Goal: Task Accomplishment & Management: Complete application form

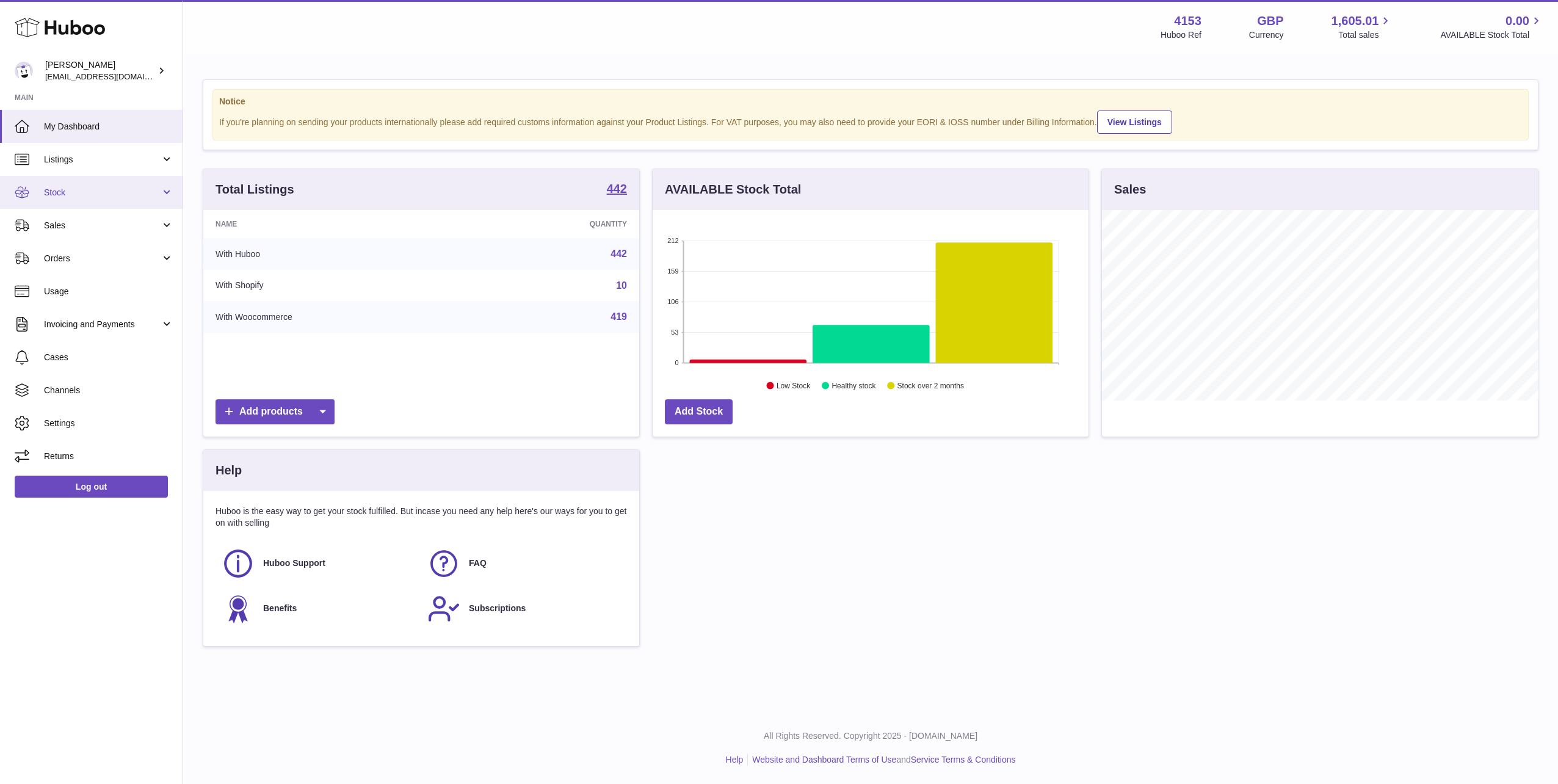
scroll to position [190, 436]
click at [53, 196] on span "Stock" at bounding box center [102, 193] width 116 height 12
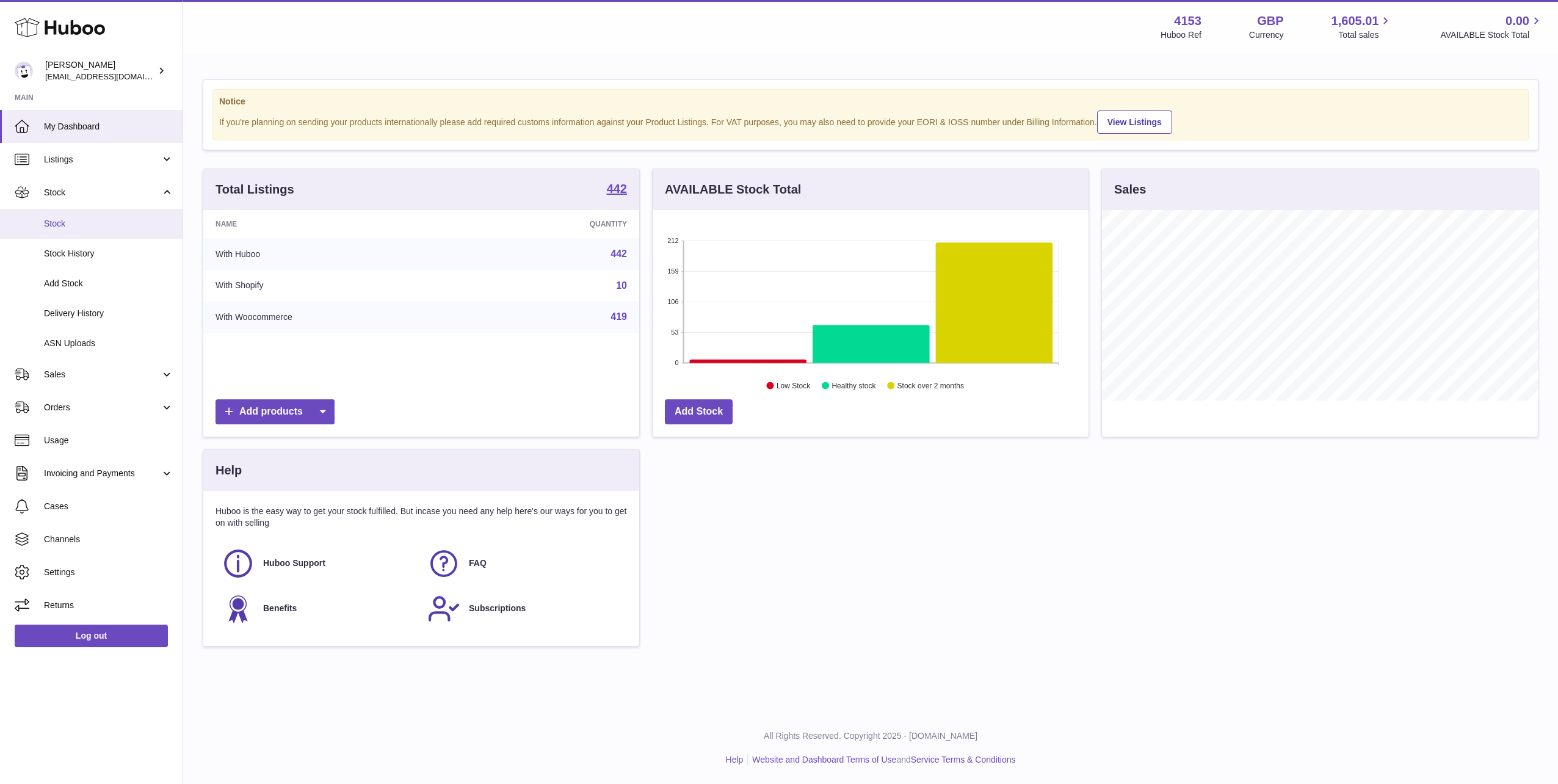
click at [57, 226] on span "Stock" at bounding box center [109, 224] width 130 height 12
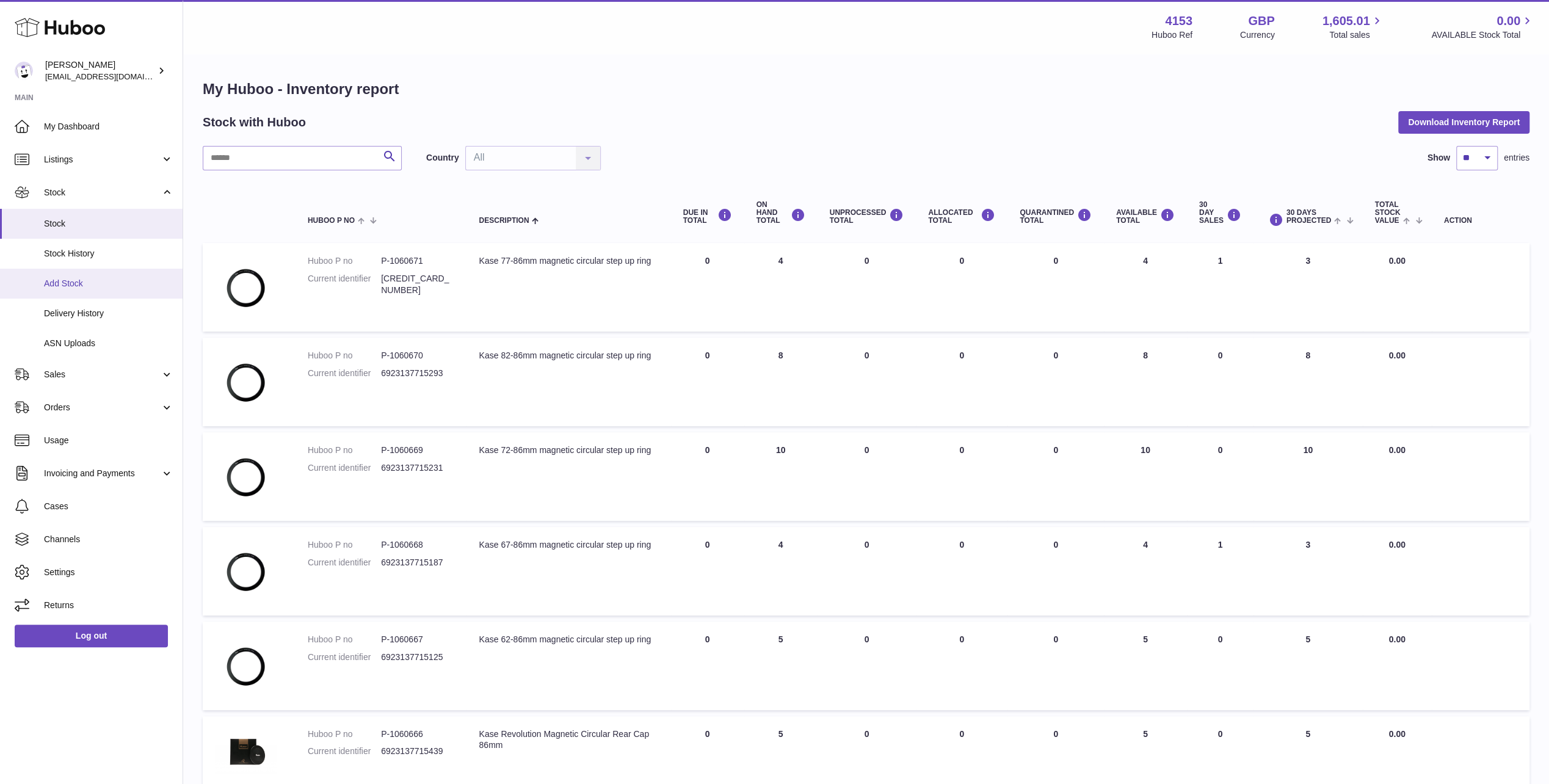
click at [69, 279] on span "Add Stock" at bounding box center [109, 283] width 130 height 12
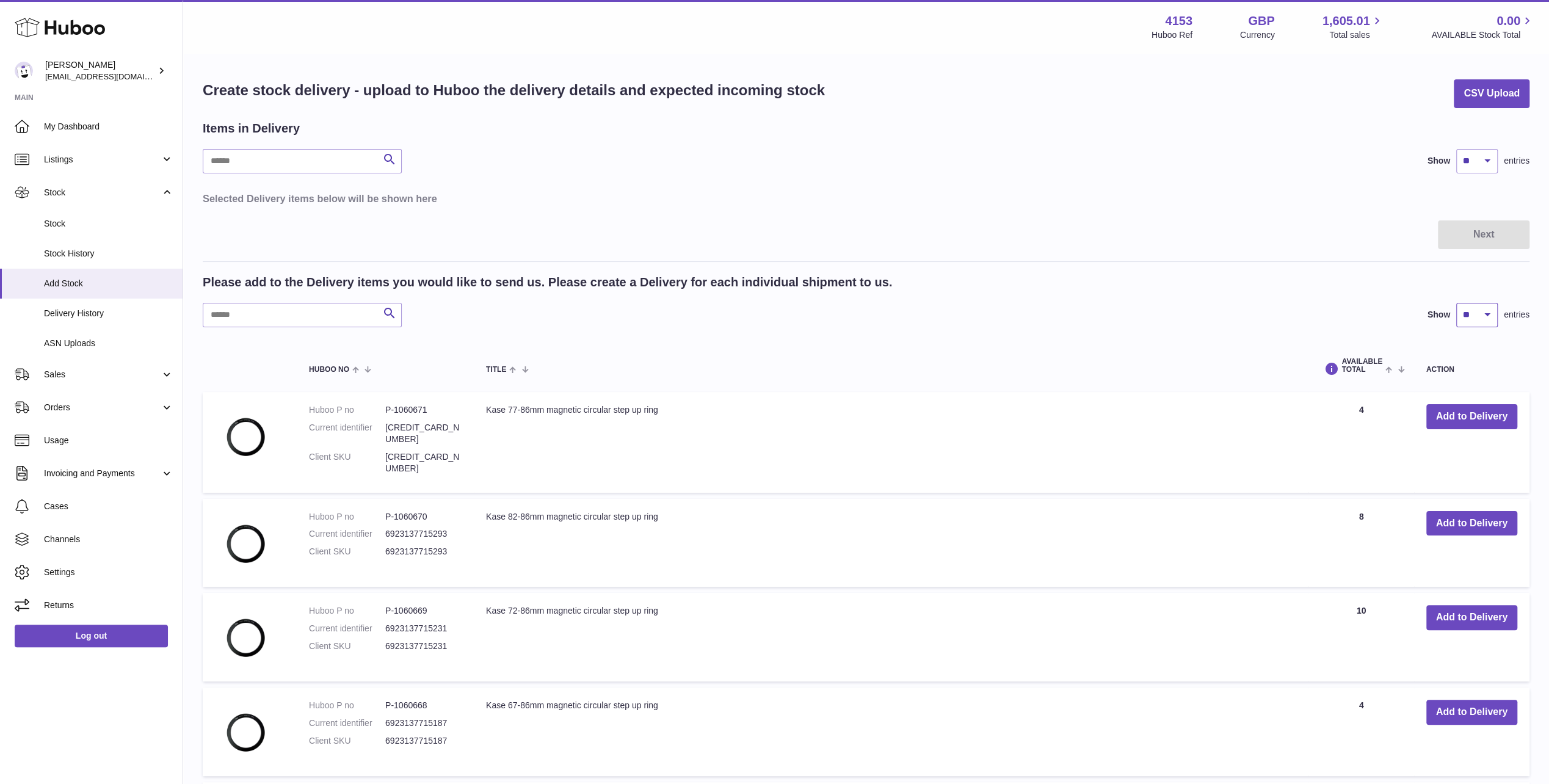
click at [1481, 311] on select "** ** ** ***" at bounding box center [1477, 314] width 41 height 24
select select "***"
click at [1457, 303] on select "** ** ** ***" at bounding box center [1477, 314] width 41 height 24
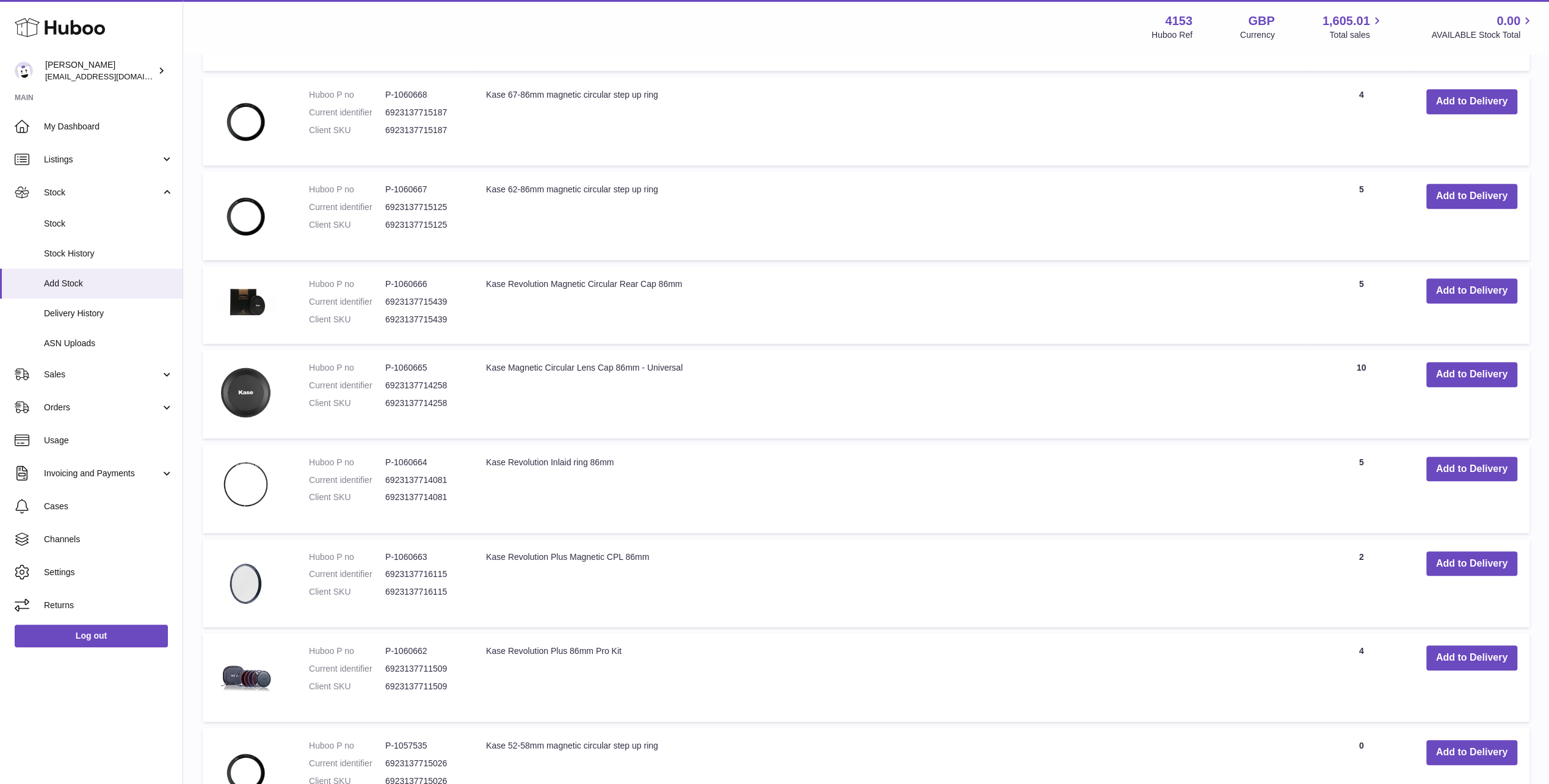
scroll to position [671, 0]
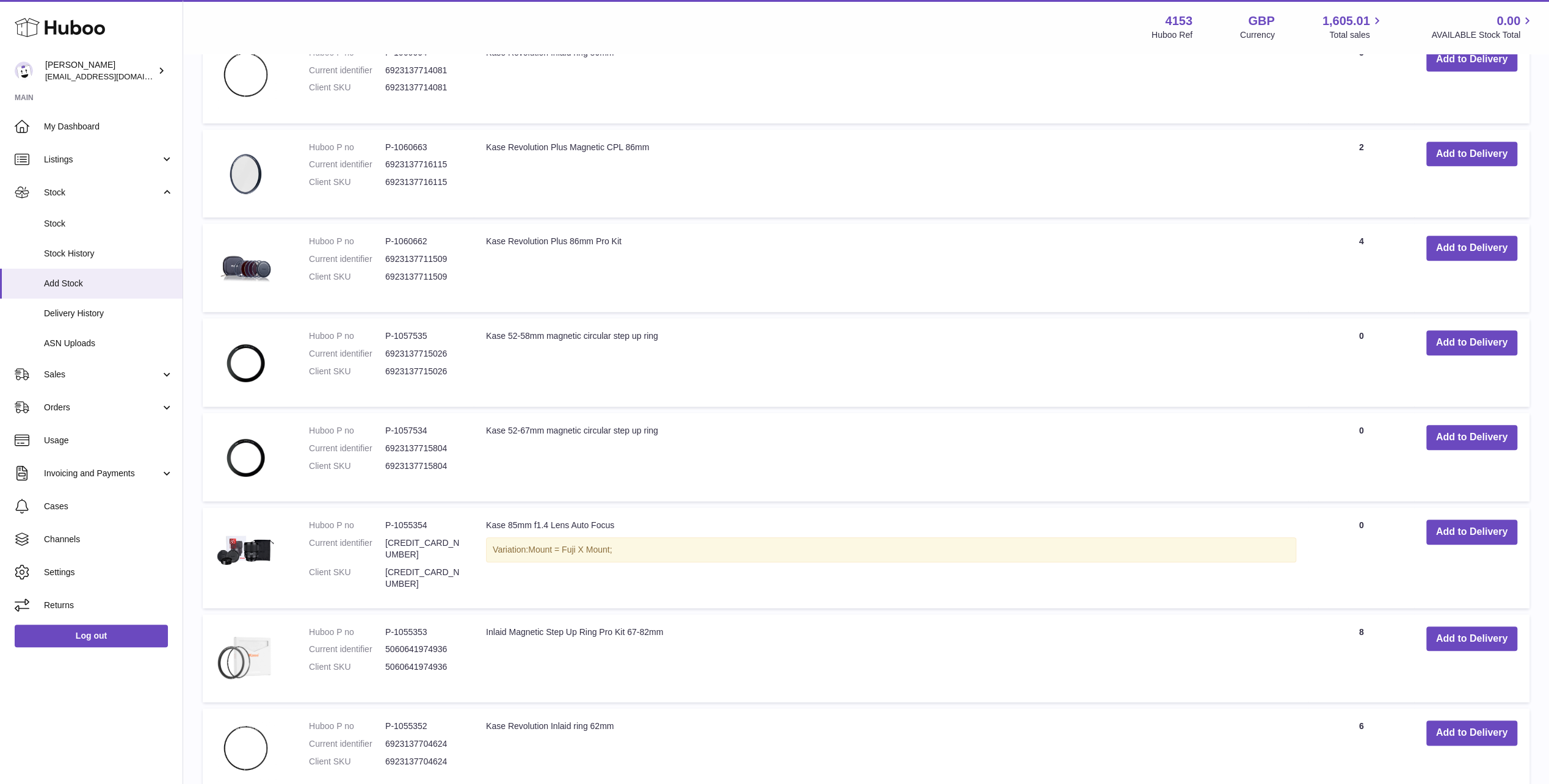
scroll to position [1038, 0]
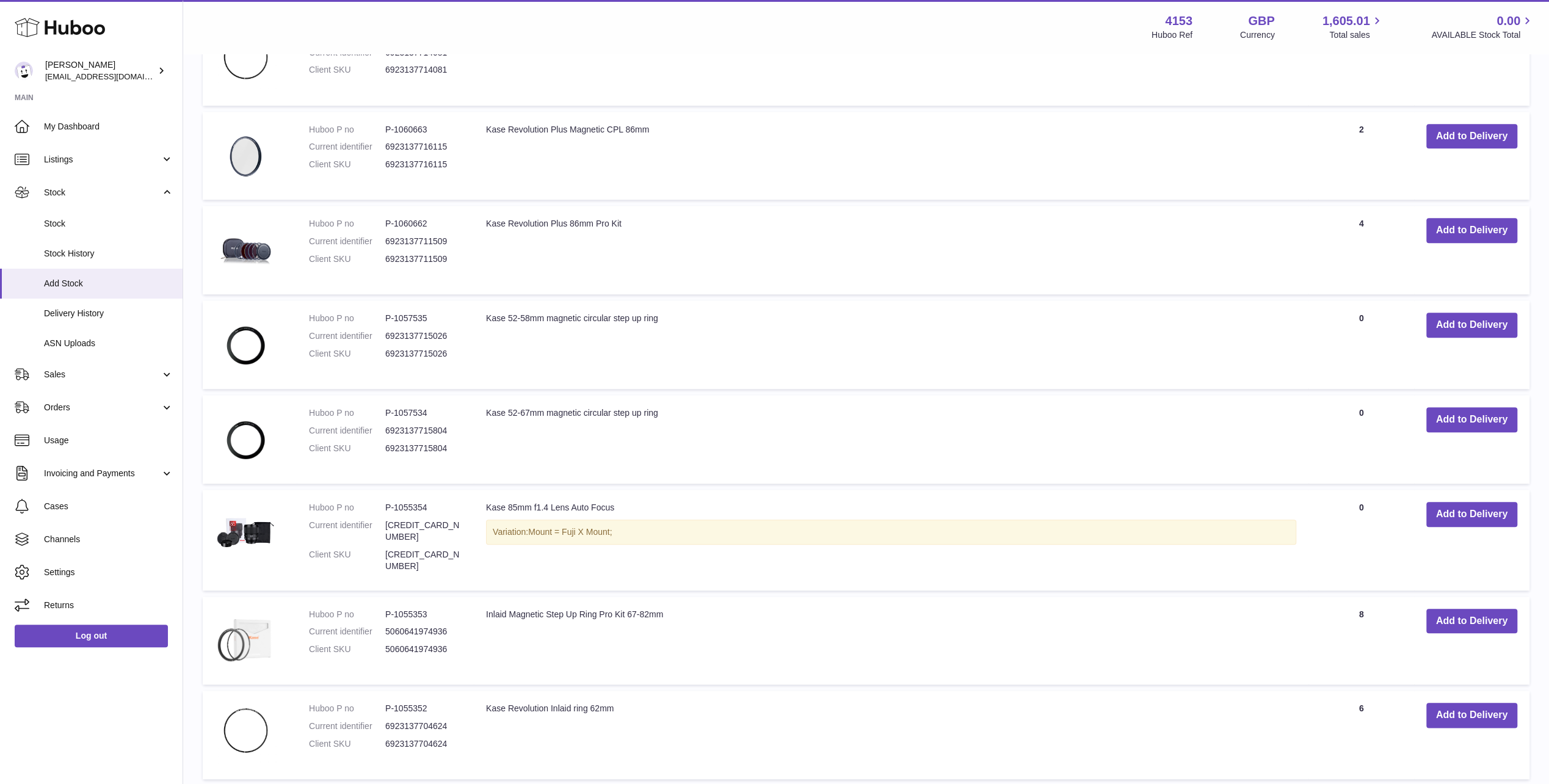
click at [1224, 745] on td "Kase Revolution Inlaid ring 62mm" at bounding box center [891, 735] width 835 height 88
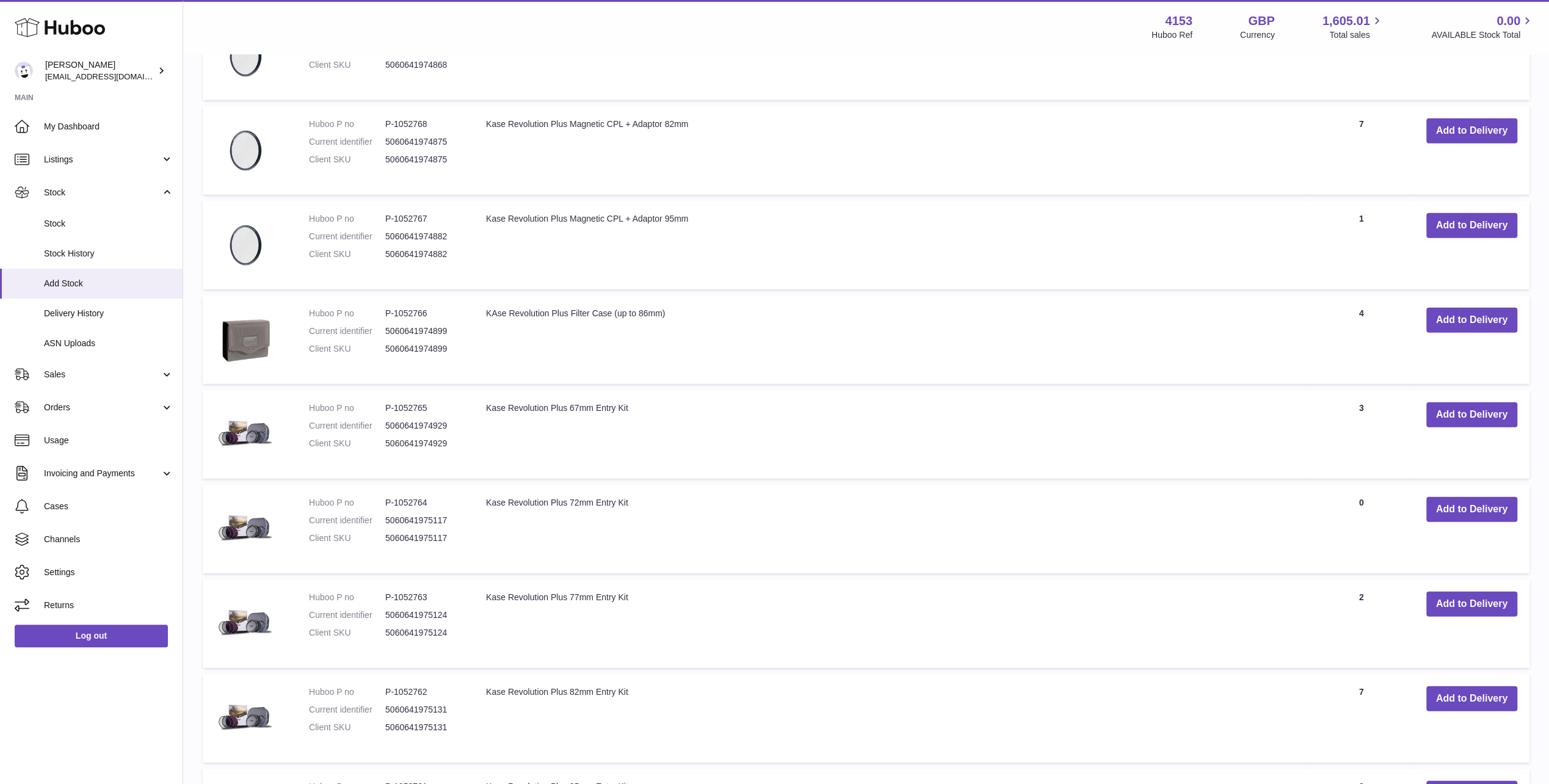
scroll to position [3113, 0]
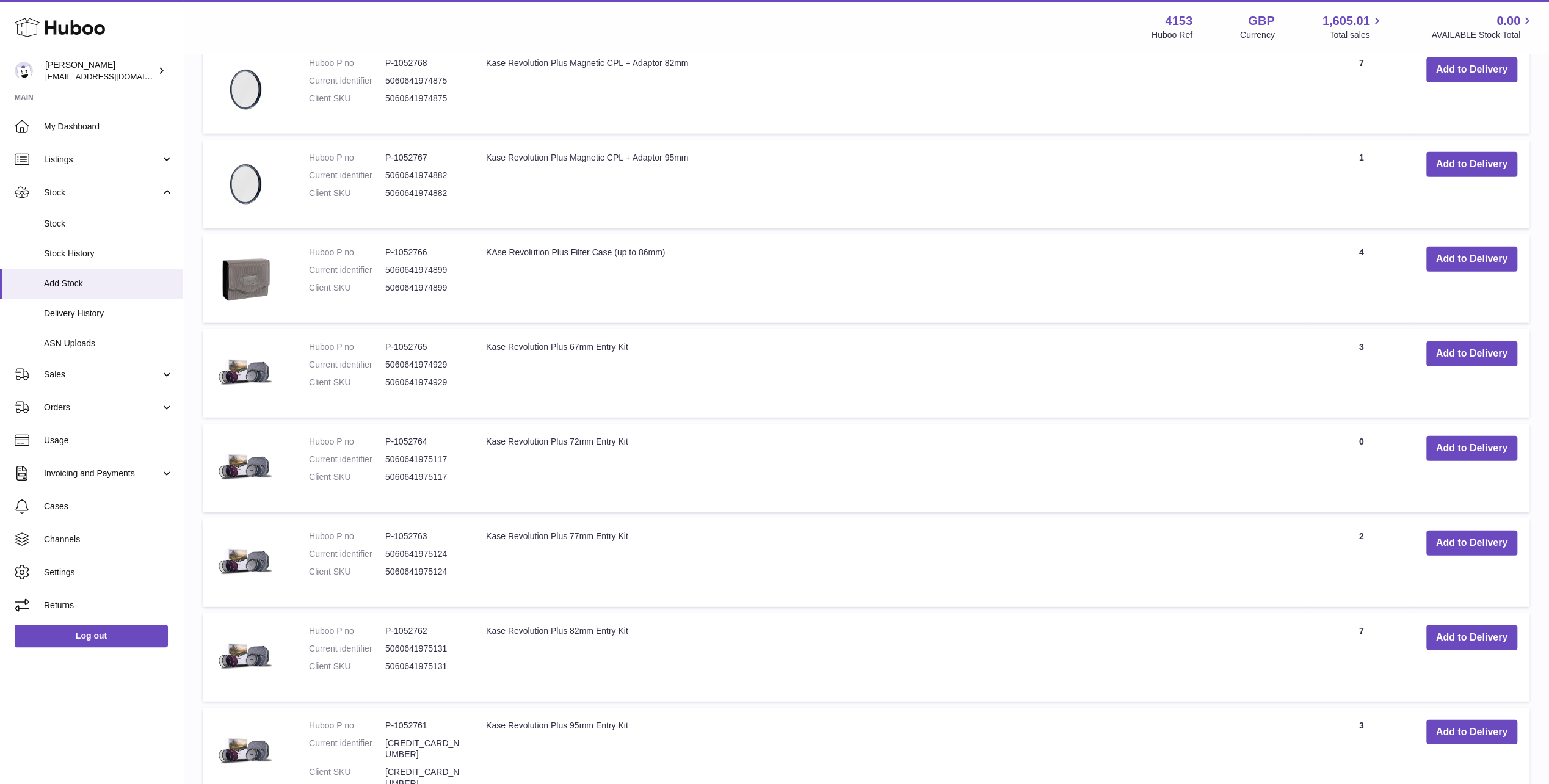
click at [842, 731] on td "Kase Revolution Plus 95mm Entry Kit" at bounding box center [891, 758] width 835 height 100
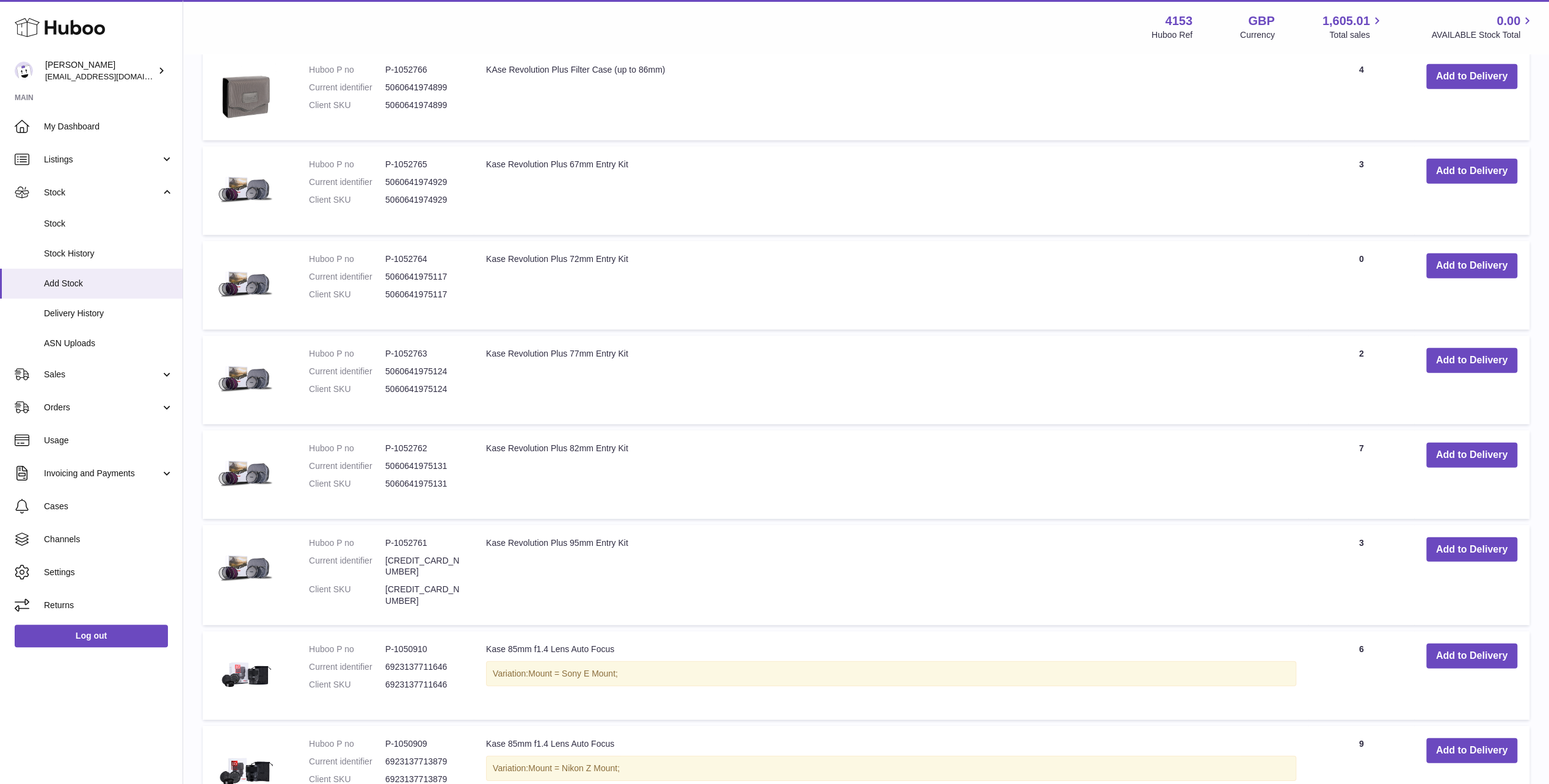
scroll to position [3297, 0]
click at [1324, 526] on td "AVAILABLE Total 3" at bounding box center [1361, 574] width 105 height 100
click at [1329, 631] on td "AVAILABLE Total 6" at bounding box center [1361, 675] width 105 height 88
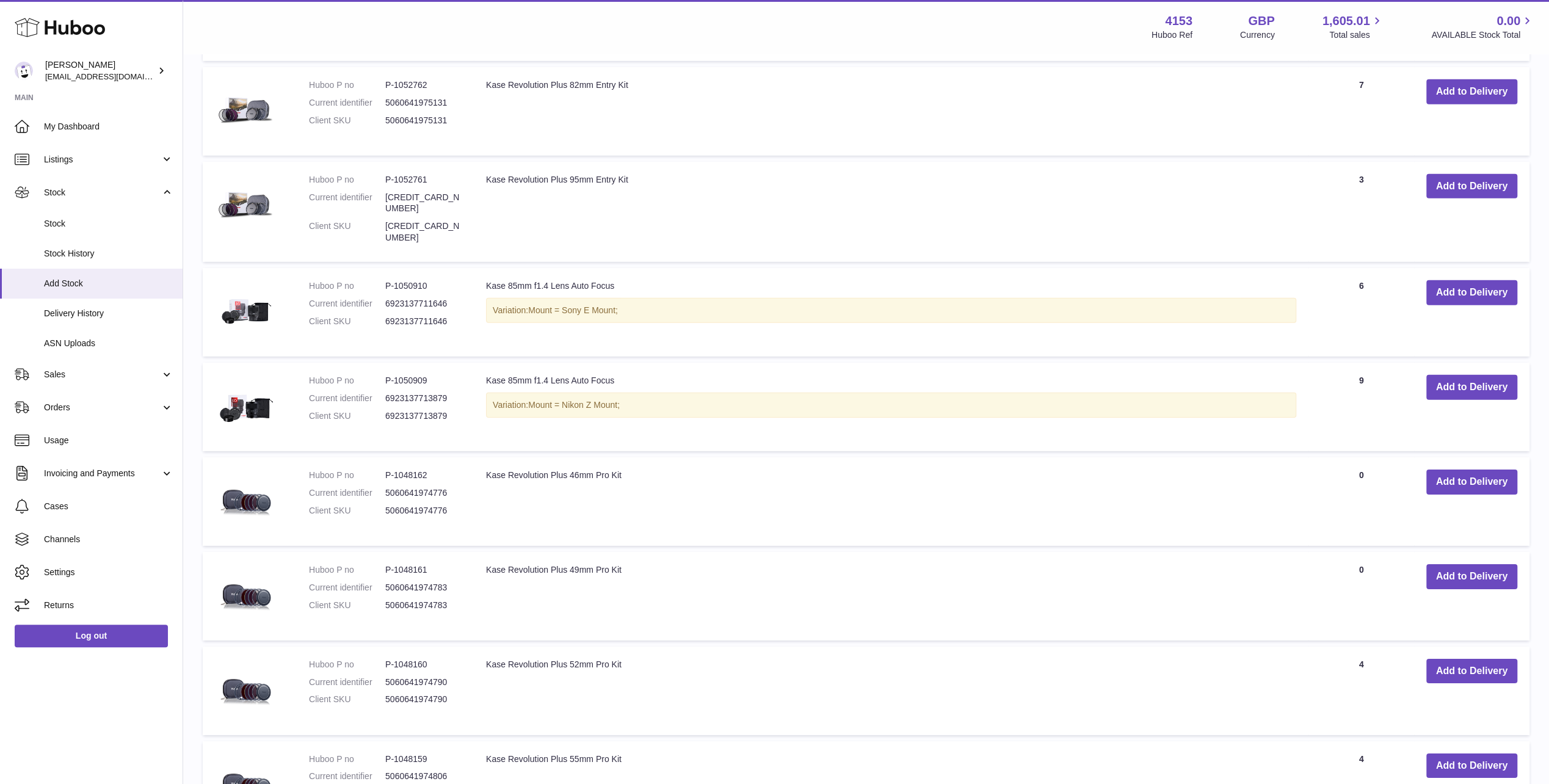
scroll to position [3663, 0]
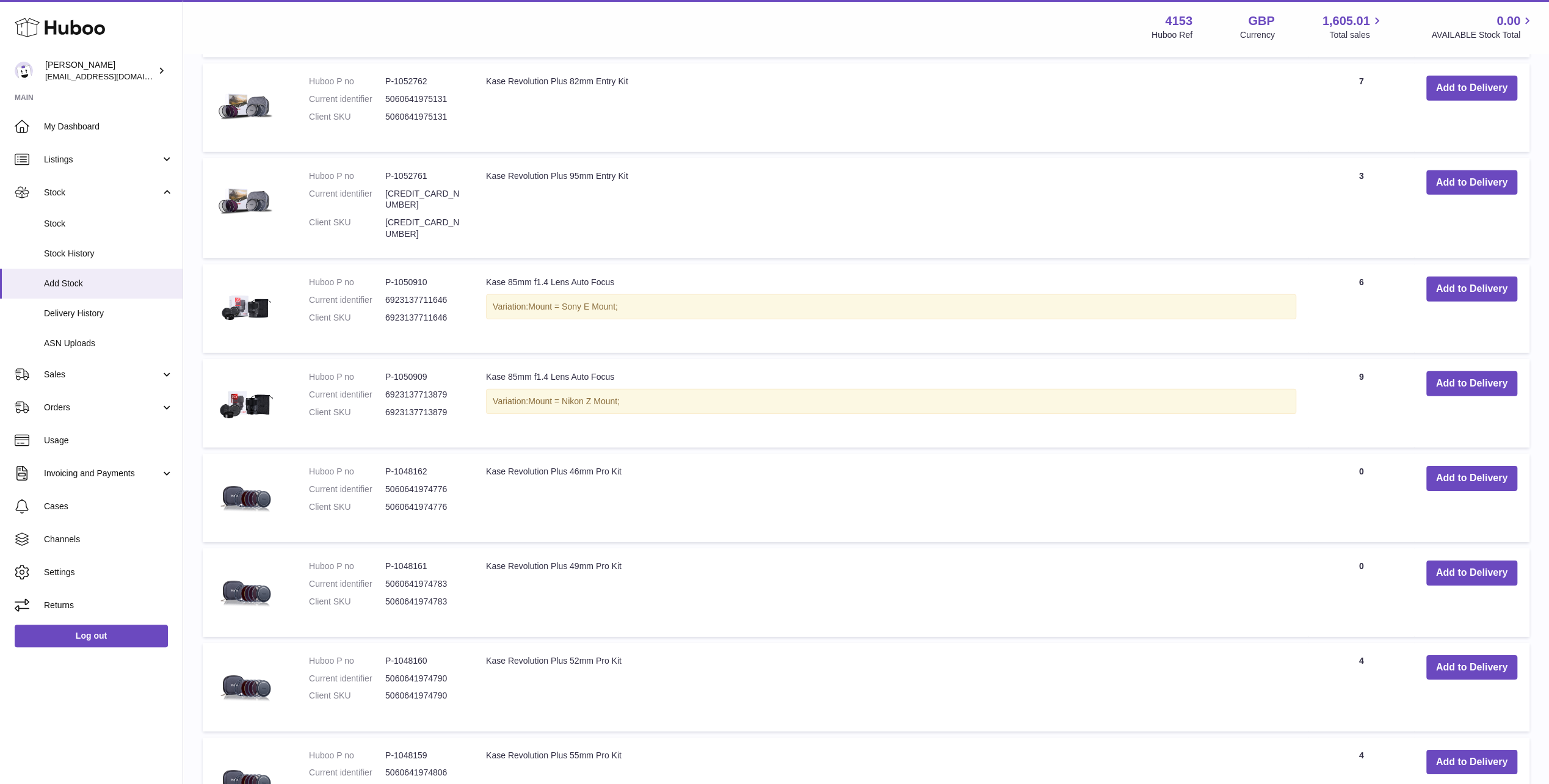
click at [1287, 548] on td "Kase Revolution Plus 49mm Pro Kit" at bounding box center [891, 592] width 835 height 88
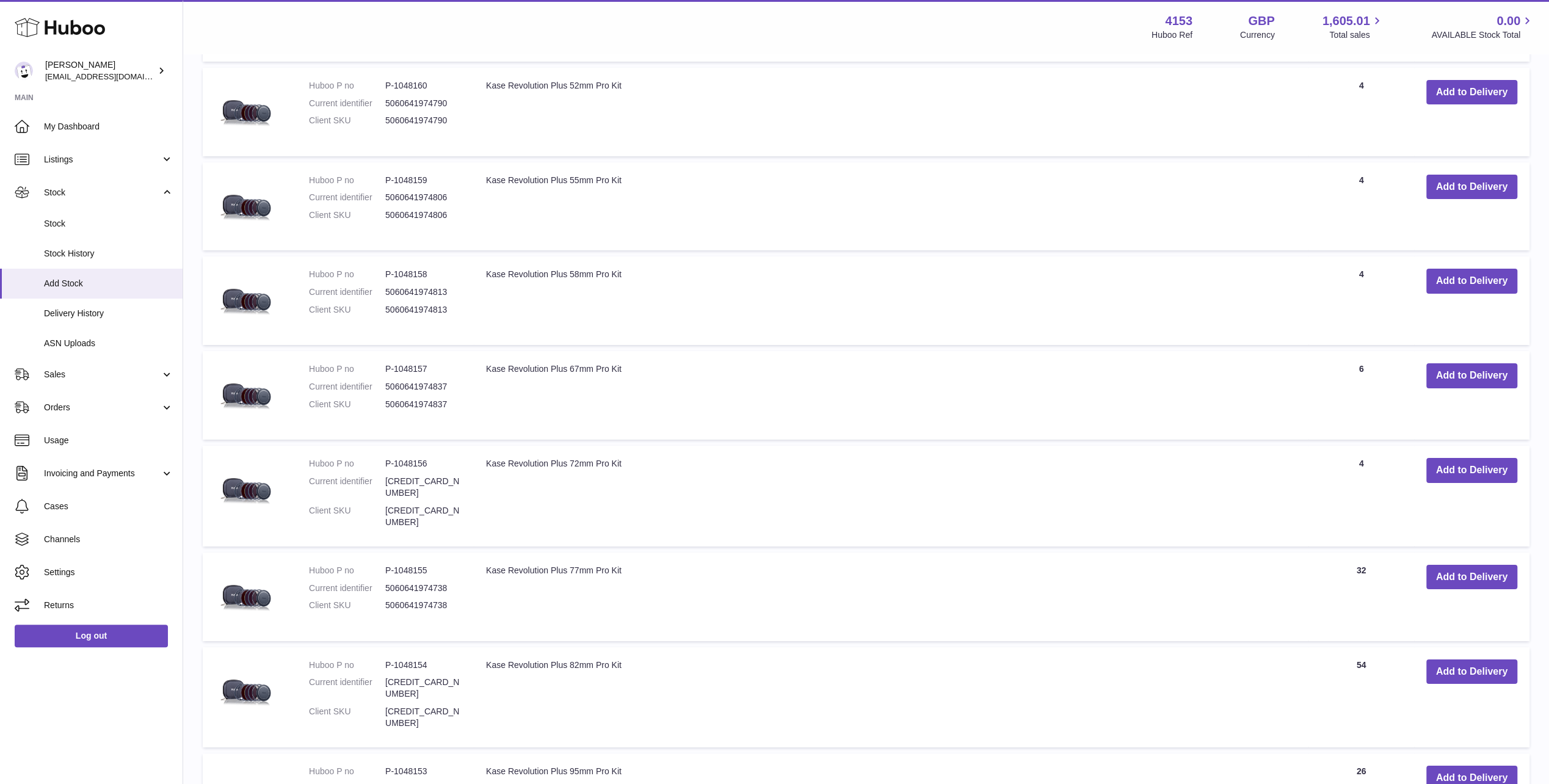
scroll to position [4274, 0]
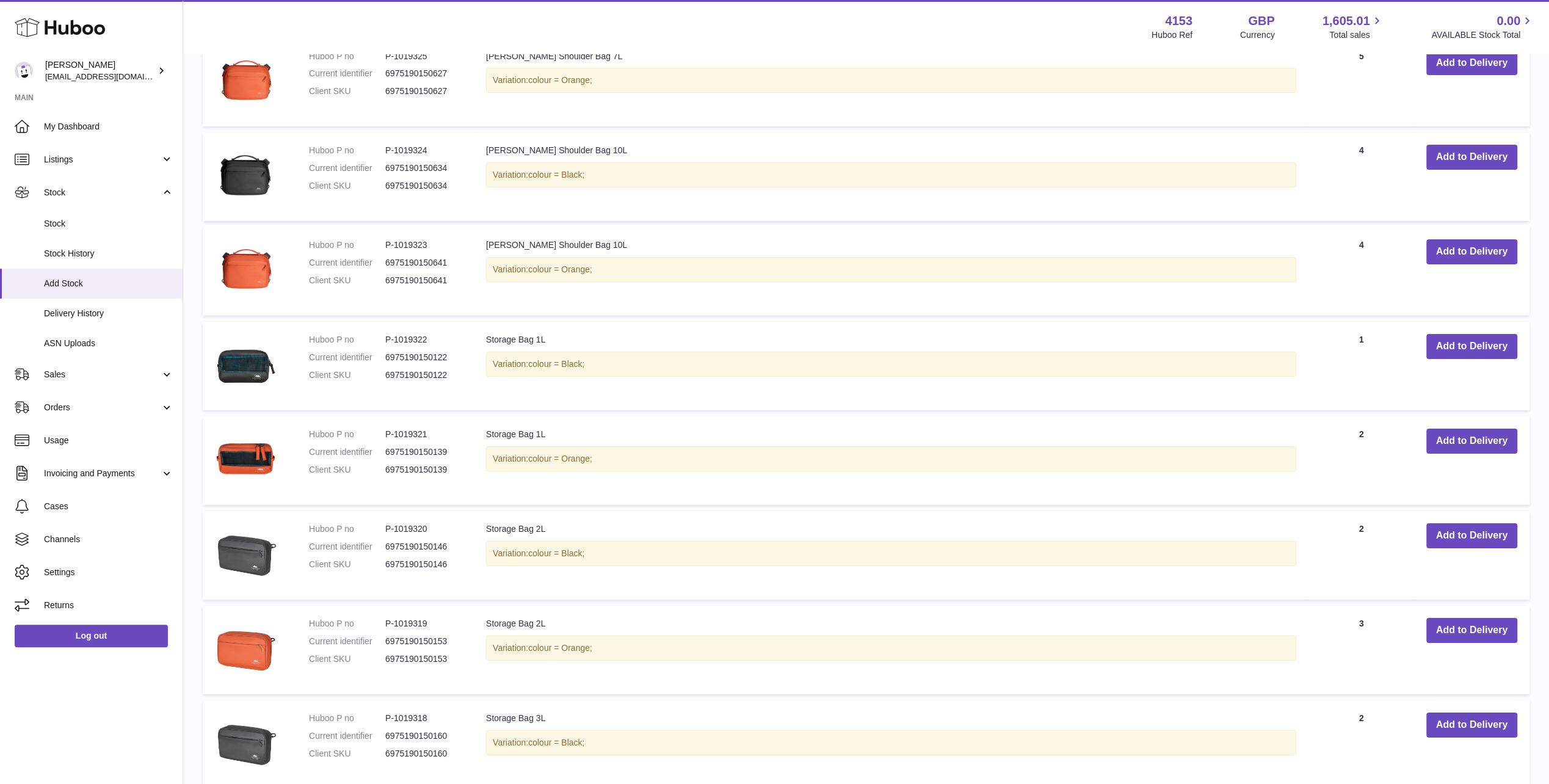
scroll to position [9155, 0]
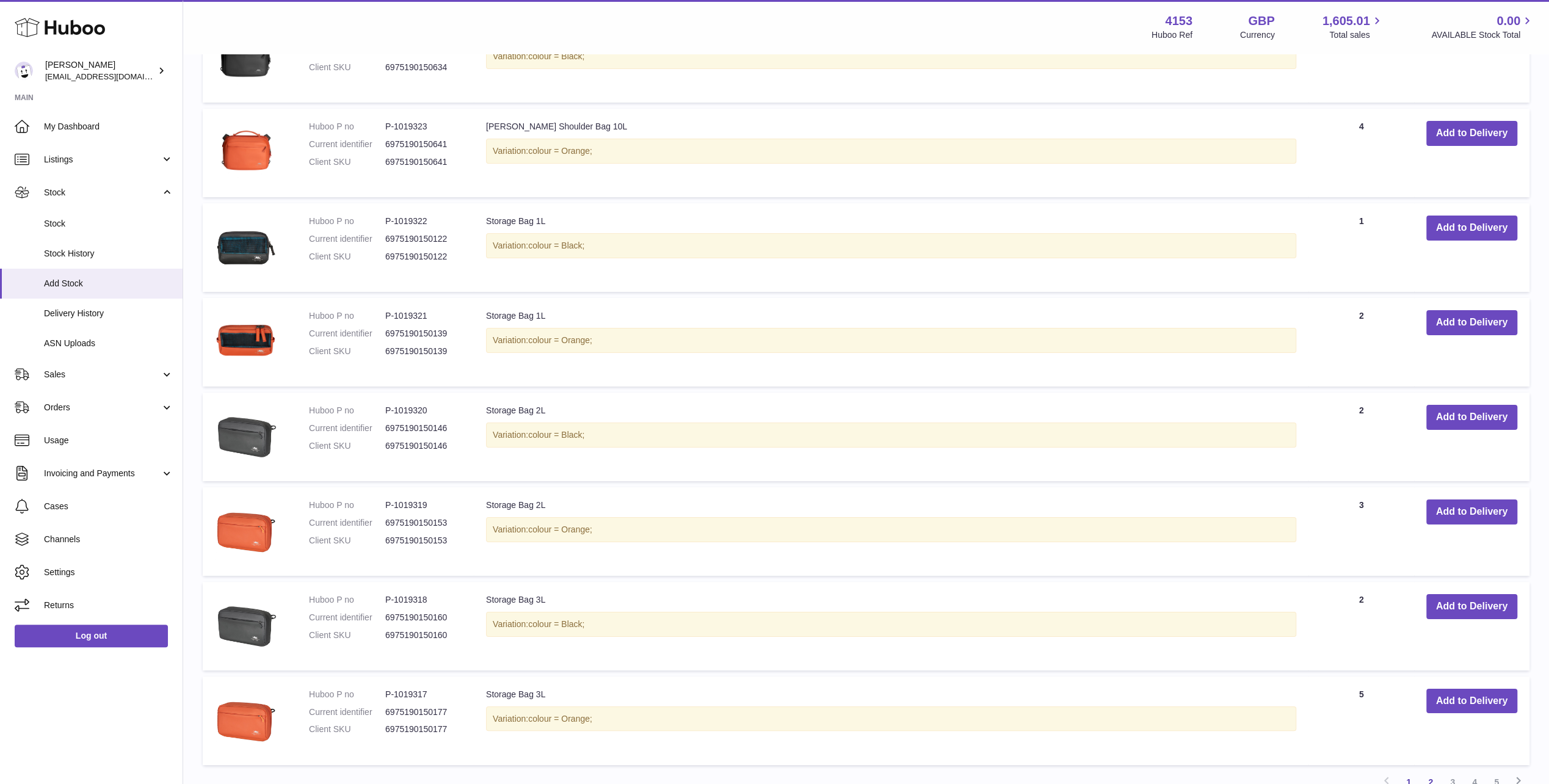
click at [1429, 771] on link "2" at bounding box center [1431, 782] width 22 height 22
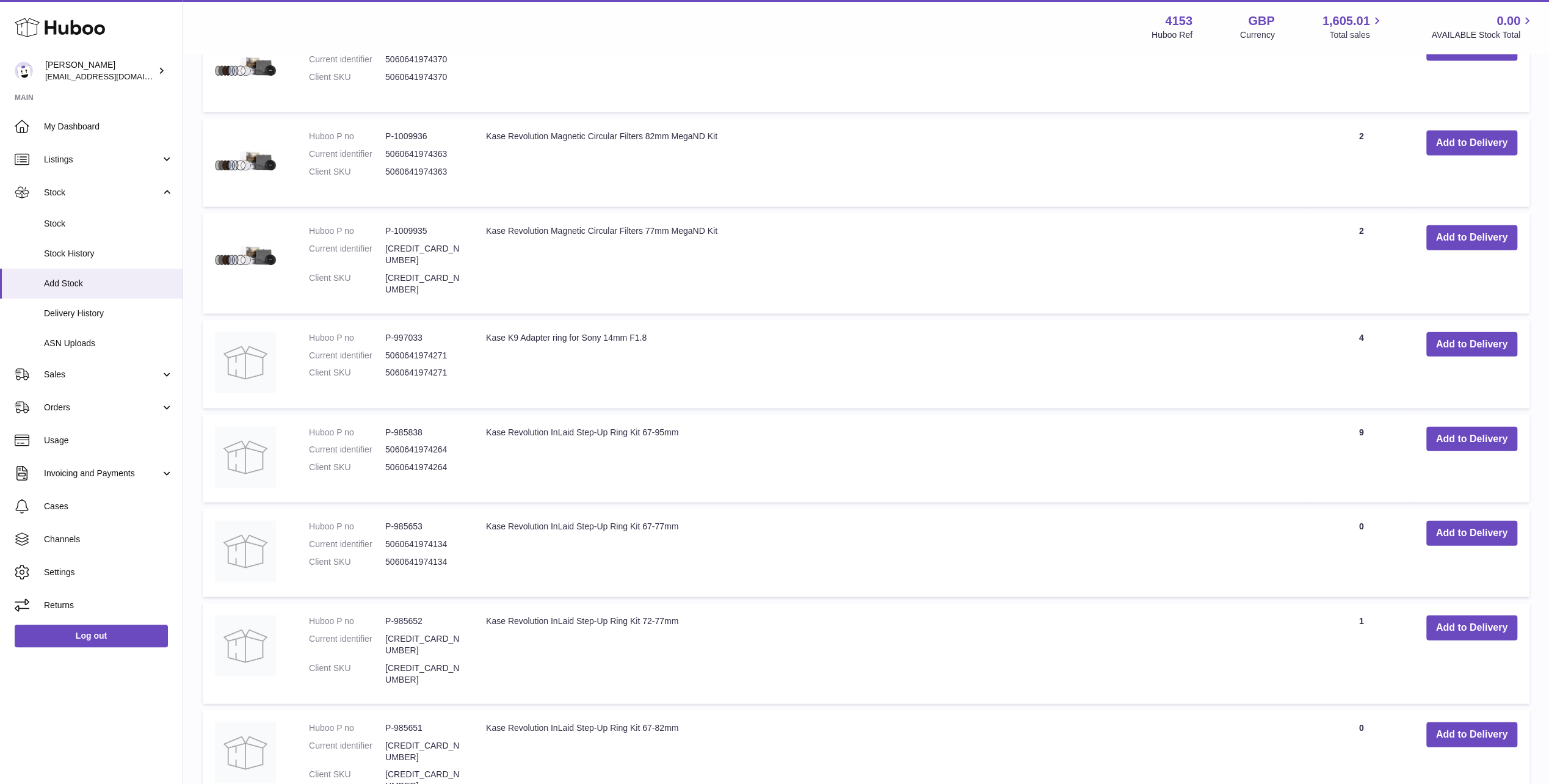
scroll to position [2742, 0]
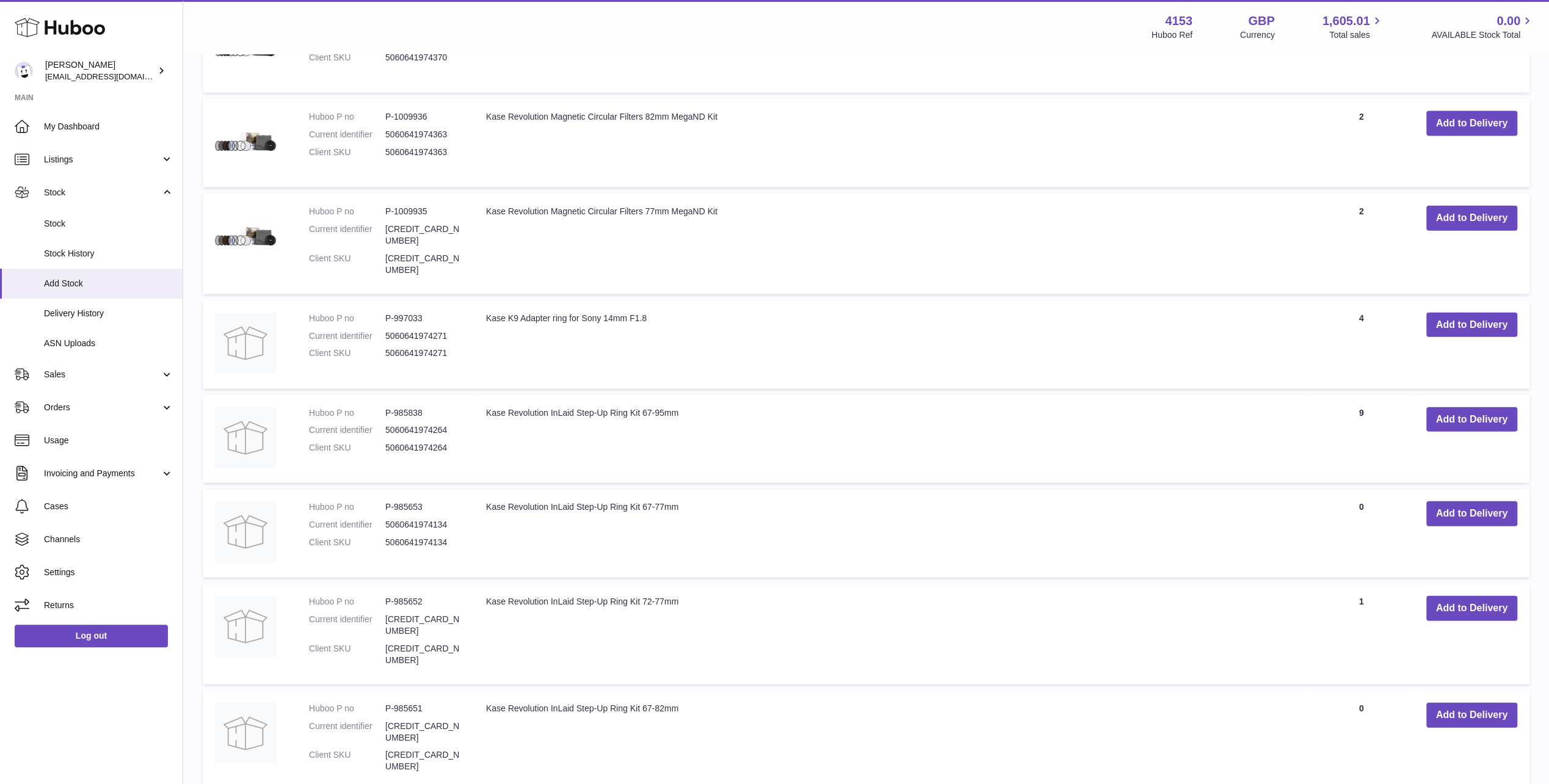
drag, startPoint x: 486, startPoint y: 481, endPoint x: 679, endPoint y: 478, distance: 193.0
click at [679, 489] on td "Kase Revolution InLaid Step-Up Ring Kit 67-77mm" at bounding box center [891, 533] width 835 height 88
copy td "Kase Revolution InLaid Step-Up Ring Kit 67-77mm"
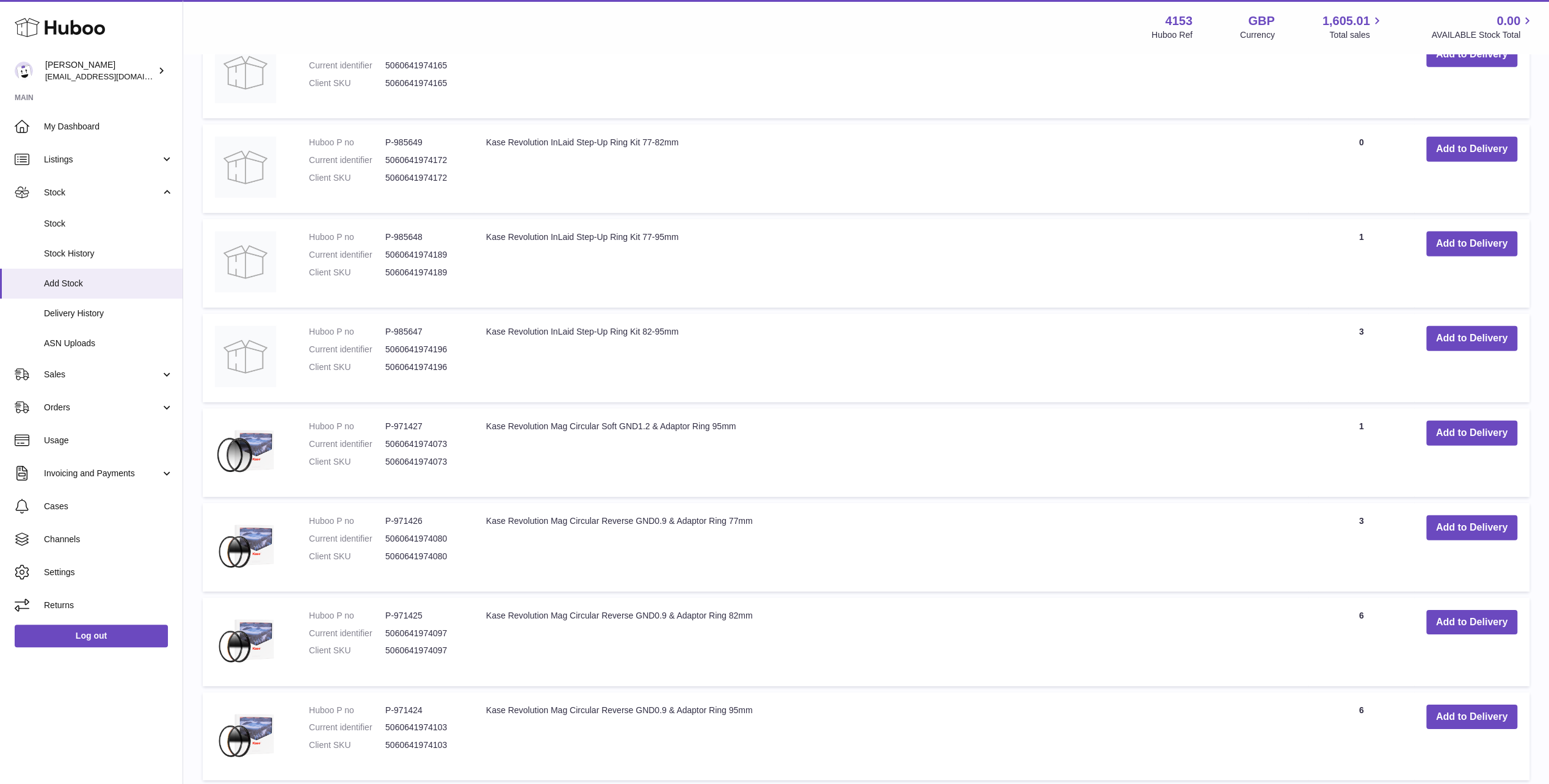
scroll to position [3535, 0]
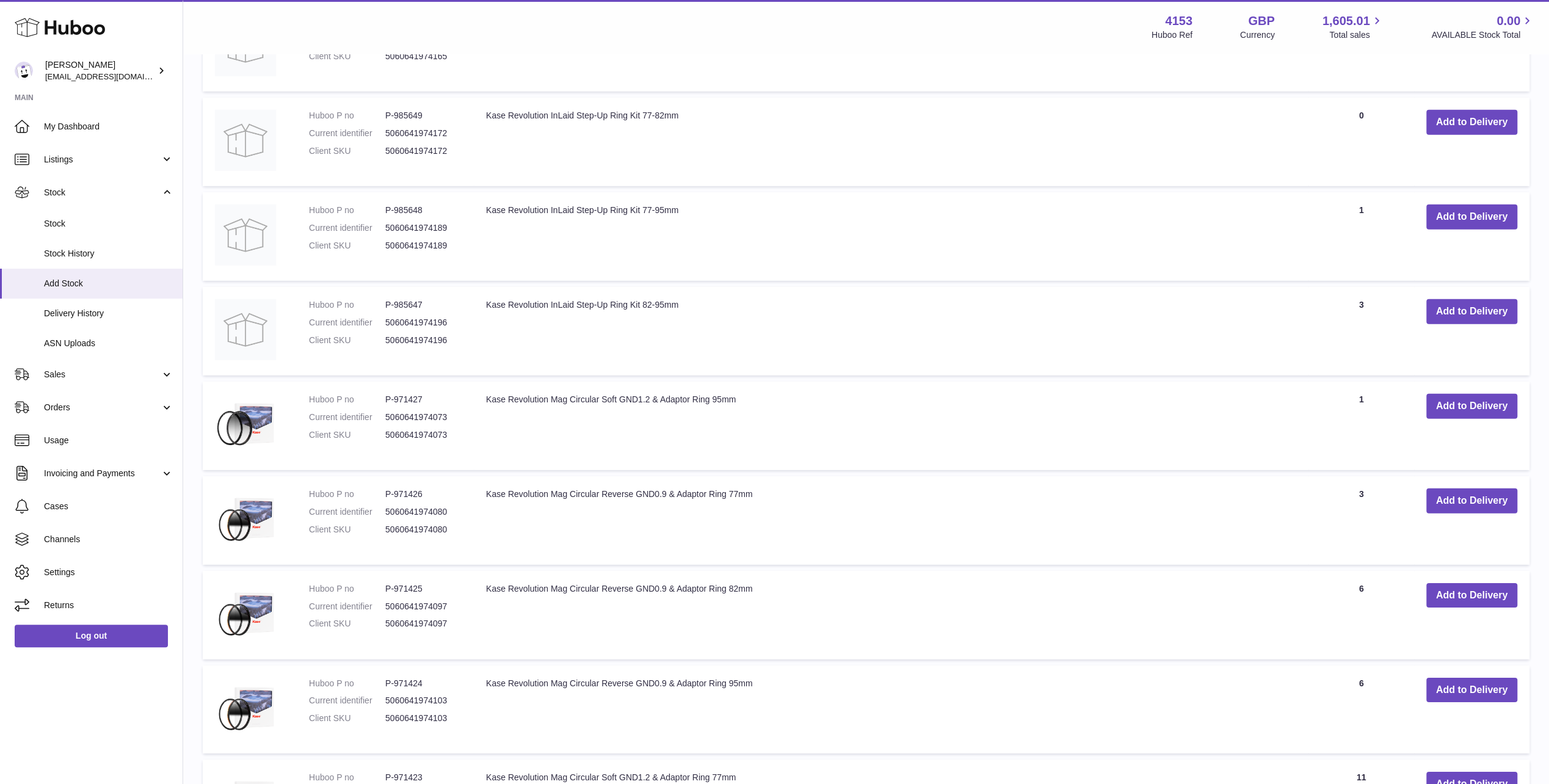
drag, startPoint x: 486, startPoint y: 348, endPoint x: 744, endPoint y: 340, distance: 258.1
click at [744, 382] on td "Kase Revolution Mag Circular Soft GND1.2 & Adaptor Ring 95mm" at bounding box center [891, 426] width 835 height 88
copy td "Kase Revolution Mag Circular Soft GND1.2 & Adaptor Ring 95mm"
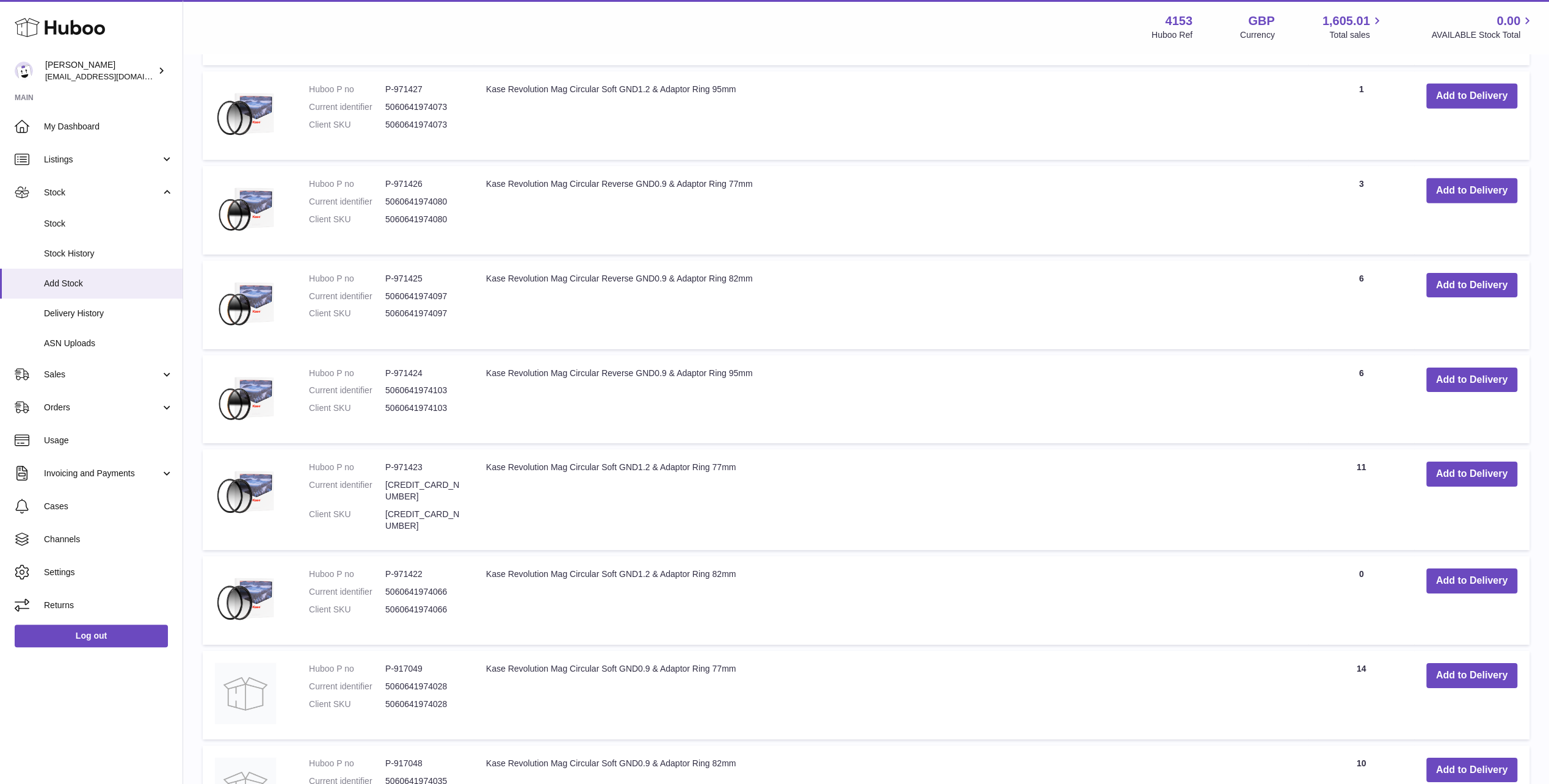
scroll to position [3901, 0]
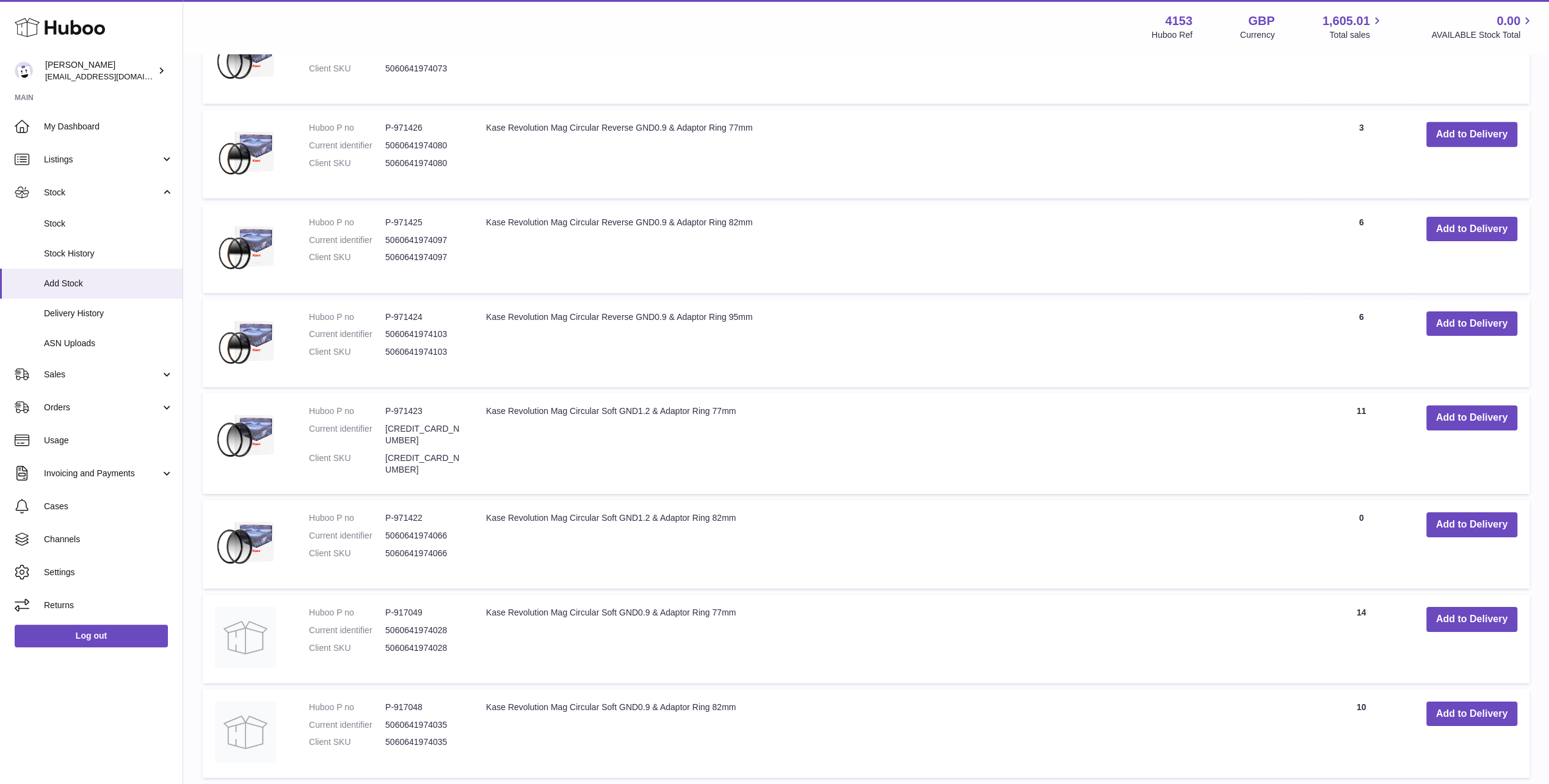
drag, startPoint x: 485, startPoint y: 458, endPoint x: 739, endPoint y: 459, distance: 254.0
click at [739, 500] on td "Kase Revolution Mag Circular Soft GND1.2 & Adaptor Ring 82mm" at bounding box center [891, 544] width 835 height 88
copy td "Kase Revolution Mag Circular Soft GND1.2 & Adaptor Ring 82mm"
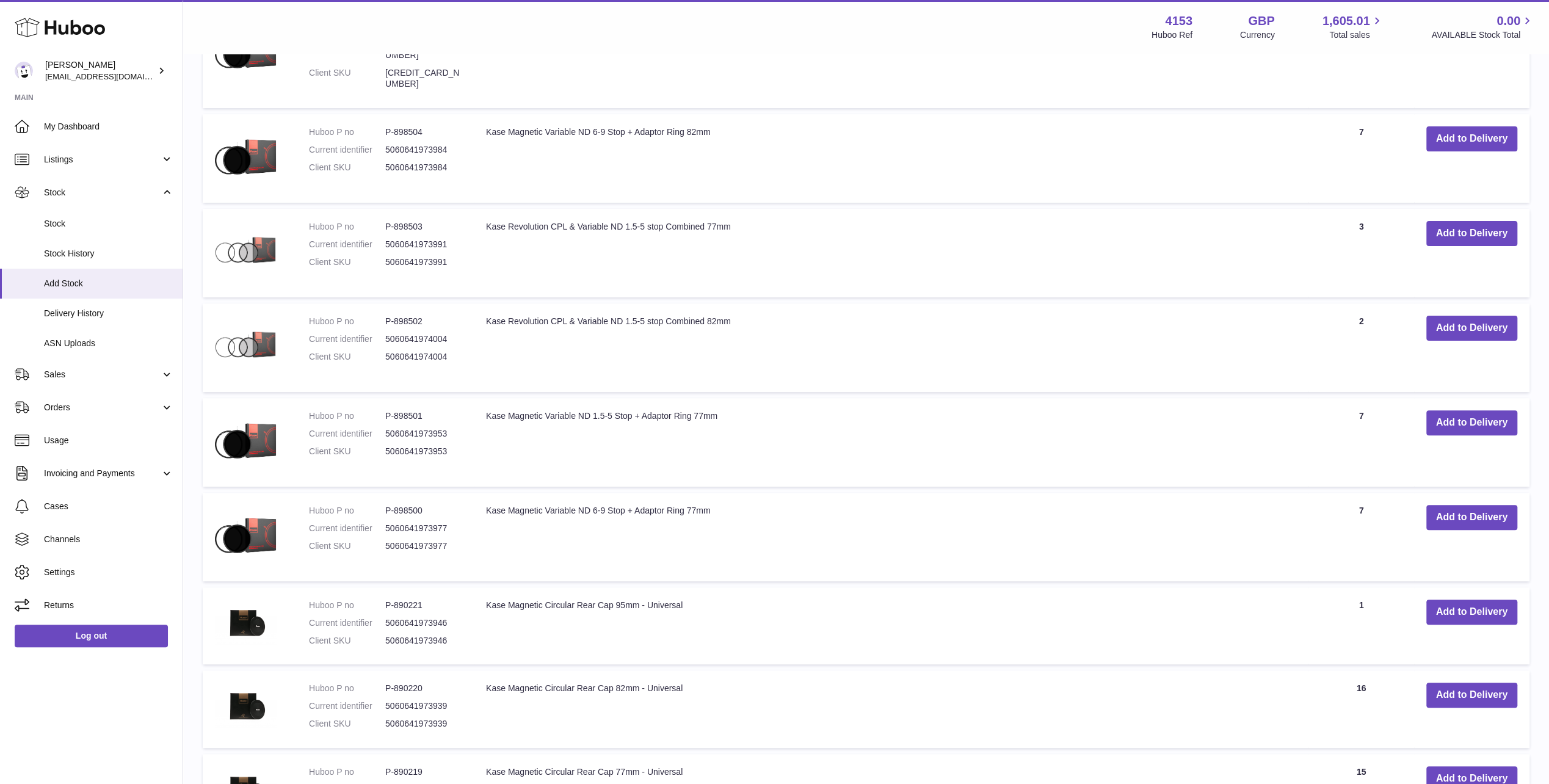
scroll to position [4939, 0]
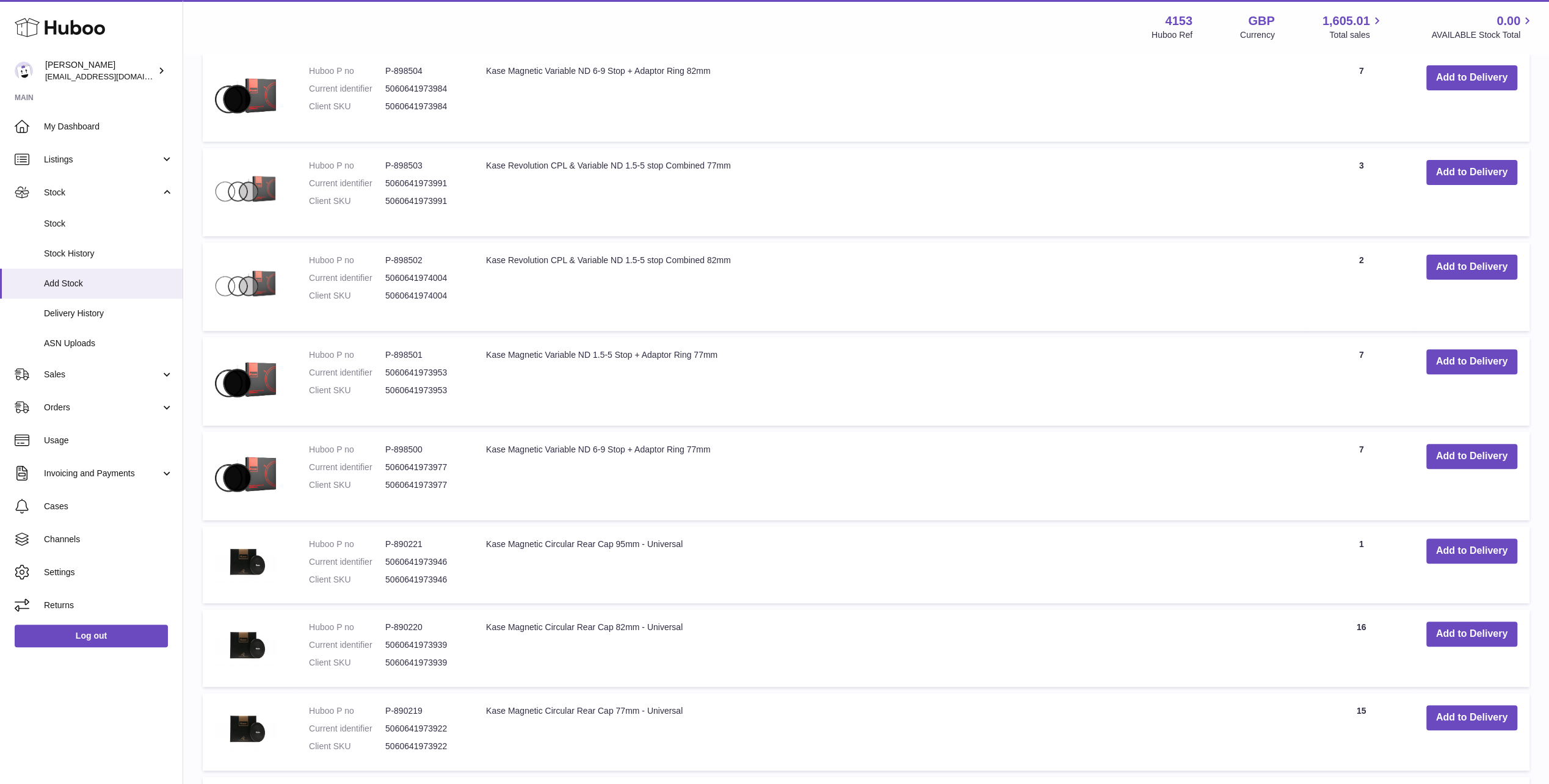
drag, startPoint x: 486, startPoint y: 462, endPoint x: 695, endPoint y: 463, distance: 209.0
click at [695, 526] on td "Kase Magnetic Circular Rear Cap 95mm - Universal" at bounding box center [891, 565] width 835 height 78
copy td "Kase Magnetic Circular Rear Cap 95mm - Universal"
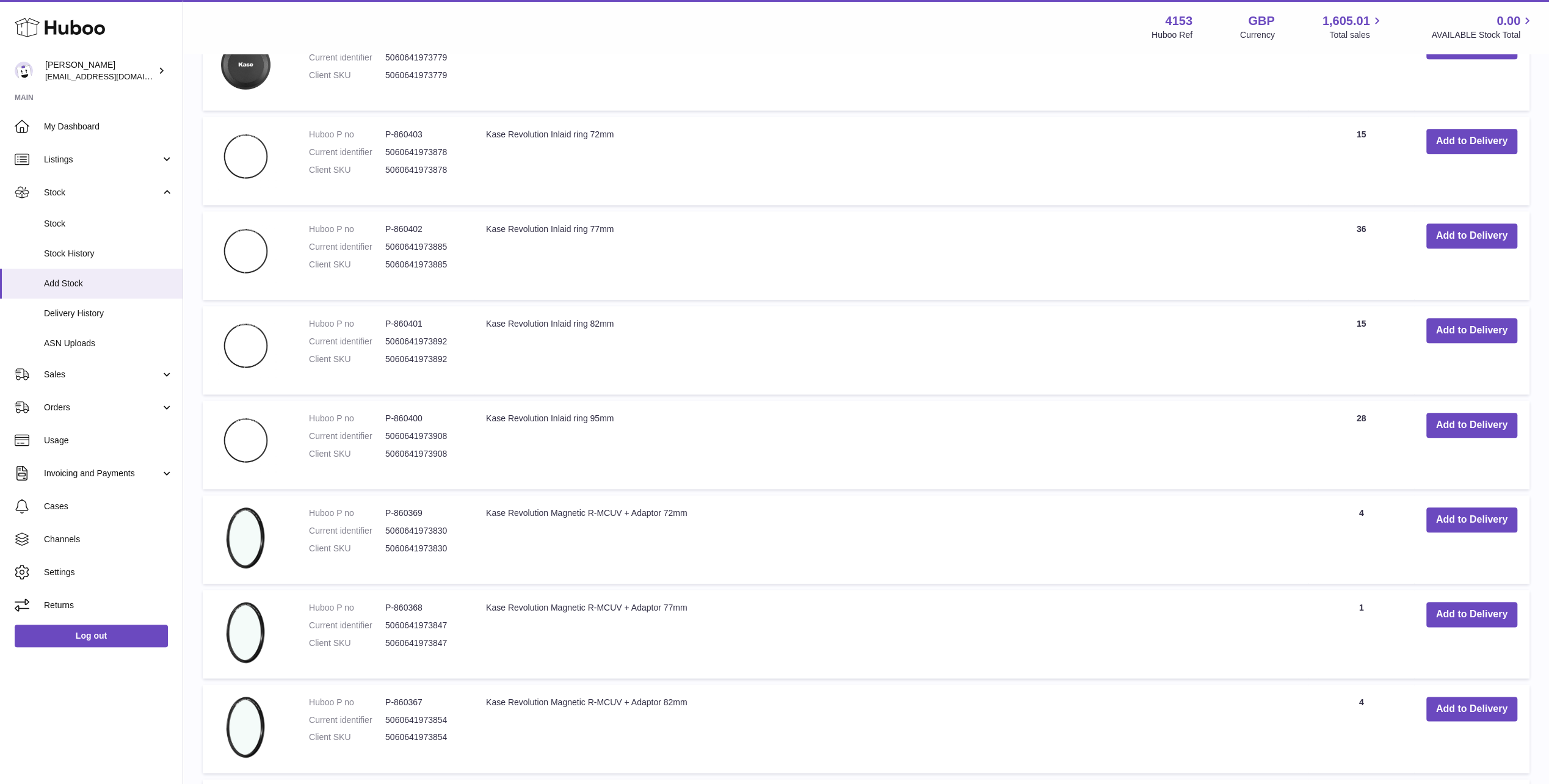
scroll to position [5794, 0]
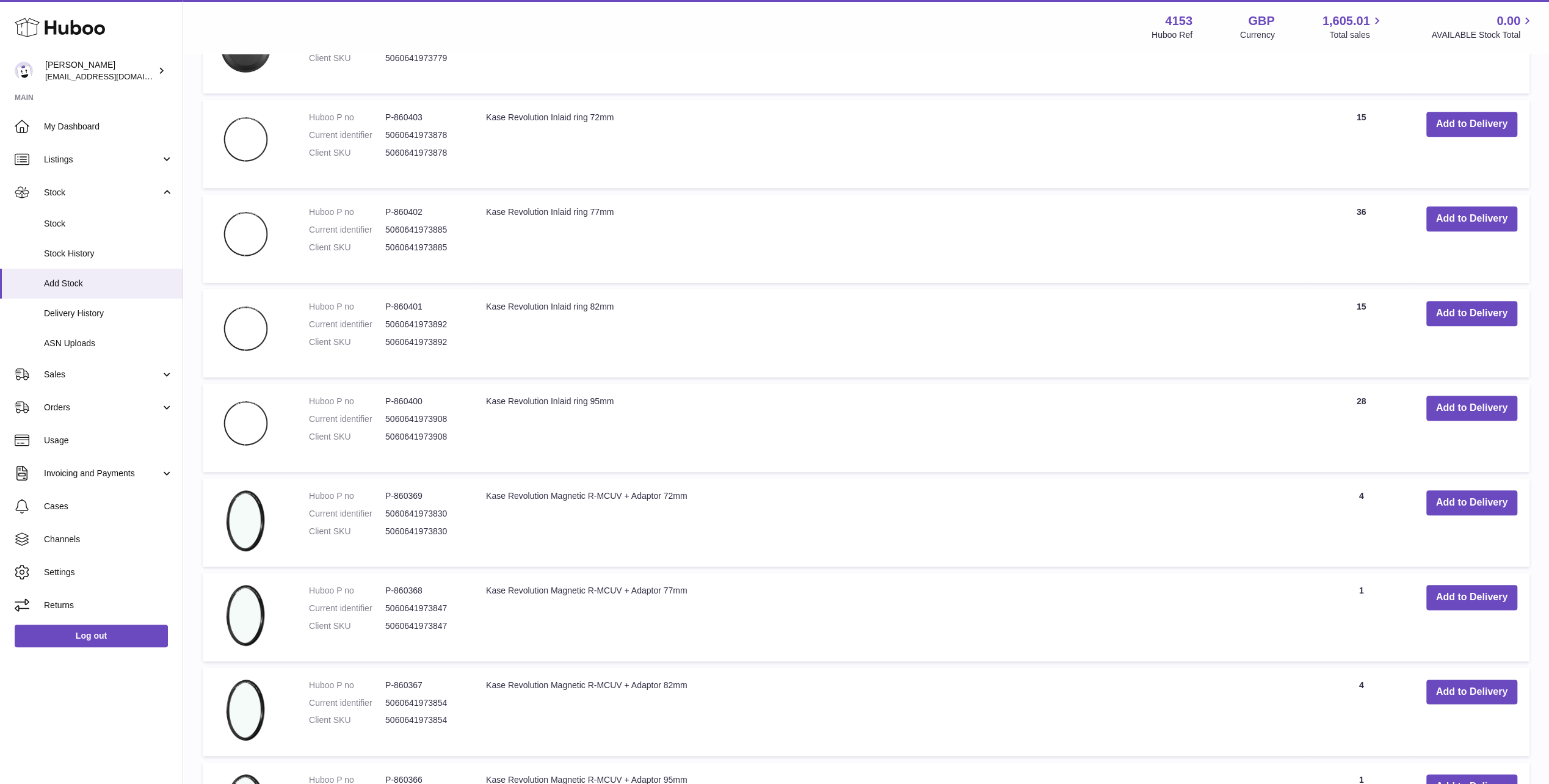
drag, startPoint x: 486, startPoint y: 509, endPoint x: 700, endPoint y: 514, distance: 214.1
click at [700, 573] on td "Kase Revolution Magnetic R-MCUV + Adaptor 77mm" at bounding box center [891, 617] width 835 height 88
copy td "Kase Revolution Magnetic R-MCUV + Adaptor 77mm"
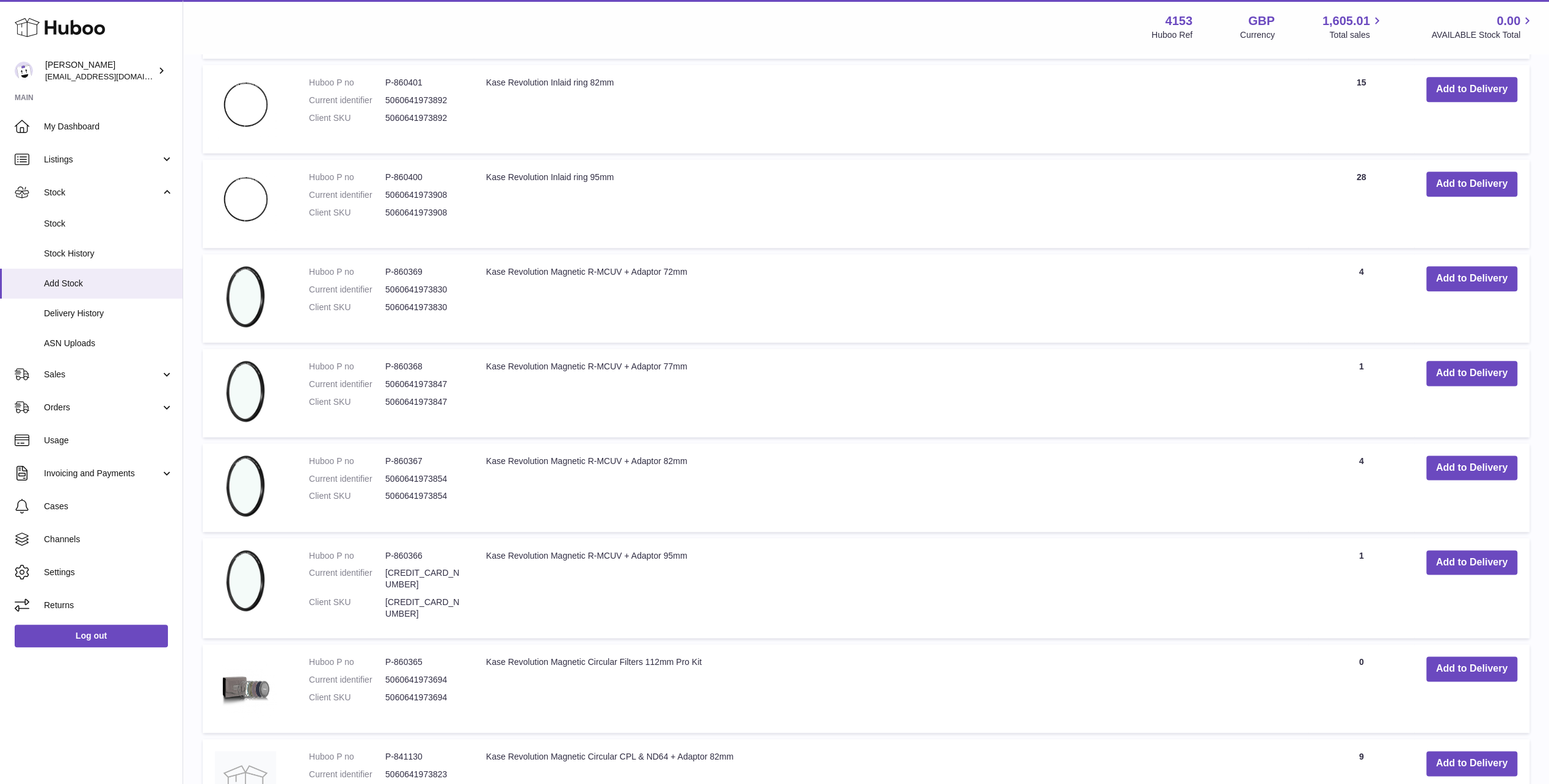
scroll to position [6038, 0]
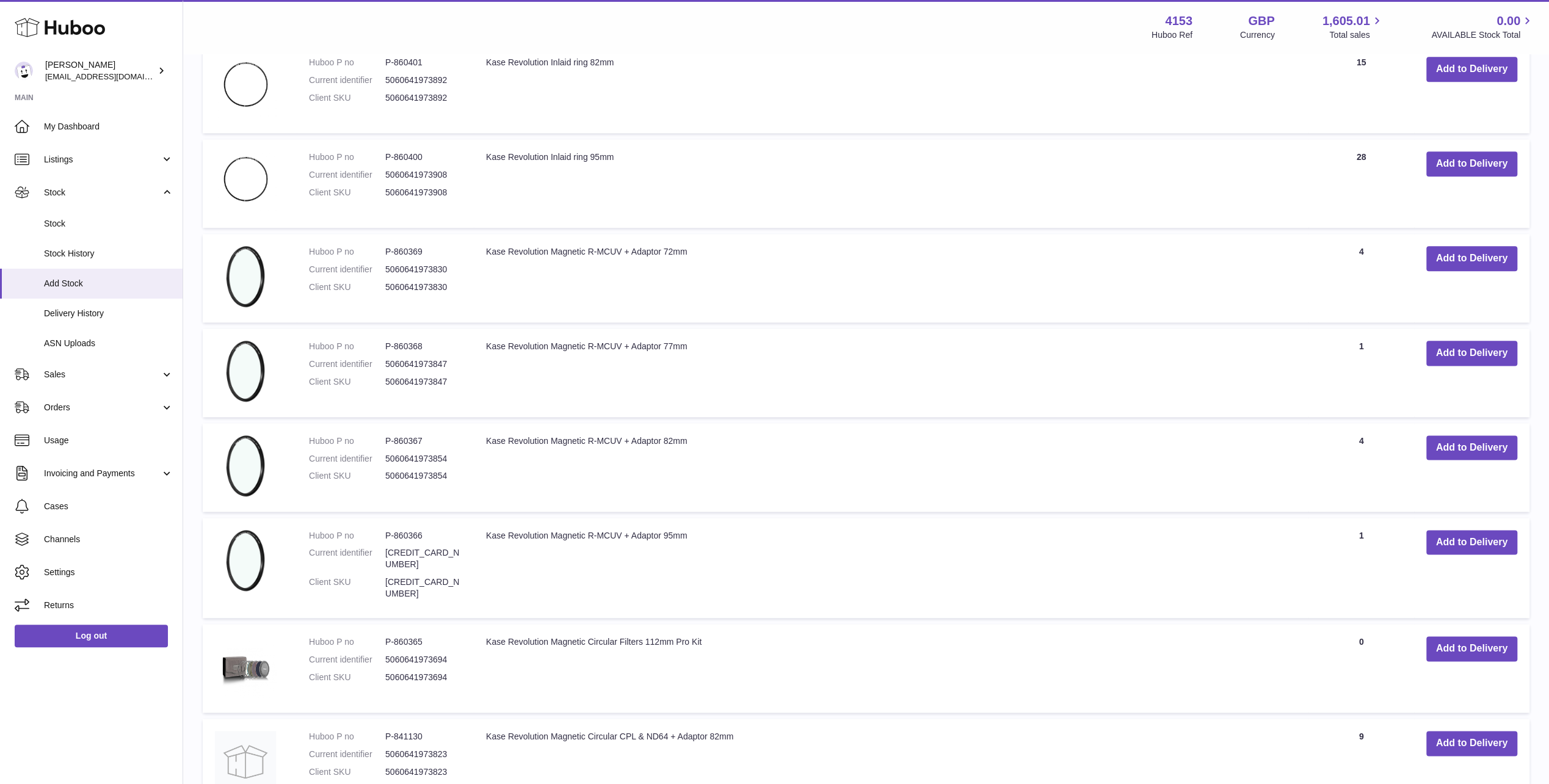
drag, startPoint x: 488, startPoint y: 449, endPoint x: 719, endPoint y: 449, distance: 231.0
click at [719, 518] on td "Kase Revolution Magnetic R-MCUV + Adaptor 95mm" at bounding box center [891, 567] width 835 height 100
copy td "Kase Revolution Magnetic R-MCUV + Adaptor 95mm"
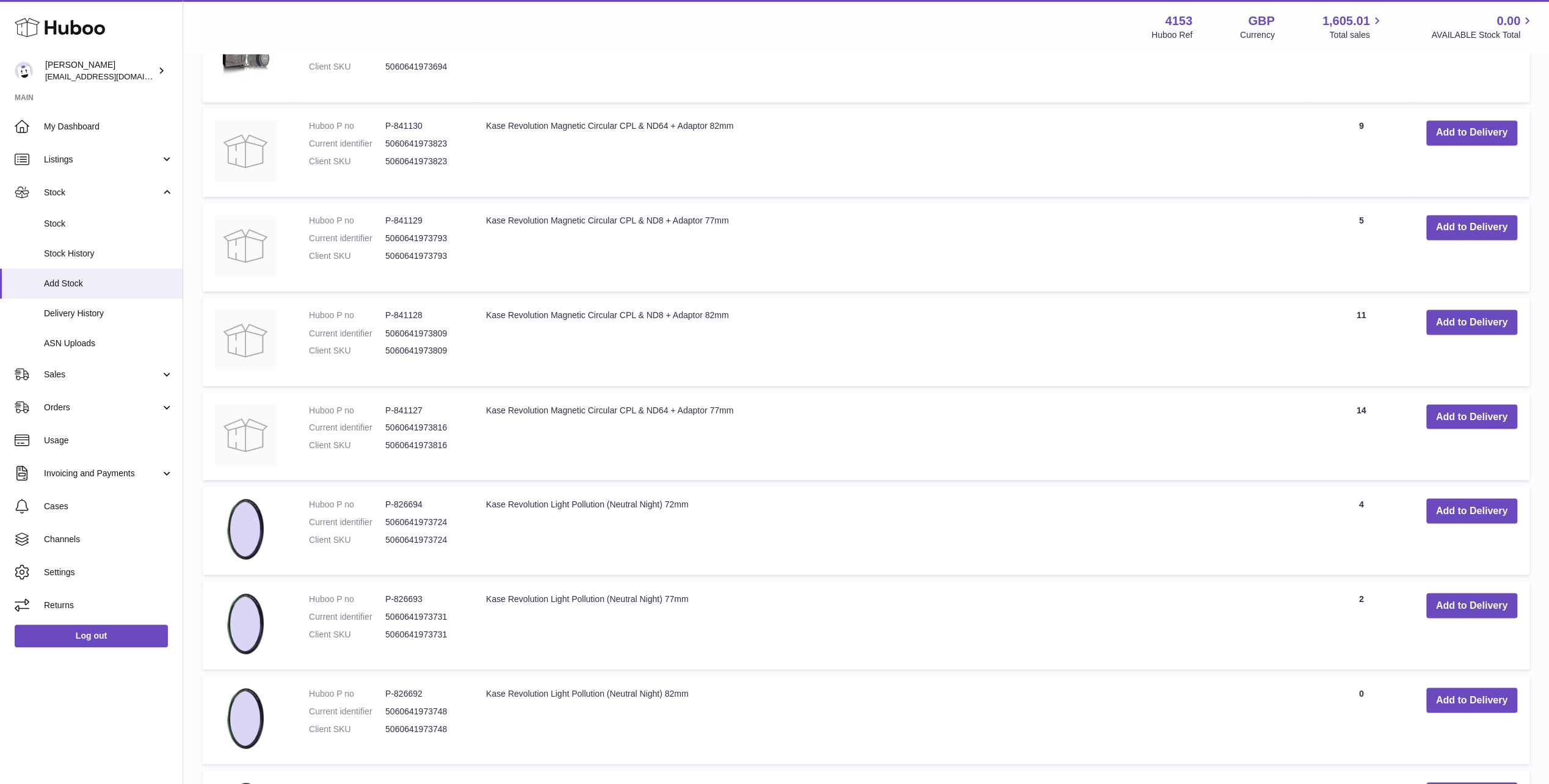
scroll to position [6710, 0]
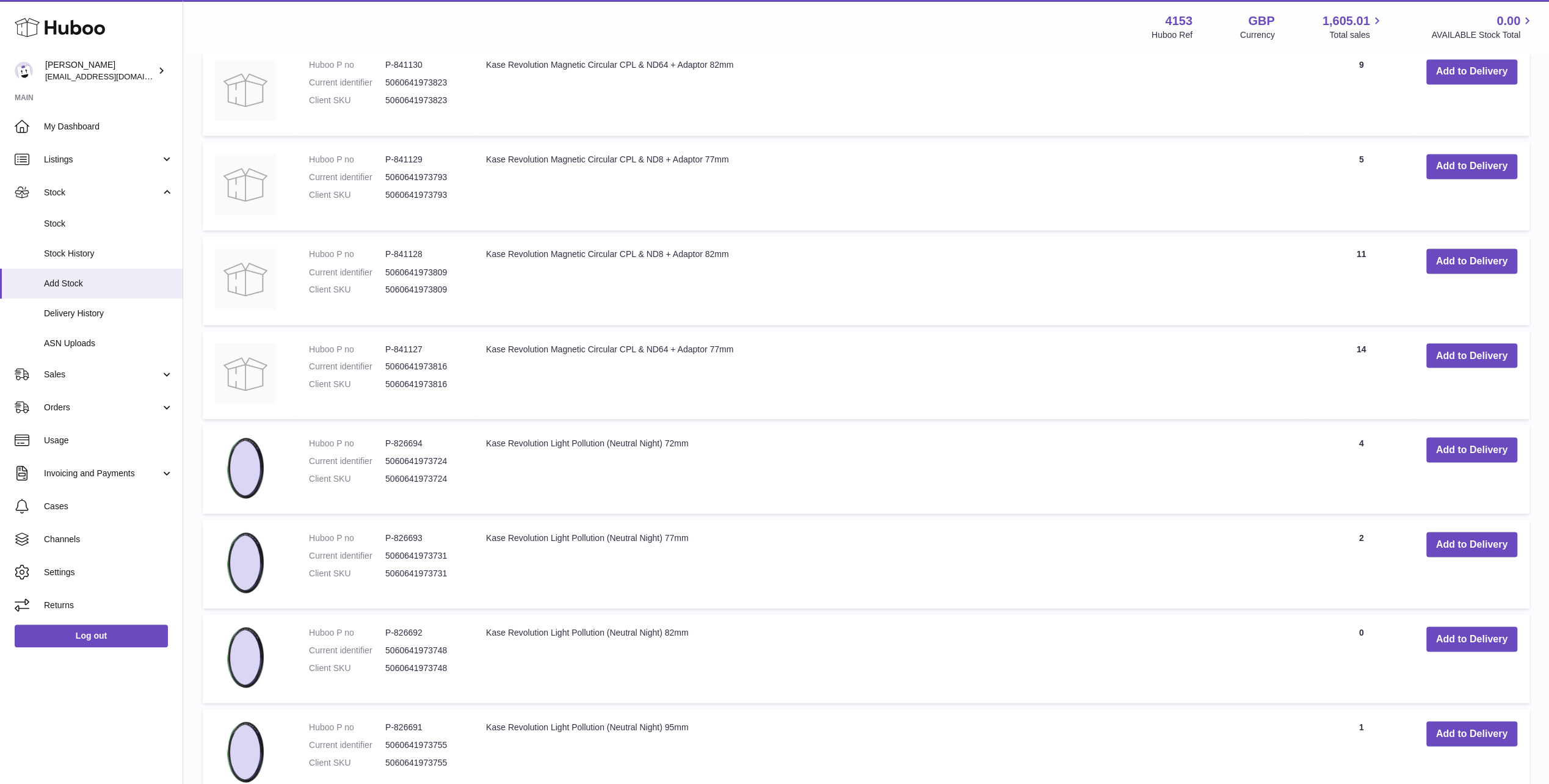
drag, startPoint x: 486, startPoint y: 535, endPoint x: 705, endPoint y: 525, distance: 219.2
click at [705, 614] on td "Kase Revolution Light Pollution (Neutral Night) 82mm" at bounding box center [891, 658] width 835 height 88
copy td "Kase Revolution Light Pollution (Neutral Night) 82mm"
drag, startPoint x: 487, startPoint y: 630, endPoint x: 696, endPoint y: 623, distance: 209.1
click at [696, 709] on td "Kase Revolution Light Pollution (Neutral Night) 95mm" at bounding box center [891, 753] width 835 height 88
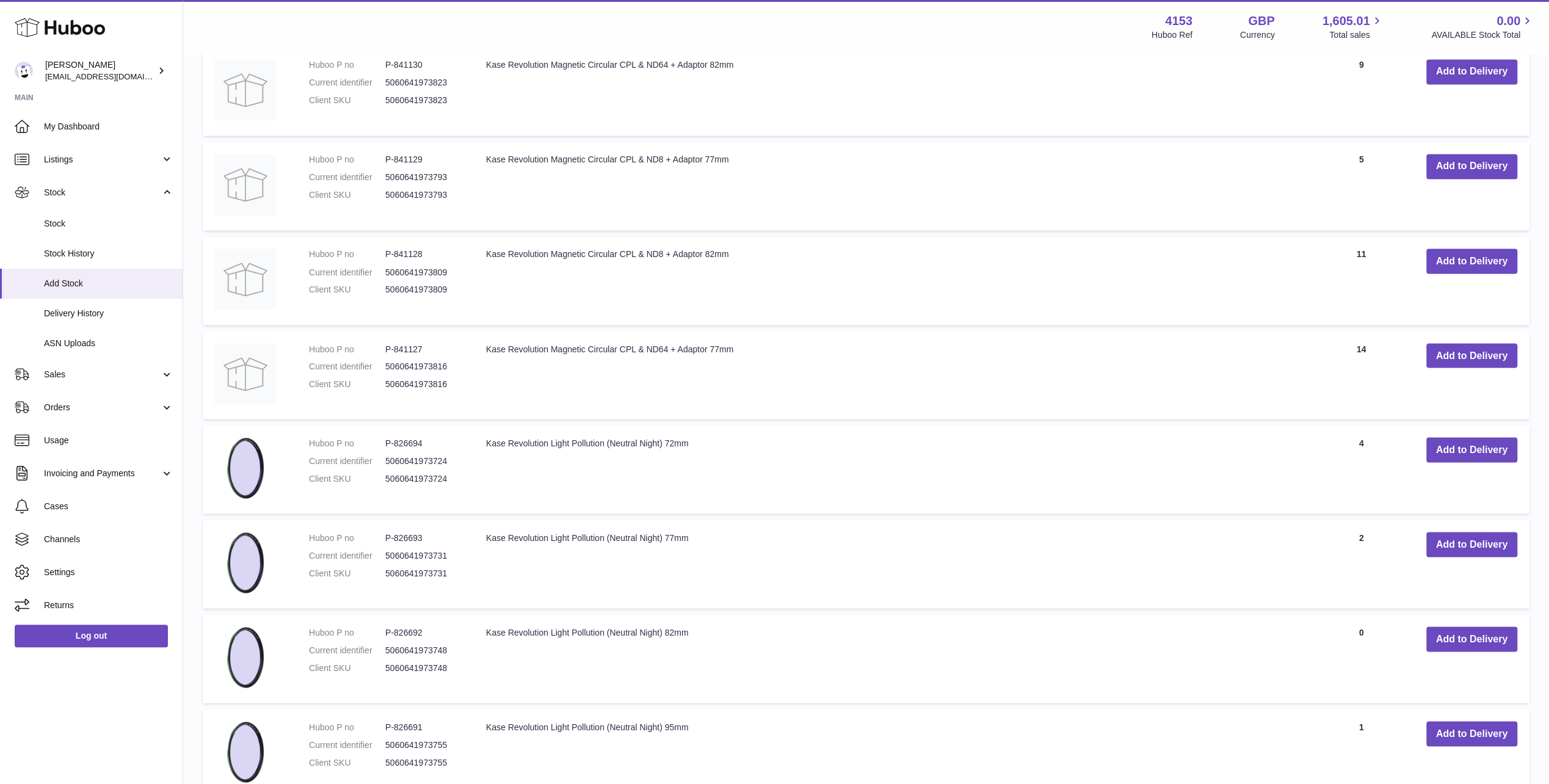
copy td "Kase Revolution Light Pollution (Neutral Night) 95mm"
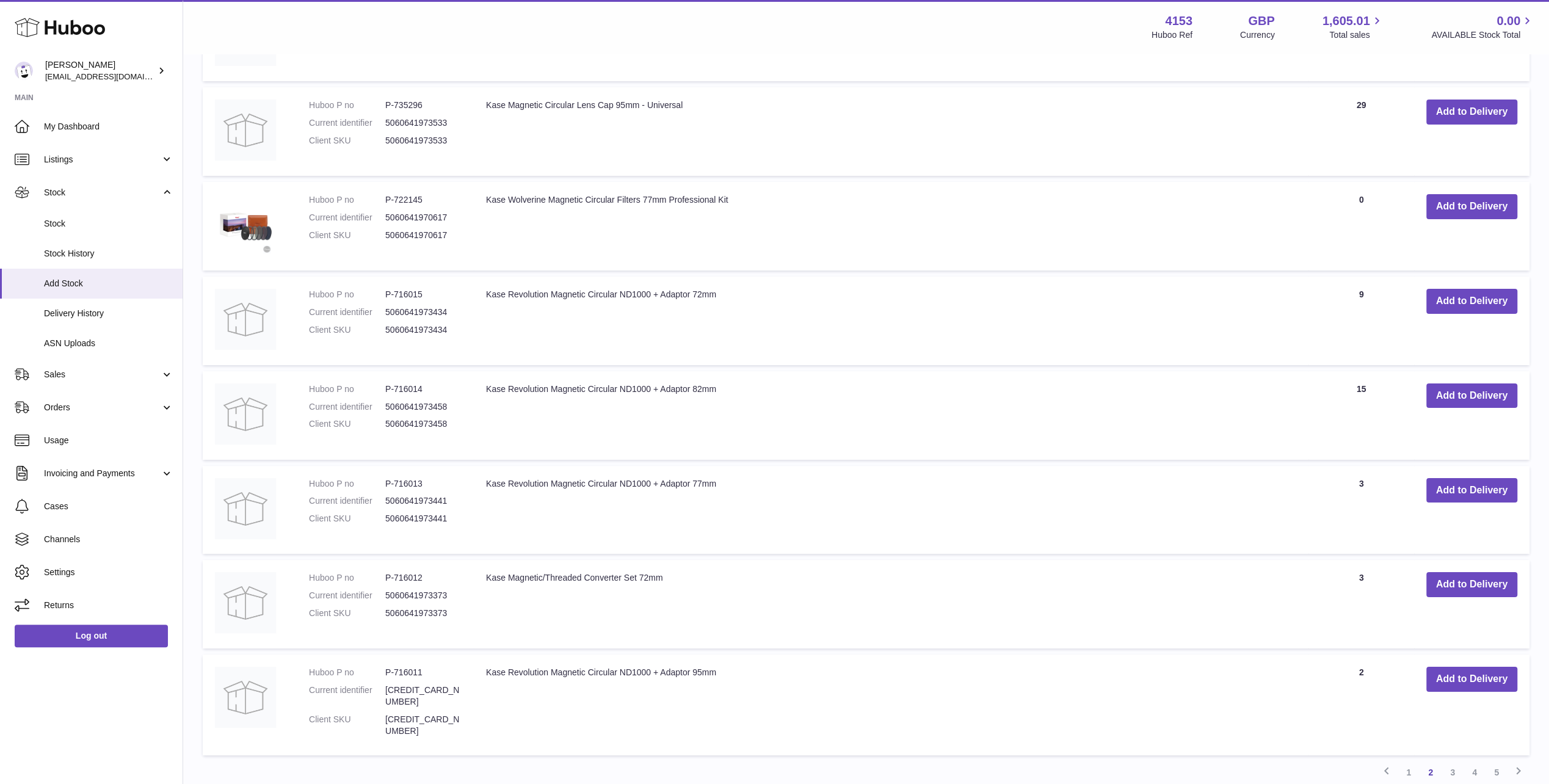
scroll to position [9154, 0]
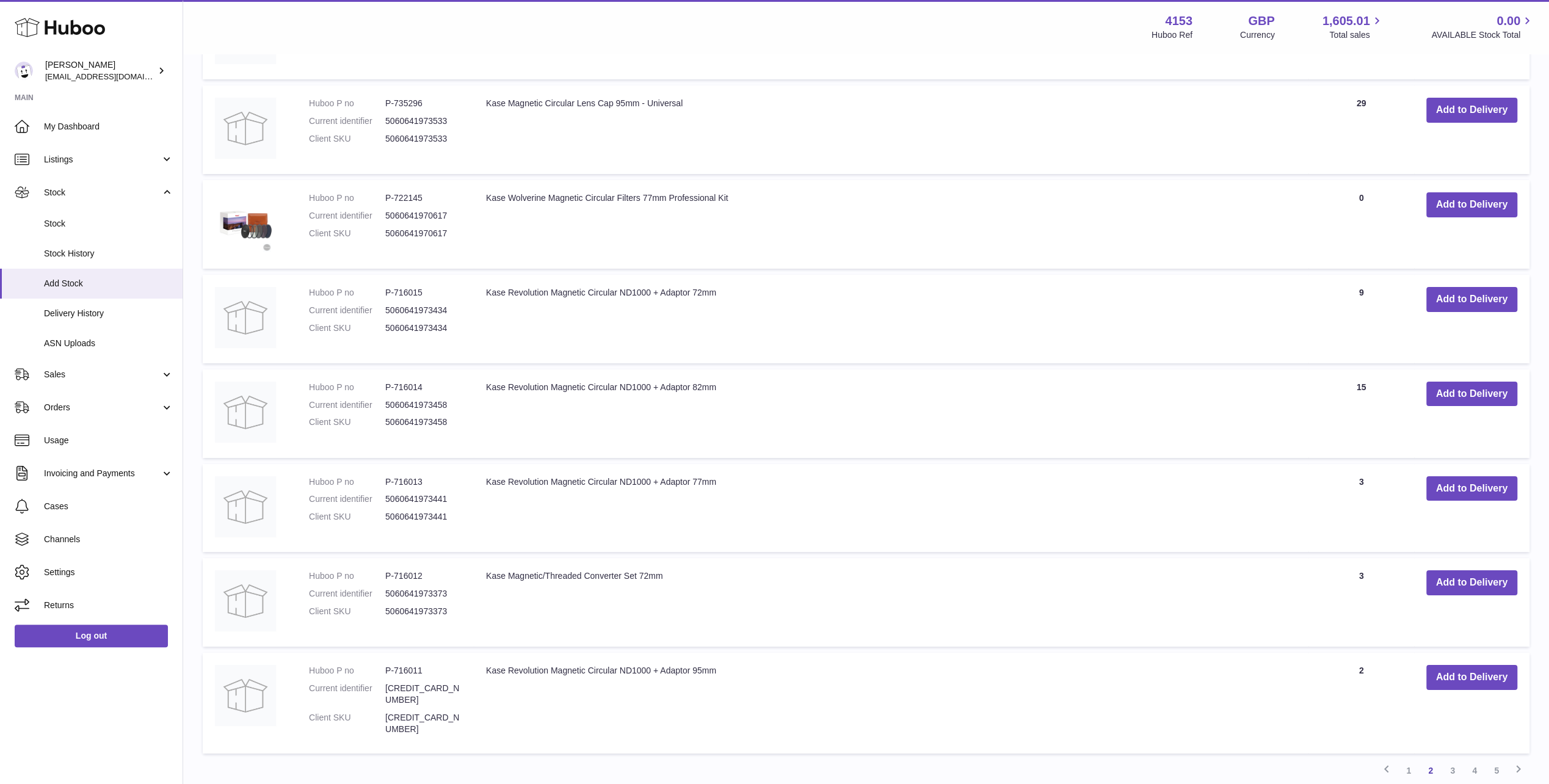
click at [1452, 759] on link "3" at bounding box center [1453, 770] width 22 height 22
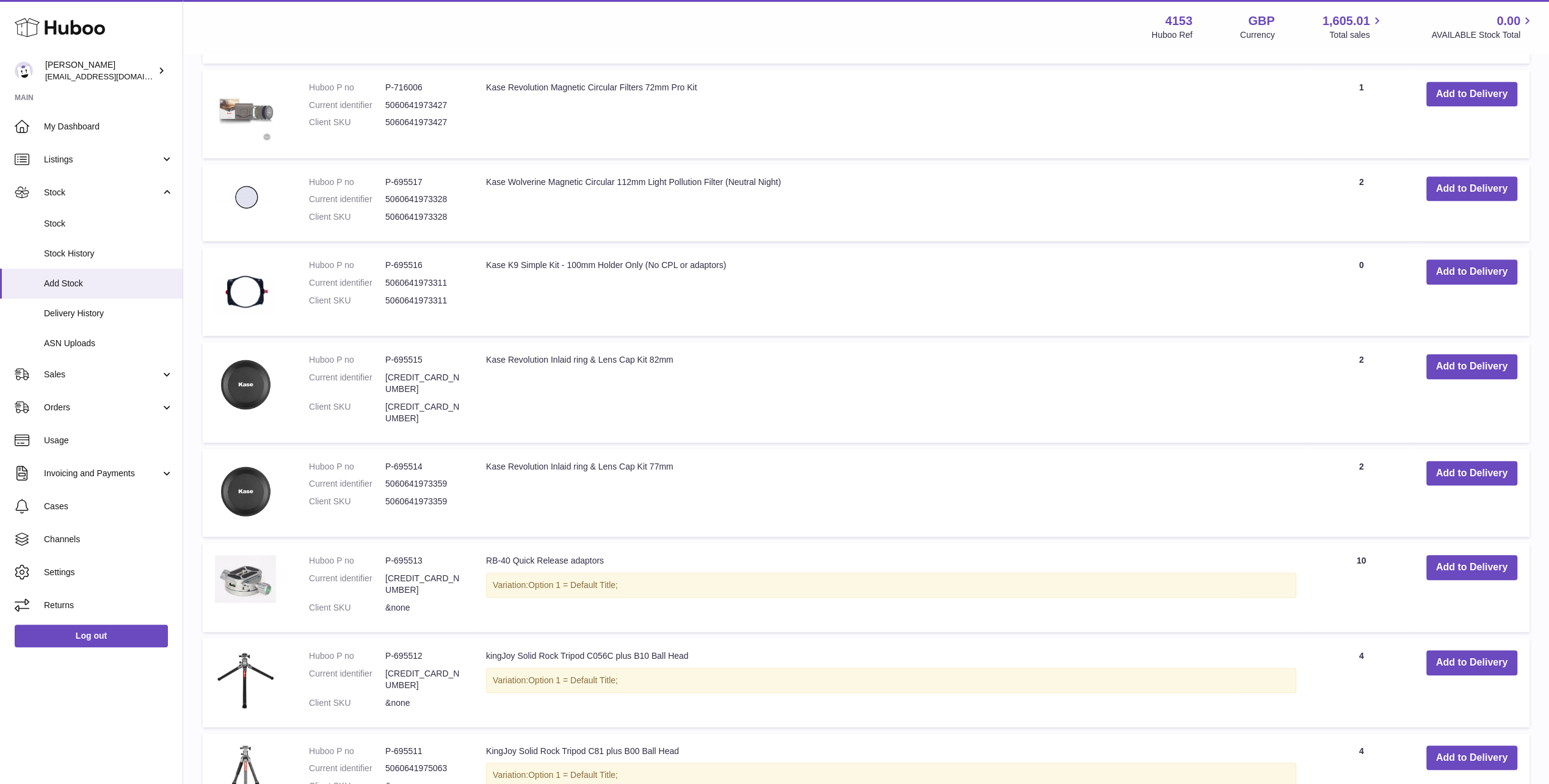
scroll to position [727, 0]
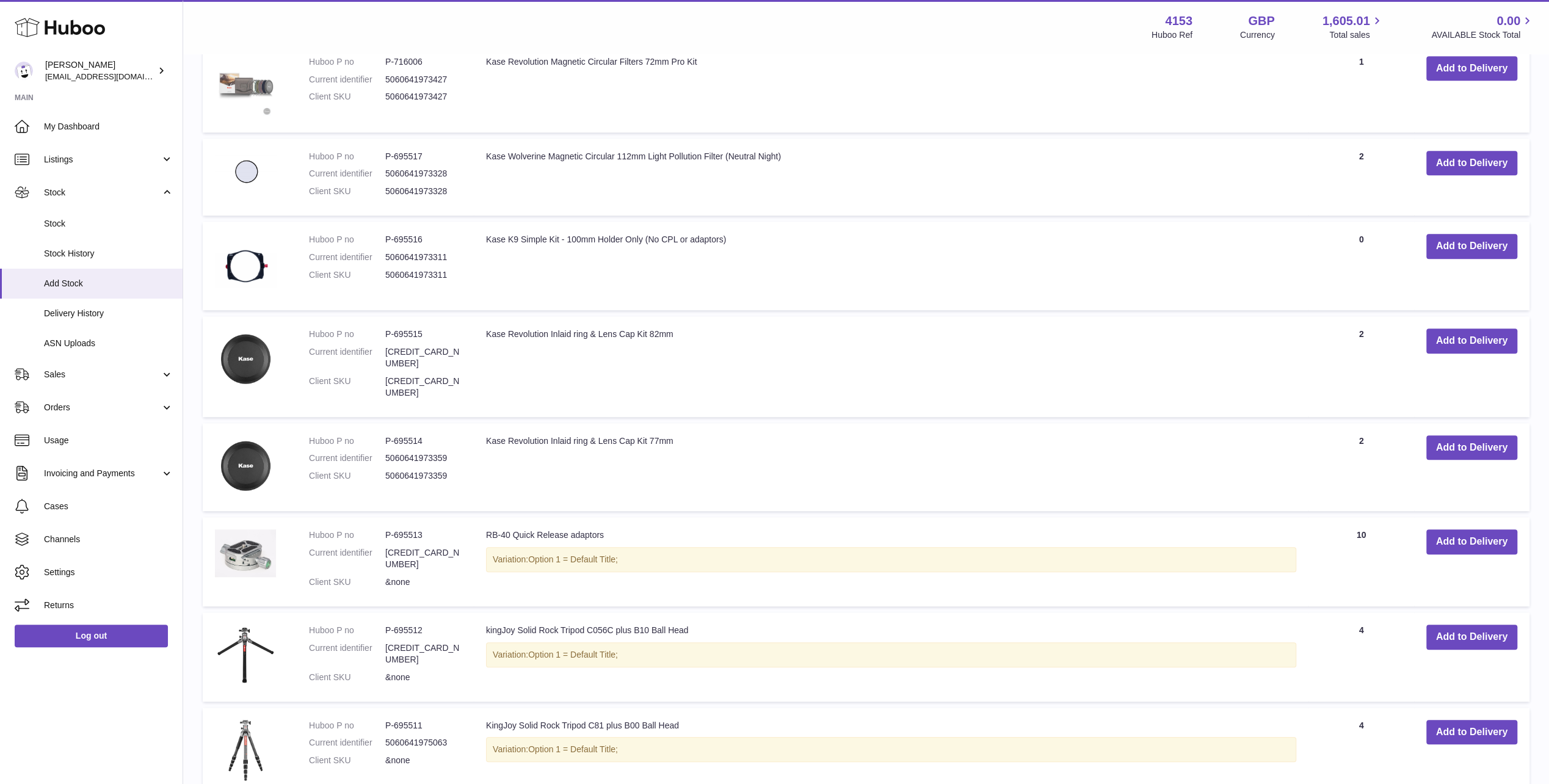
drag, startPoint x: 484, startPoint y: 238, endPoint x: 782, endPoint y: 243, distance: 298.0
click at [782, 243] on td "Kase K9 Simple Kit - 100mm Holder Only (No CPL or adaptors)" at bounding box center [891, 266] width 835 height 88
copy td "Kase K9 Simple Kit - 100mm Holder Only (No CPL or adaptors)"
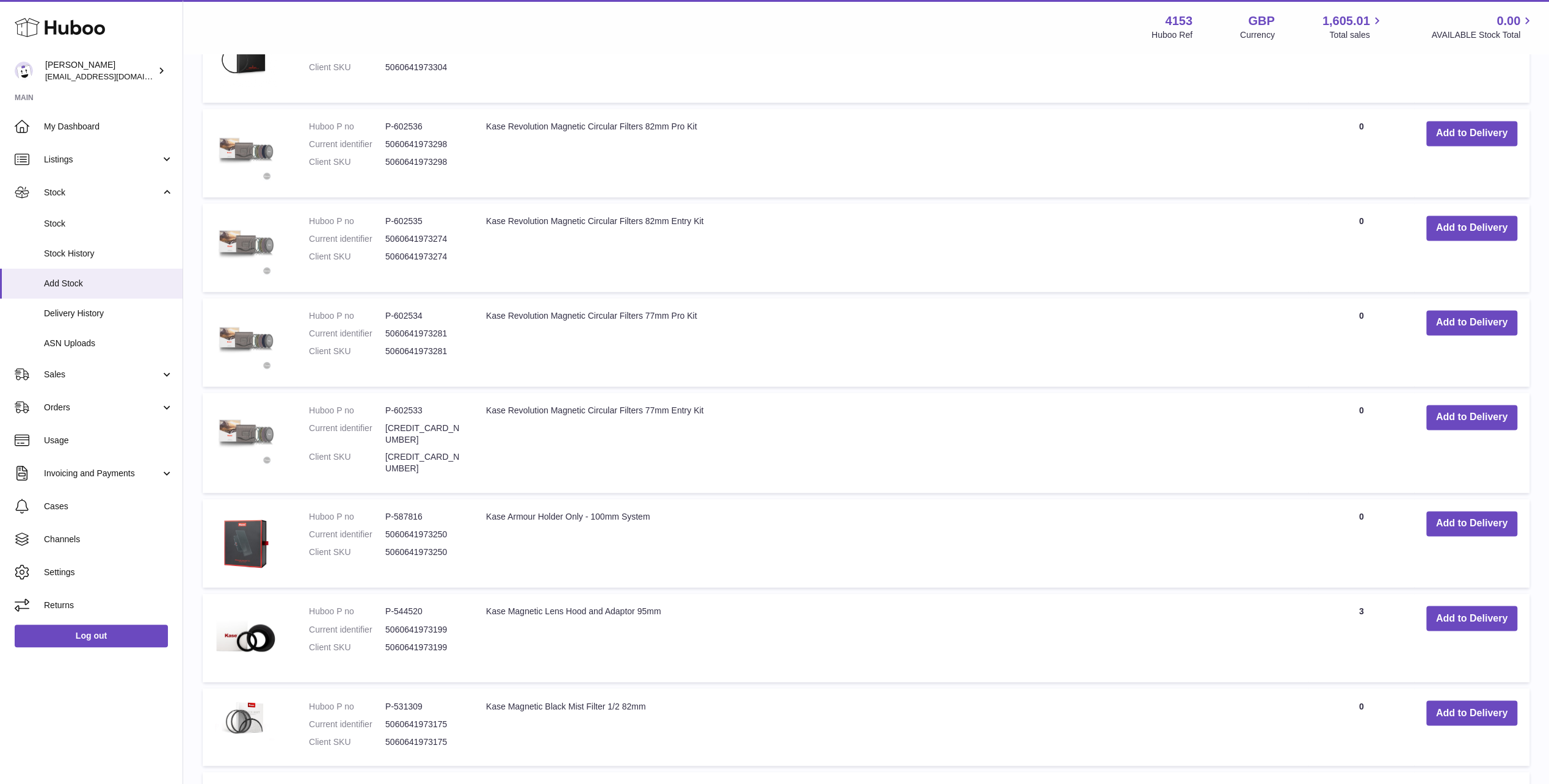
scroll to position [1764, 0]
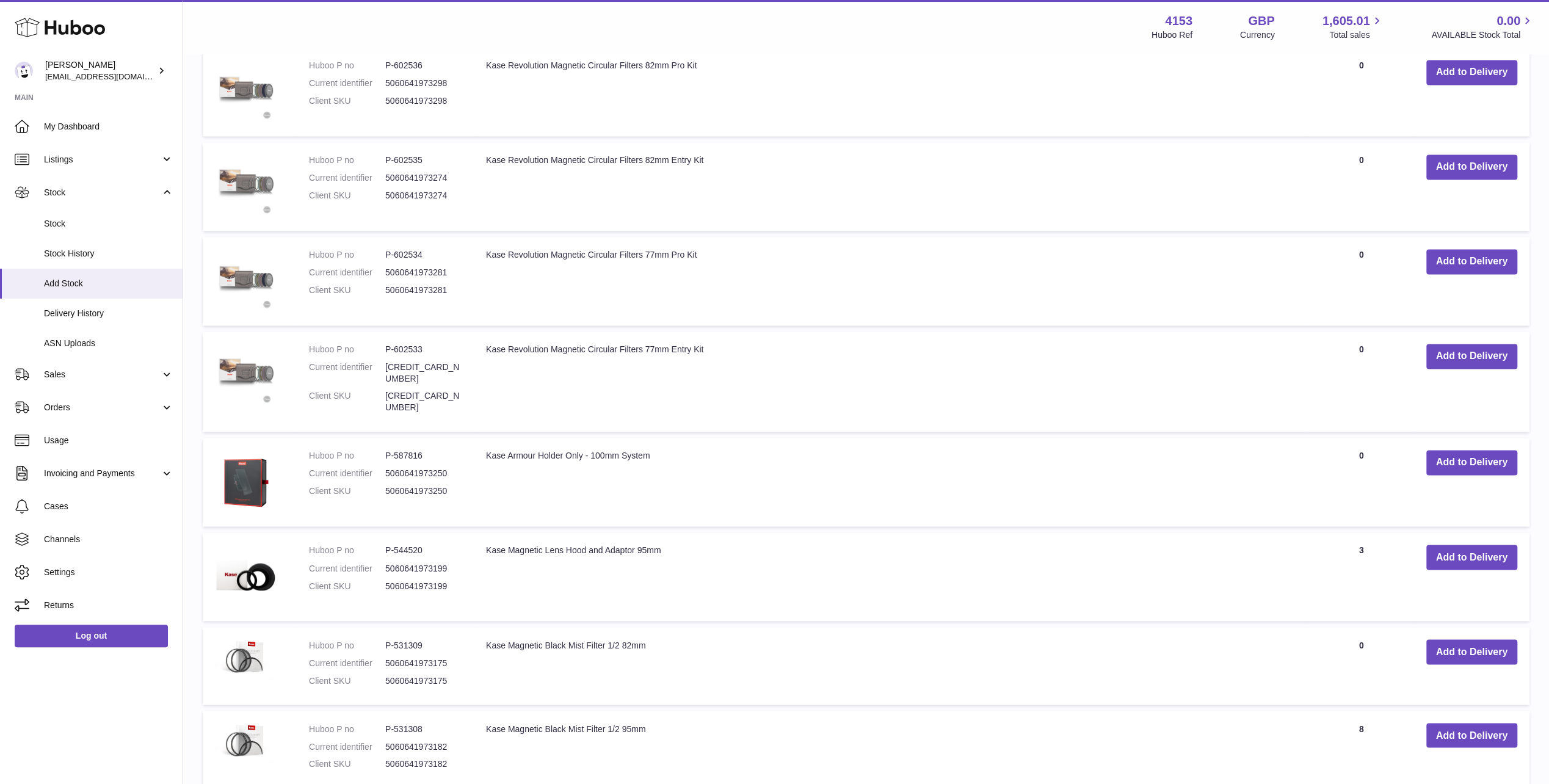
click at [488, 438] on td "Kase Armour Holder Only - 100mm System" at bounding box center [891, 482] width 835 height 88
drag, startPoint x: 488, startPoint y: 419, endPoint x: 672, endPoint y: 422, distance: 184.0
click at [672, 438] on td "Kase Armour Holder Only - 100mm System" at bounding box center [891, 482] width 835 height 88
copy td "Kase Armour Holder Only - 100mm System"
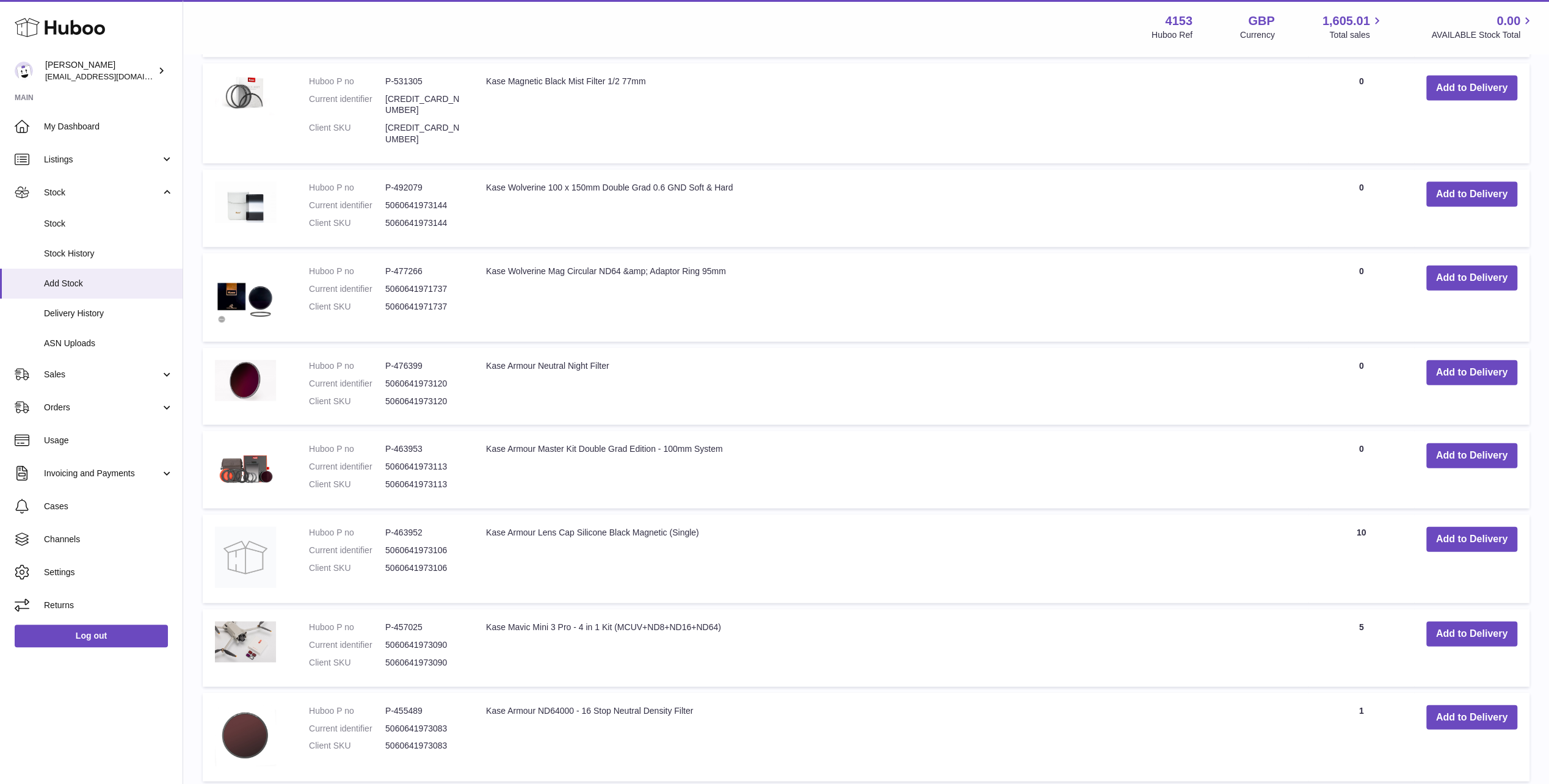
scroll to position [2680, 0]
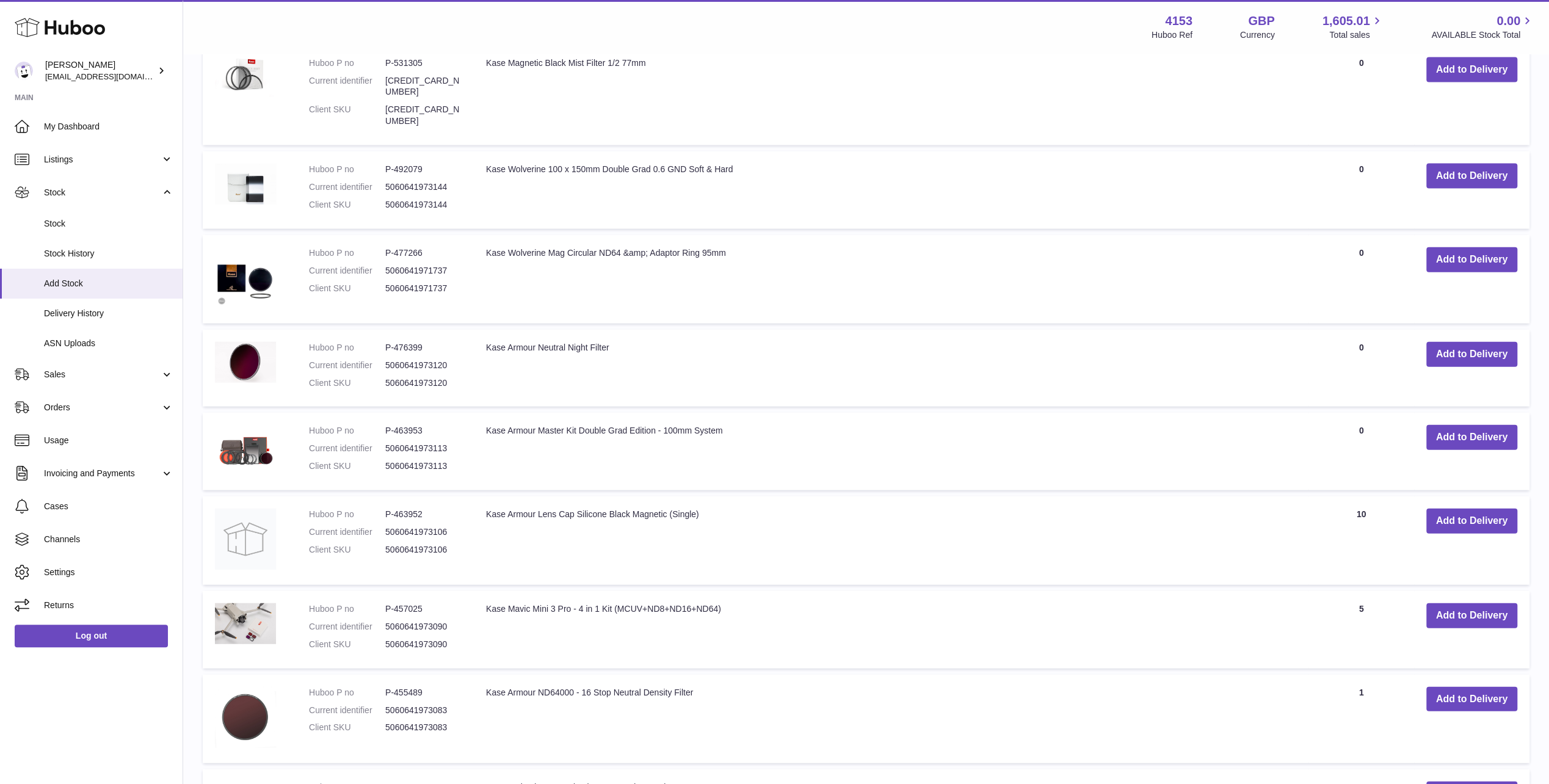
drag, startPoint x: 488, startPoint y: 286, endPoint x: 640, endPoint y: 279, distance: 152.2
click at [640, 330] on td "Kase Armour Neutral Night Filter" at bounding box center [891, 369] width 835 height 78
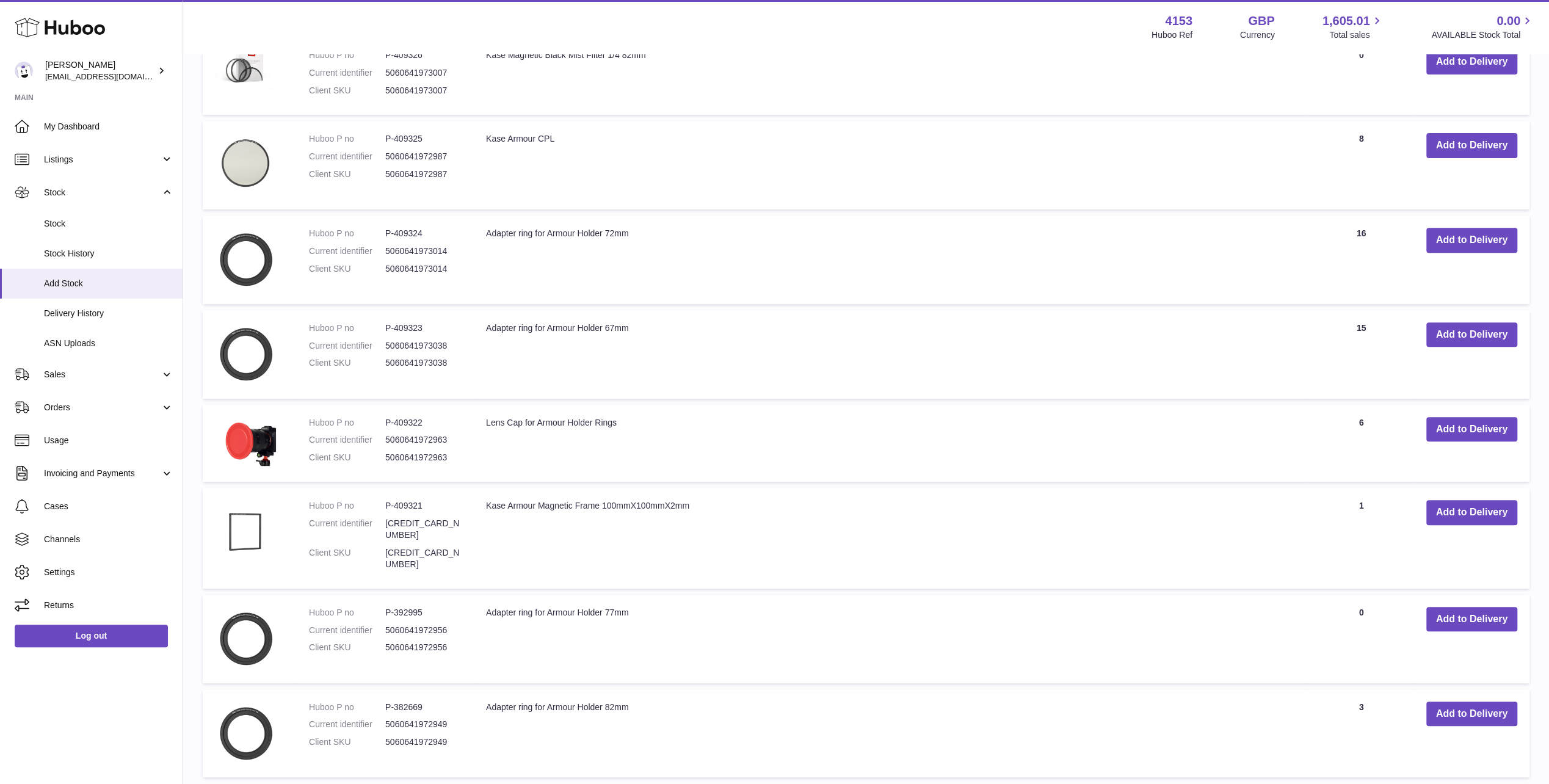
scroll to position [5122, 0]
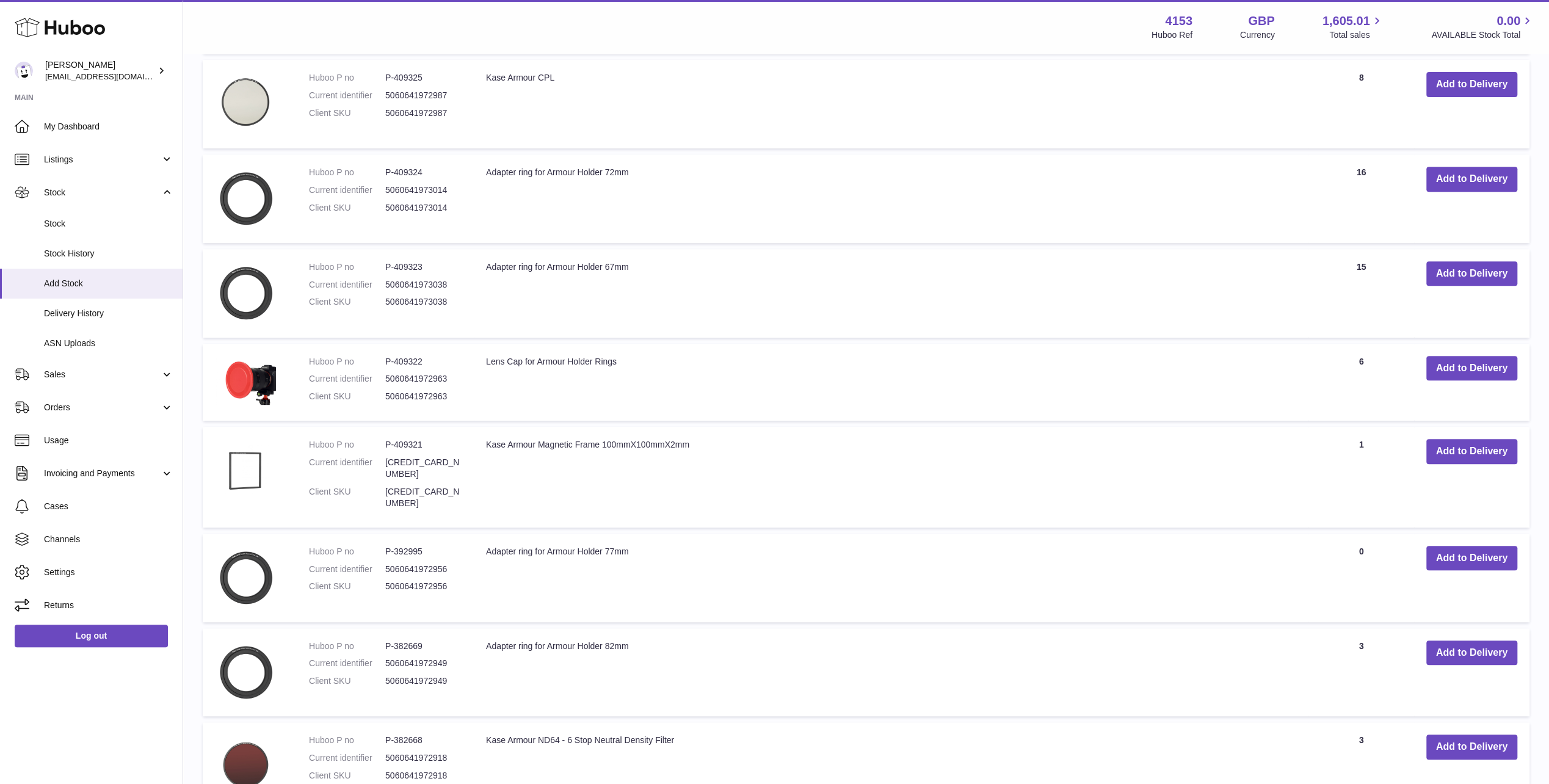
drag, startPoint x: 485, startPoint y: 371, endPoint x: 712, endPoint y: 394, distance: 228.2
click at [712, 427] on td "Kase Armour Magnetic Frame 100mmX100mmX2mm" at bounding box center [891, 477] width 835 height 100
drag, startPoint x: 627, startPoint y: 467, endPoint x: 485, endPoint y: 477, distance: 142.4
click at [485, 533] on td "Adapter ring for Armour Holder 77mm" at bounding box center [891, 578] width 835 height 88
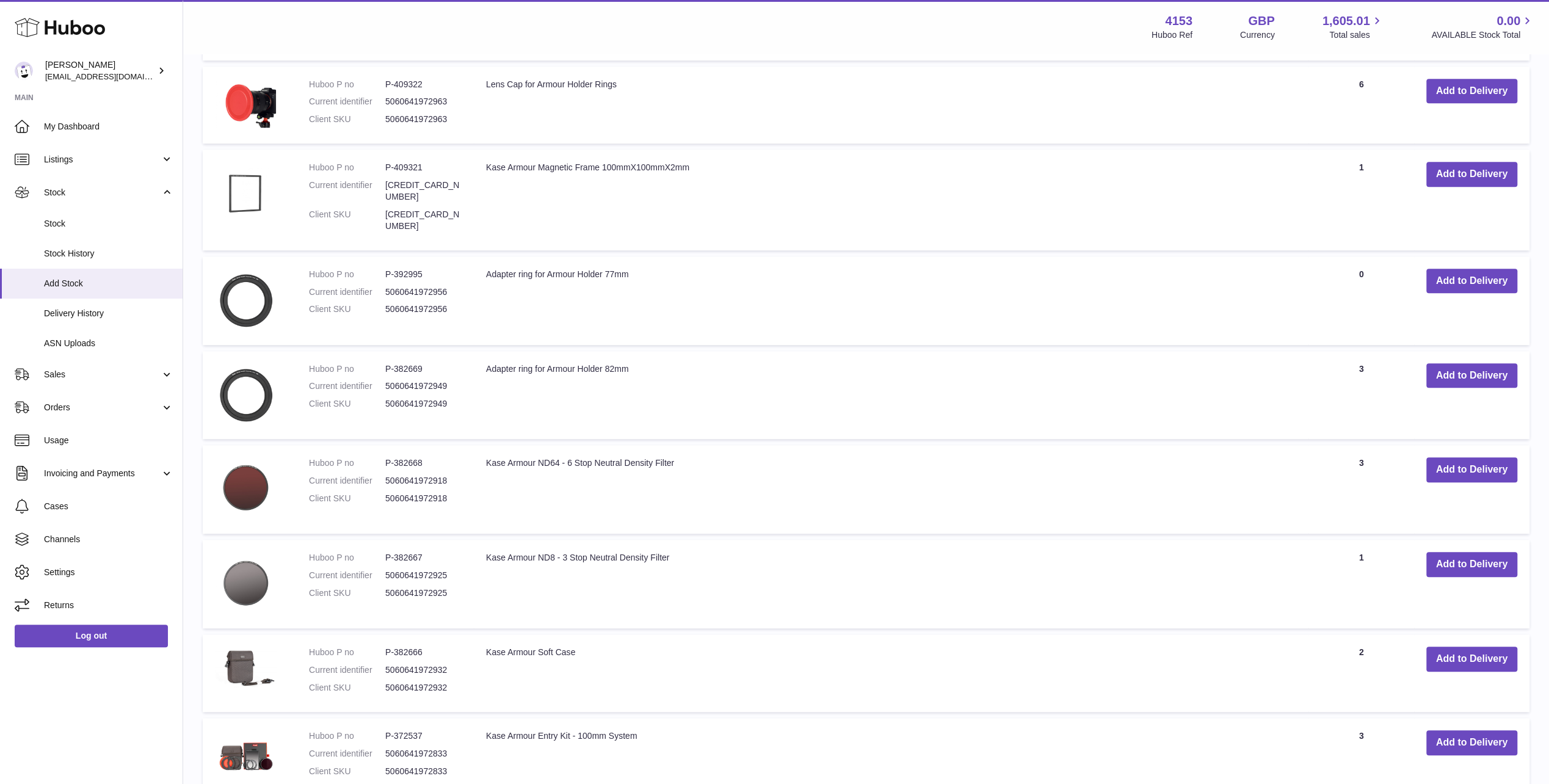
scroll to position [5427, 0]
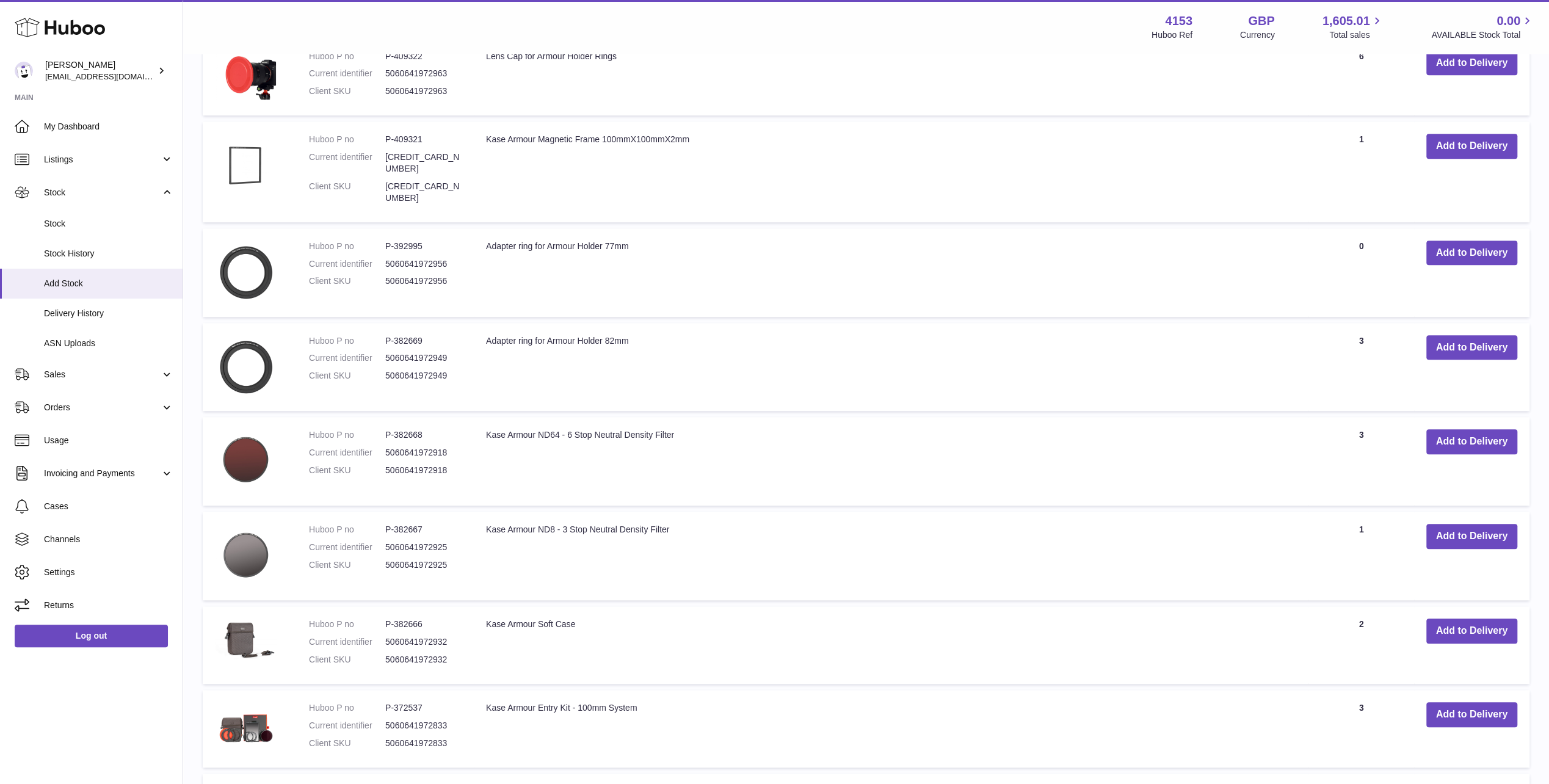
drag, startPoint x: 487, startPoint y: 445, endPoint x: 727, endPoint y: 460, distance: 240.5
click at [727, 512] on td "Kase Armour ND8 - 3 Stop Neutral Density Filter" at bounding box center [891, 556] width 835 height 88
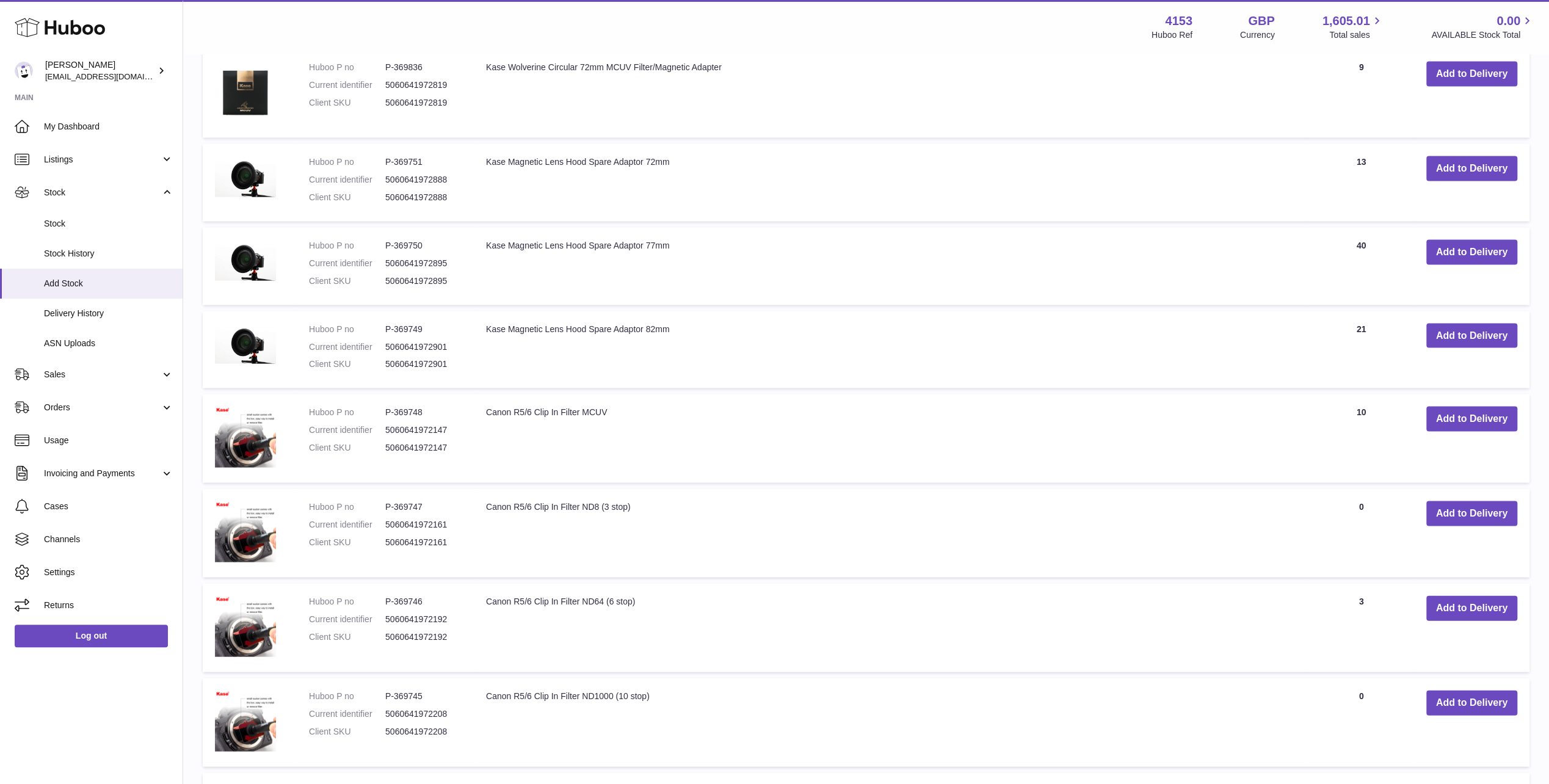
scroll to position [7076, 0]
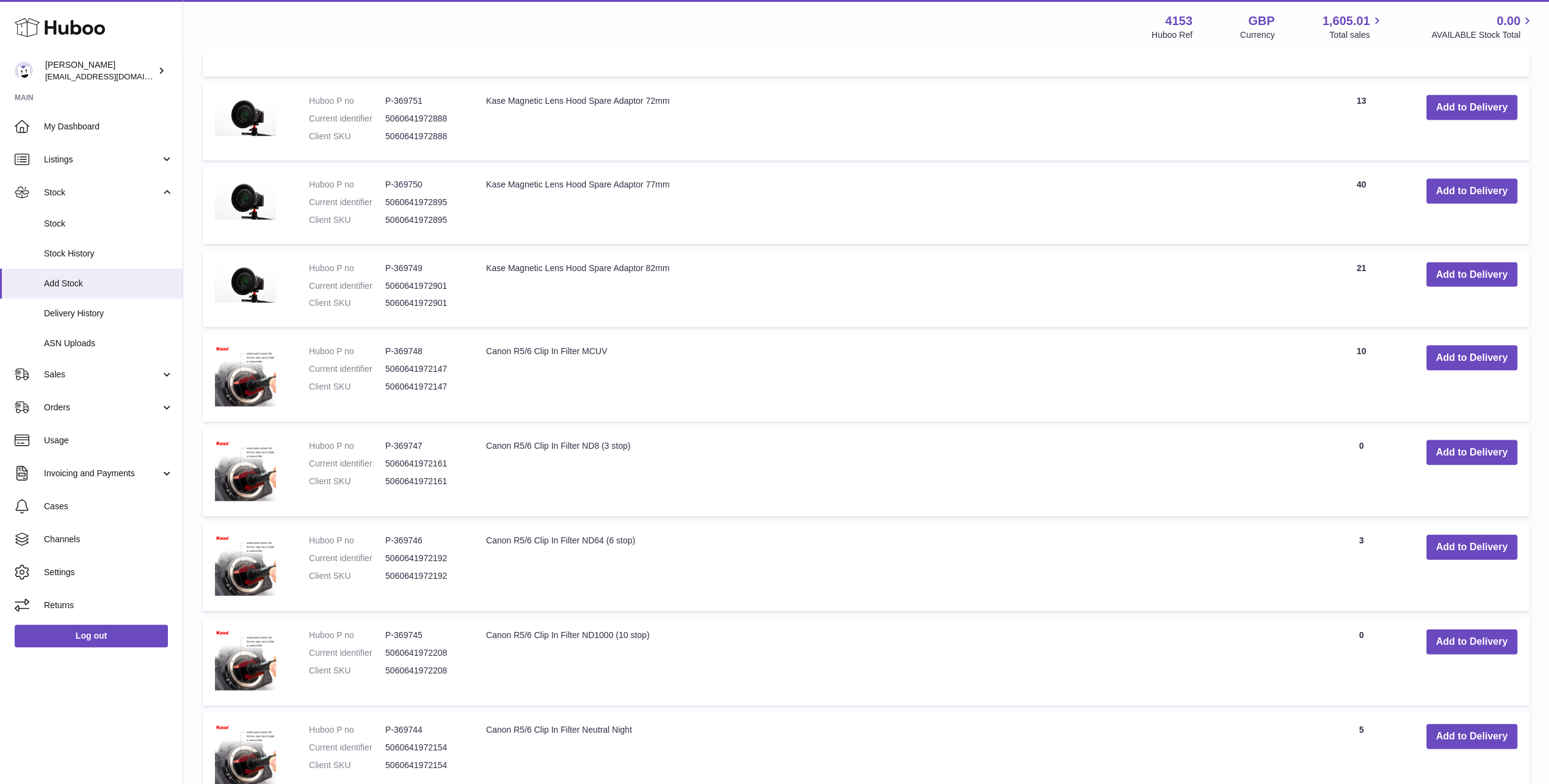
drag, startPoint x: 488, startPoint y: 339, endPoint x: 676, endPoint y: 342, distance: 188.0
click at [676, 428] on td "Canon R5/6 Clip In Filter ND8 (3 stop)" at bounding box center [891, 472] width 835 height 88
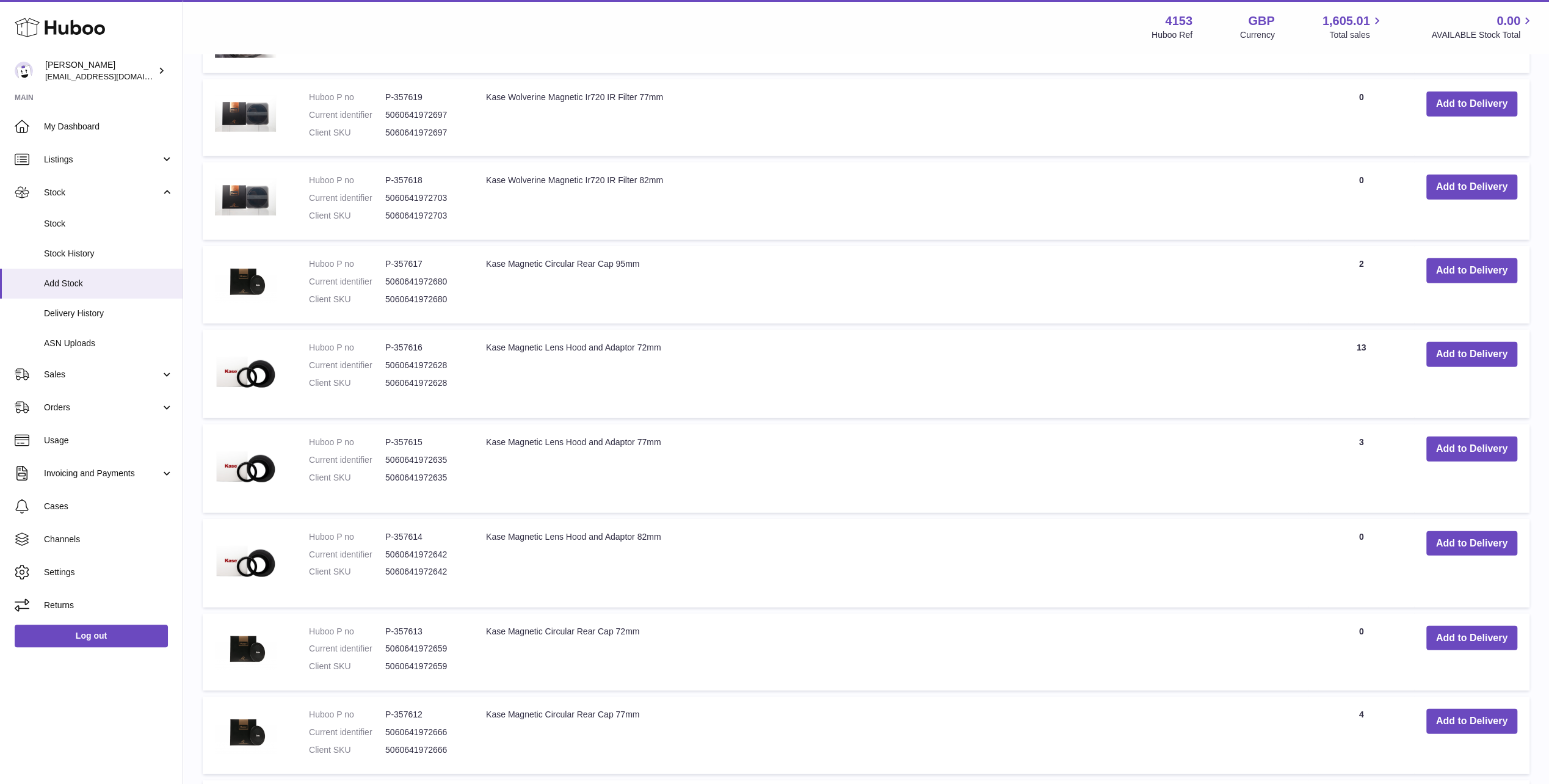
scroll to position [7809, 0]
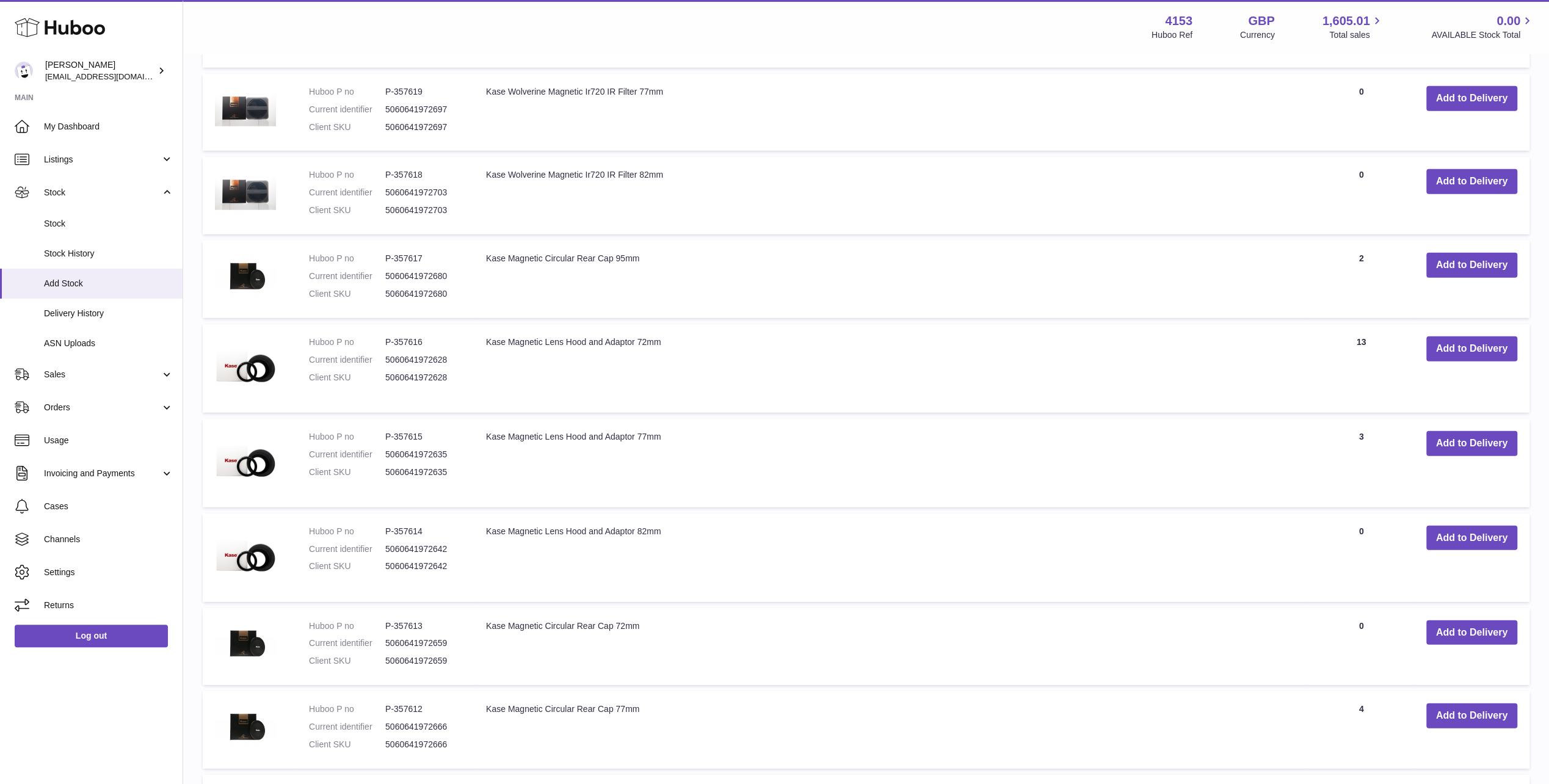
drag, startPoint x: 486, startPoint y: 425, endPoint x: 722, endPoint y: 414, distance: 236.3
click at [722, 513] on td "Kase Magnetic Lens Hood and Adaptor 82mm" at bounding box center [891, 557] width 835 height 88
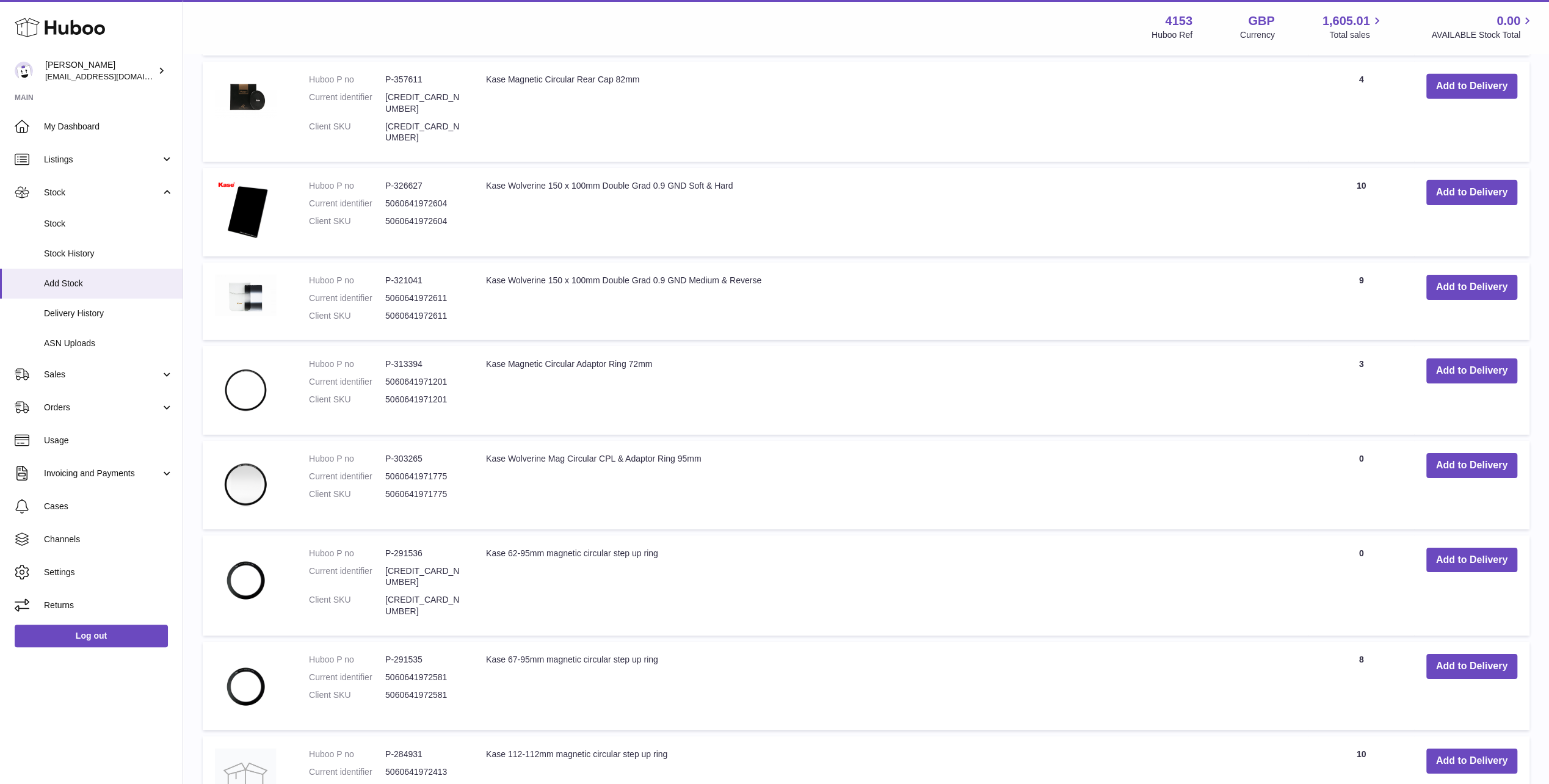
scroll to position [8542, 0]
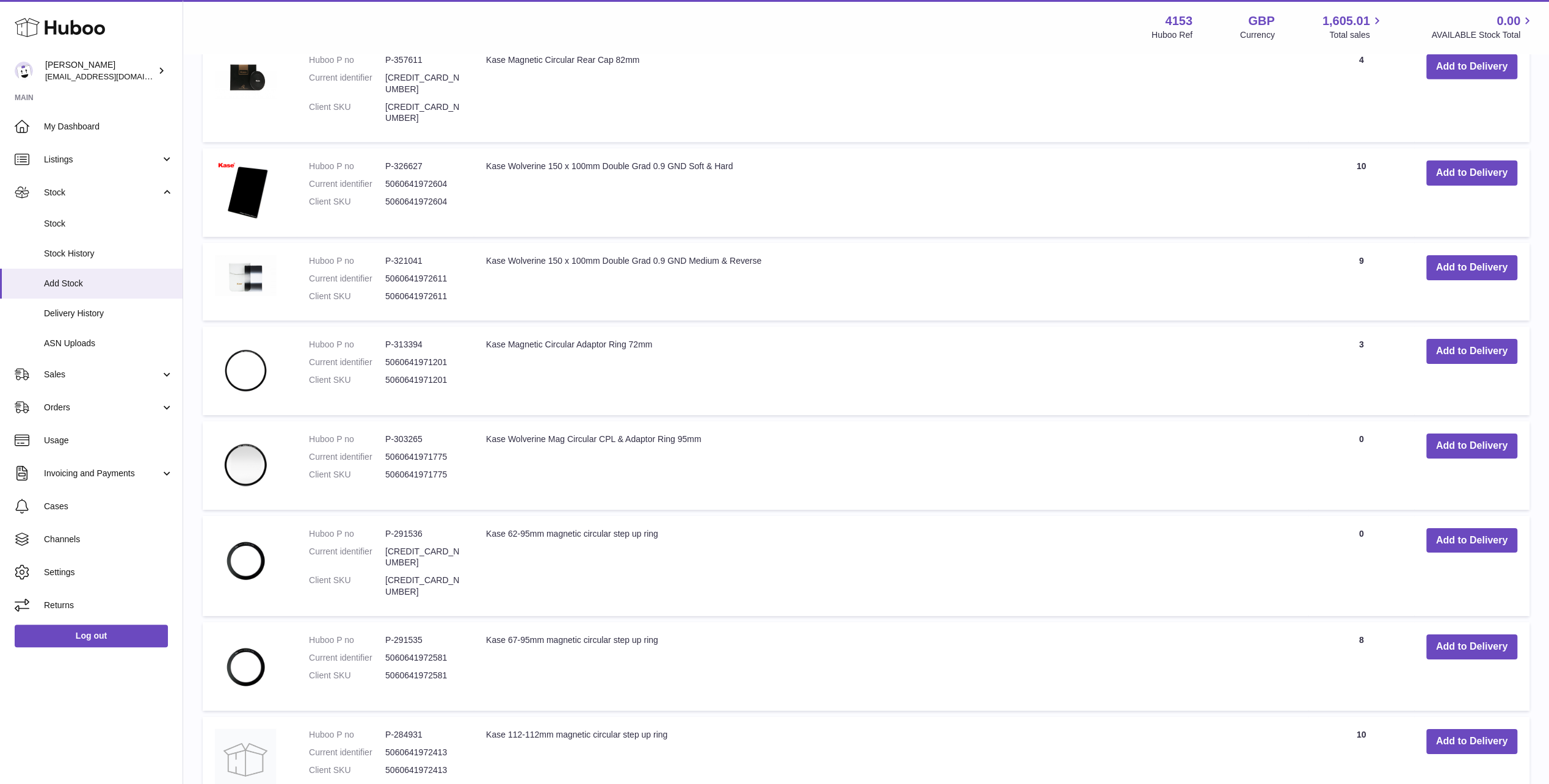
drag, startPoint x: 486, startPoint y: 402, endPoint x: 747, endPoint y: 411, distance: 261.2
click at [747, 516] on td "Kase 62-95mm magnetic circular step up ring" at bounding box center [891, 566] width 835 height 100
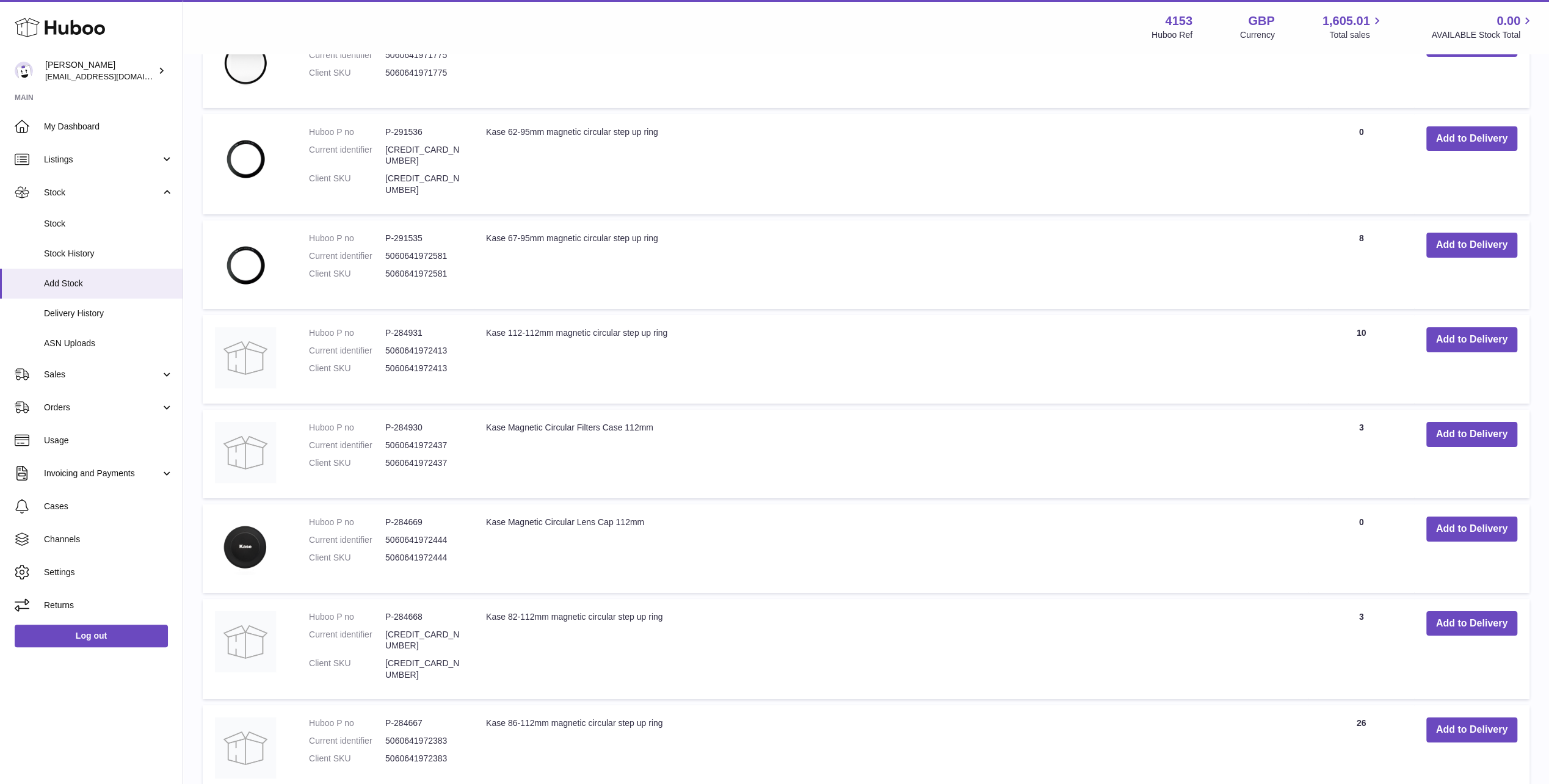
scroll to position [8962, 0]
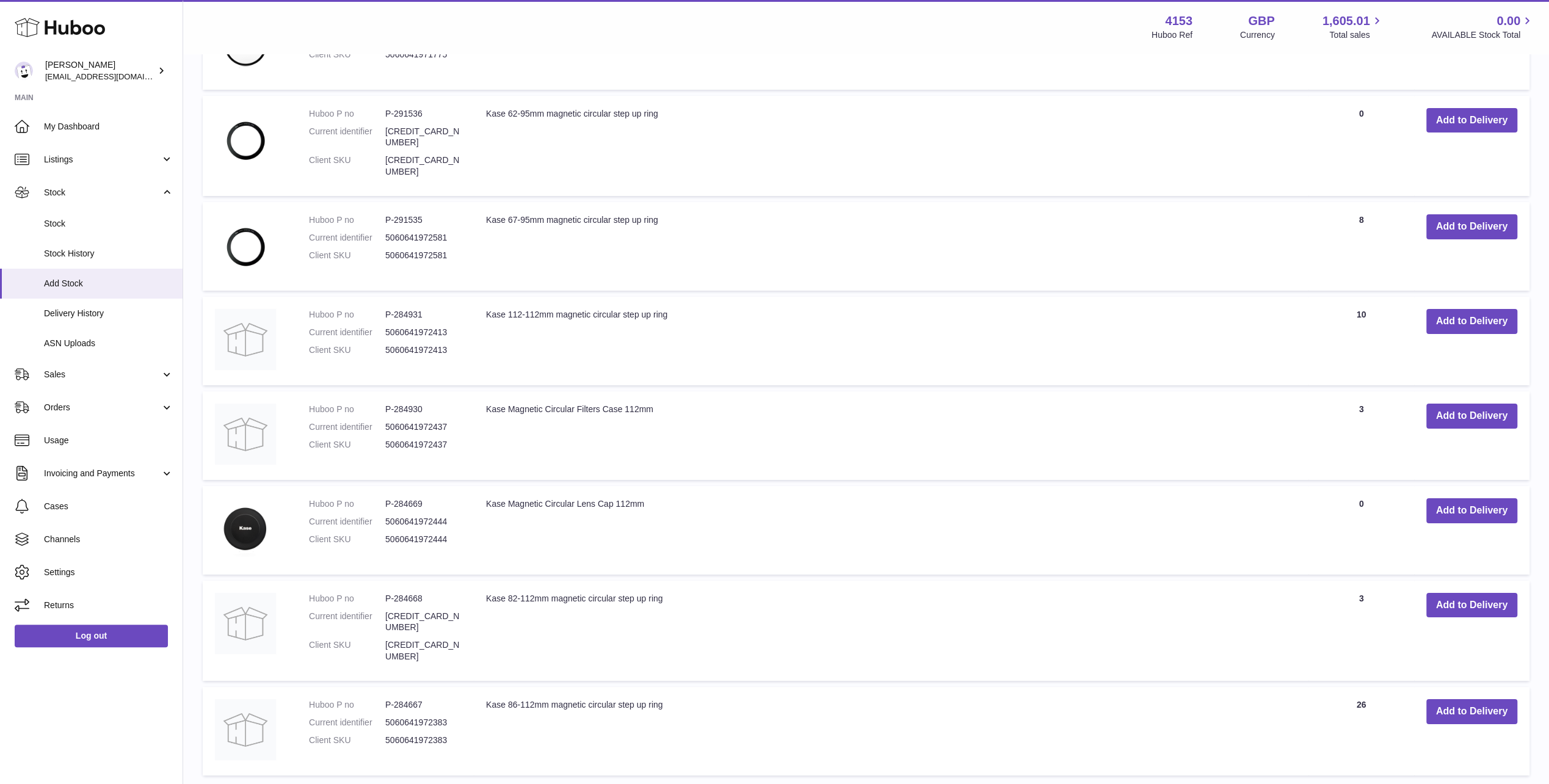
drag, startPoint x: 1473, startPoint y: 634, endPoint x: 1467, endPoint y: 635, distance: 6.1
click at [1473, 782] on link "4" at bounding box center [1474, 793] width 22 height 22
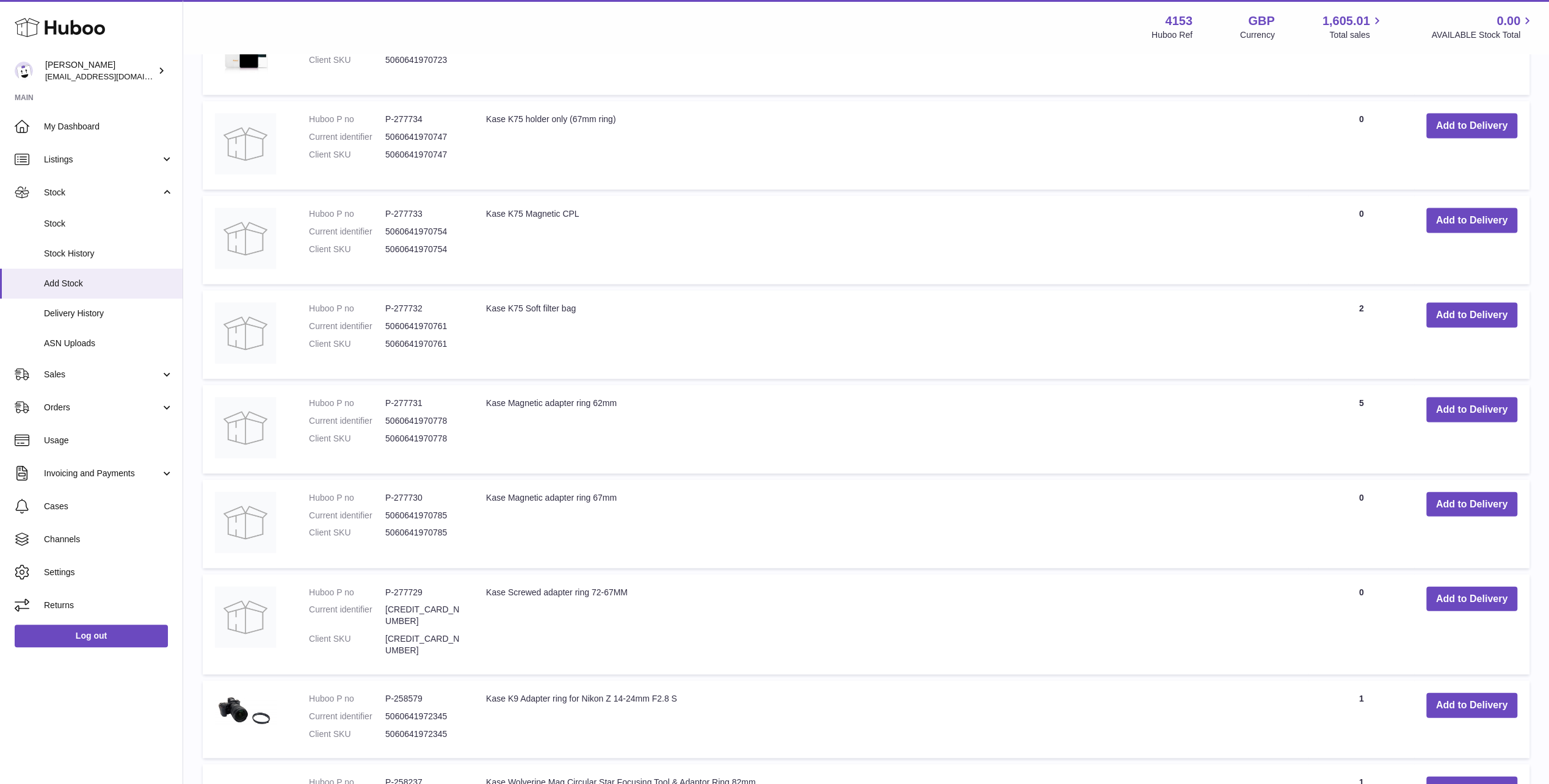
scroll to position [2497, 0]
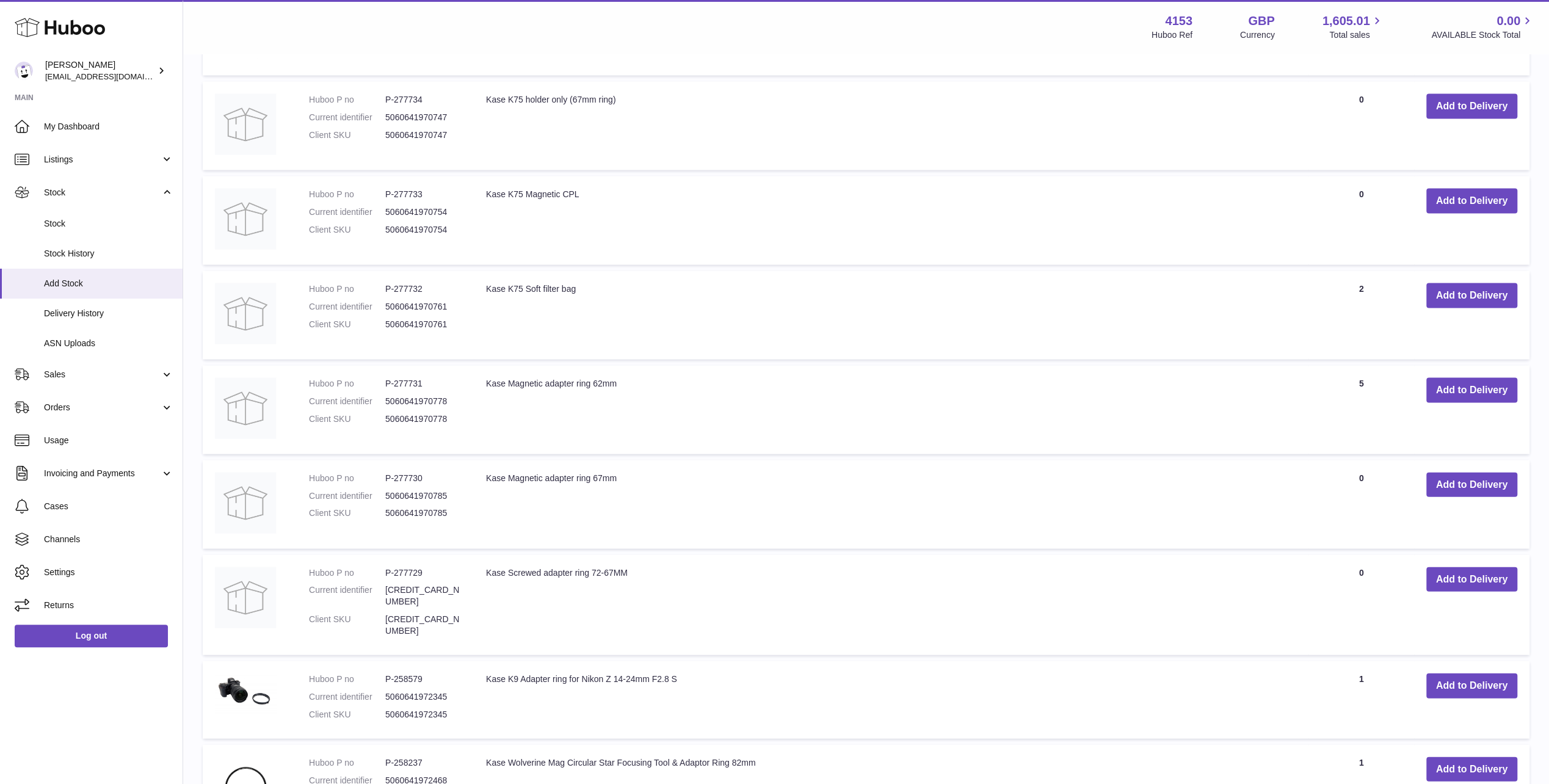
drag, startPoint x: 487, startPoint y: 466, endPoint x: 684, endPoint y: 473, distance: 197.1
click at [684, 473] on td "Kase Magnetic adapter ring 67mm" at bounding box center [891, 505] width 835 height 88
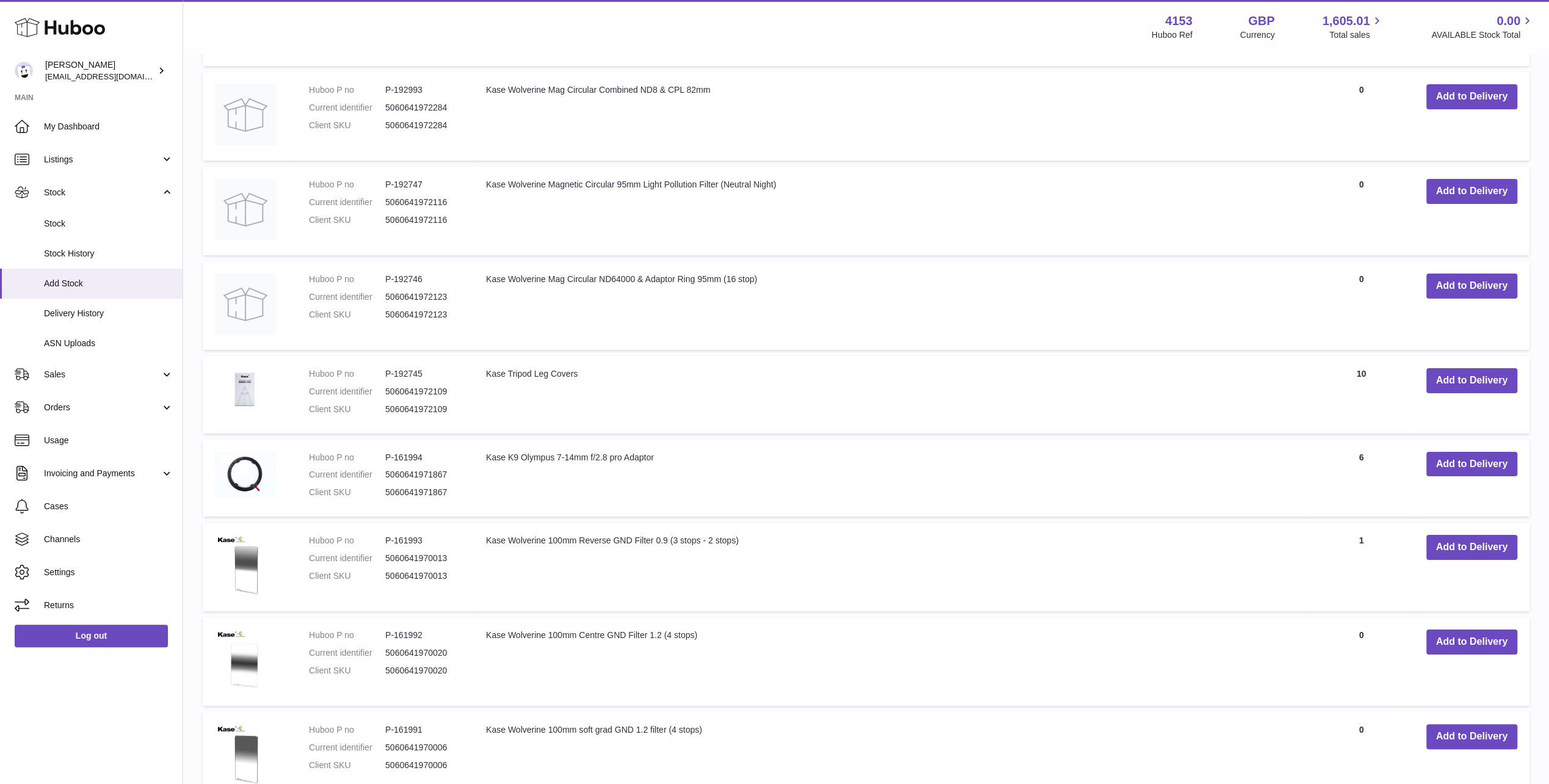
scroll to position [4573, 0]
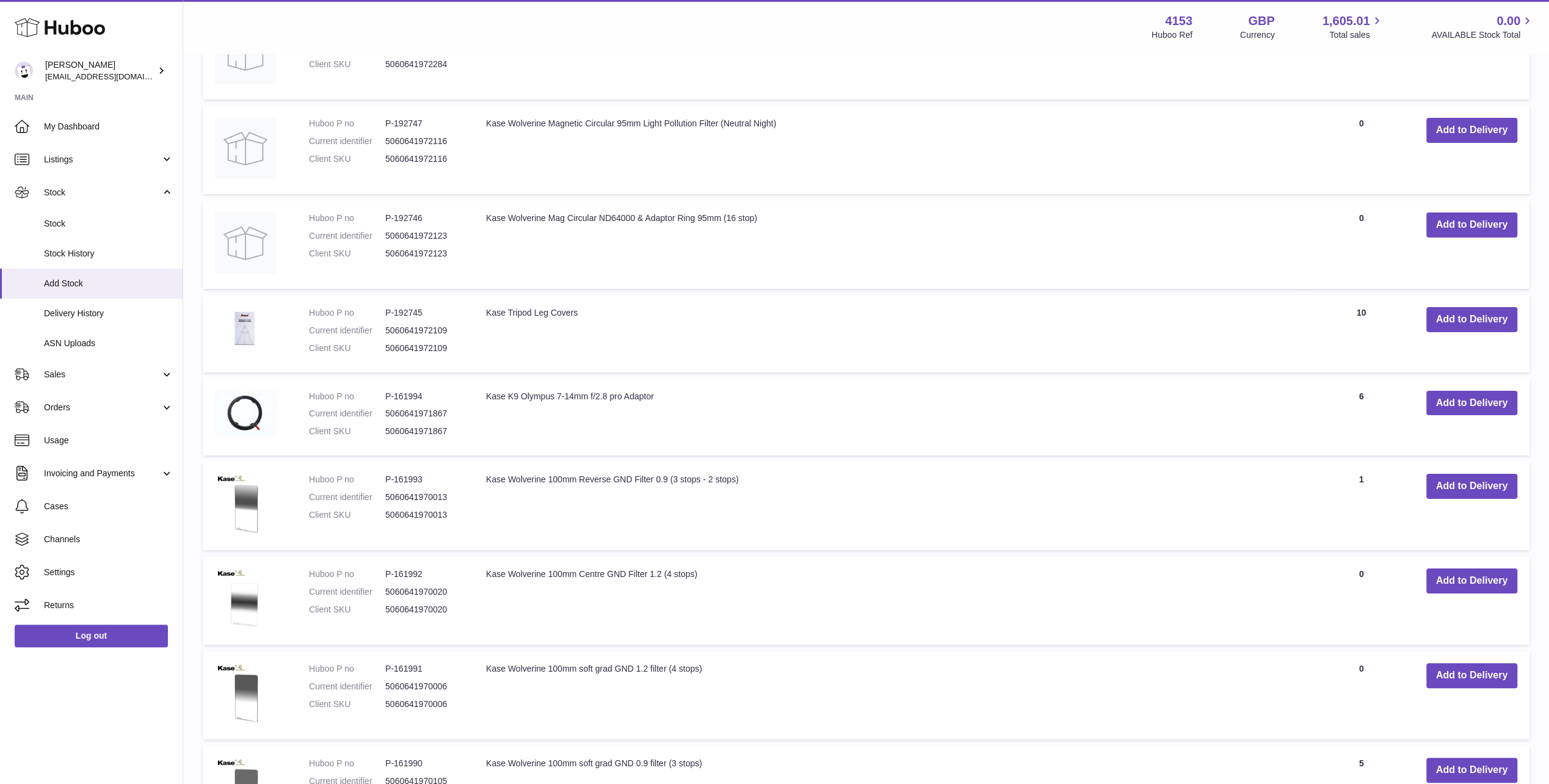
drag, startPoint x: 740, startPoint y: 419, endPoint x: 477, endPoint y: 425, distance: 263.1
click at [477, 462] on td "Kase Wolverine 100mm Reverse GND Filter 0.9 (3 stops - 2 stops)" at bounding box center [891, 506] width 835 height 88
drag, startPoint x: 701, startPoint y: 514, endPoint x: 481, endPoint y: 509, distance: 220.1
click at [481, 557] on td "Kase Wolverine 100mm Centre GND Filter 1.2 (4 stops)" at bounding box center [891, 601] width 835 height 88
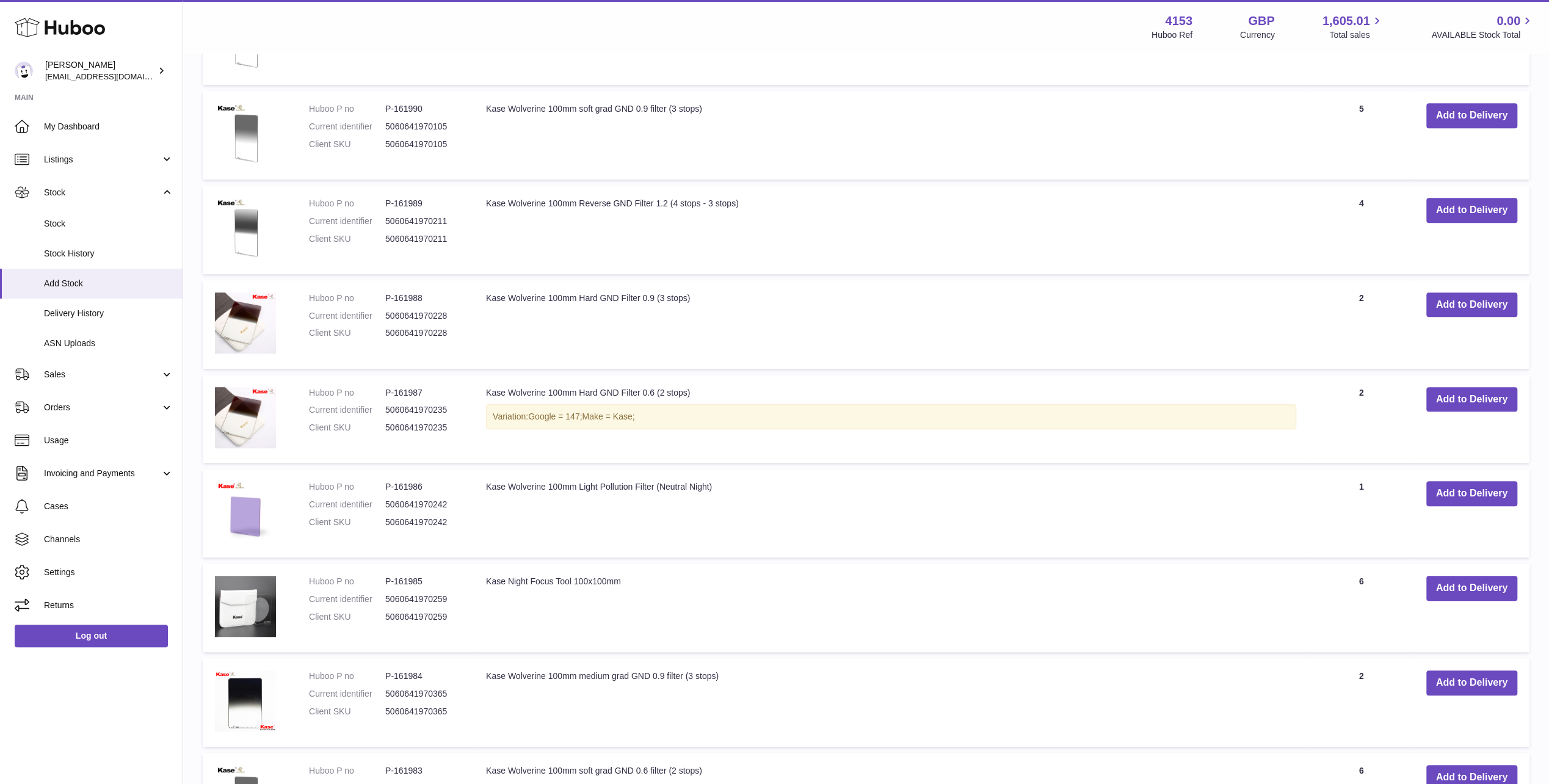
scroll to position [5245, 0]
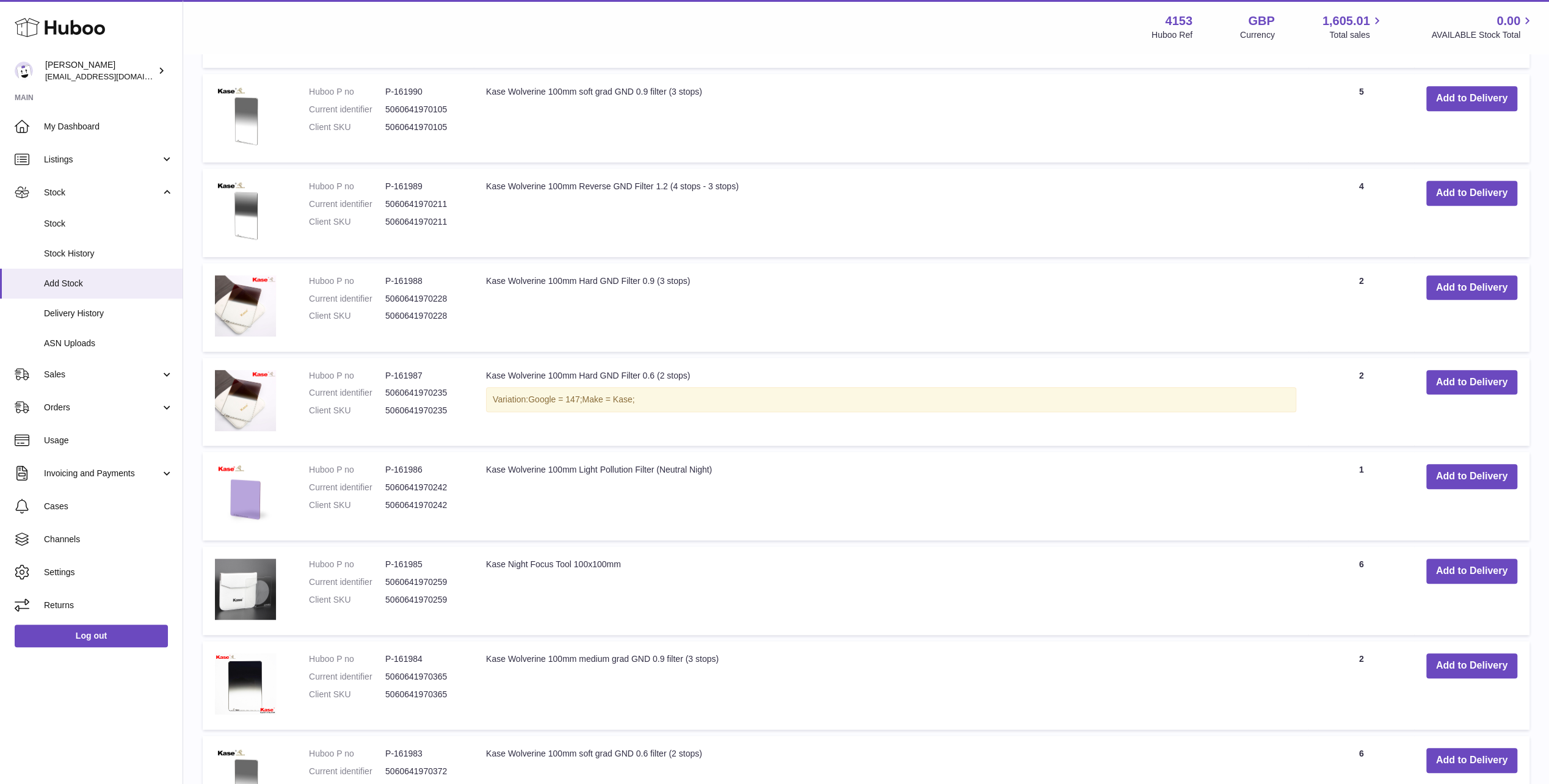
drag, startPoint x: 719, startPoint y: 410, endPoint x: 477, endPoint y: 433, distance: 243.1
click at [477, 452] on td "Kase Wolverine 100mm Light Pollution Filter (Neutral Night)" at bounding box center [891, 496] width 835 height 88
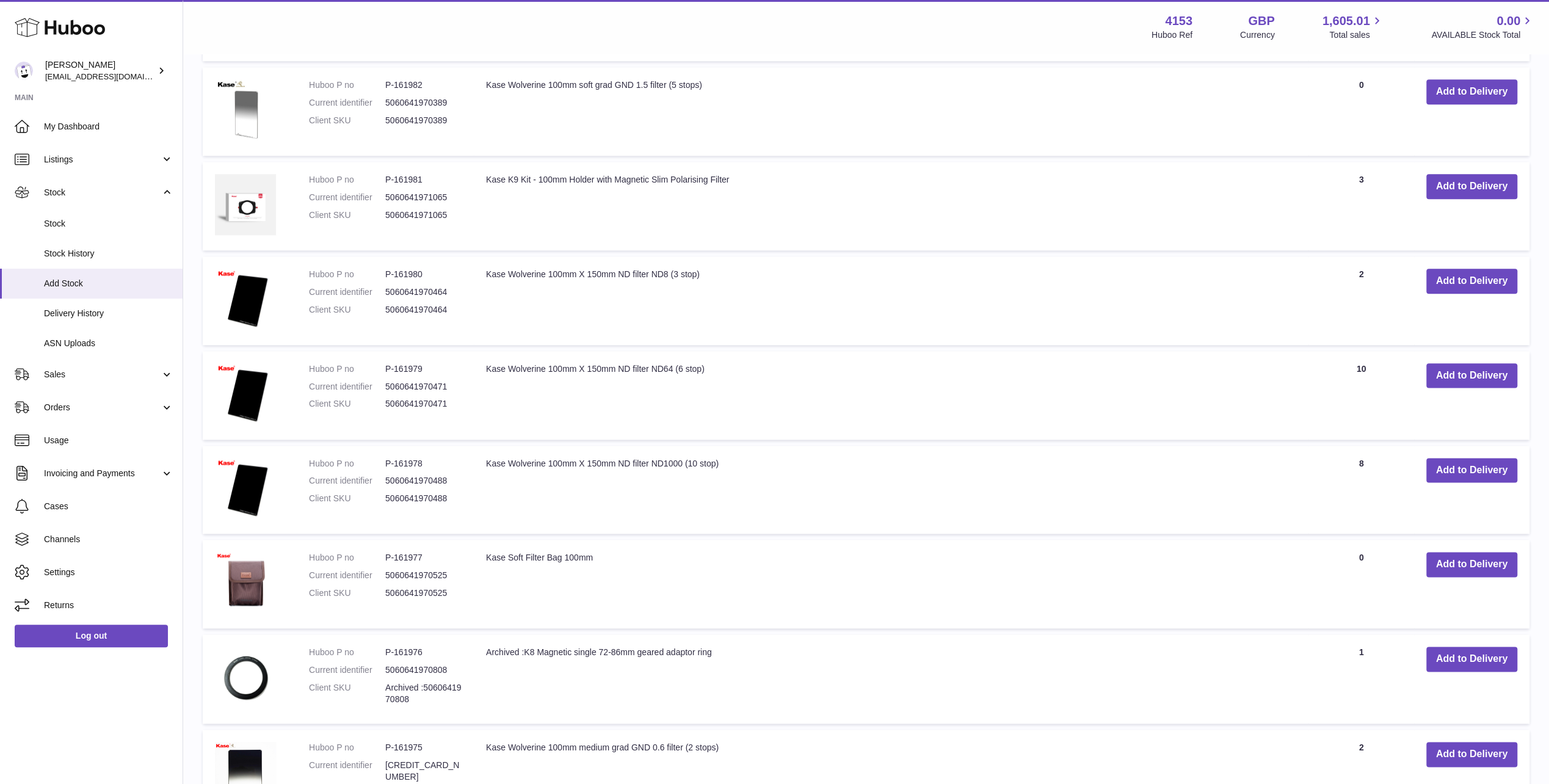
scroll to position [6038, 0]
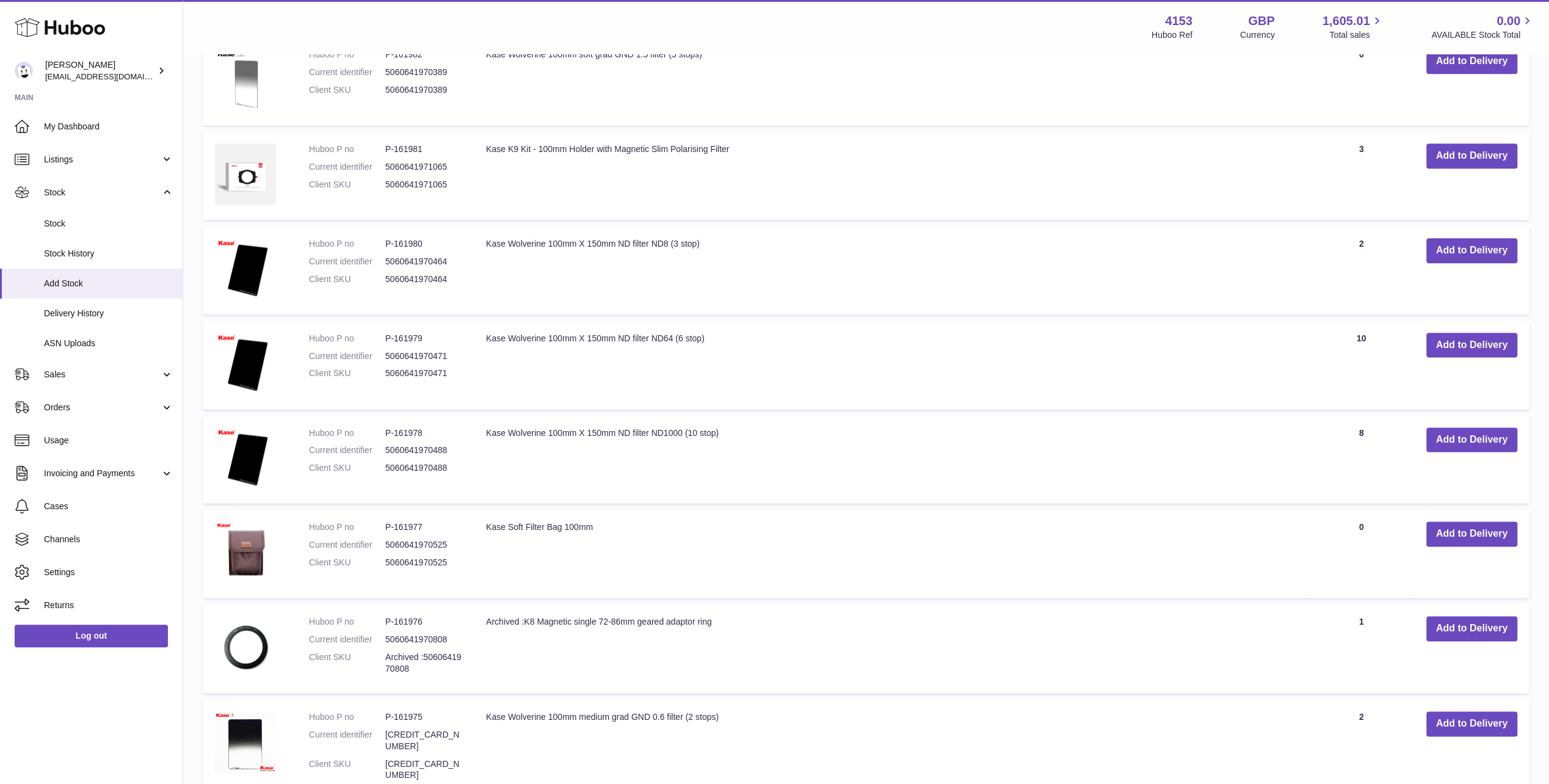
drag, startPoint x: 612, startPoint y: 463, endPoint x: 485, endPoint y: 474, distance: 127.5
click at [485, 509] on td "Kase Soft Filter Bag 100mm" at bounding box center [891, 553] width 835 height 88
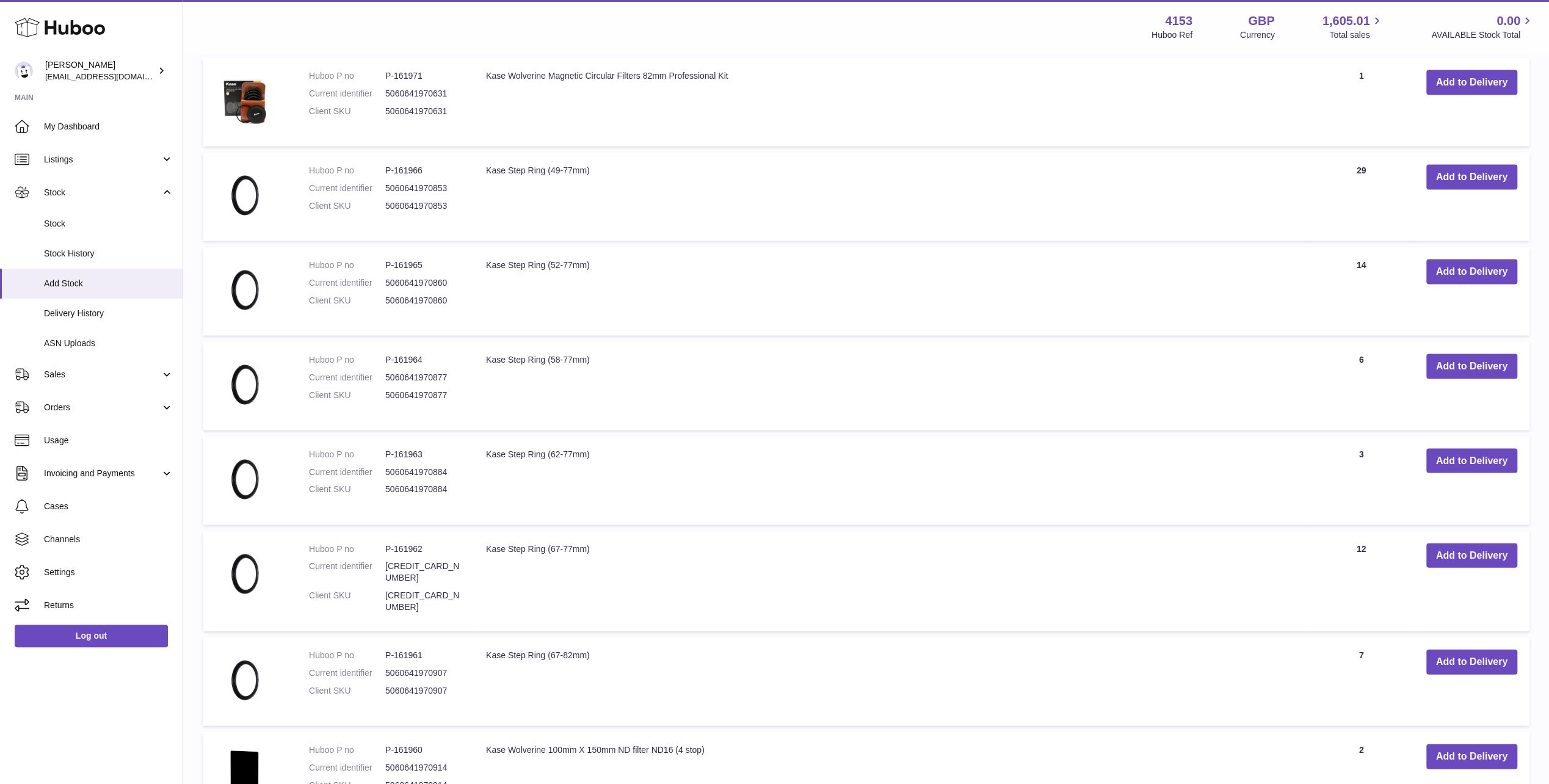
scroll to position [7076, 0]
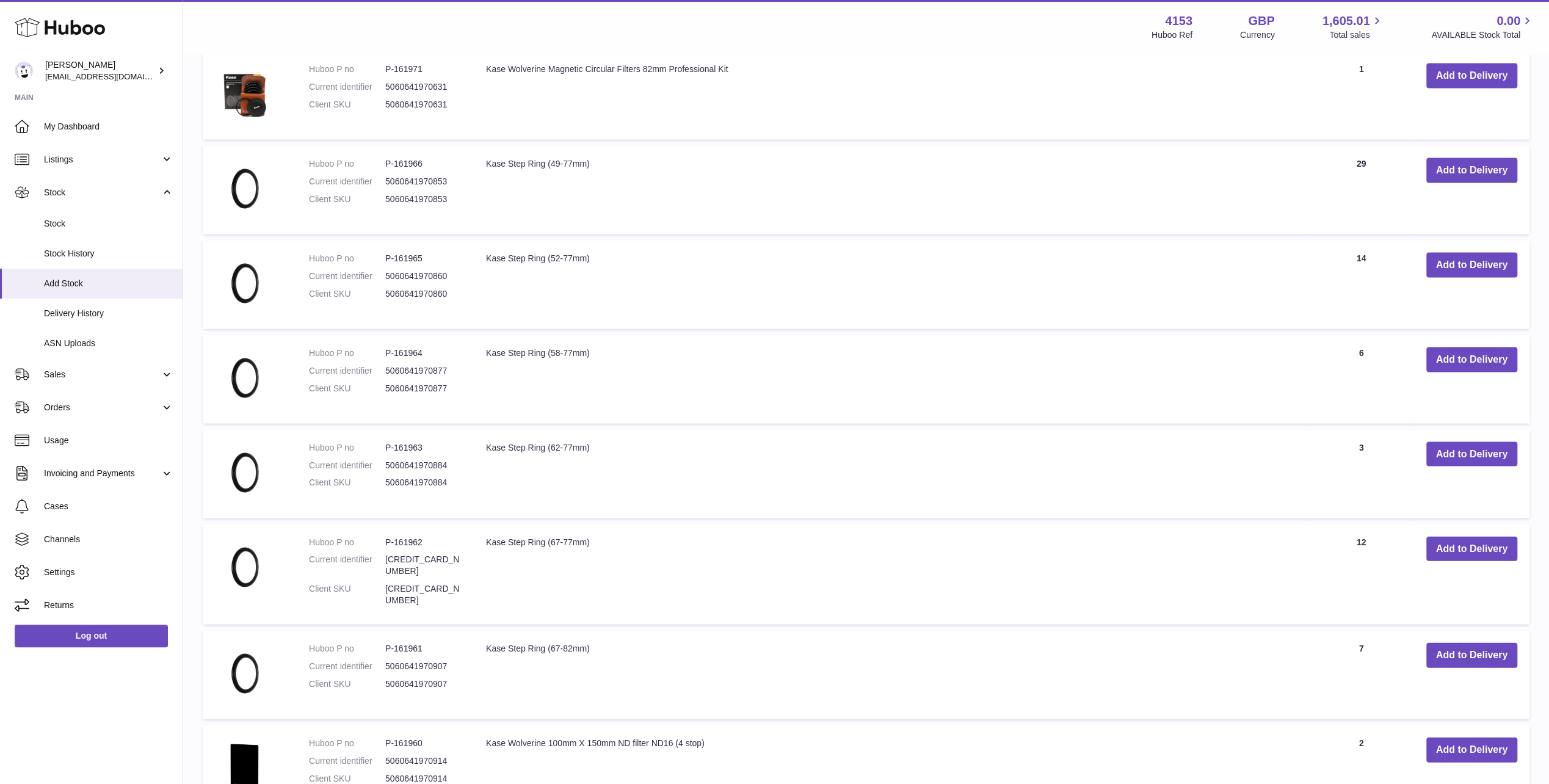
drag, startPoint x: 595, startPoint y: 381, endPoint x: 483, endPoint y: 382, distance: 112.0
click at [483, 430] on td "Kase Step Ring (62-77mm)" at bounding box center [891, 474] width 835 height 88
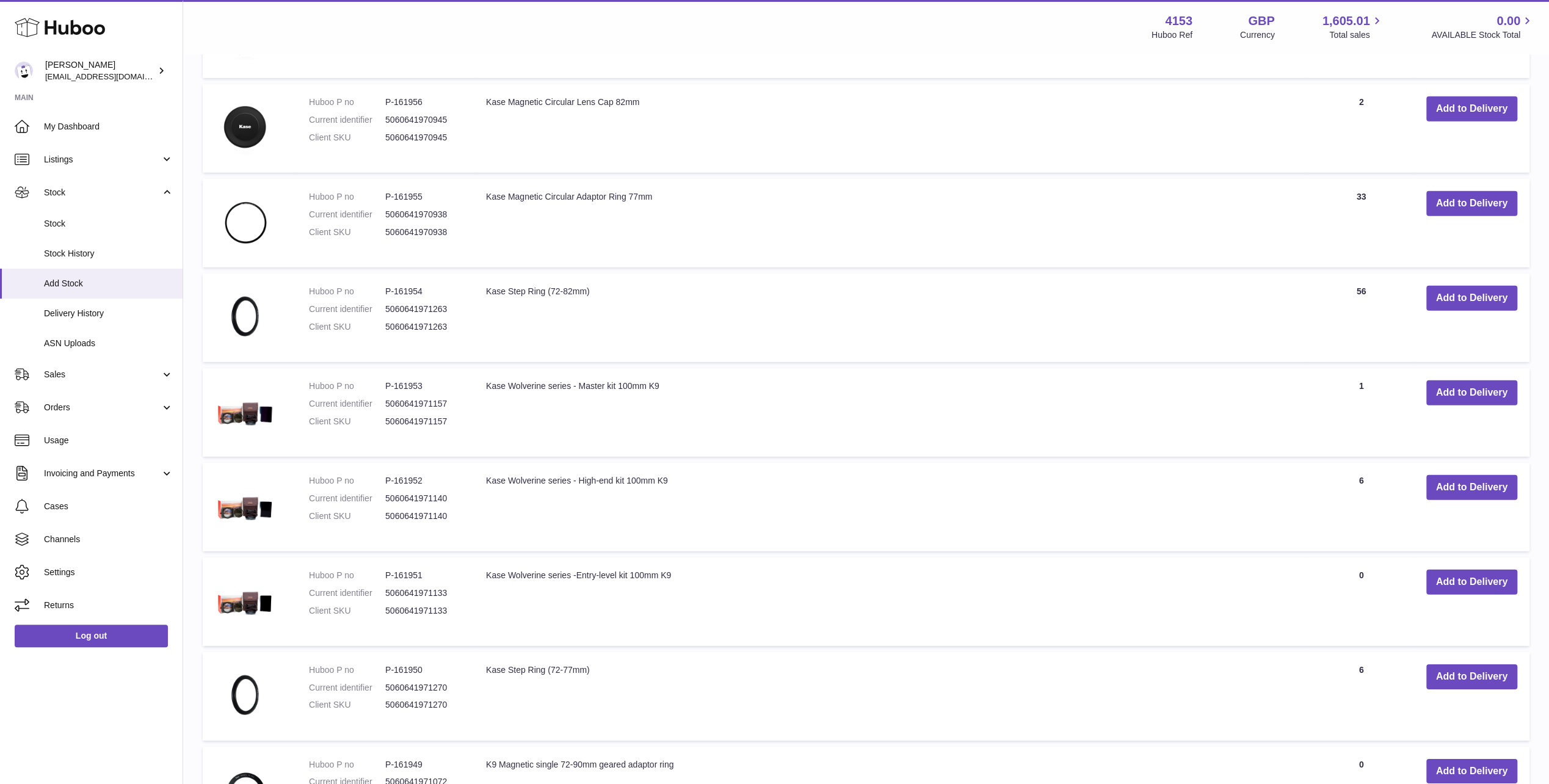
scroll to position [8114, 0]
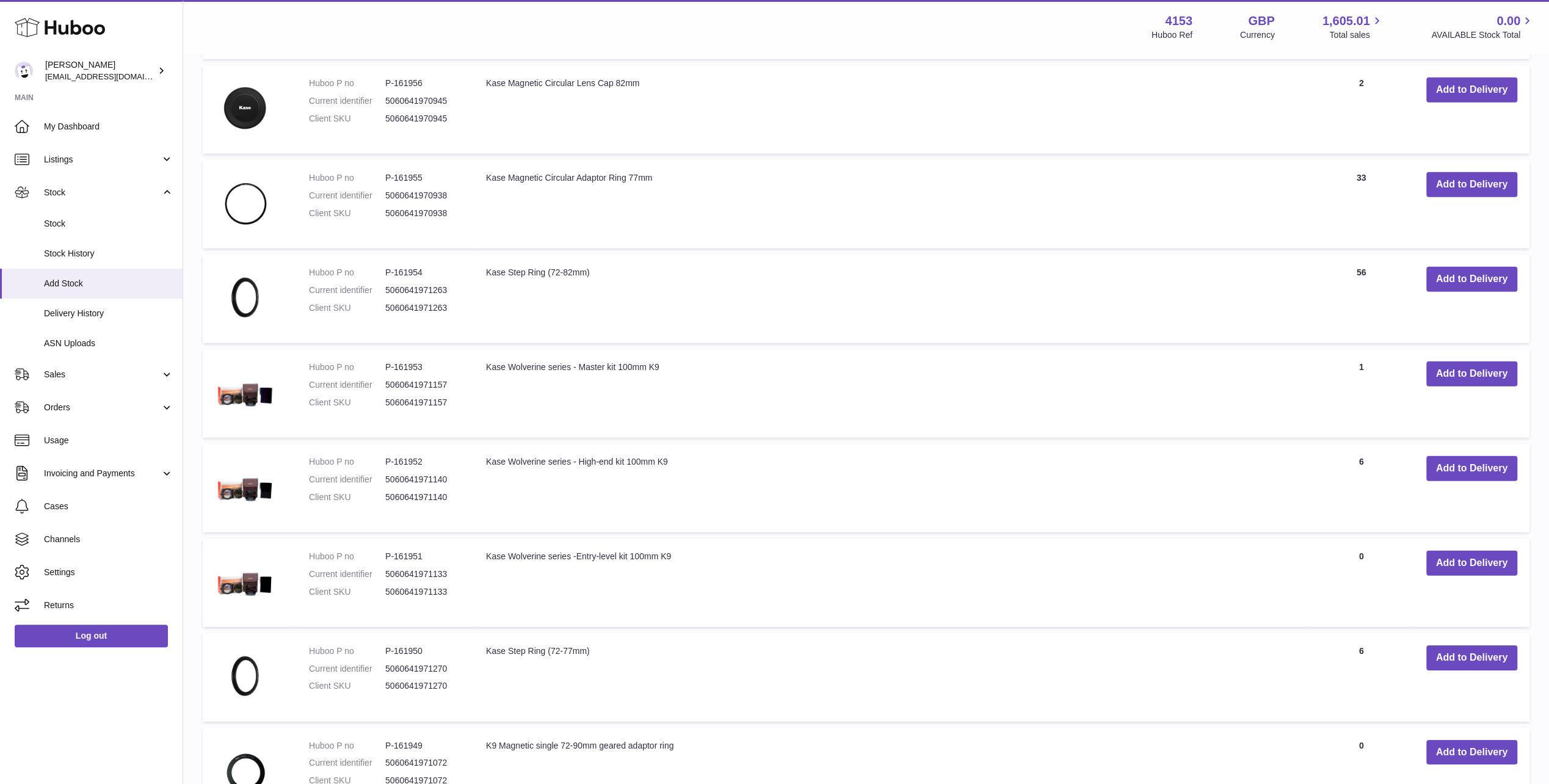
drag, startPoint x: 487, startPoint y: 474, endPoint x: 720, endPoint y: 471, distance: 233.0
click at [720, 539] on td "Kase Wolverine series -Entry-level kit 100mm K9" at bounding box center [891, 583] width 835 height 88
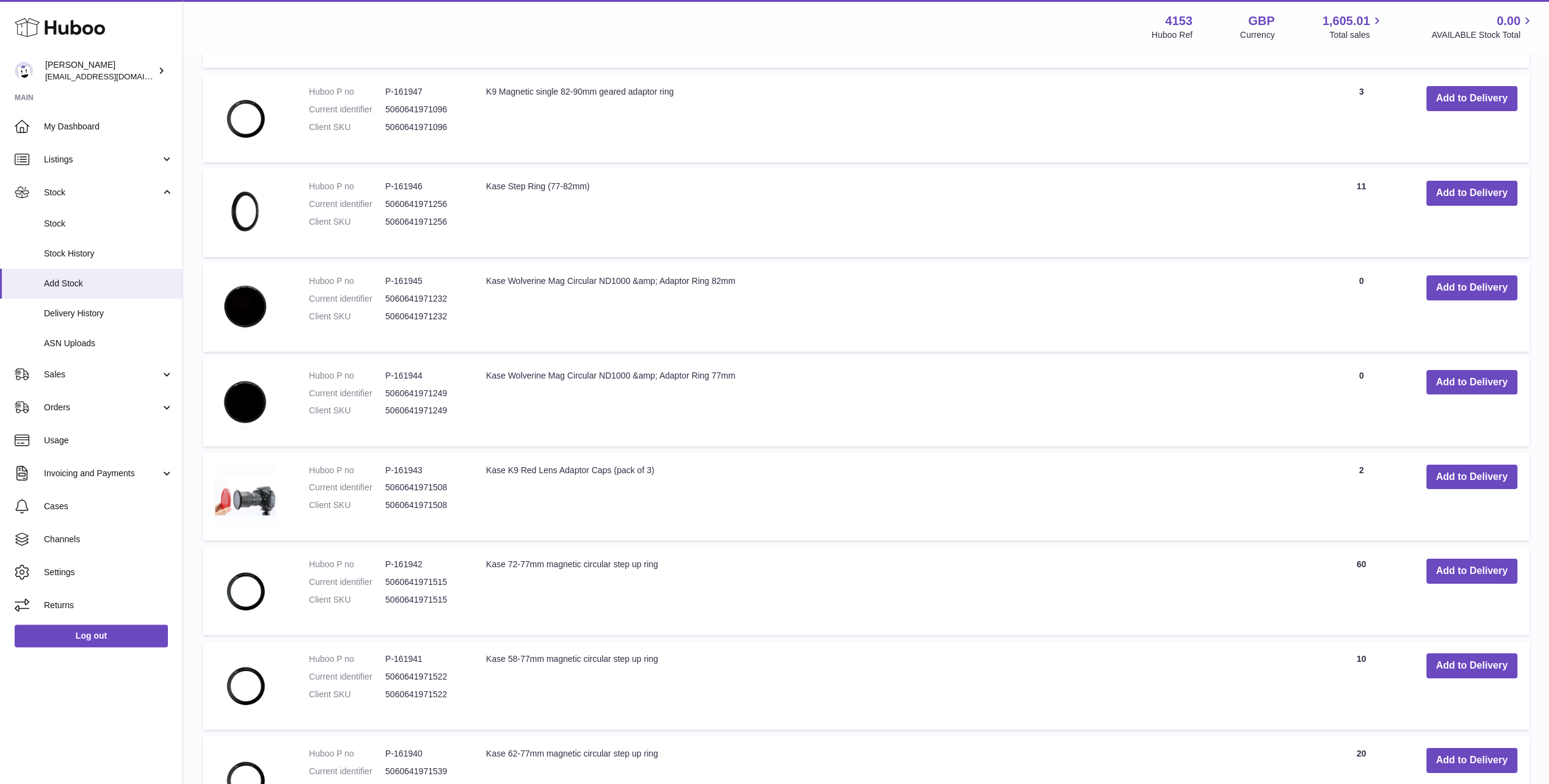
scroll to position [9030, 0]
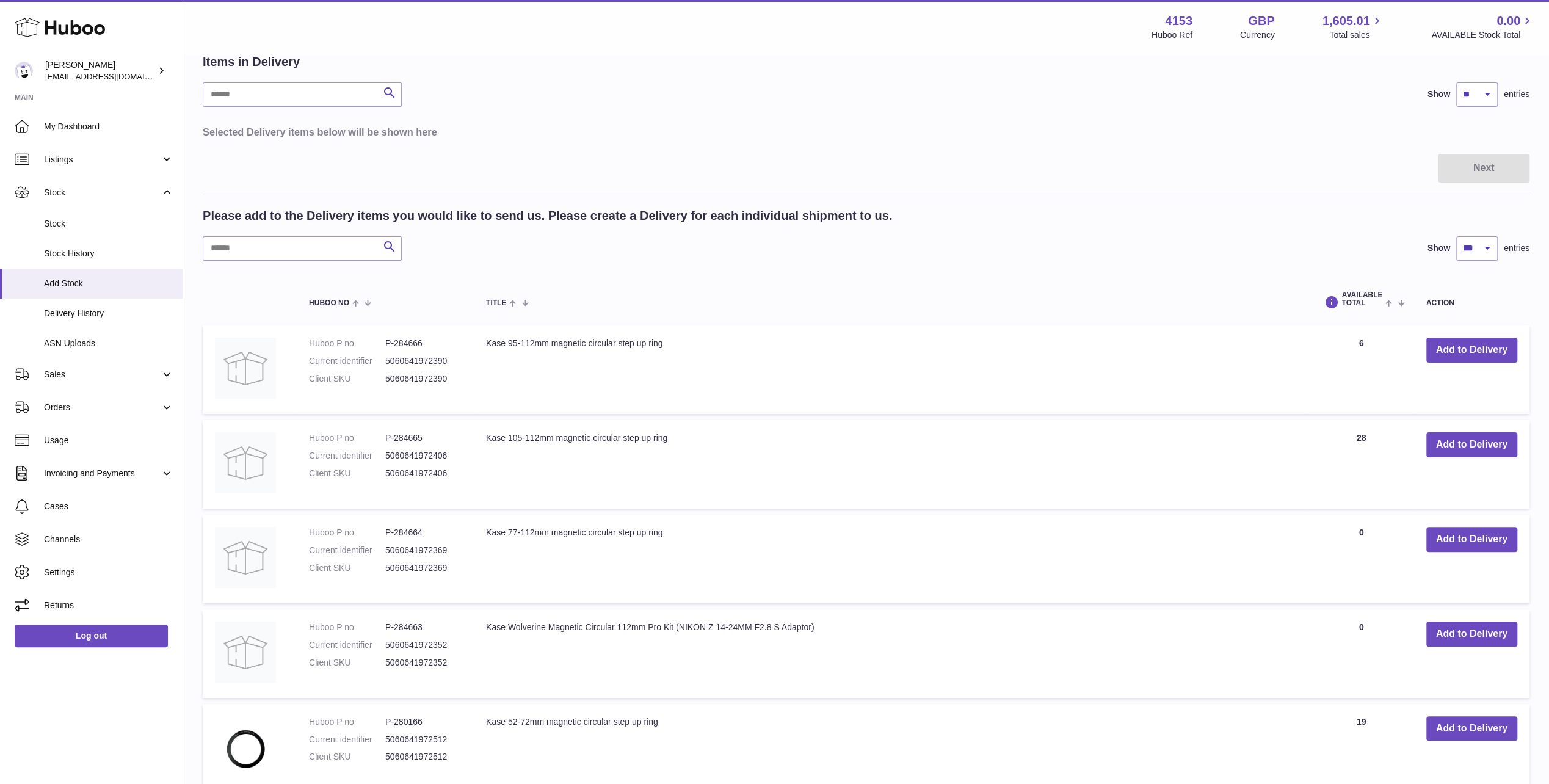
scroll to position [0, 0]
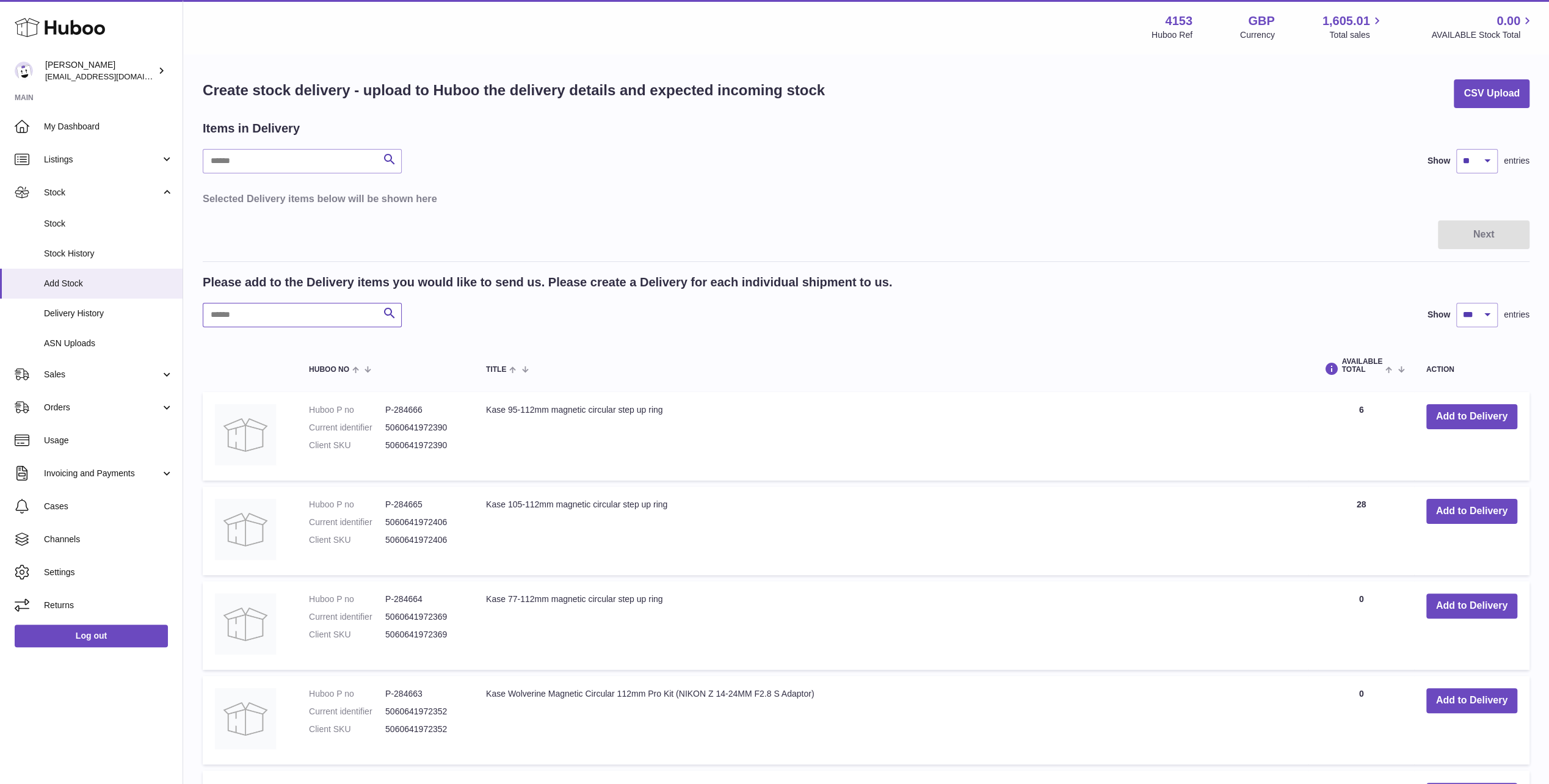
click at [227, 315] on input "text" at bounding box center [302, 314] width 199 height 24
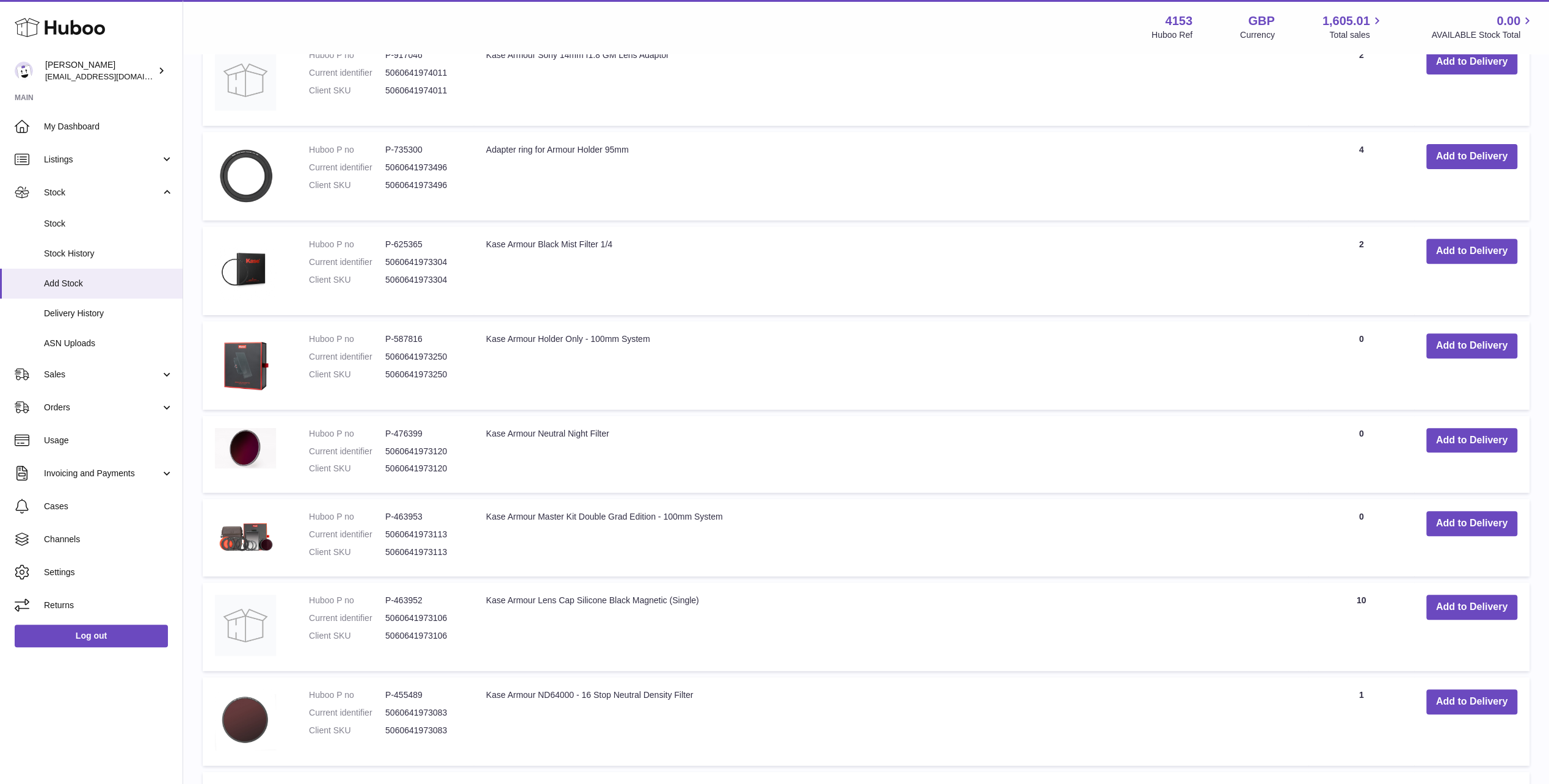
scroll to position [366, 0]
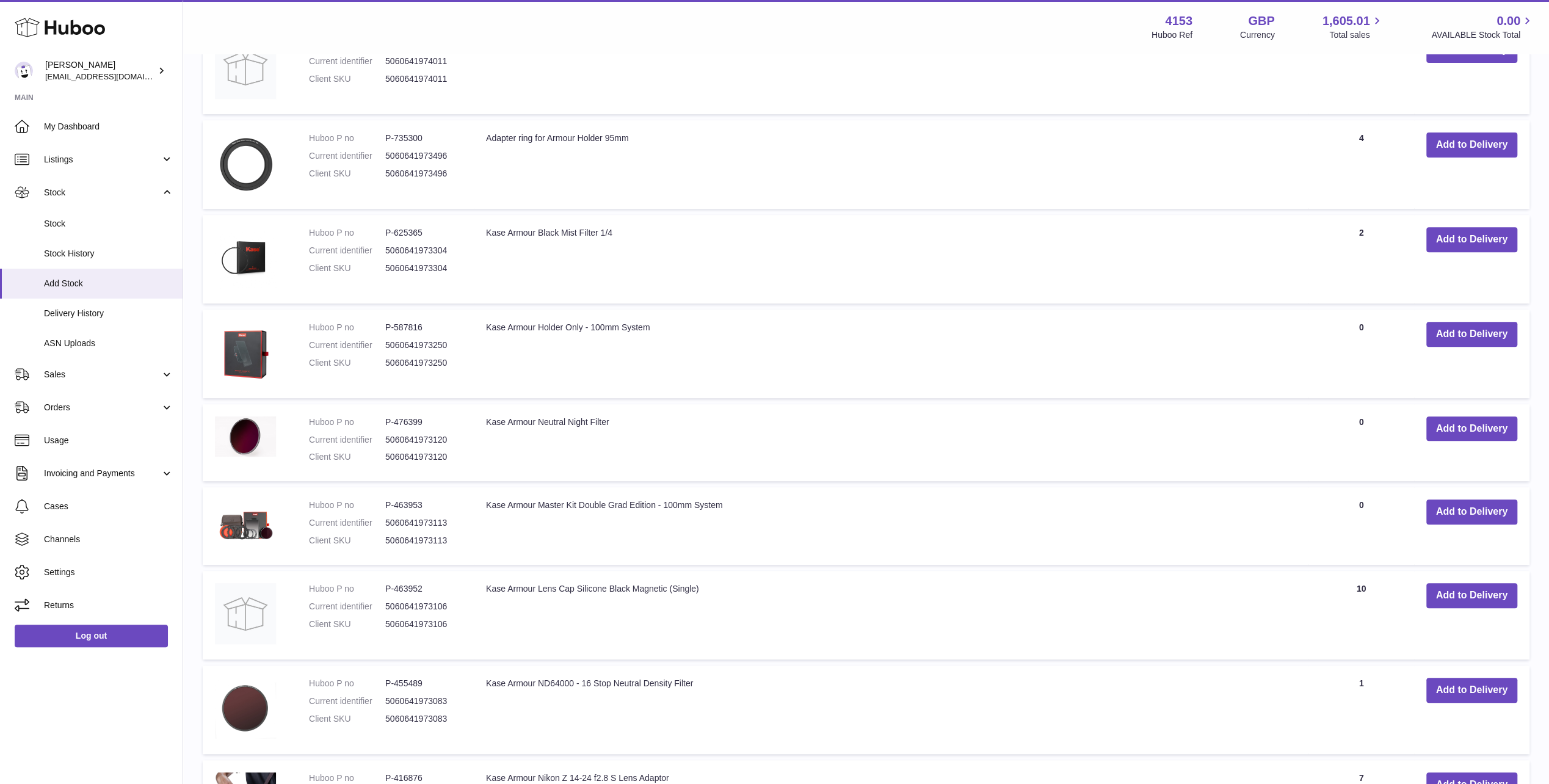
type input "******"
drag, startPoint x: 722, startPoint y: 502, endPoint x: 484, endPoint y: 511, distance: 238.2
click at [484, 511] on td "Kase Armour Master Kit Double Grad Edition - 100mm System" at bounding box center [891, 526] width 835 height 78
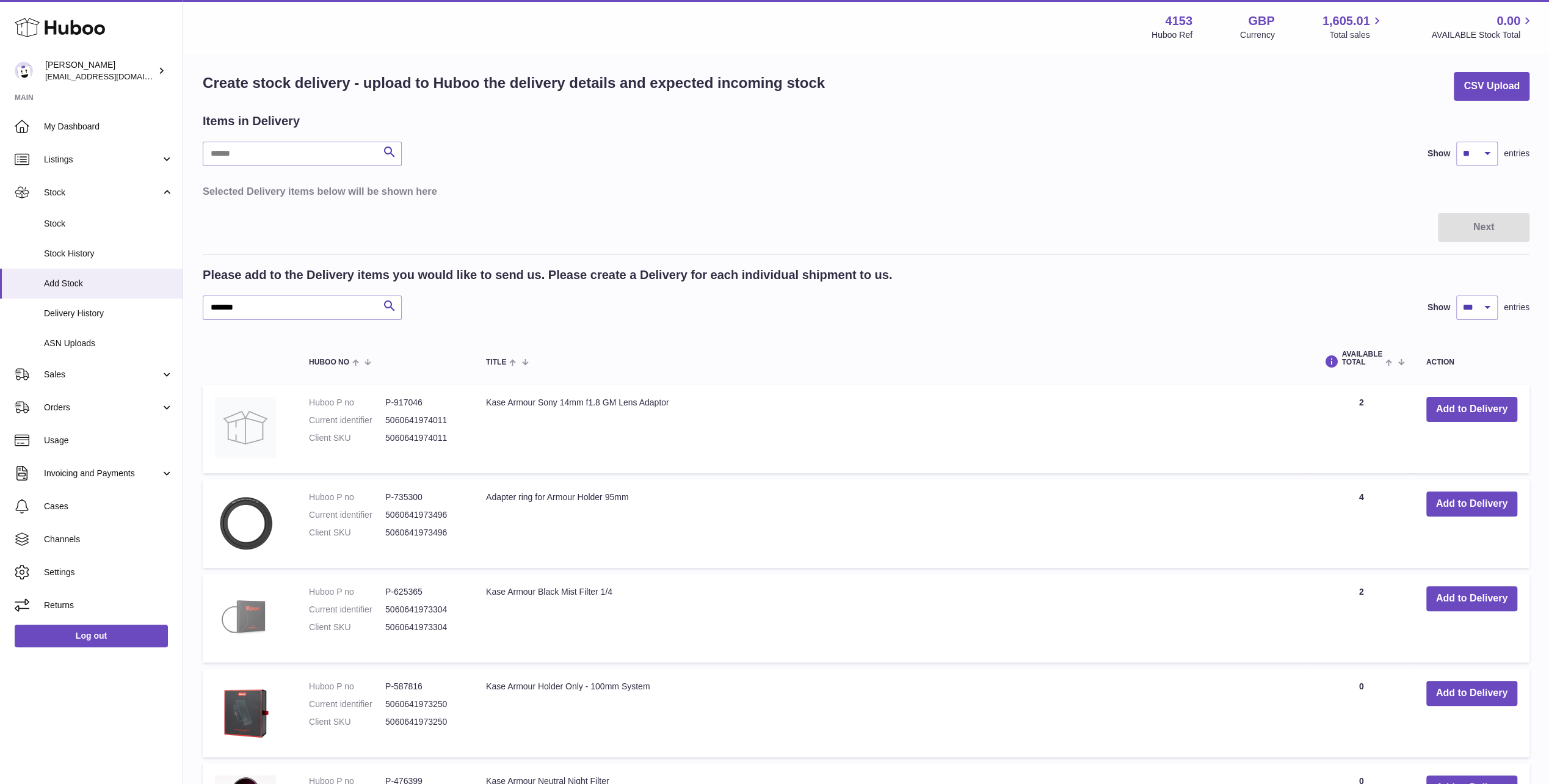
scroll to position [0, 0]
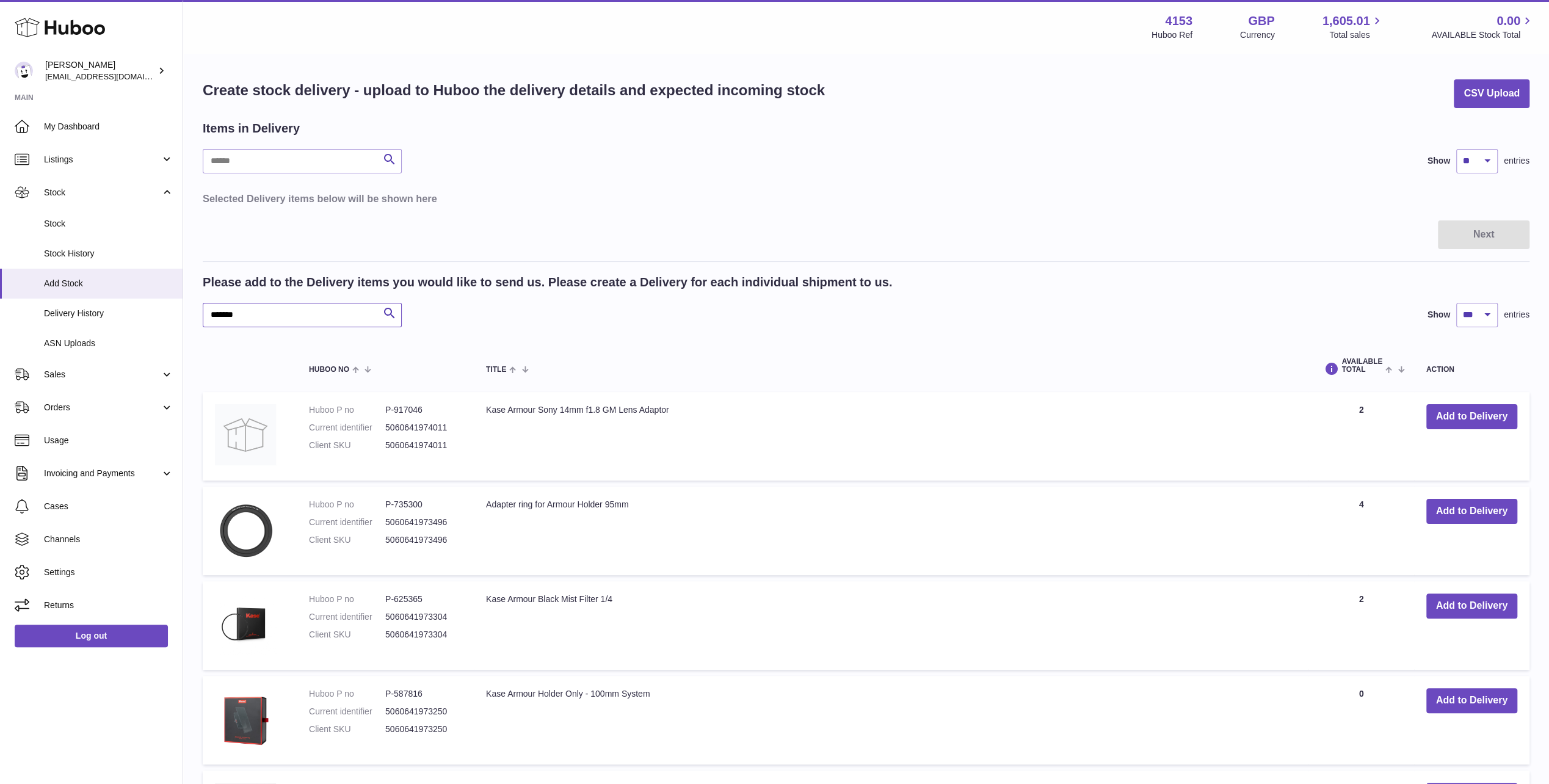
click at [252, 315] on input "******" at bounding box center [302, 314] width 199 height 24
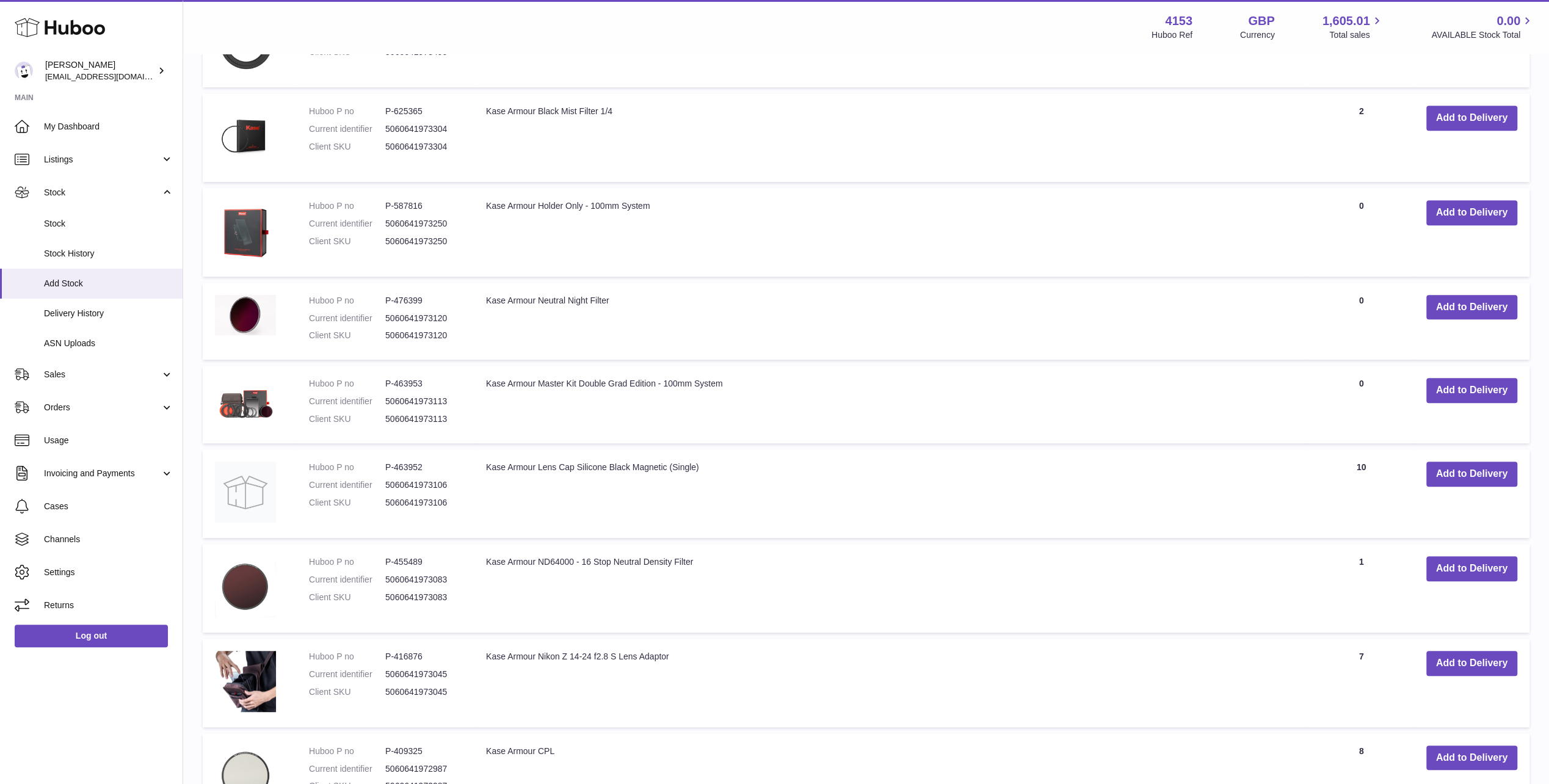
scroll to position [488, 0]
click at [934, 750] on td "Kase Armour CPL" at bounding box center [891, 777] width 835 height 88
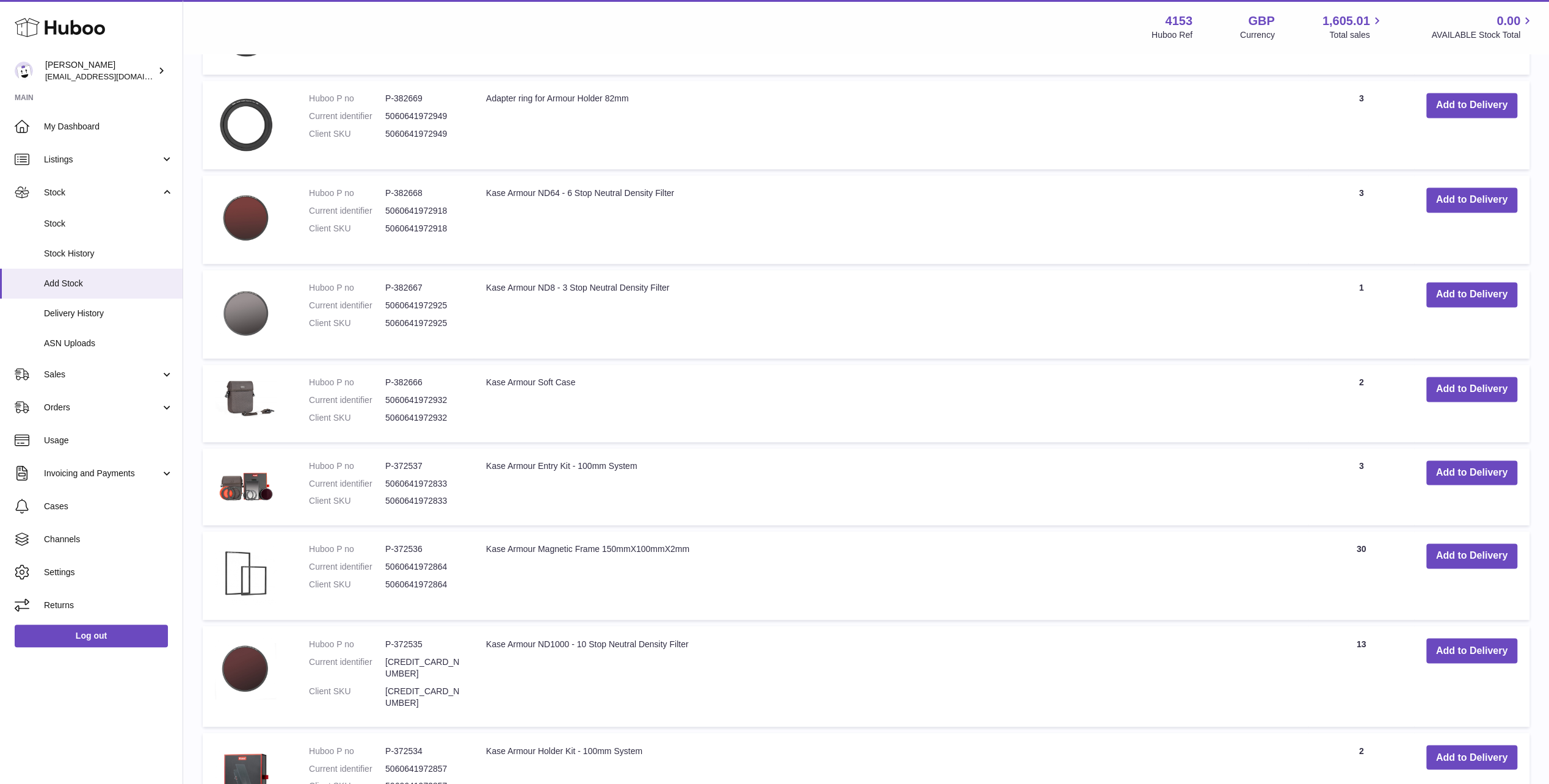
scroll to position [1709, 0]
click at [1461, 548] on button "Add to Delivery" at bounding box center [1471, 554] width 91 height 25
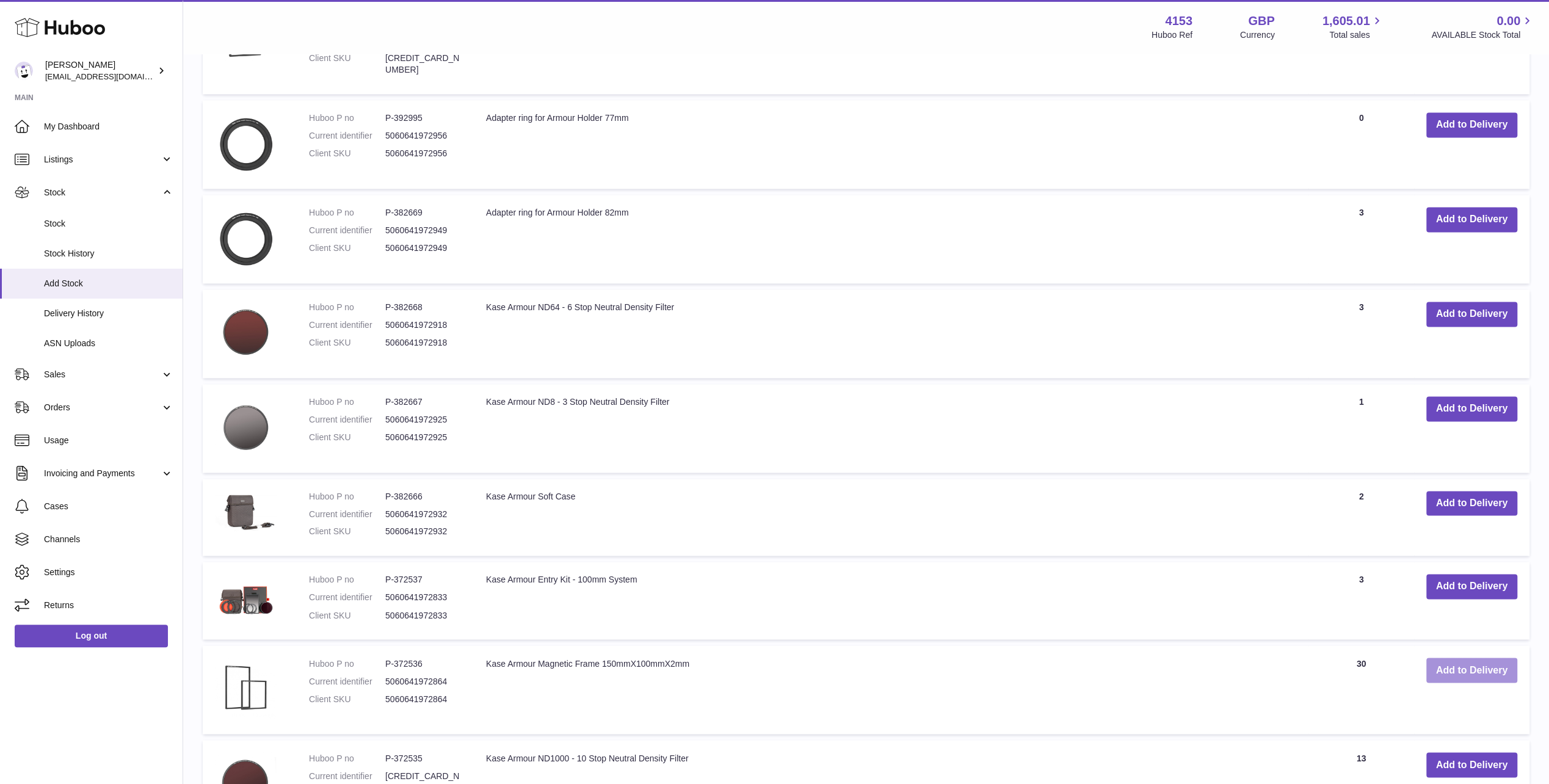
scroll to position [1824, 0]
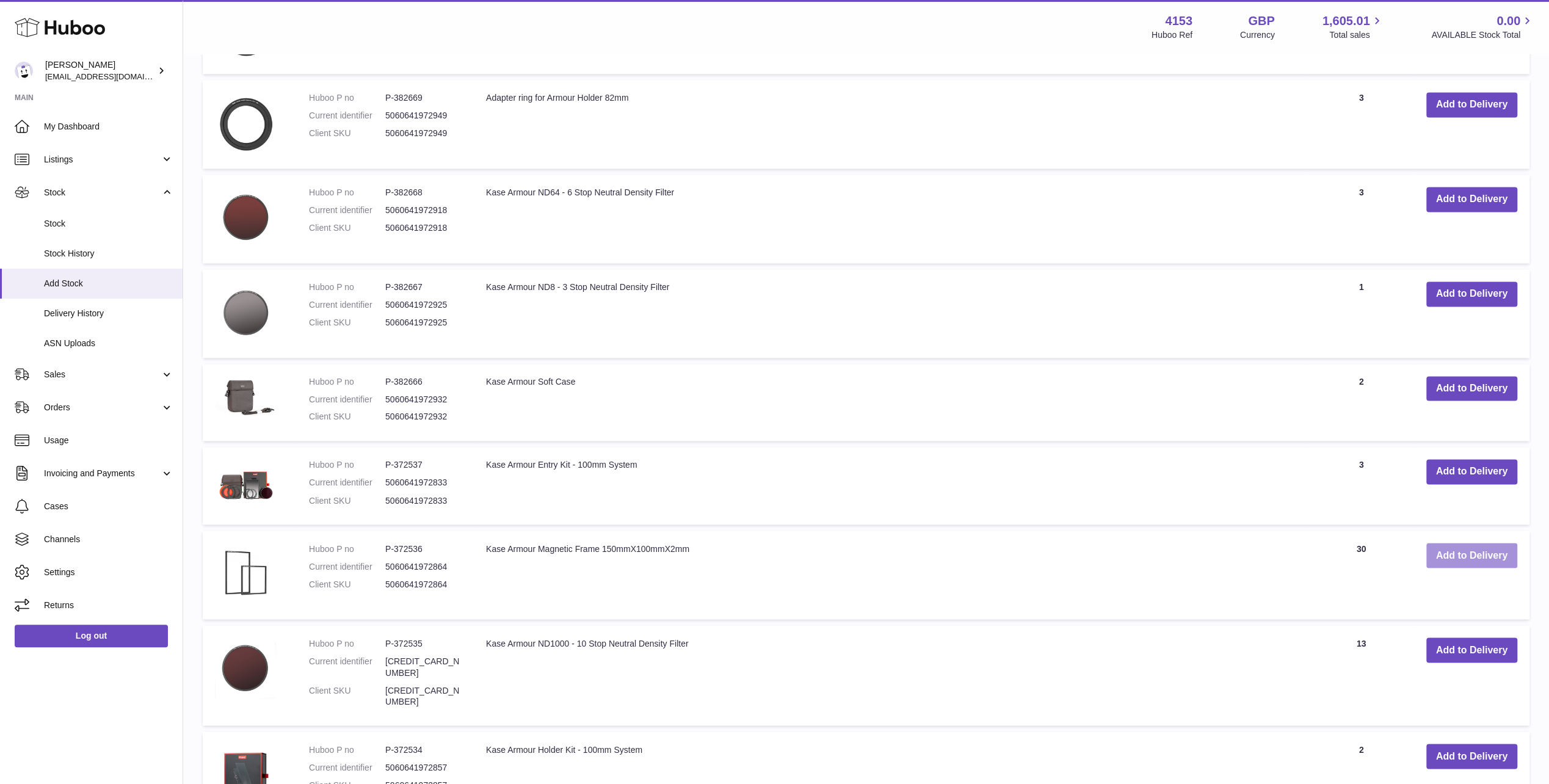
click at [1460, 548] on button "Add to Delivery" at bounding box center [1471, 555] width 91 height 25
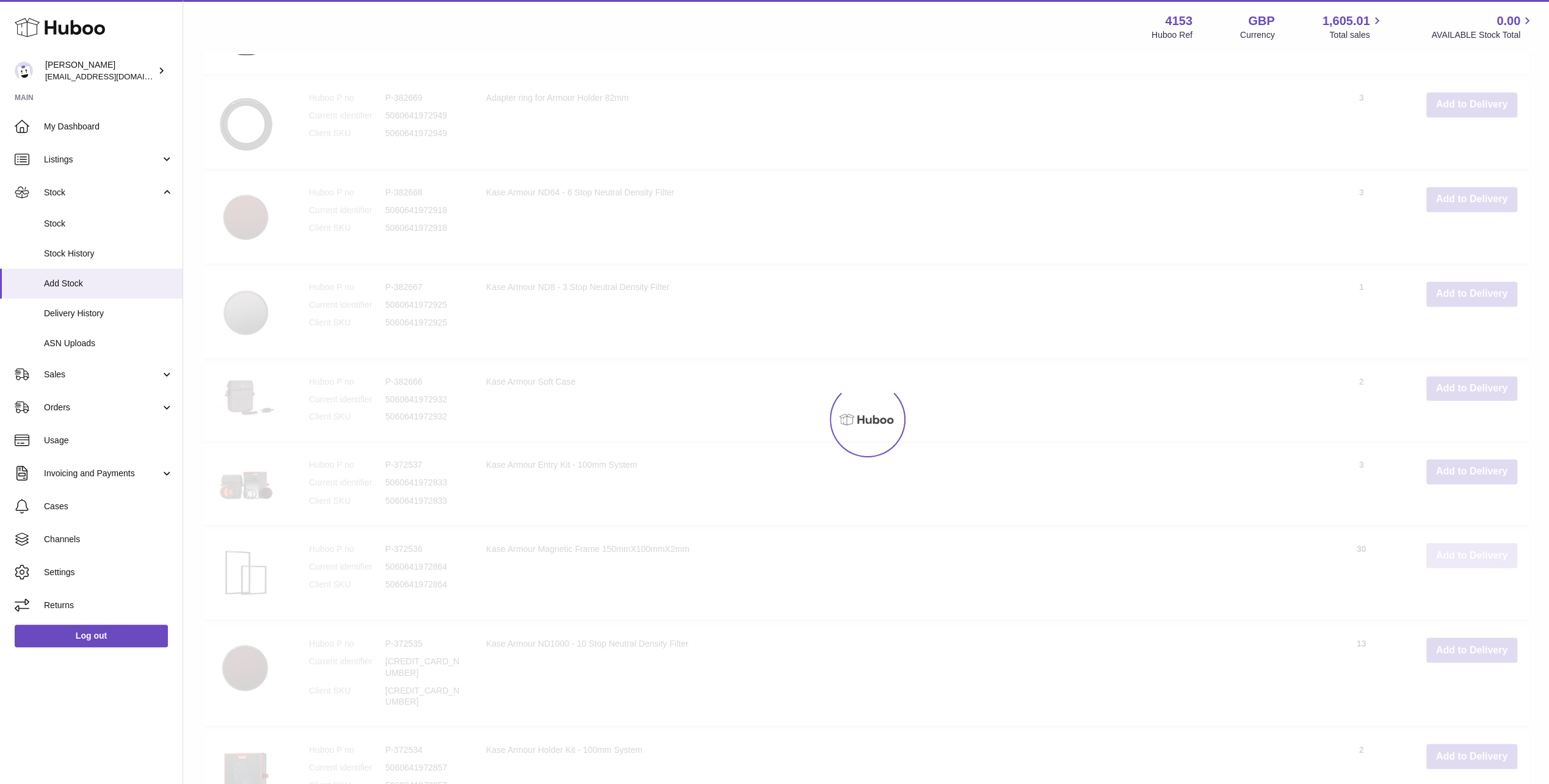
type input "*"
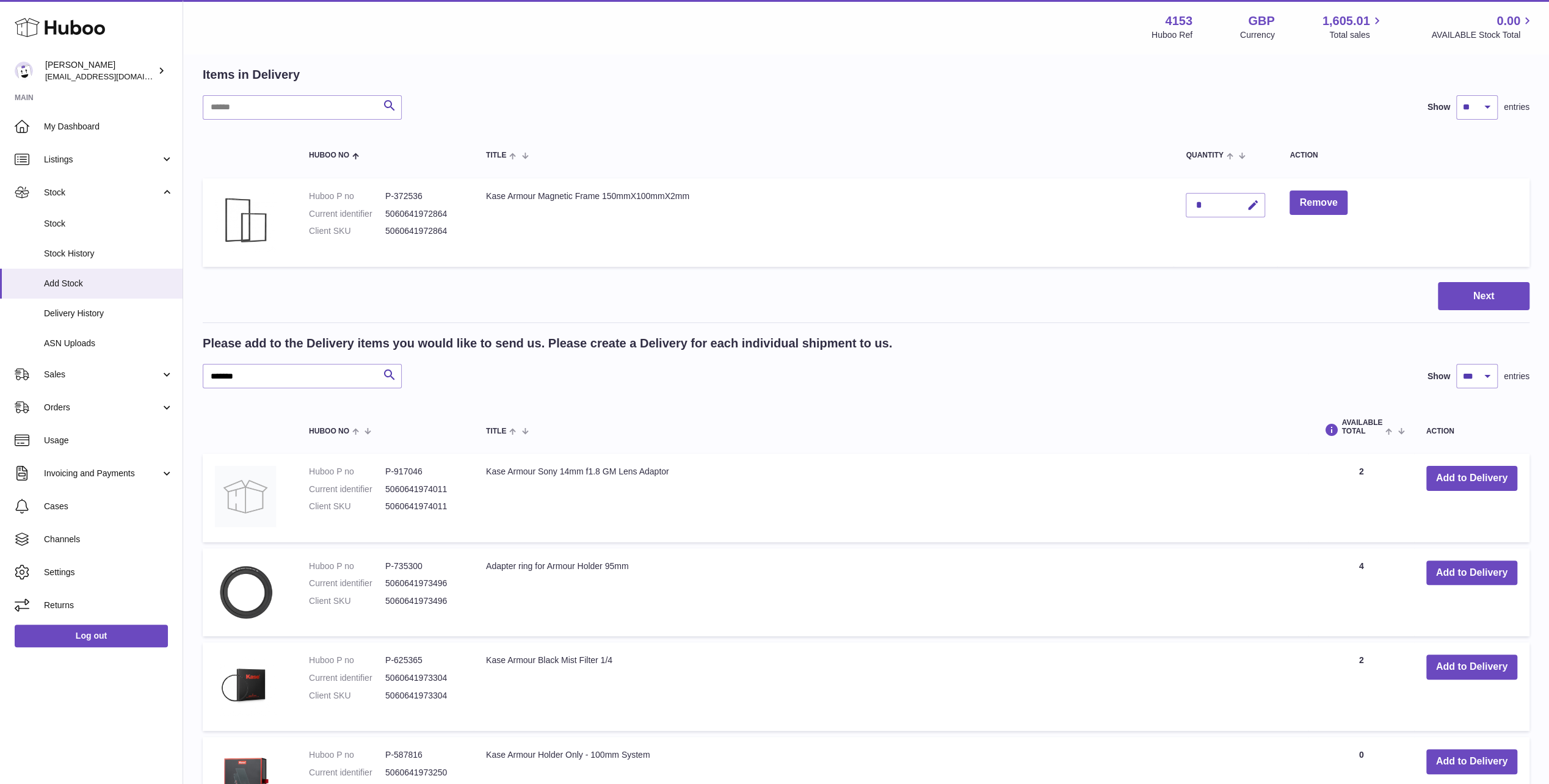
scroll to position [0, 0]
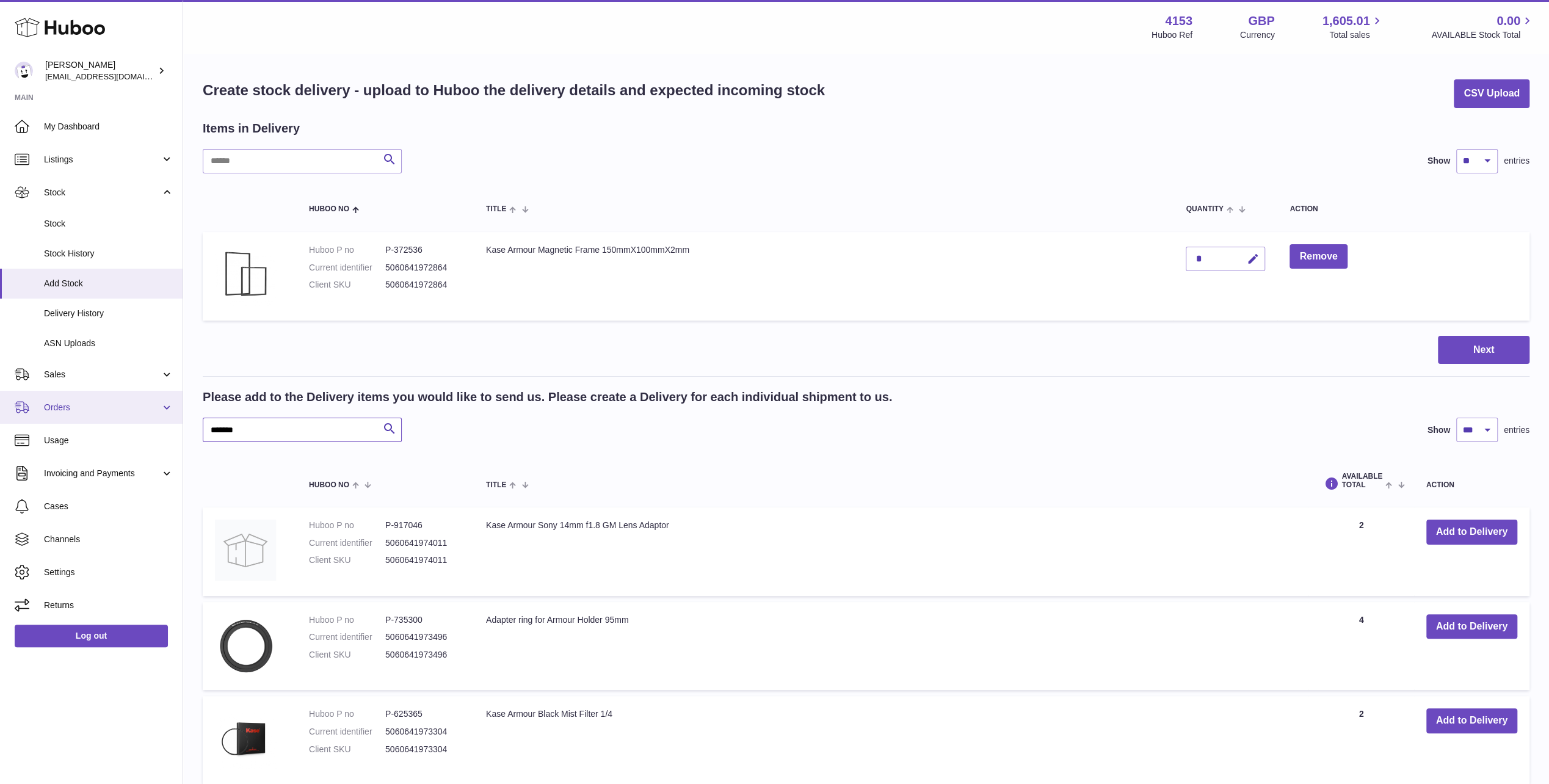
drag, startPoint x: 245, startPoint y: 430, endPoint x: 139, endPoint y: 422, distance: 106.3
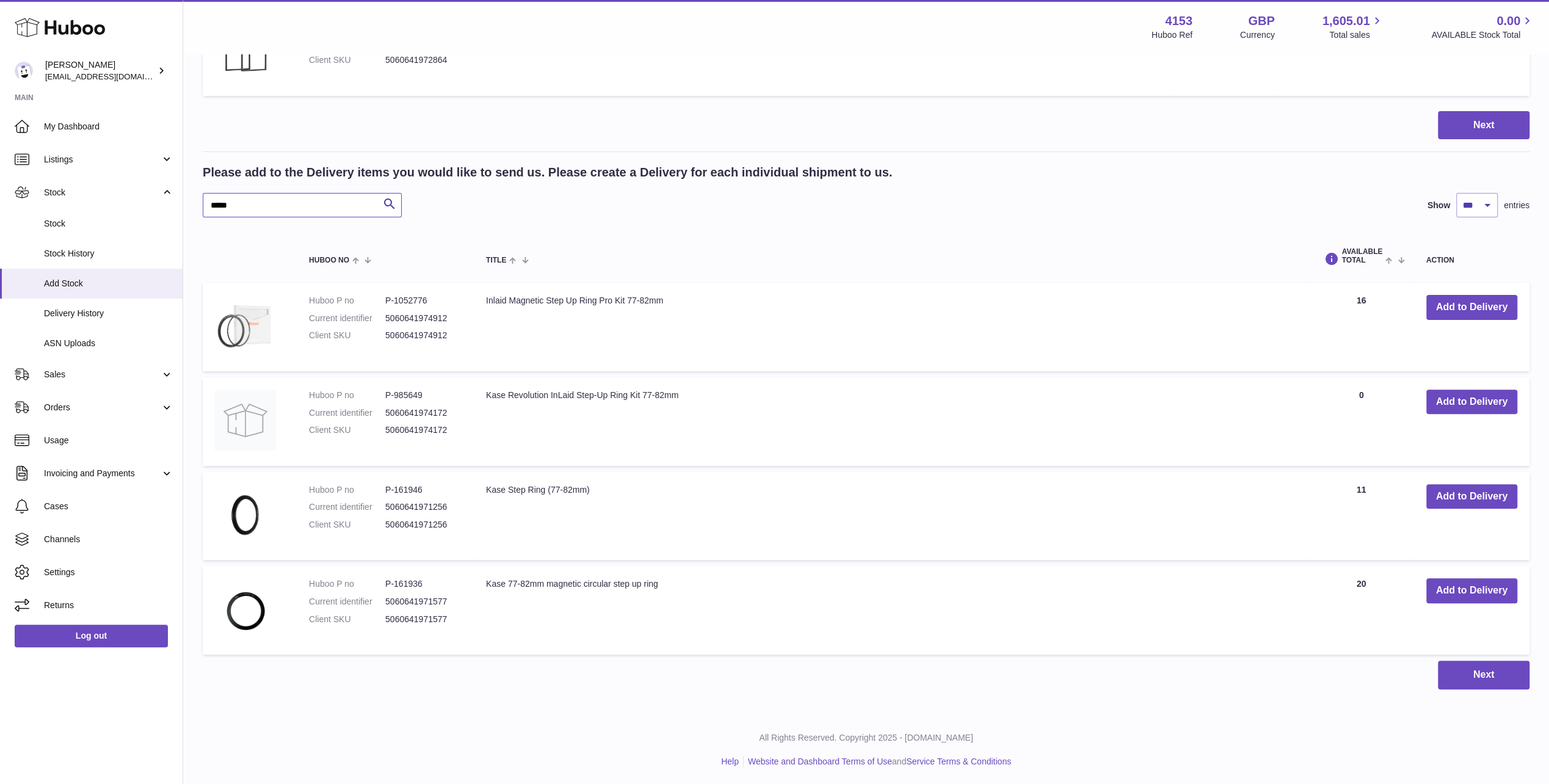
scroll to position [226, 0]
type input "*****"
click at [1440, 588] on button "Add to Delivery" at bounding box center [1471, 589] width 91 height 25
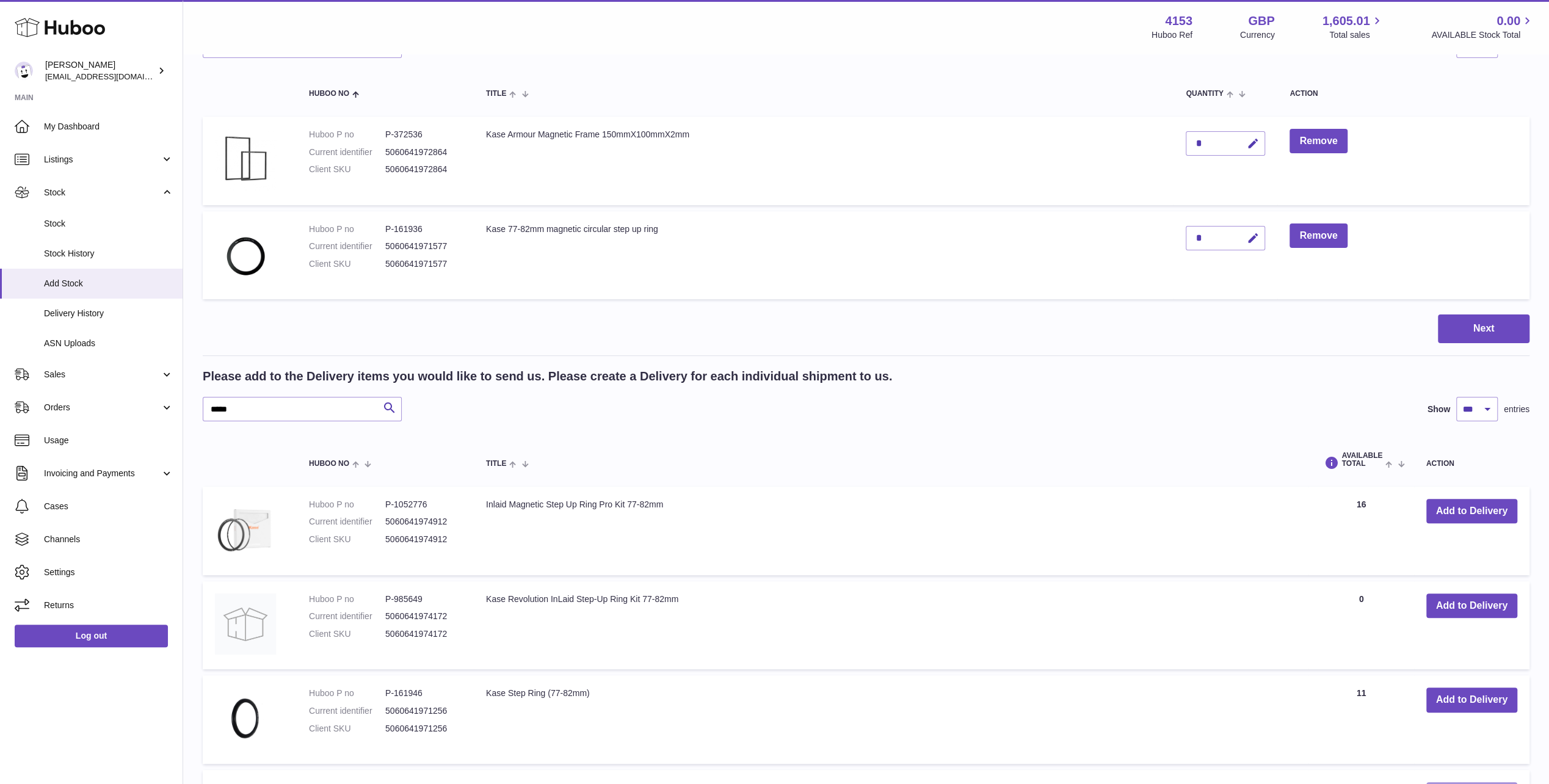
scroll to position [0, 0]
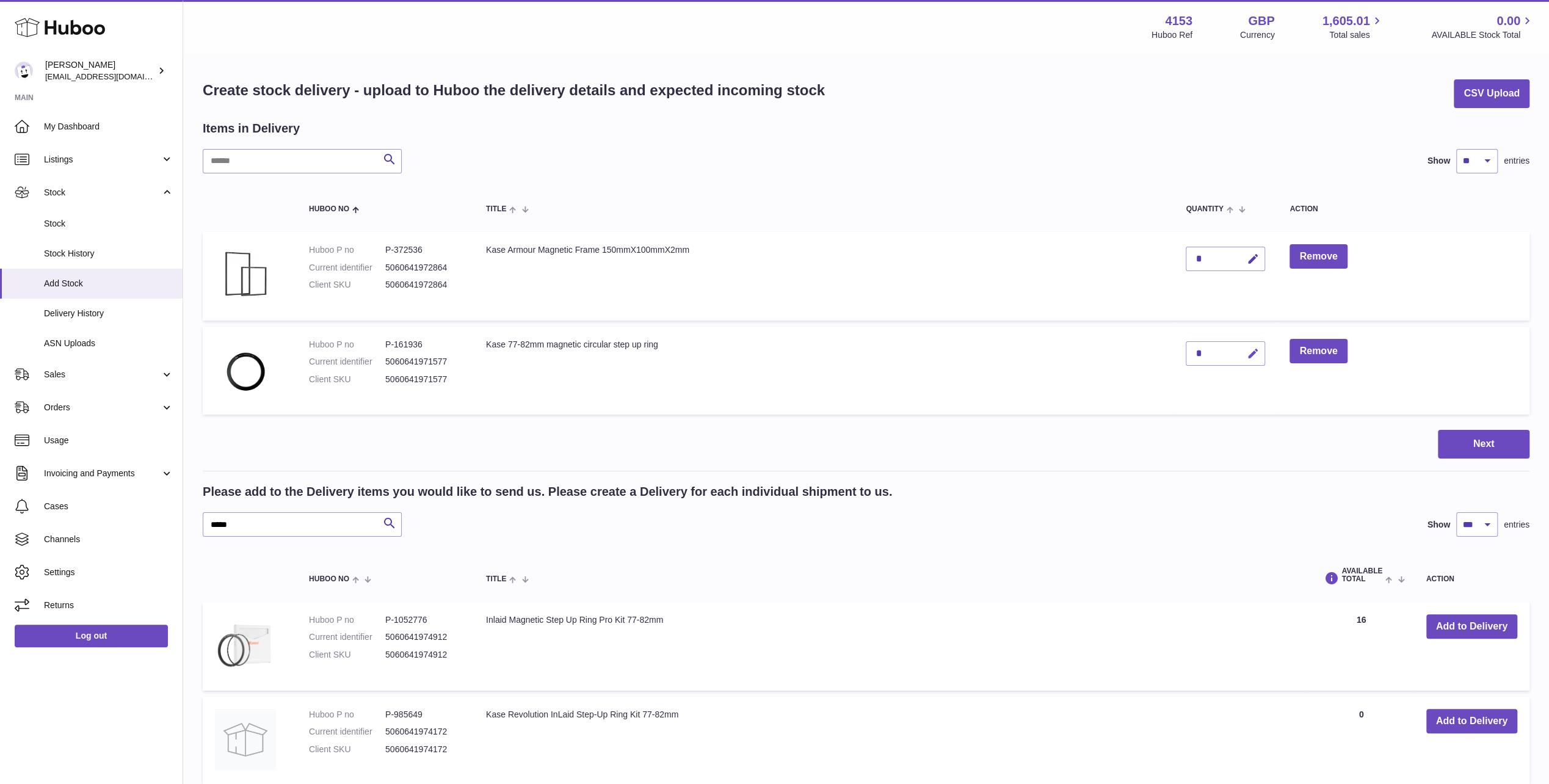
click at [1246, 353] on button "button" at bounding box center [1251, 354] width 29 height 25
drag, startPoint x: 1204, startPoint y: 354, endPoint x: 1186, endPoint y: 352, distance: 18.1
click at [1186, 352] on td "*" at bounding box center [1226, 371] width 104 height 88
type input "*"
click at [1240, 344] on button "submit" at bounding box center [1252, 353] width 23 height 19
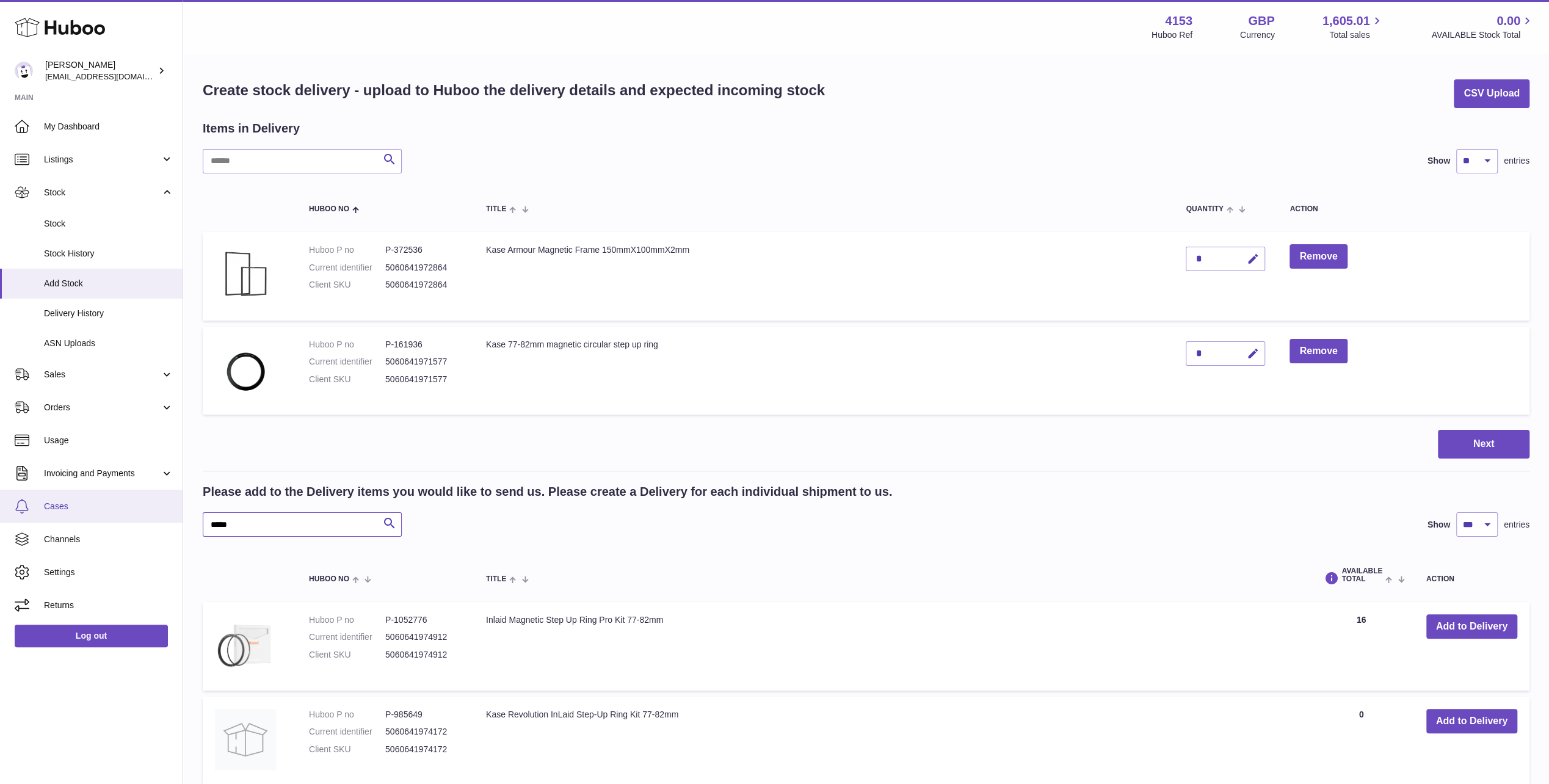
drag, startPoint x: 238, startPoint y: 522, endPoint x: 72, endPoint y: 520, distance: 166.0
click at [72, 520] on div "Huboo Andi Campbell sales@kasefilters.com Main My Dashboard Listings Not with H…" at bounding box center [774, 553] width 1549 height 1105
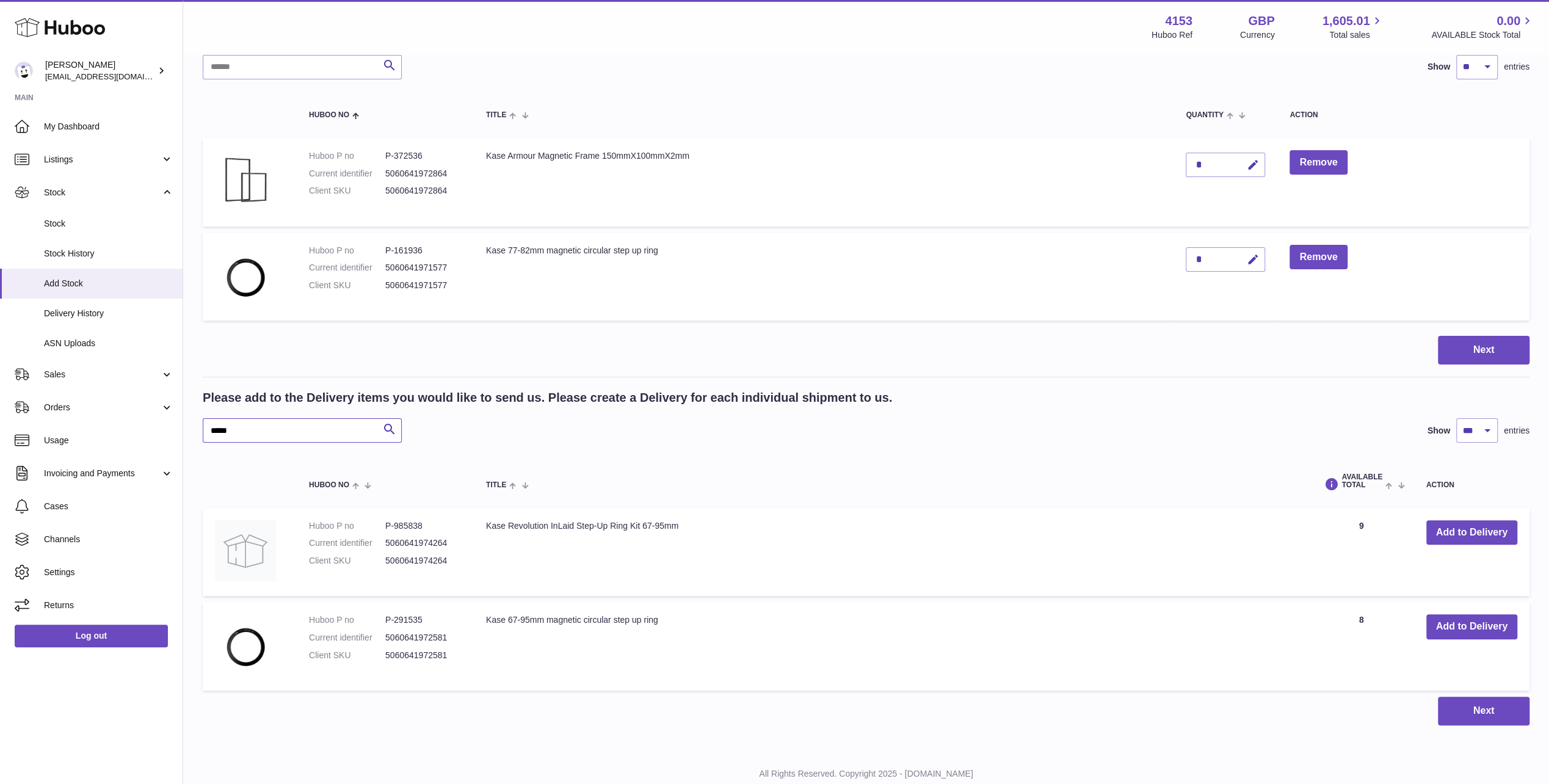
scroll to position [131, 0]
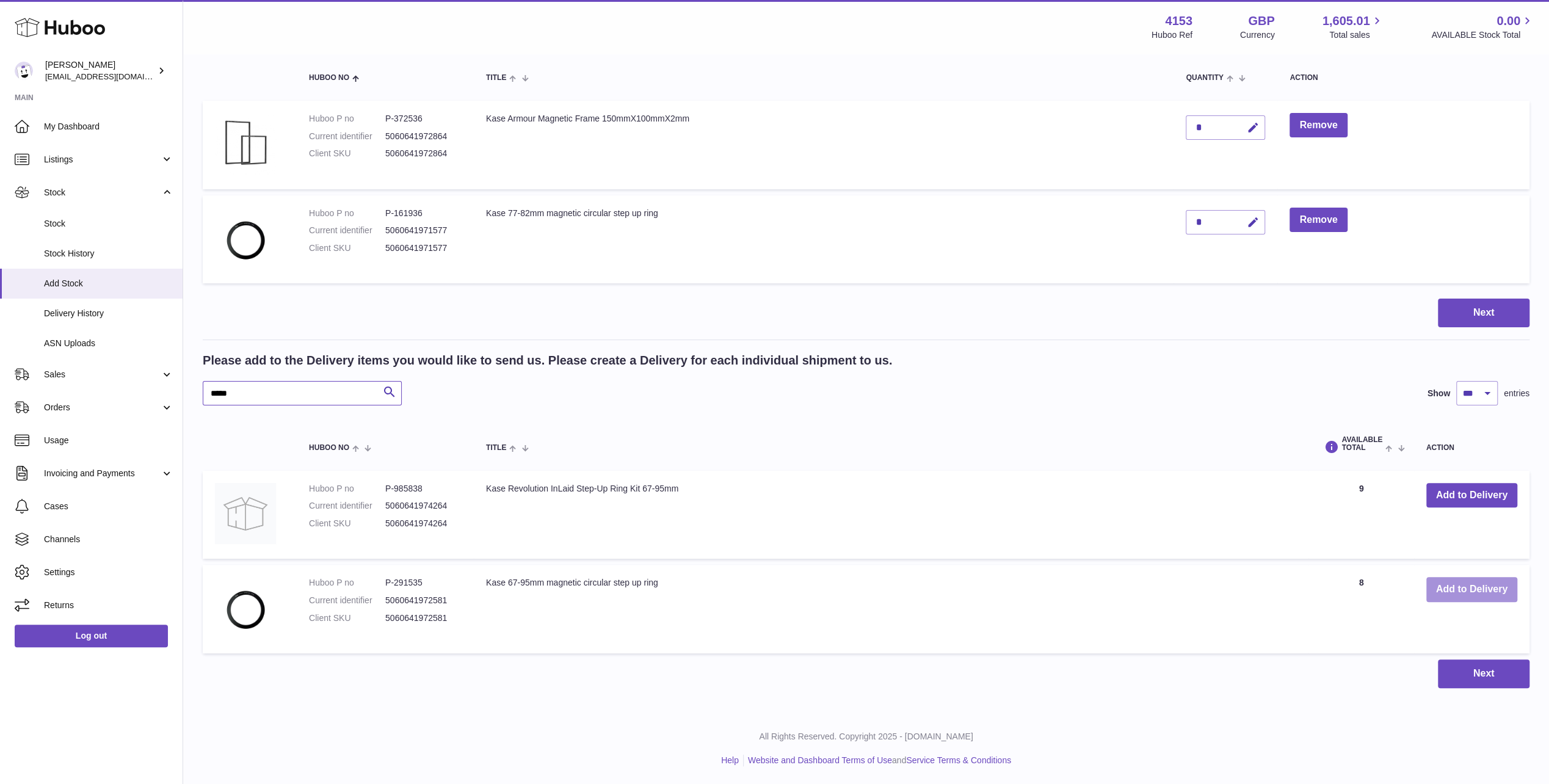
type input "*****"
click at [1458, 588] on button "Add to Delivery" at bounding box center [1471, 589] width 91 height 25
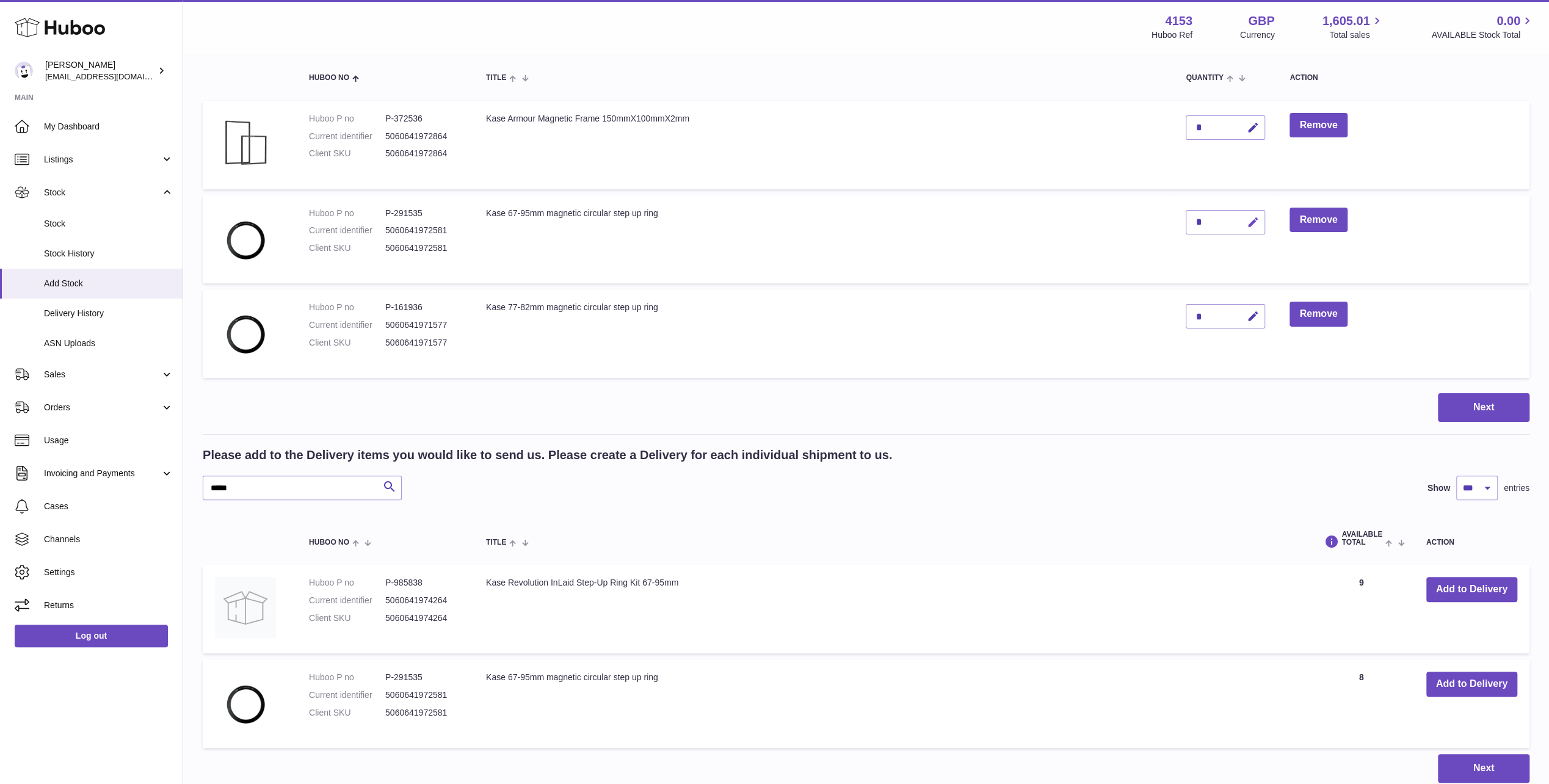
click at [1251, 222] on icon "button" at bounding box center [1252, 222] width 13 height 13
drag, startPoint x: 1204, startPoint y: 220, endPoint x: 1175, endPoint y: 219, distance: 29.0
click at [1183, 221] on td "*" at bounding box center [1226, 240] width 104 height 88
type input "*"
click at [1240, 213] on button "submit" at bounding box center [1252, 222] width 23 height 19
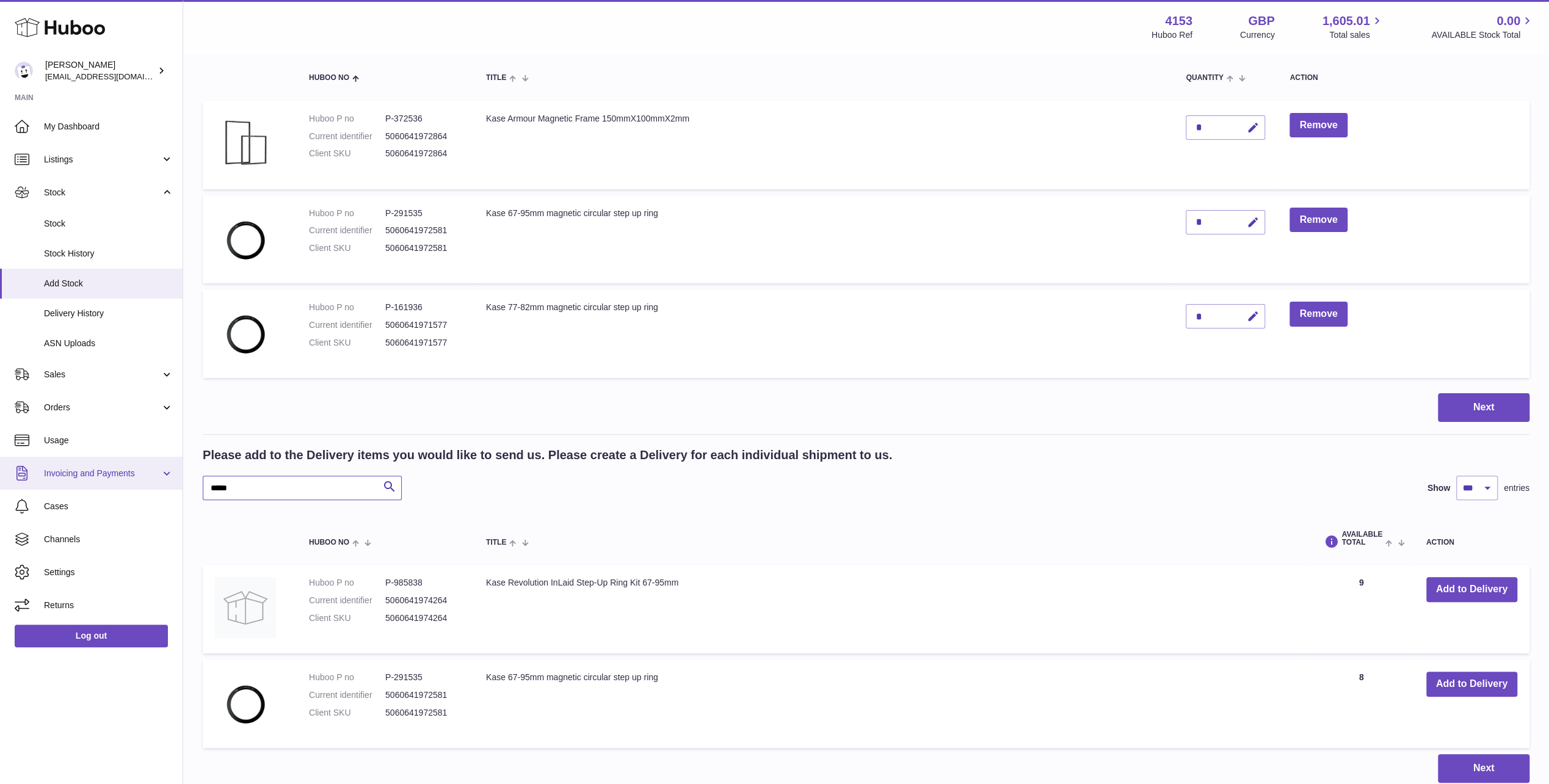
drag, startPoint x: 248, startPoint y: 480, endPoint x: 94, endPoint y: 487, distance: 154.2
click at [94, 487] on div "Huboo Andi Campbell sales@kasefilters.com Main My Dashboard Listings Not with H…" at bounding box center [774, 374] width 1549 height 1011
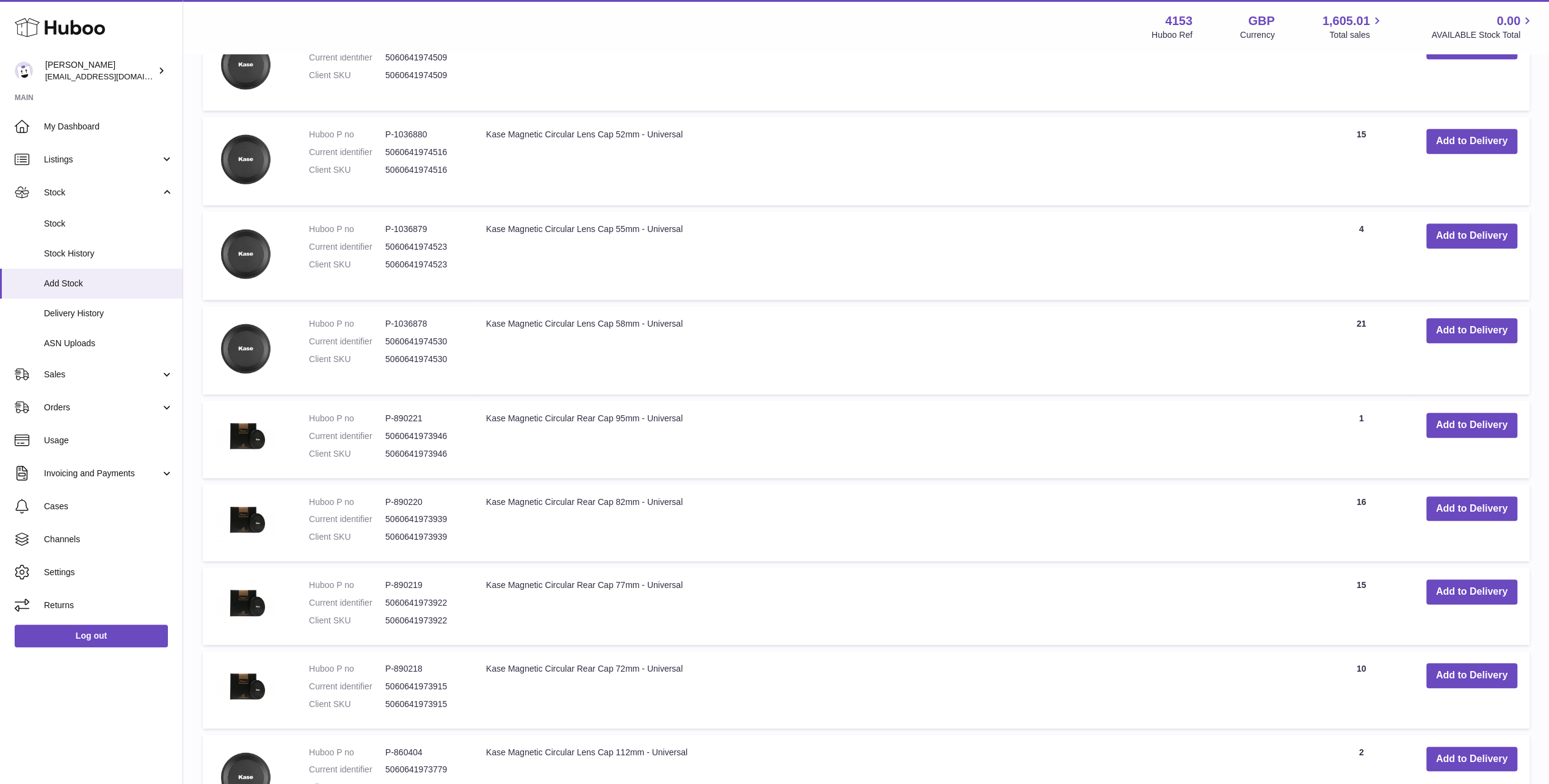
scroll to position [864, 0]
type input "*********"
click at [1468, 505] on button "Add to Delivery" at bounding box center [1471, 508] width 91 height 25
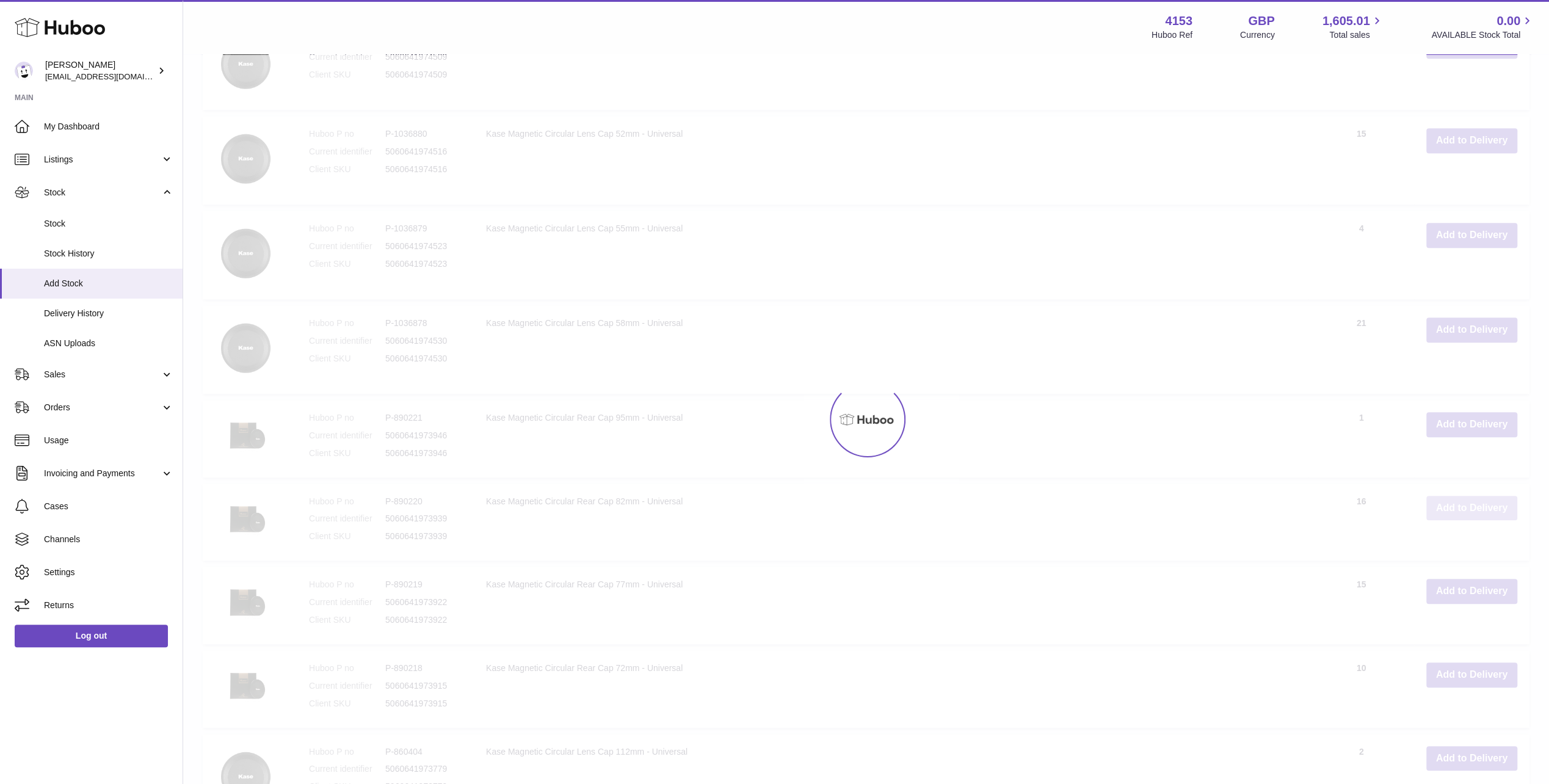
scroll to position [948, 0]
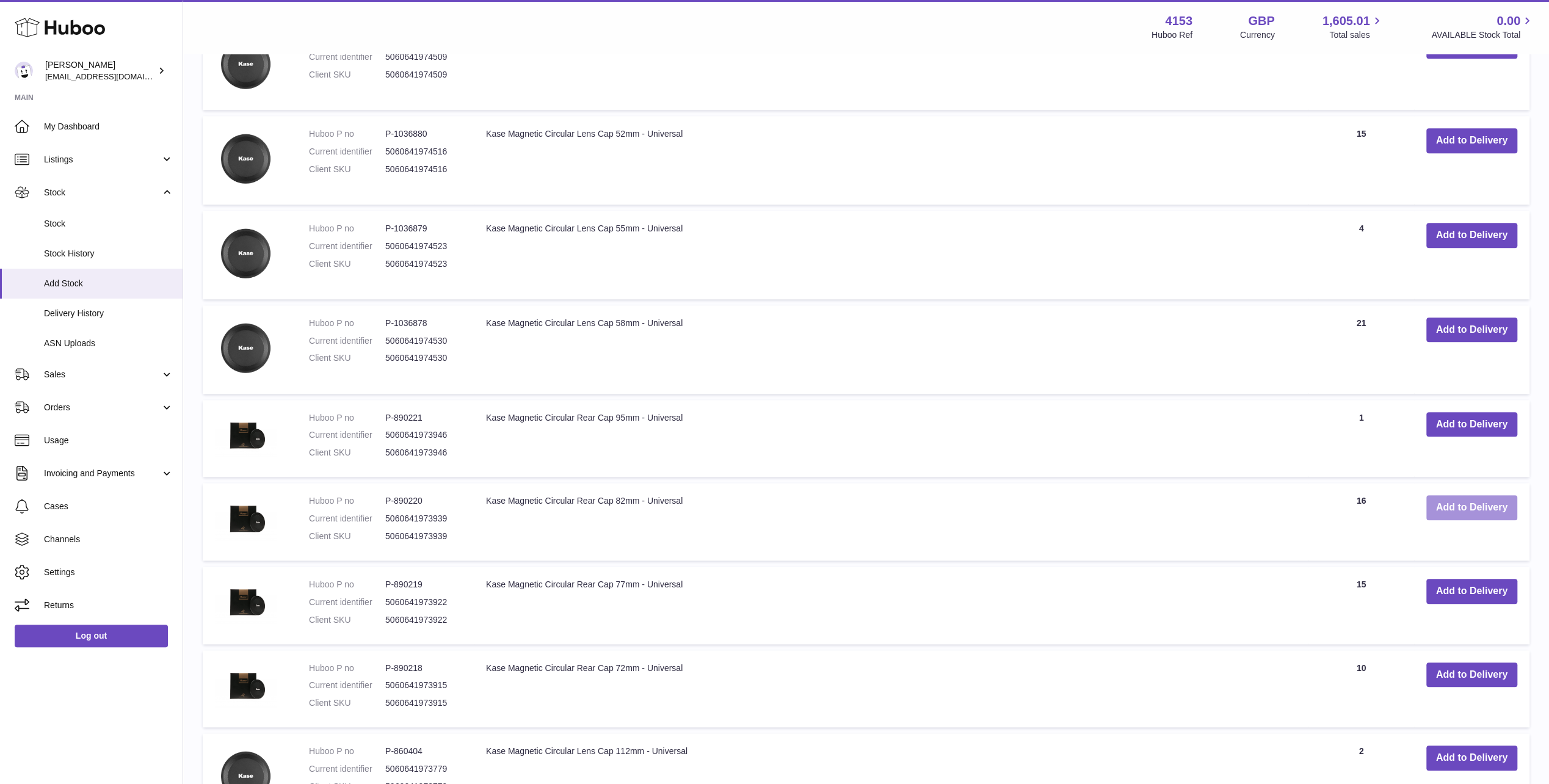
click at [1467, 505] on button "Add to Delivery" at bounding box center [1471, 508] width 91 height 25
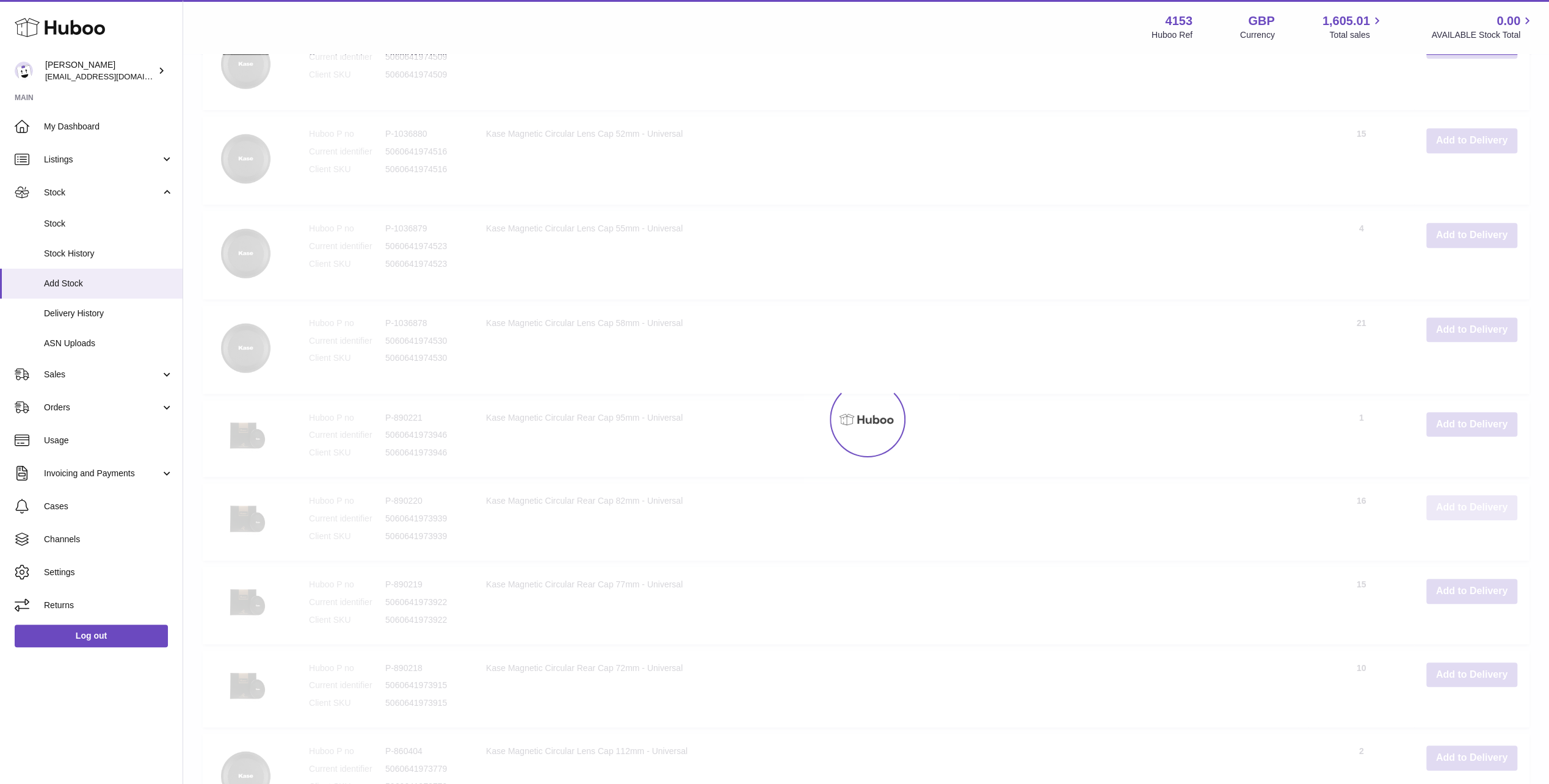
type input "*"
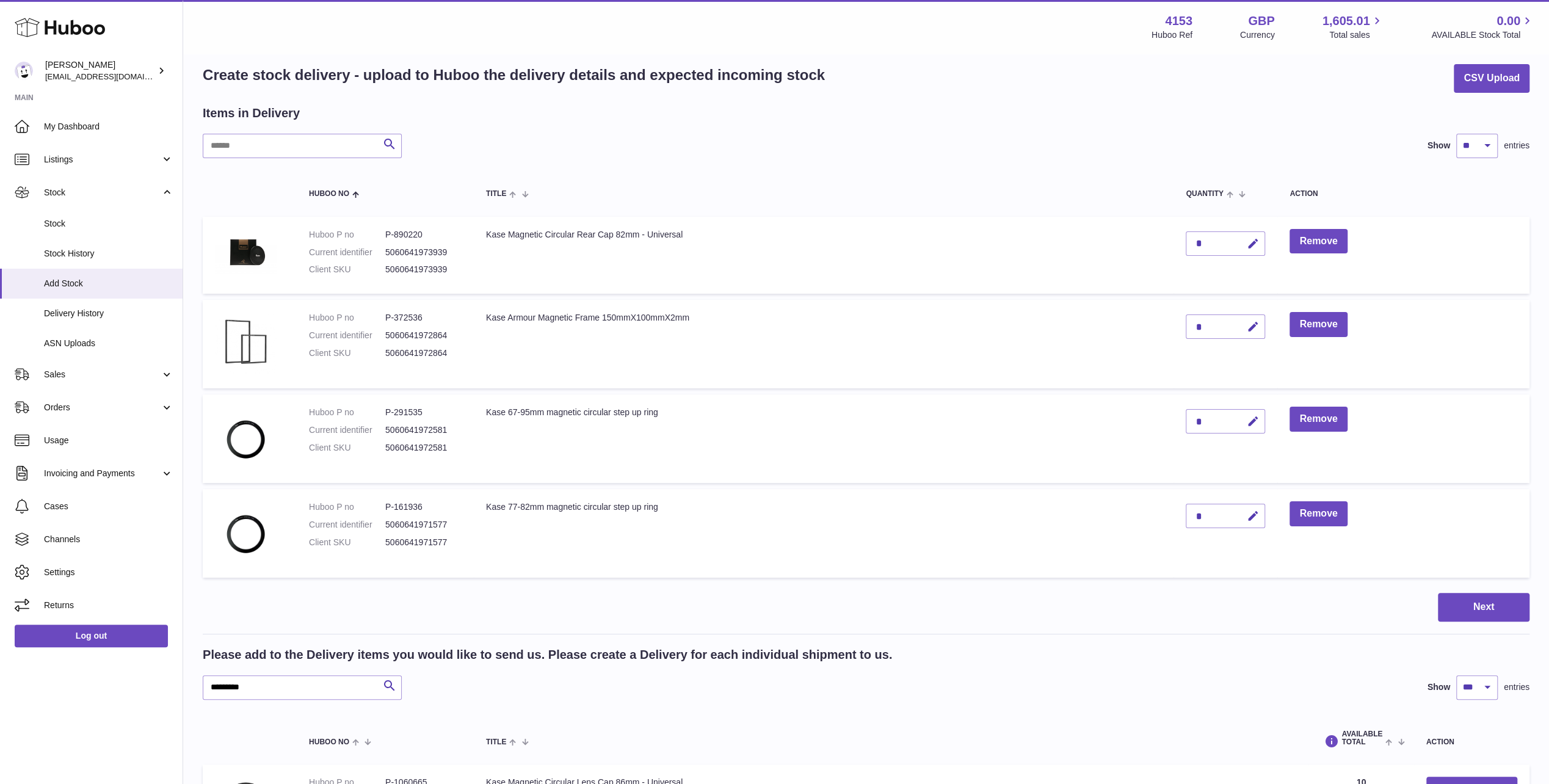
scroll to position [0, 0]
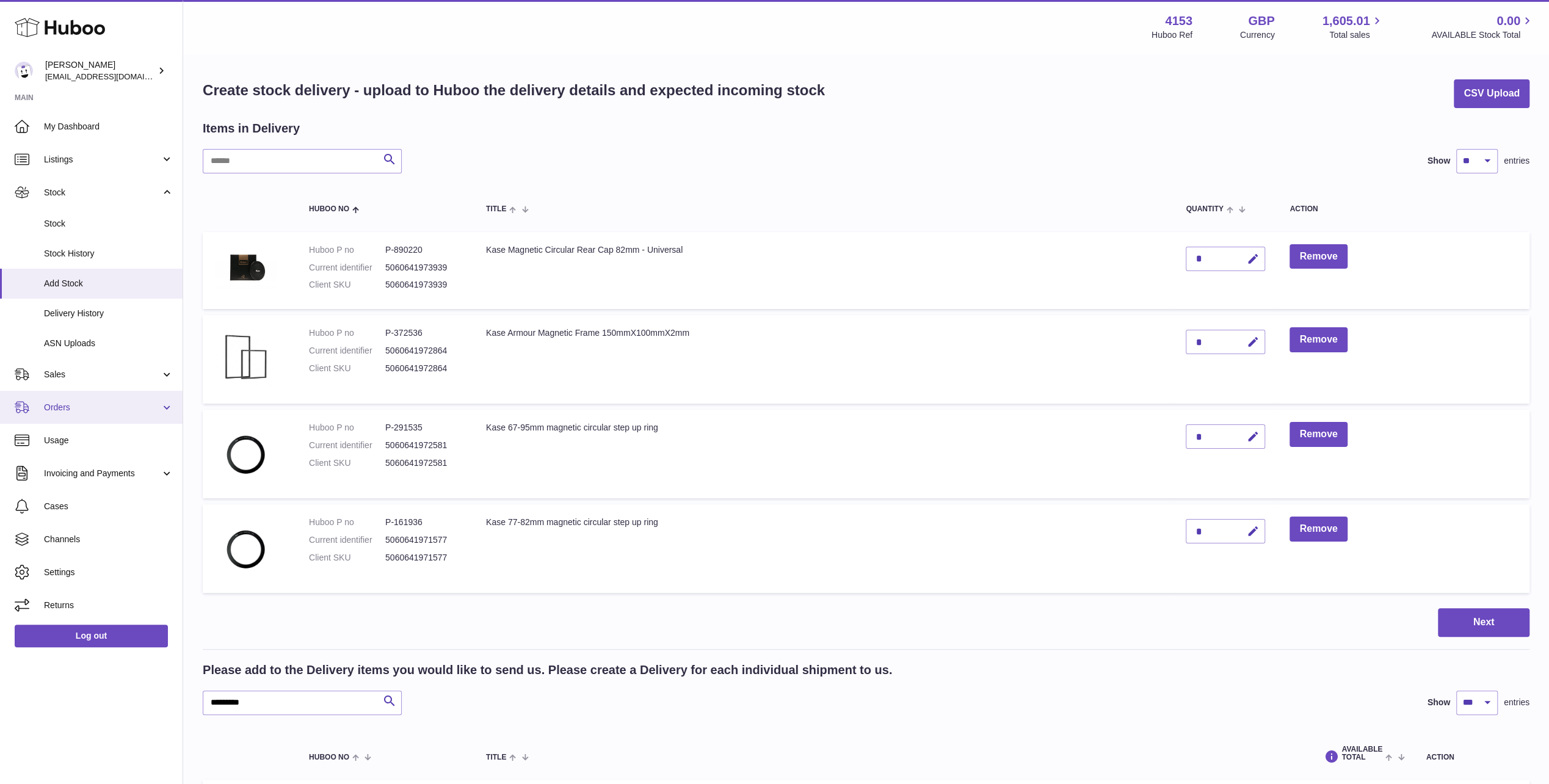
click at [56, 407] on span "Orders" at bounding box center [102, 408] width 116 height 12
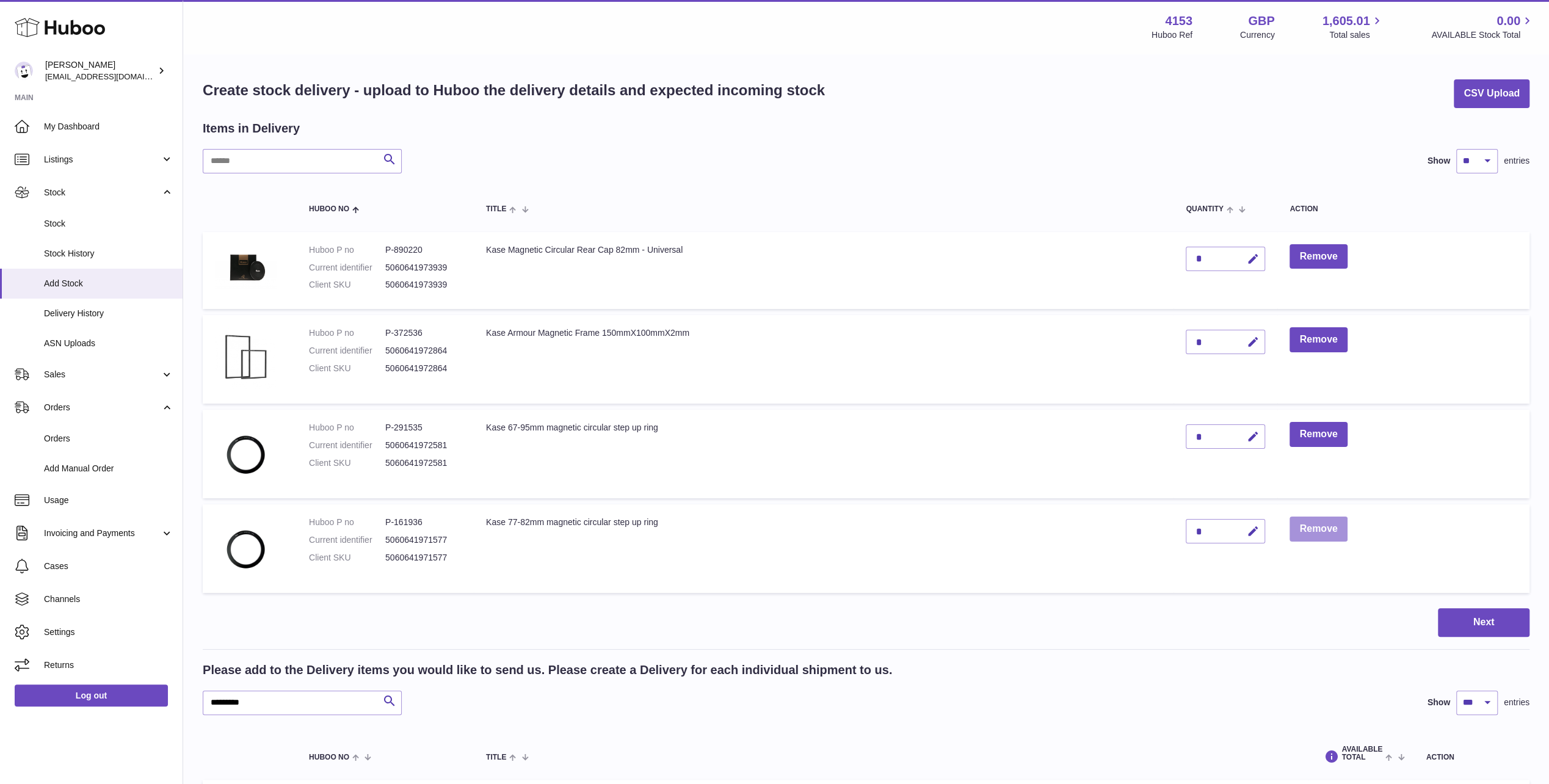
click at [1314, 528] on button "Remove" at bounding box center [1318, 529] width 57 height 25
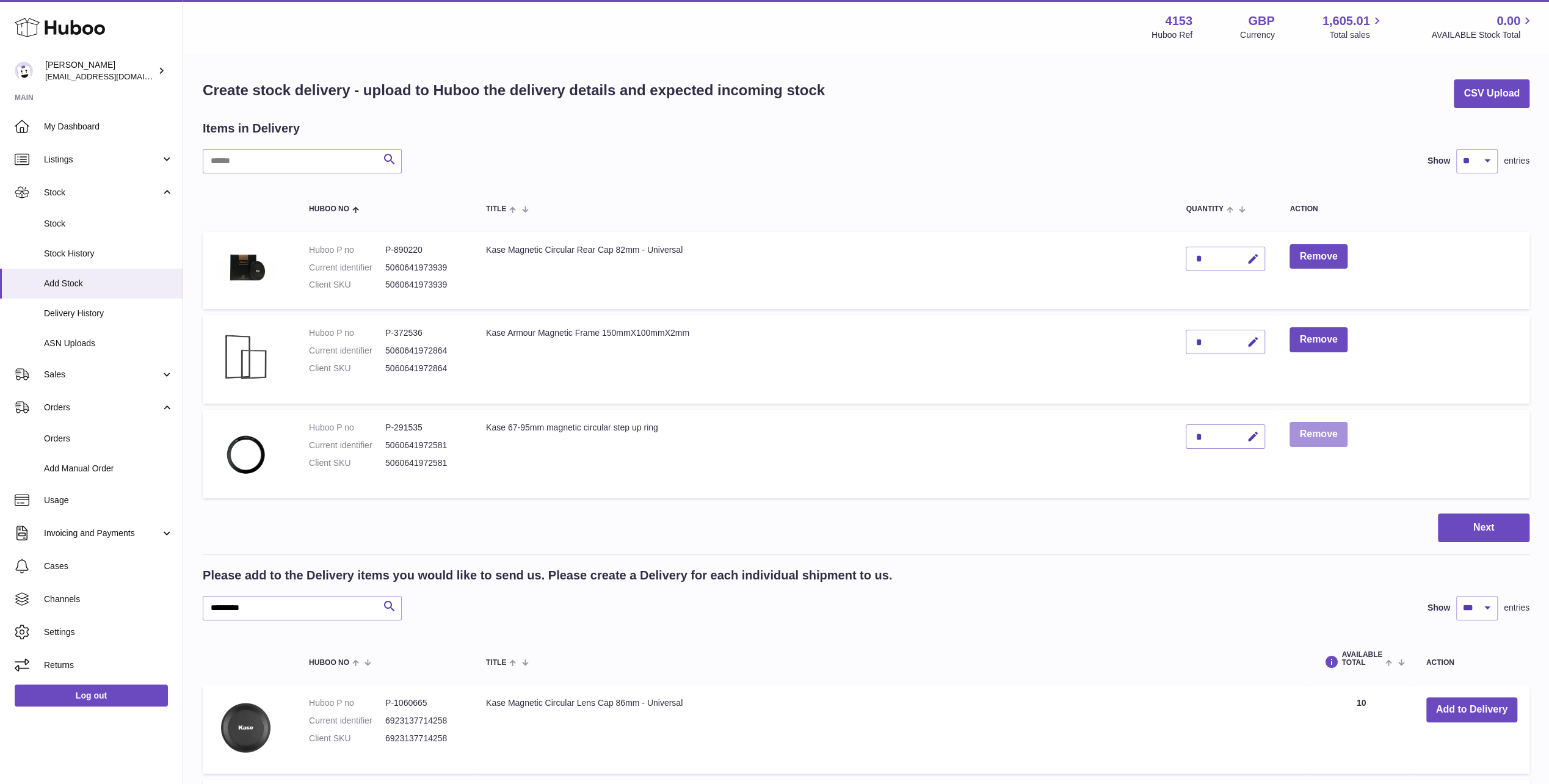
click at [1313, 435] on button "Remove" at bounding box center [1318, 435] width 57 height 25
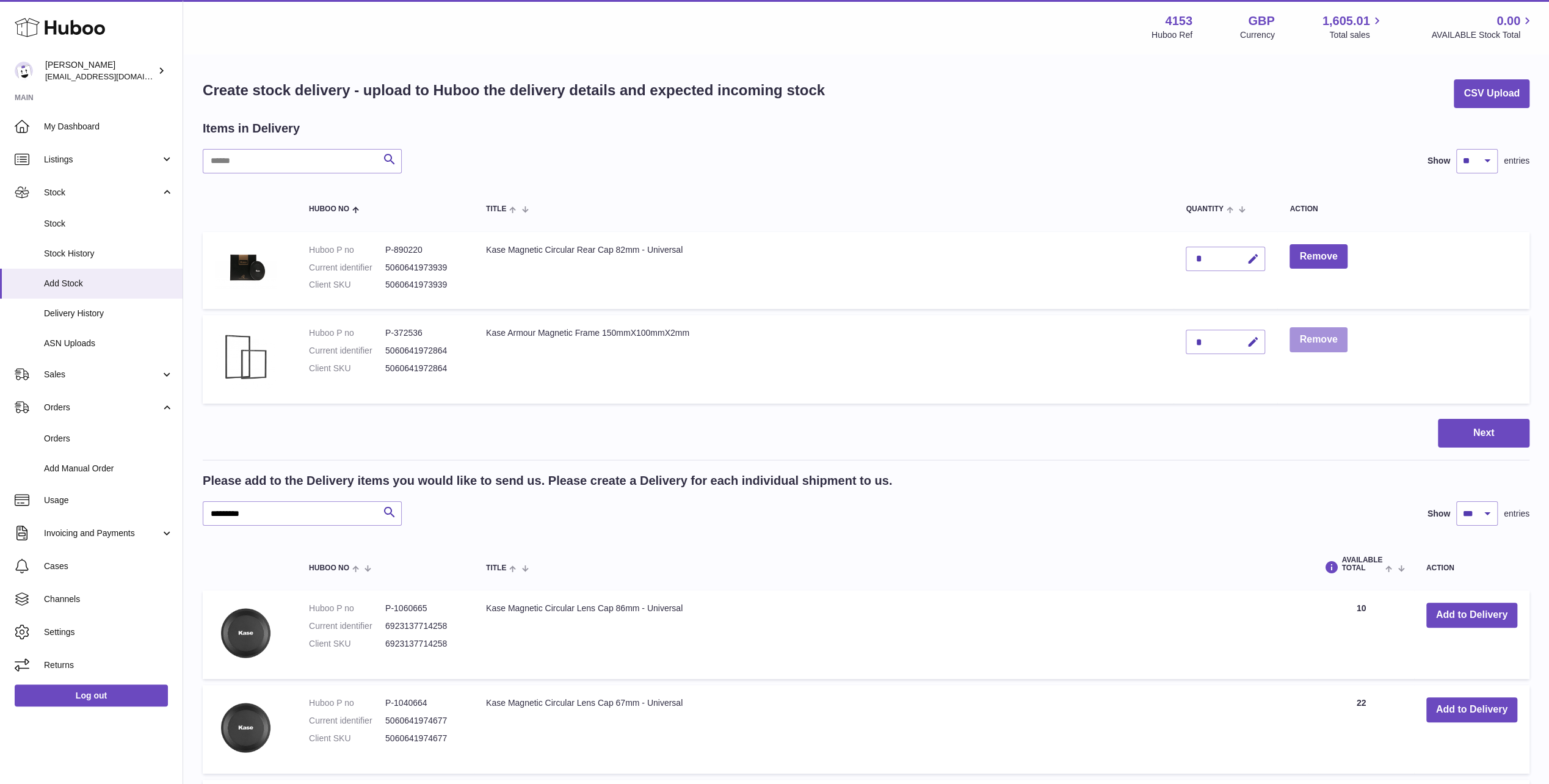
click at [1312, 338] on button "Remove" at bounding box center [1318, 340] width 57 height 25
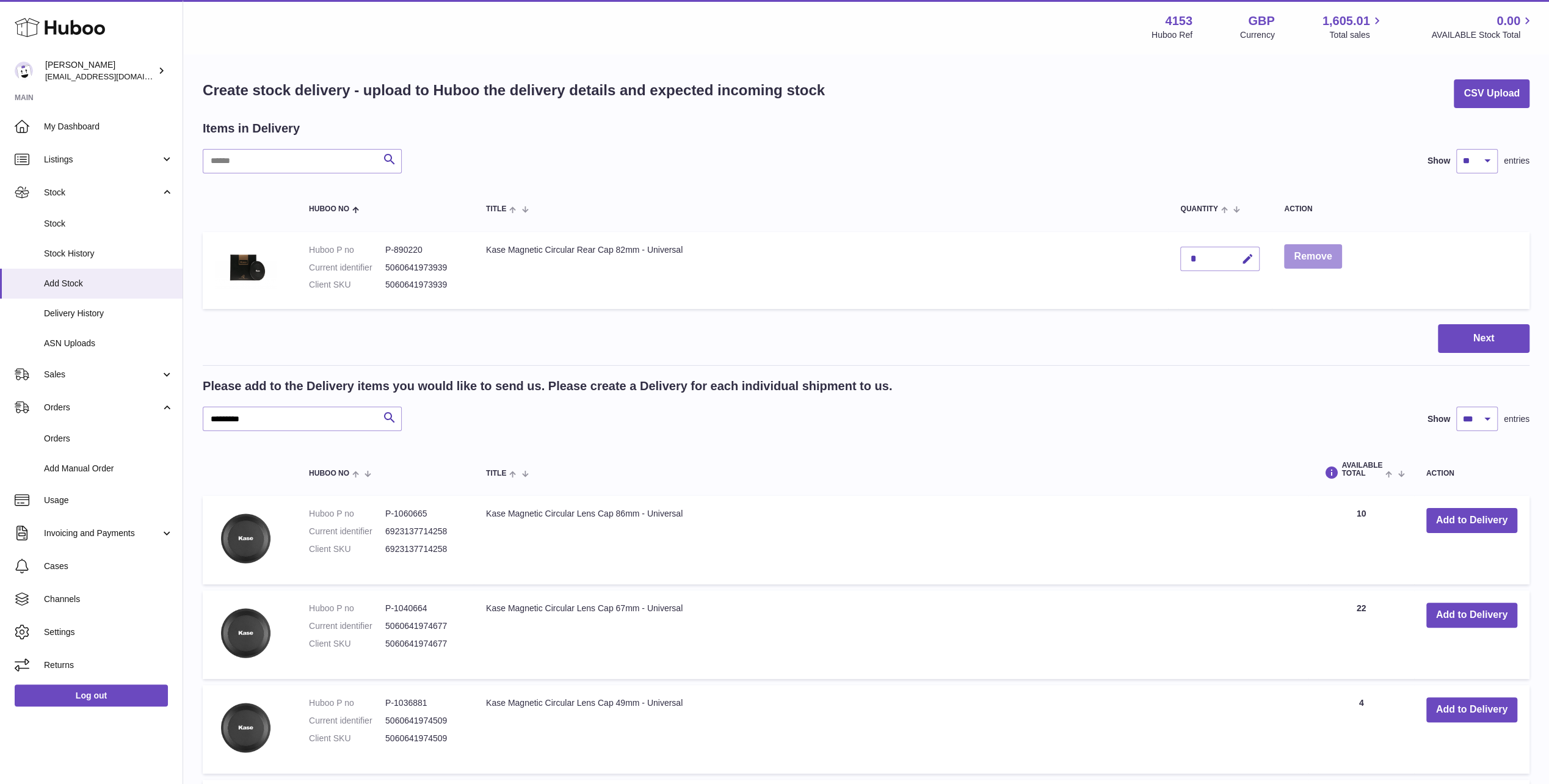
click at [1317, 259] on button "Remove" at bounding box center [1313, 257] width 57 height 25
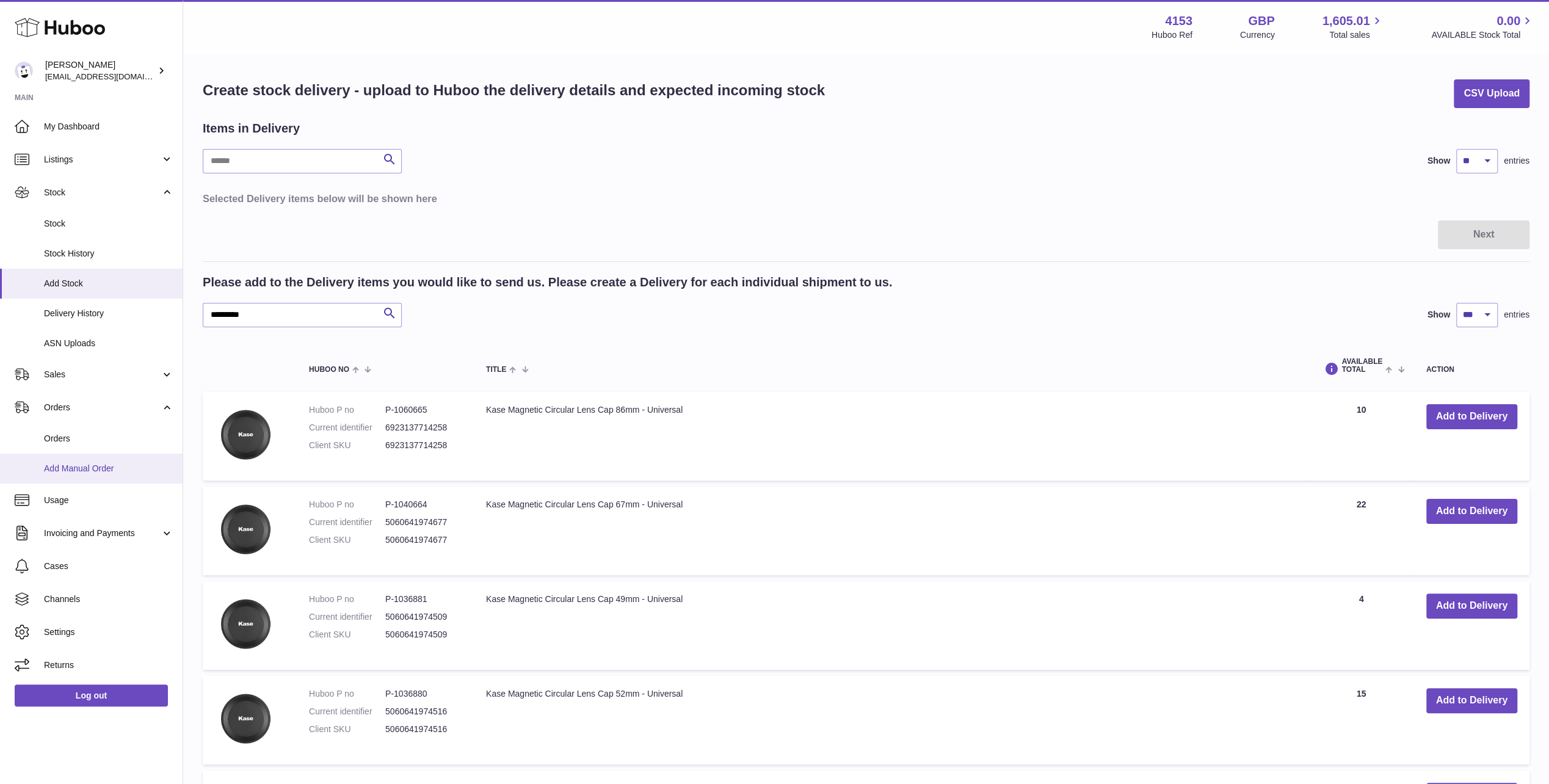
click at [71, 469] on span "Add Manual Order" at bounding box center [109, 468] width 130 height 12
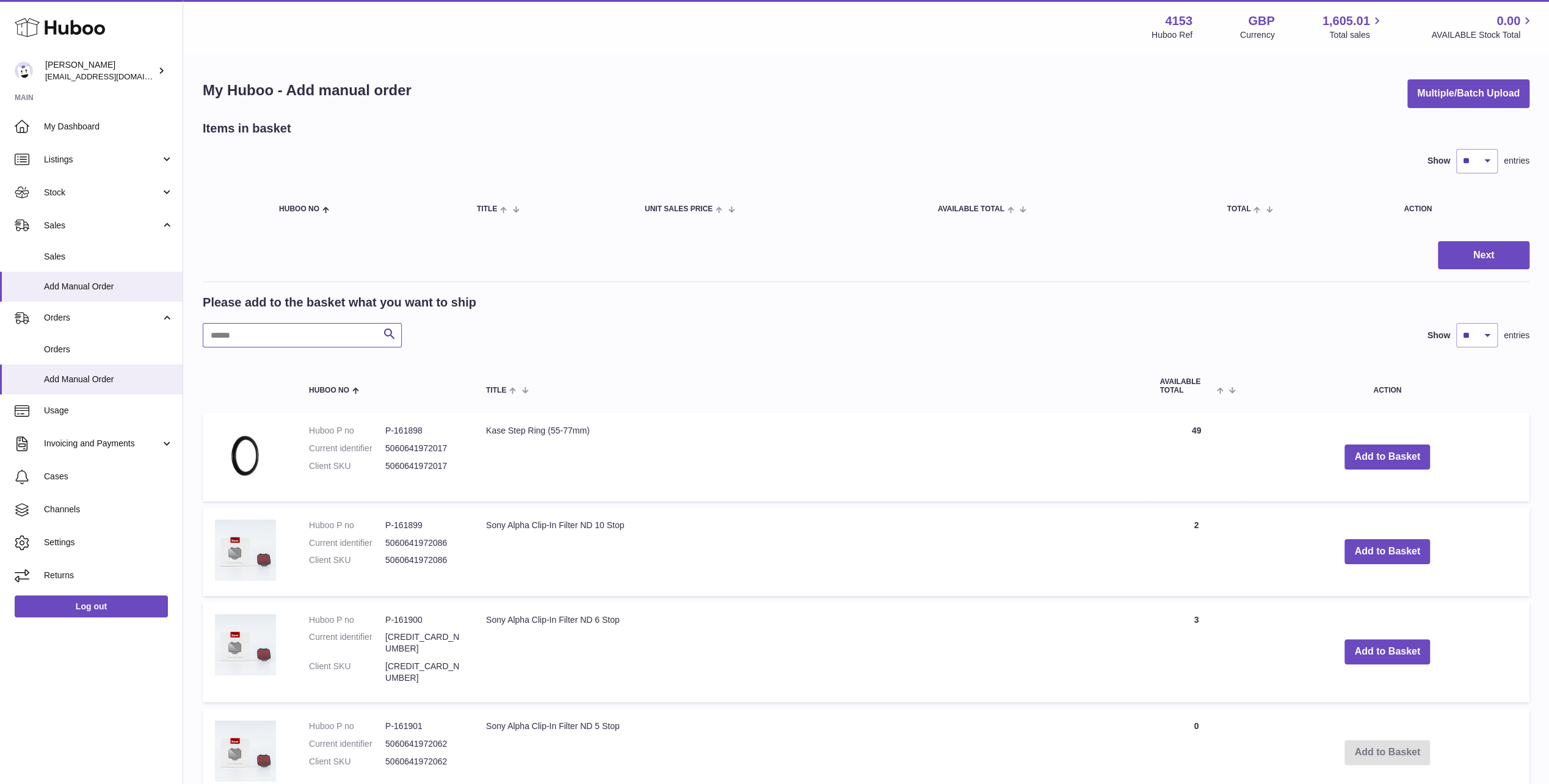
click at [248, 337] on input "text" at bounding box center [302, 335] width 199 height 24
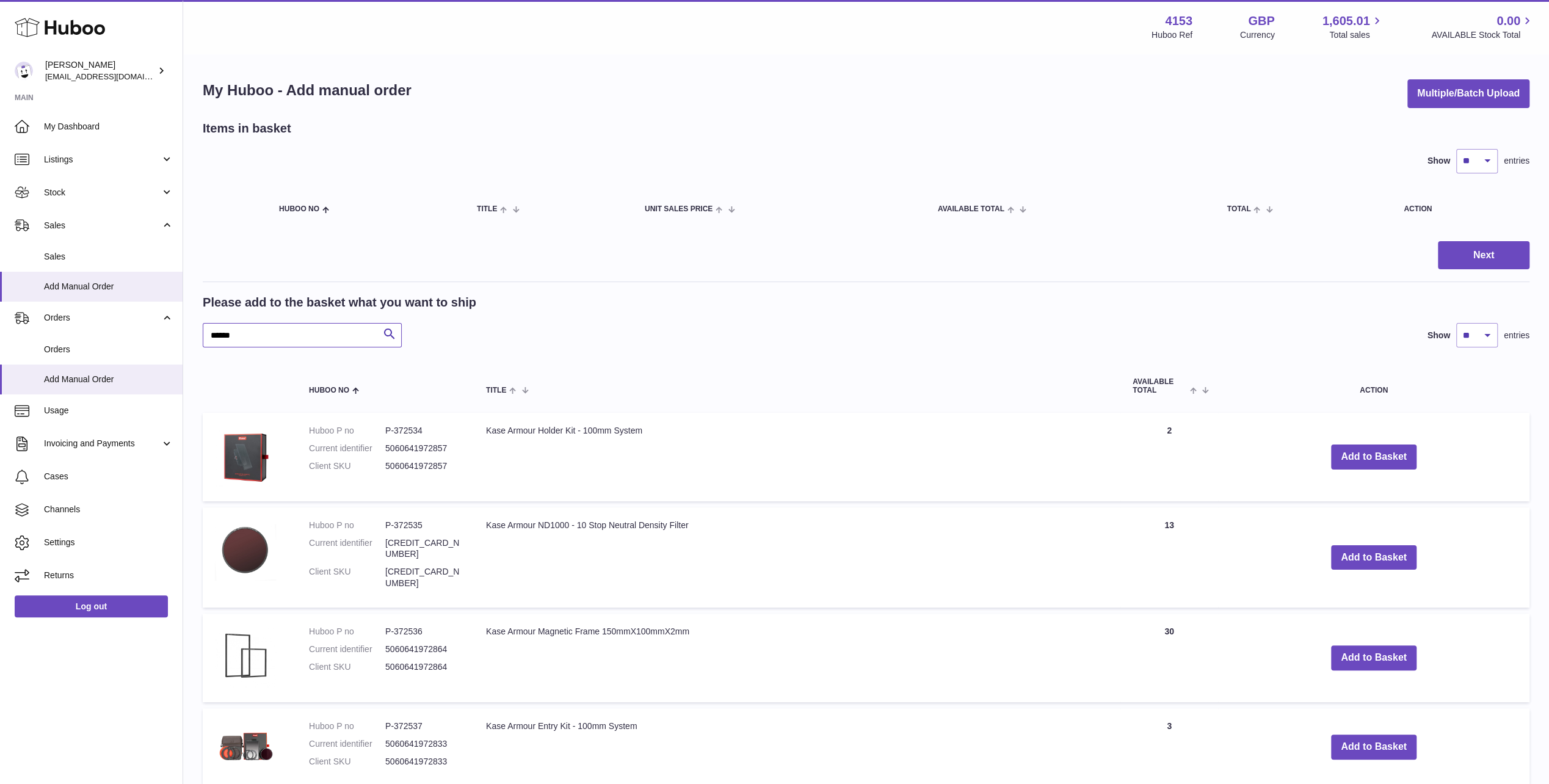
type input "******"
click at [1467, 338] on select "** ** ** ***" at bounding box center [1477, 335] width 41 height 24
select select "**"
click at [1457, 323] on select "** ** ** ***" at bounding box center [1477, 335] width 41 height 24
click at [1367, 645] on button "Add to Basket" at bounding box center [1388, 657] width 85 height 25
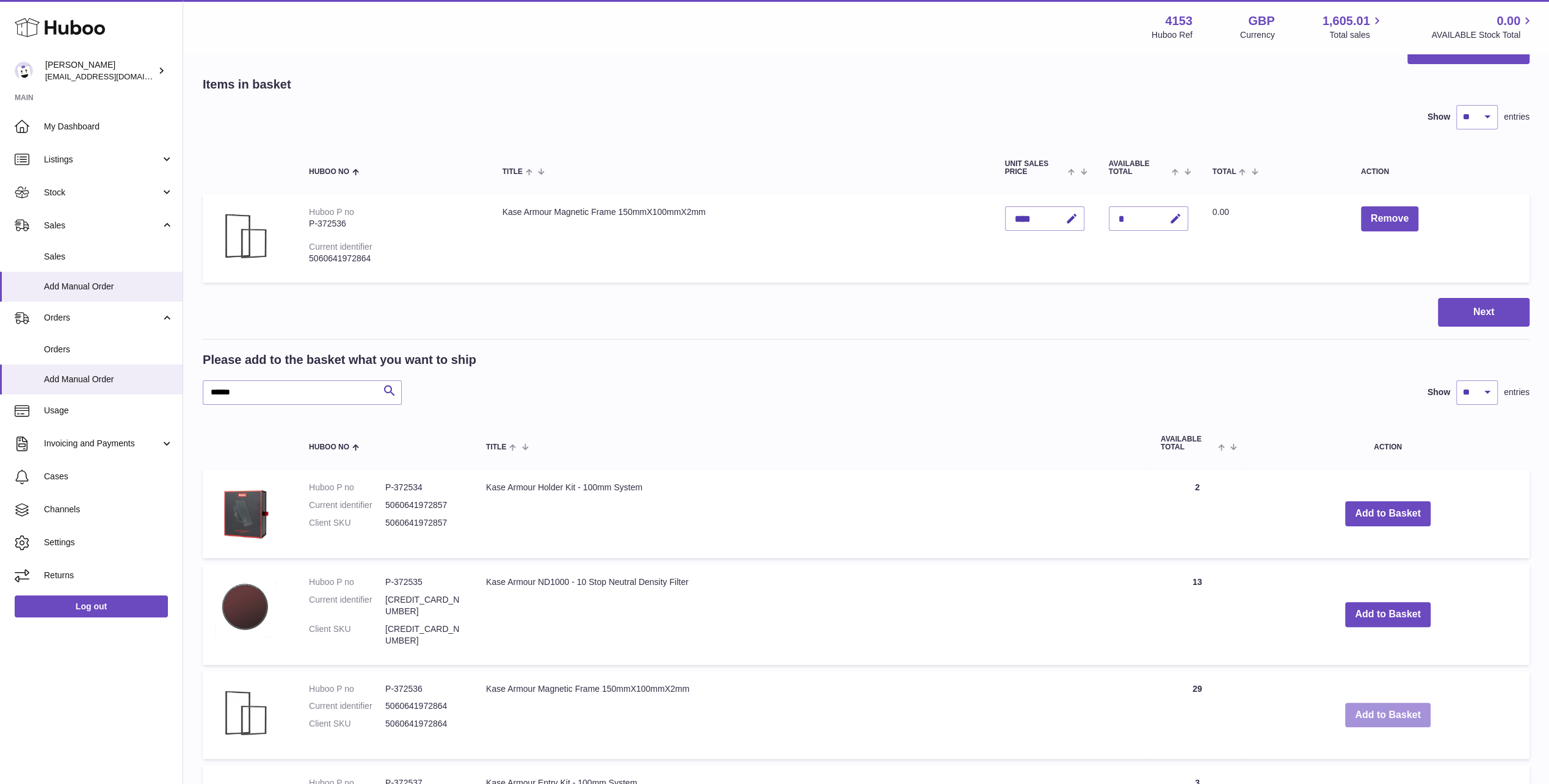
scroll to position [61, 0]
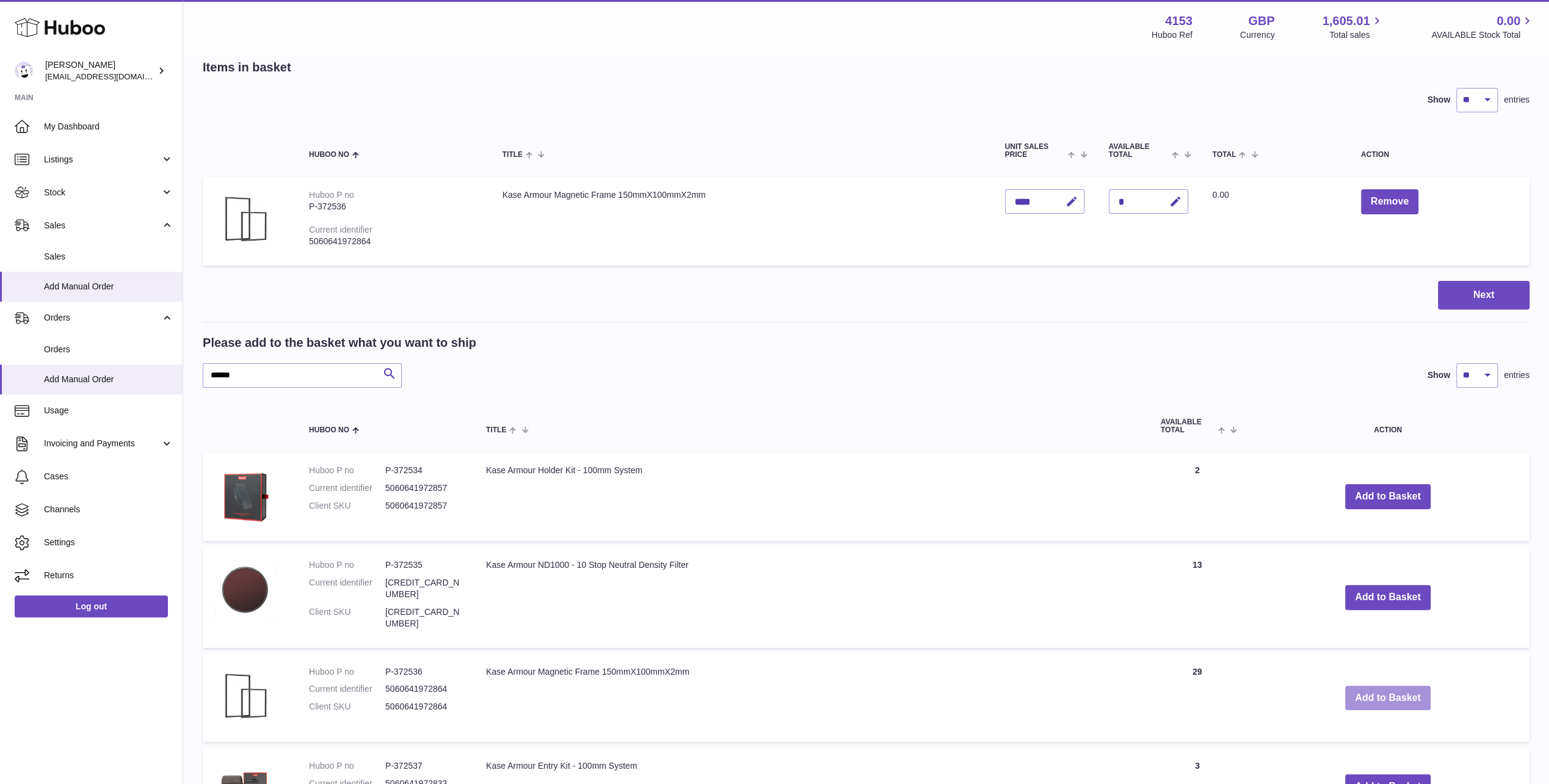
click at [1409, 685] on button "Add to Basket" at bounding box center [1388, 698] width 85 height 25
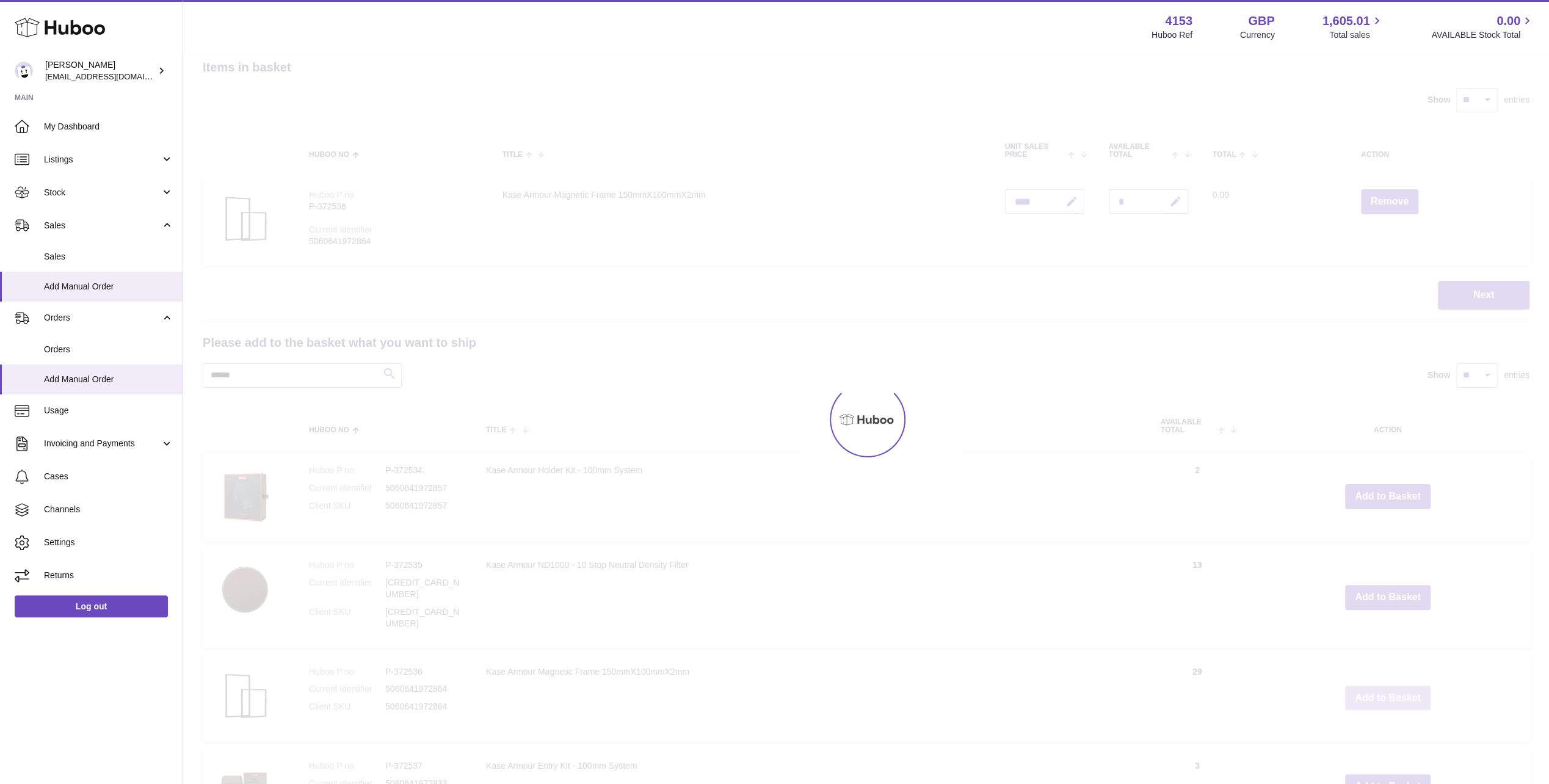
type input "*"
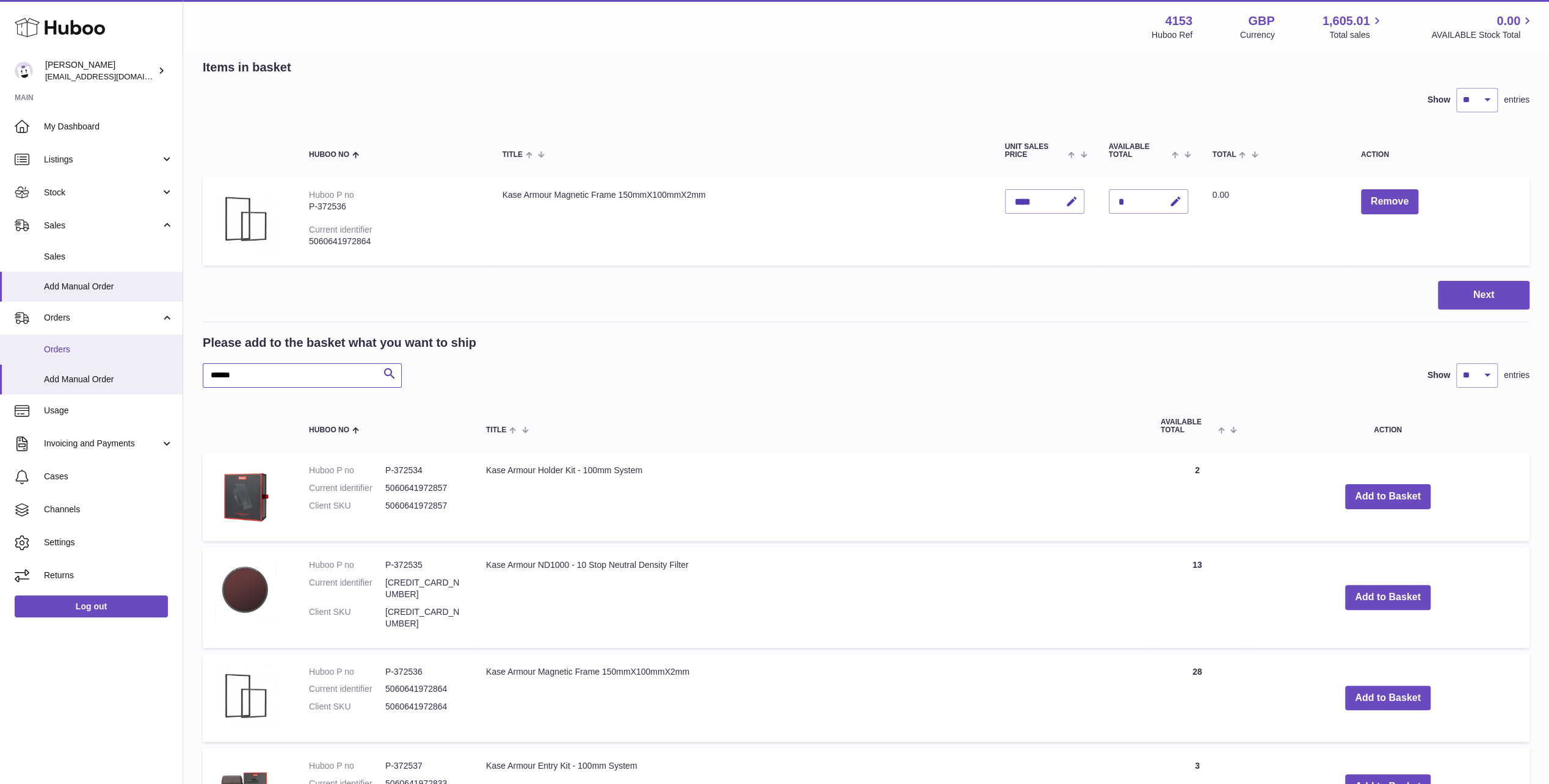
drag, startPoint x: 245, startPoint y: 375, endPoint x: 53, endPoint y: 342, distance: 194.8
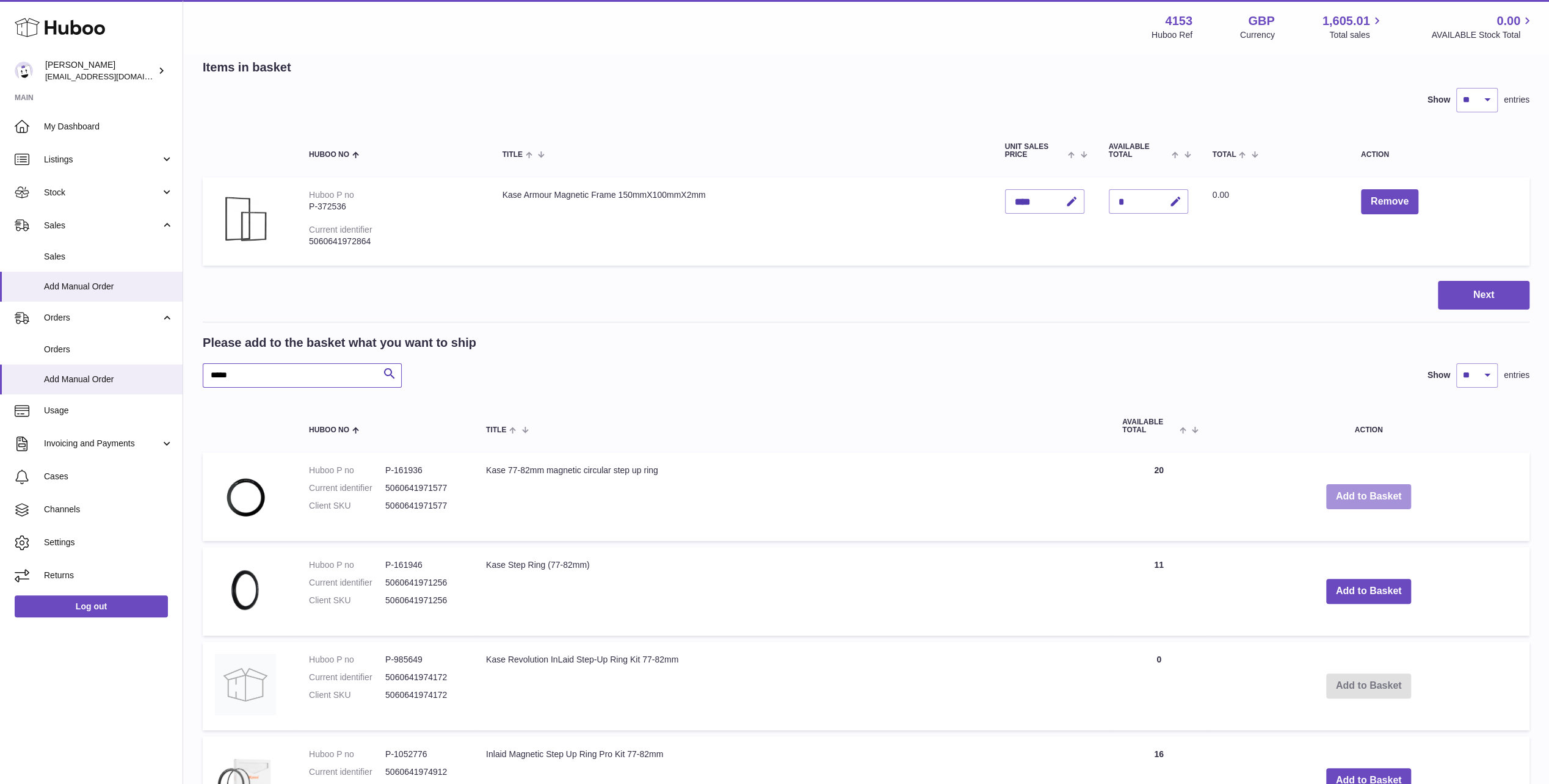
type input "*****"
click at [1366, 491] on button "Add to Basket" at bounding box center [1369, 497] width 85 height 25
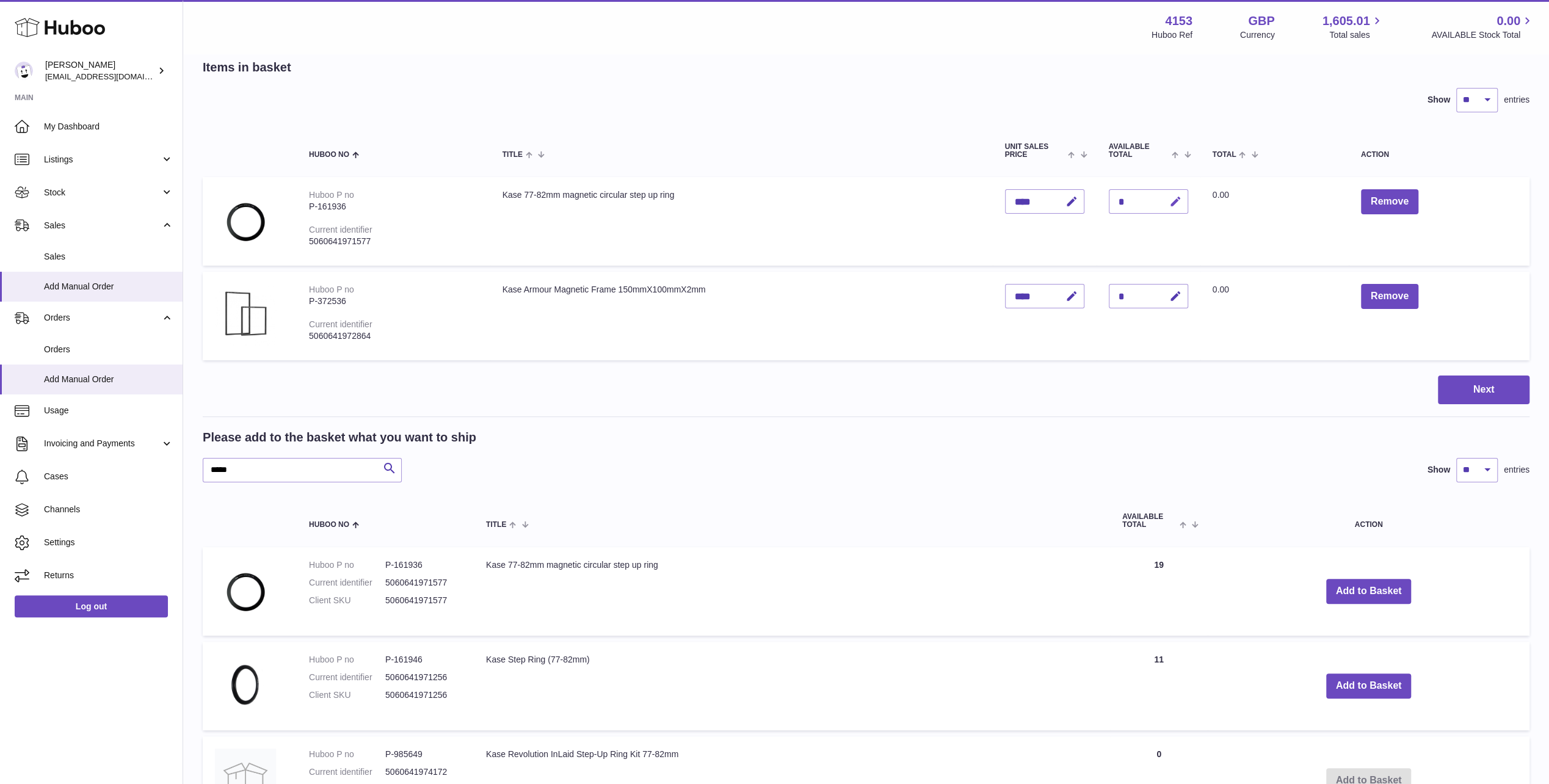
click at [1170, 198] on icon "button" at bounding box center [1176, 202] width 13 height 13
drag, startPoint x: 1122, startPoint y: 198, endPoint x: 1113, endPoint y: 199, distance: 9.1
click at [1113, 199] on input "*" at bounding box center [1148, 201] width 79 height 24
type input "*"
click at [1163, 192] on button "submit" at bounding box center [1175, 201] width 23 height 19
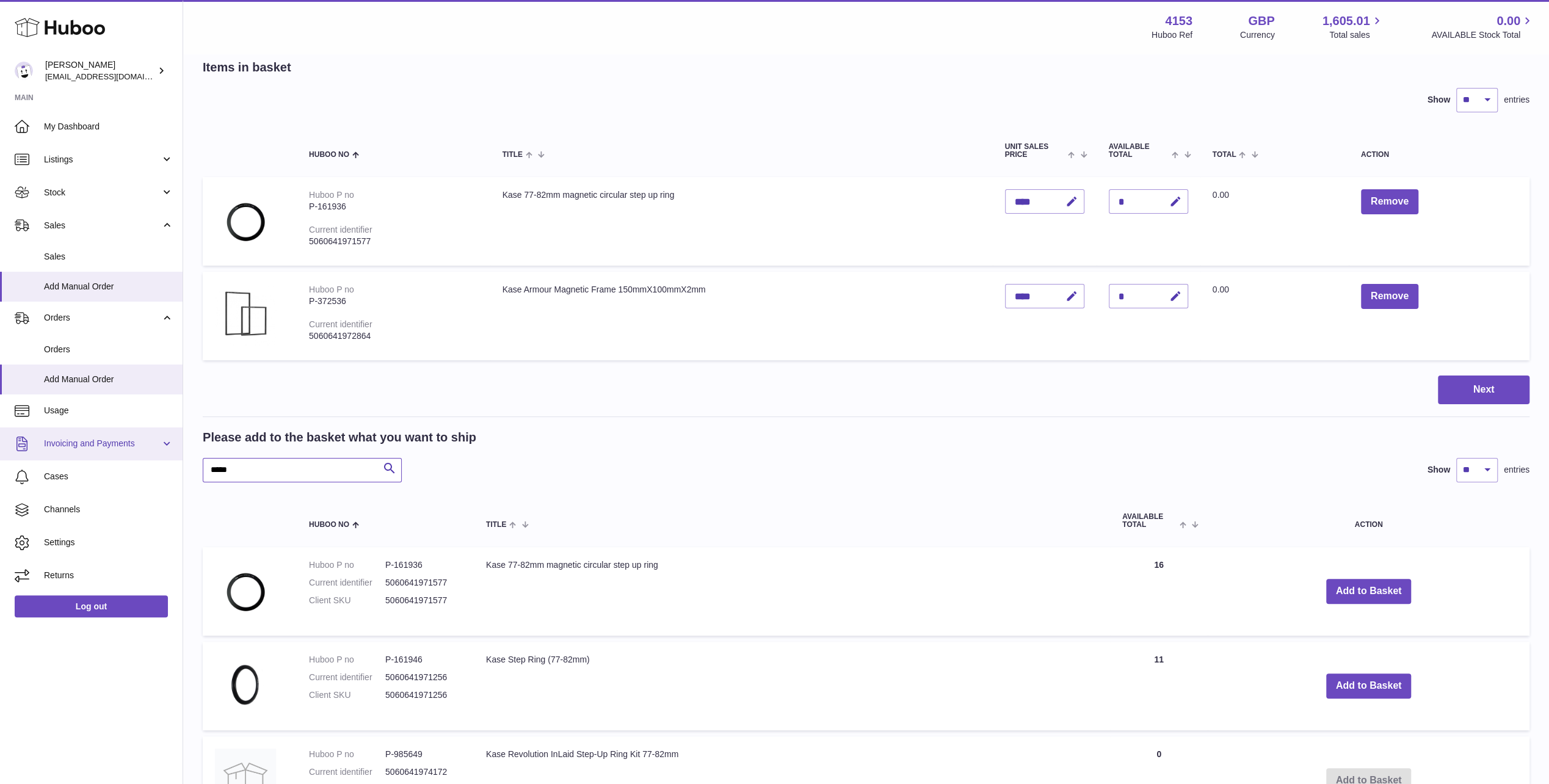
drag, startPoint x: 245, startPoint y: 469, endPoint x: 133, endPoint y: 459, distance: 112.4
click at [137, 457] on div "Huboo Andi Campbell sales@kasefilters.com Main My Dashboard Listings Not with H…" at bounding box center [774, 494] width 1549 height 1112
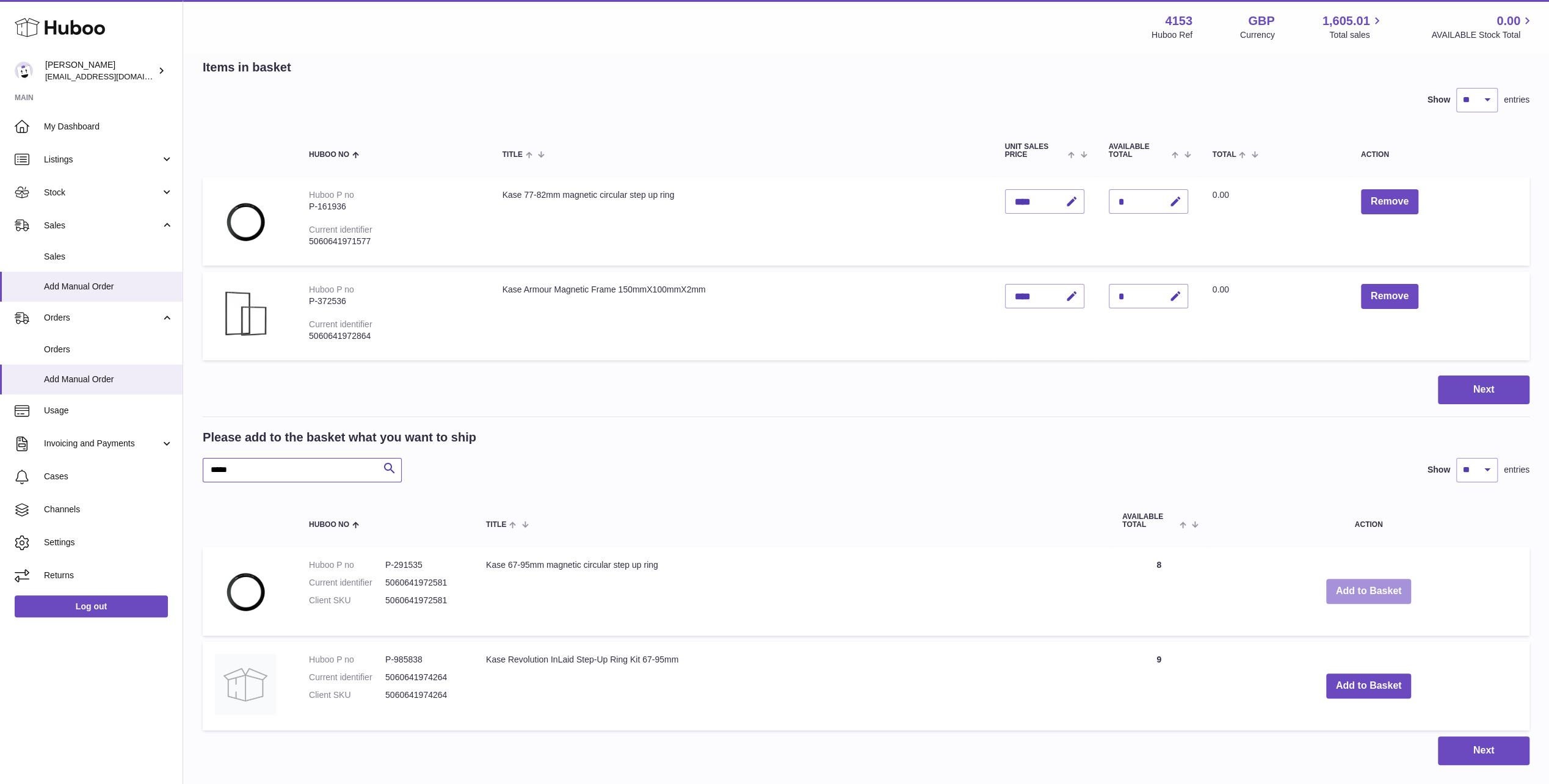
type input "*****"
click at [1378, 599] on button "Add to Basket" at bounding box center [1369, 591] width 85 height 25
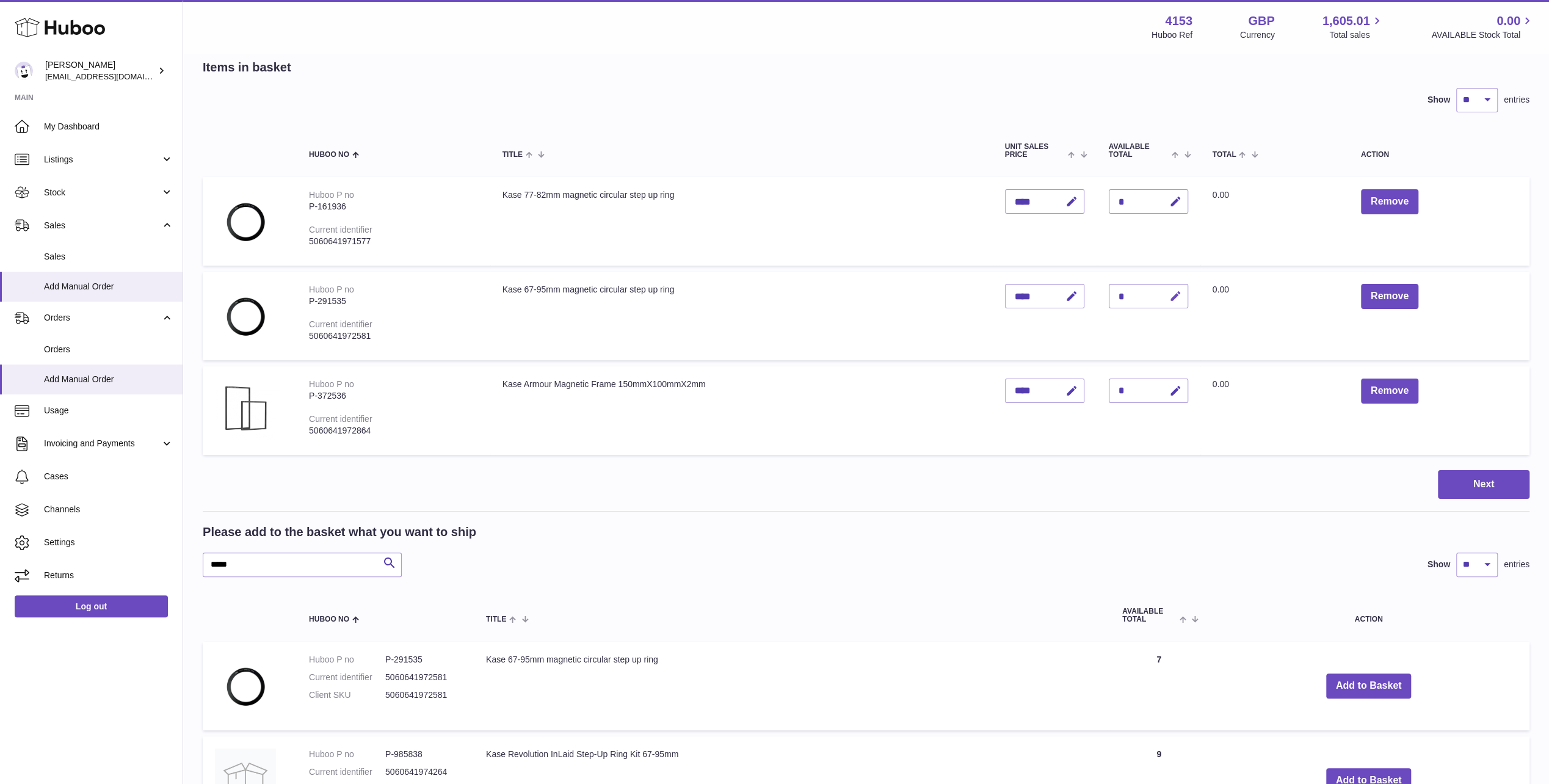
click at [1168, 298] on button "button" at bounding box center [1174, 297] width 29 height 25
drag, startPoint x: 1122, startPoint y: 291, endPoint x: 1110, endPoint y: 291, distance: 12.0
click at [1110, 291] on input "*" at bounding box center [1148, 296] width 79 height 24
type input "*"
click at [1163, 286] on button "submit" at bounding box center [1175, 296] width 23 height 19
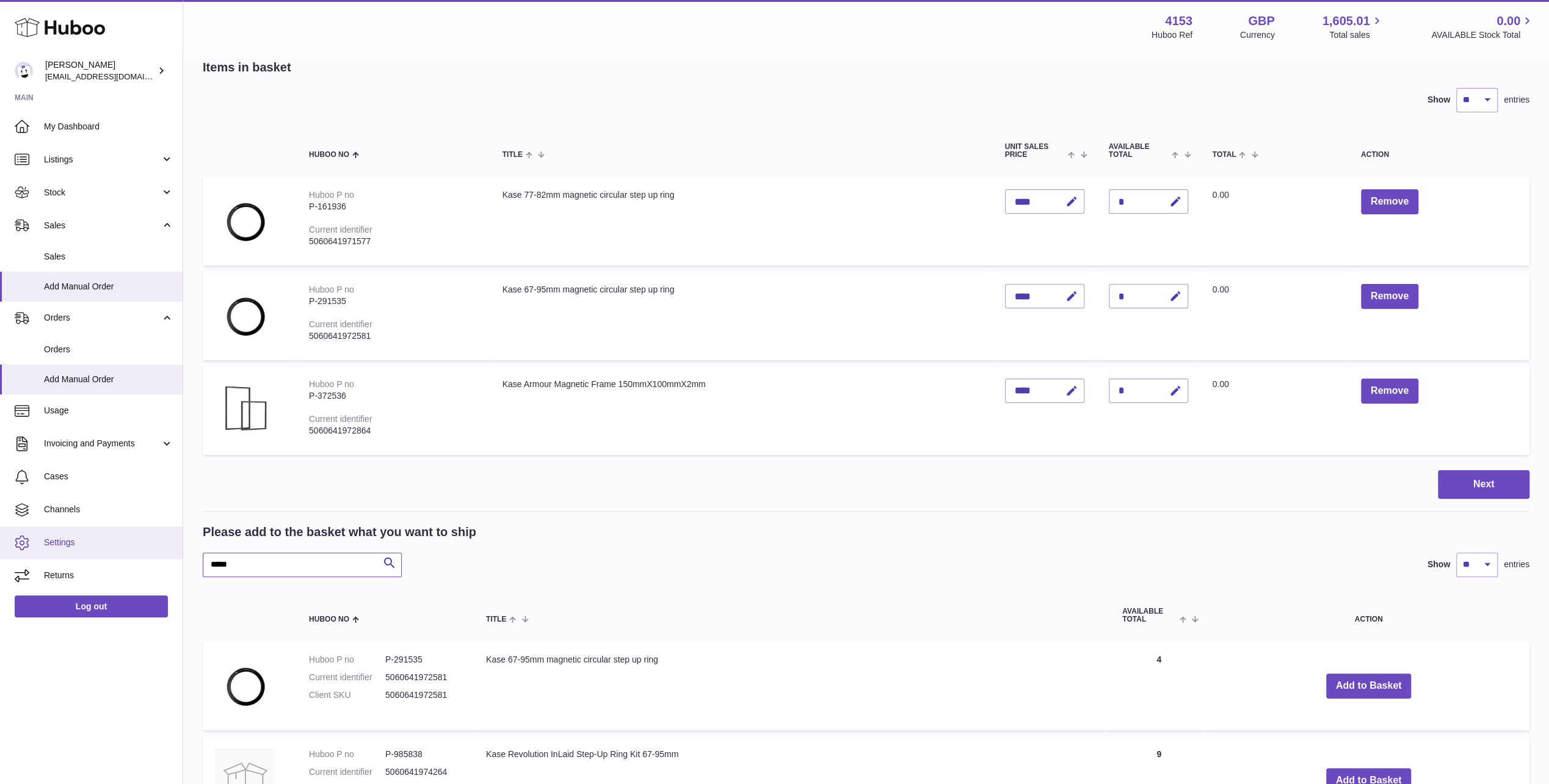
drag, startPoint x: 247, startPoint y: 560, endPoint x: 91, endPoint y: 554, distance: 156.1
click at [91, 554] on div "Huboo Andi Campbell sales@kasefilters.com Main My Dashboard Listings Not with H…" at bounding box center [774, 447] width 1549 height 1017
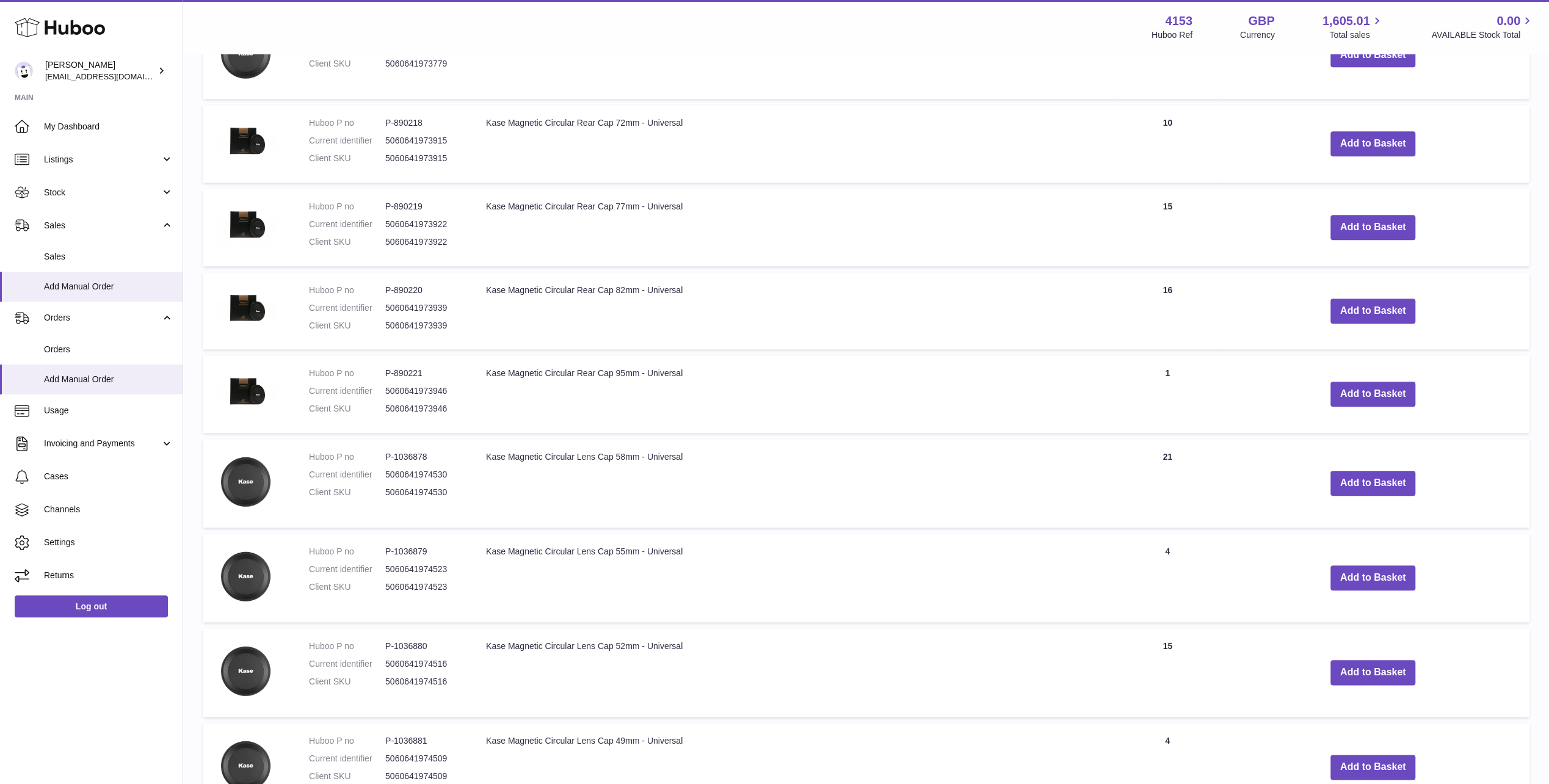
scroll to position [1051, 0]
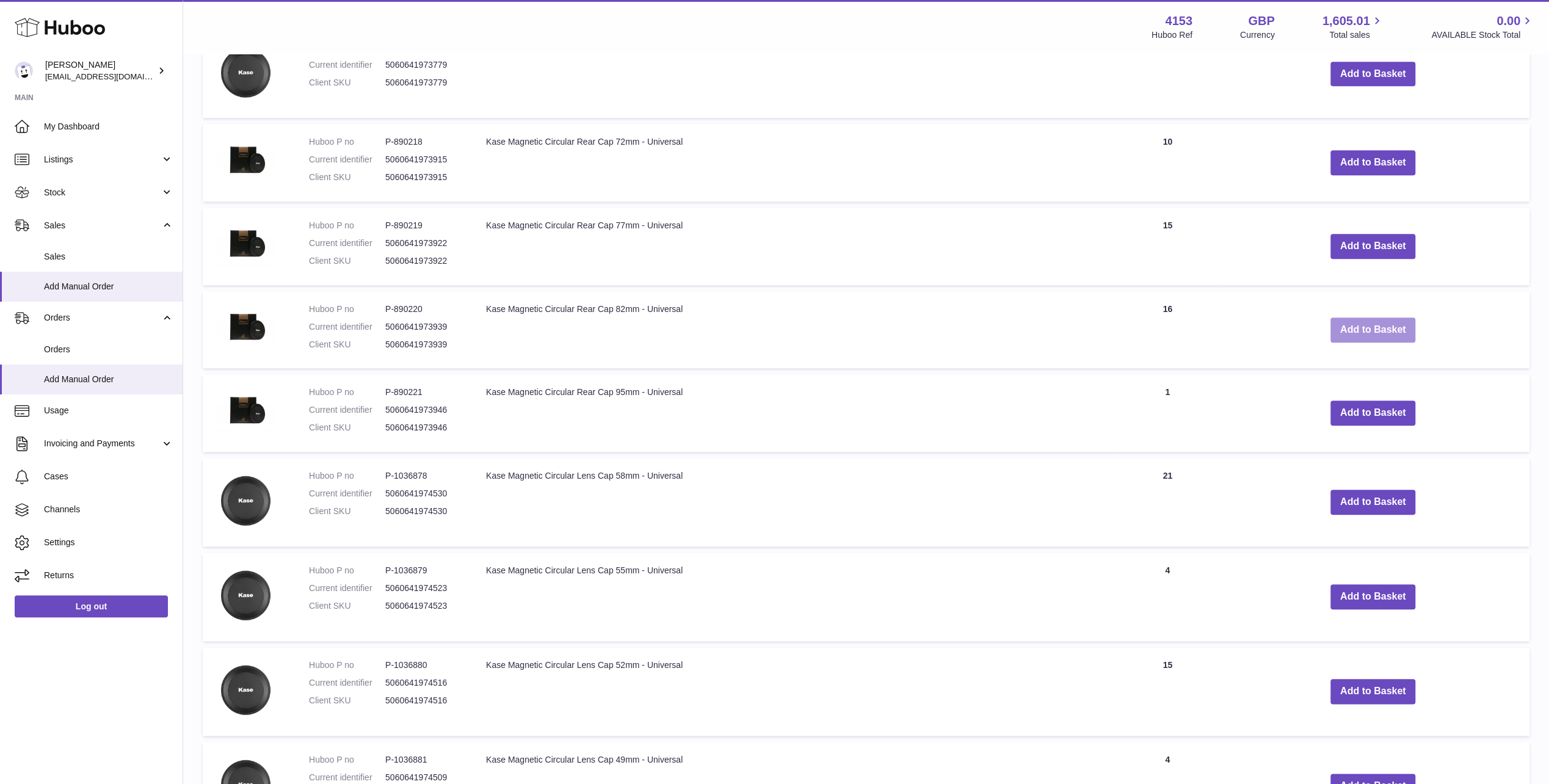
type input "*********"
click at [1392, 329] on button "Add to Basket" at bounding box center [1374, 330] width 85 height 25
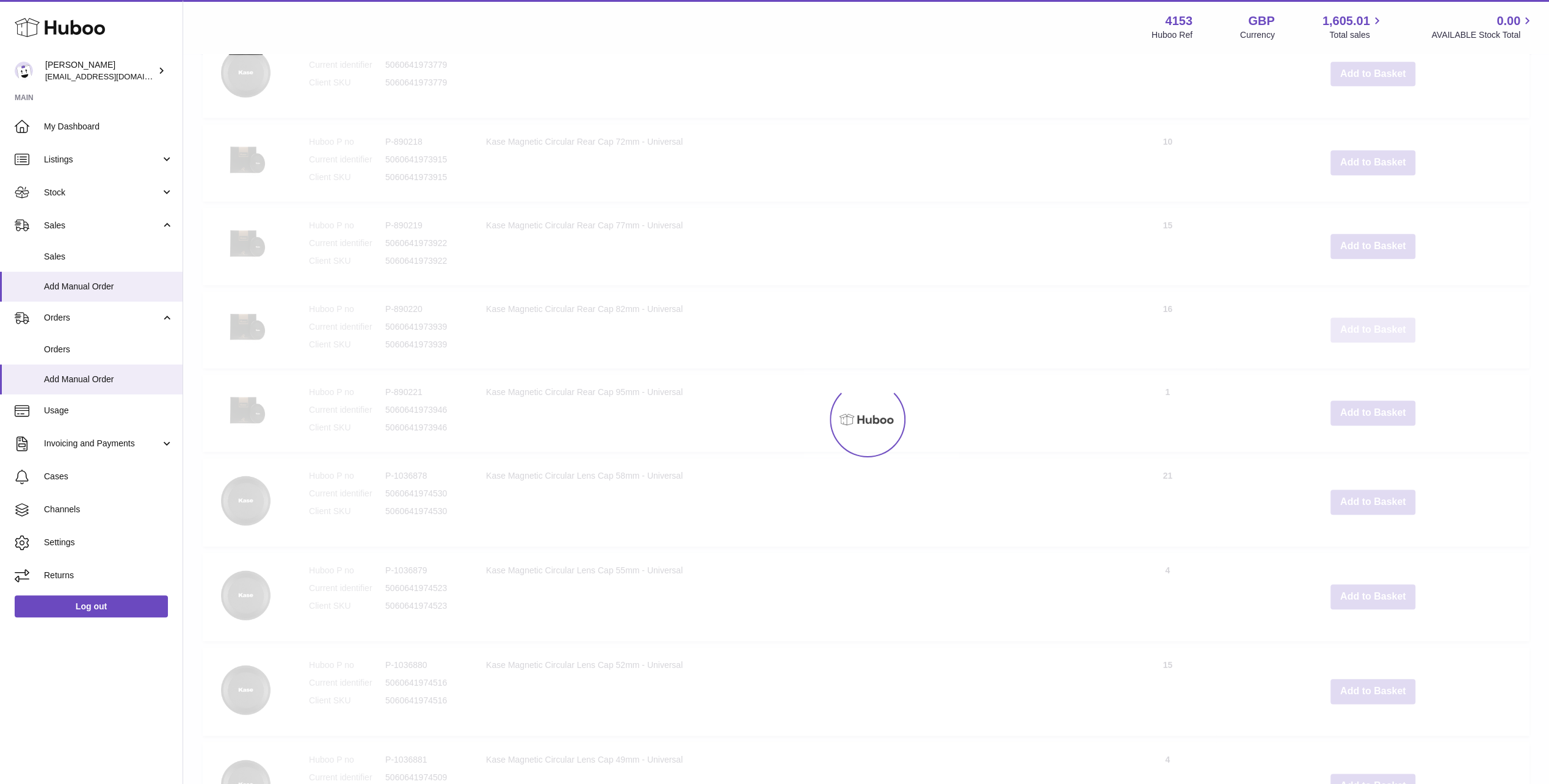
scroll to position [1140, 0]
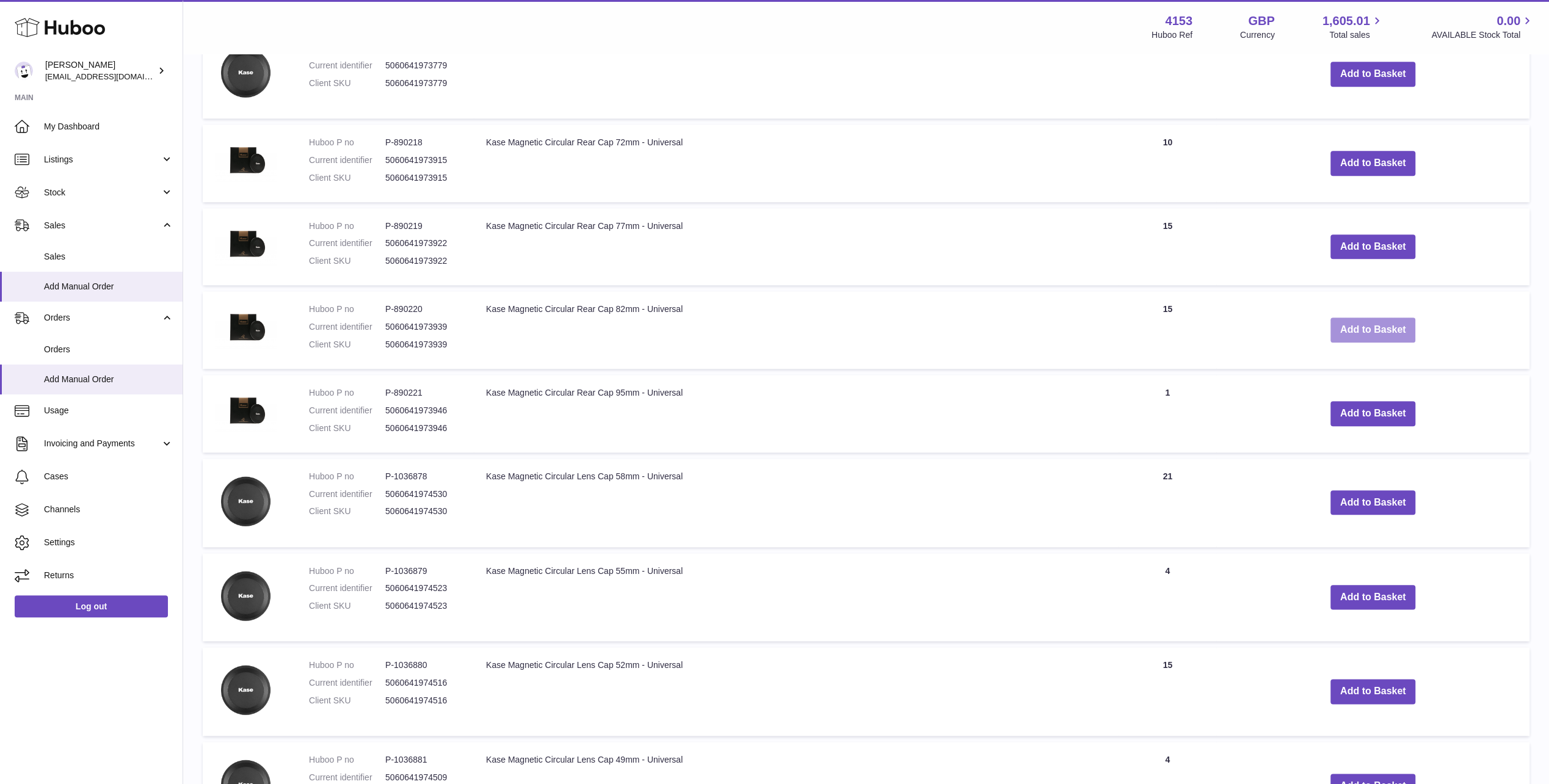
click at [1392, 329] on button "Add to Basket" at bounding box center [1374, 330] width 85 height 25
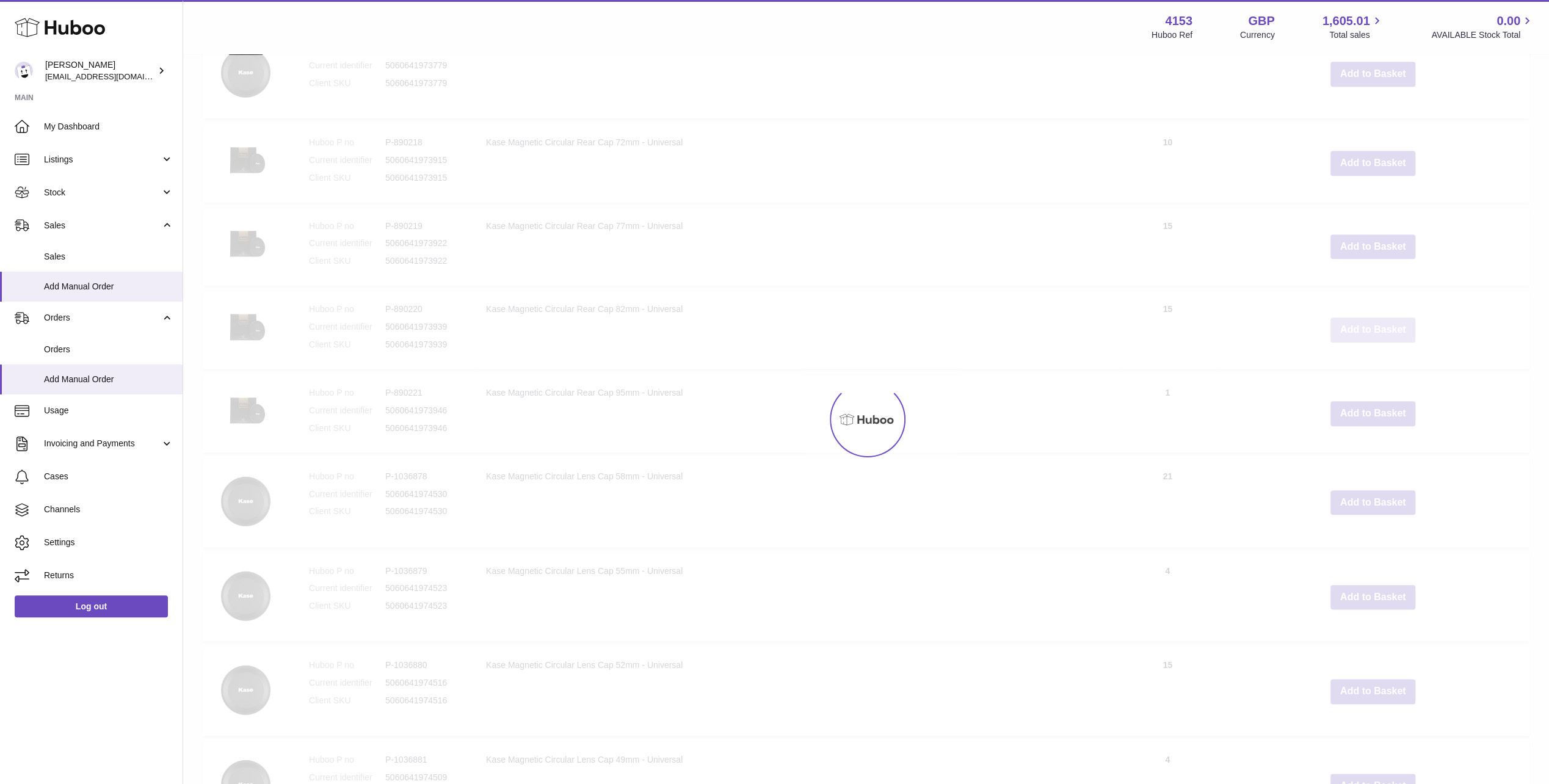
type input "*"
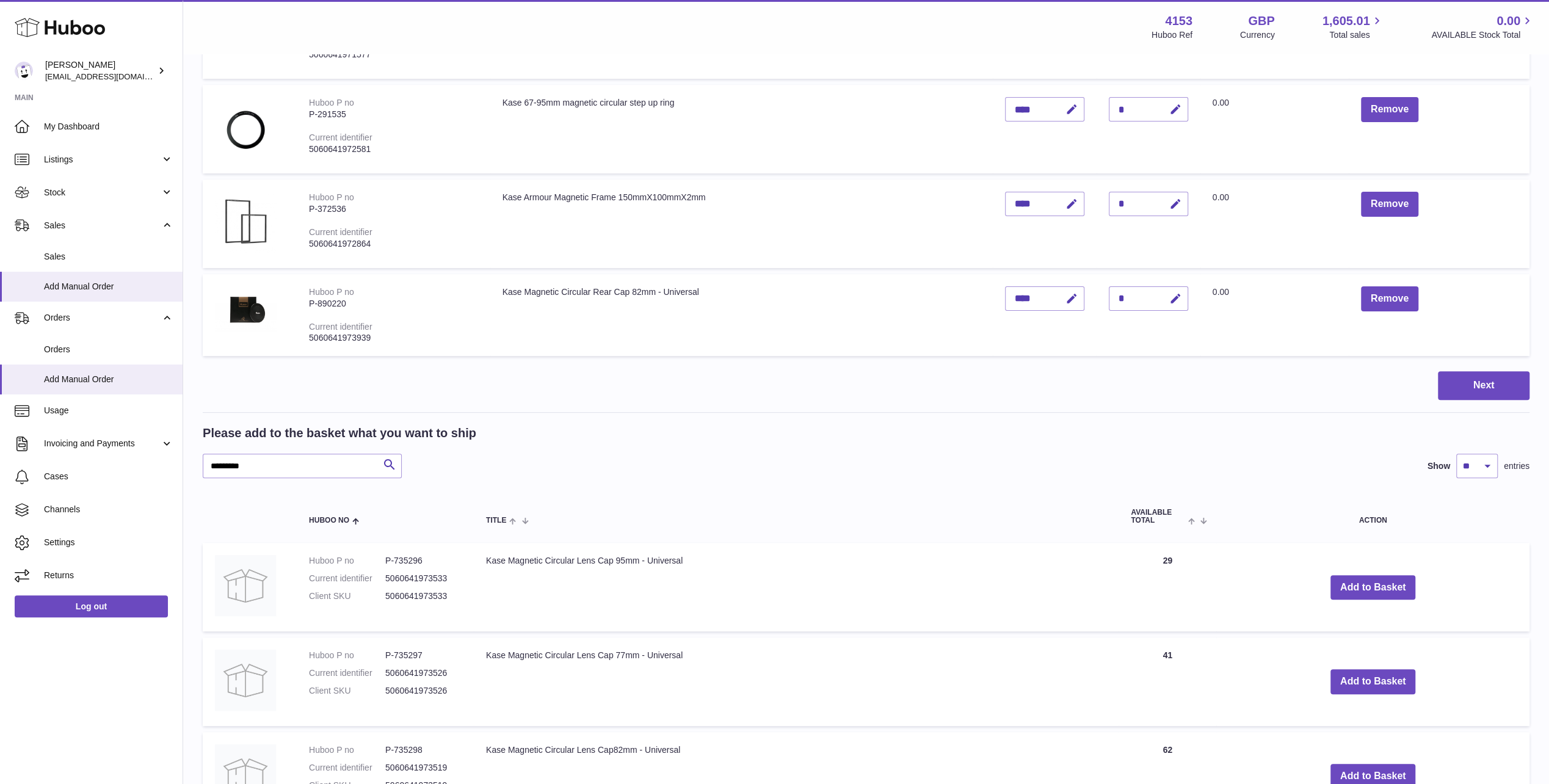
scroll to position [224, 0]
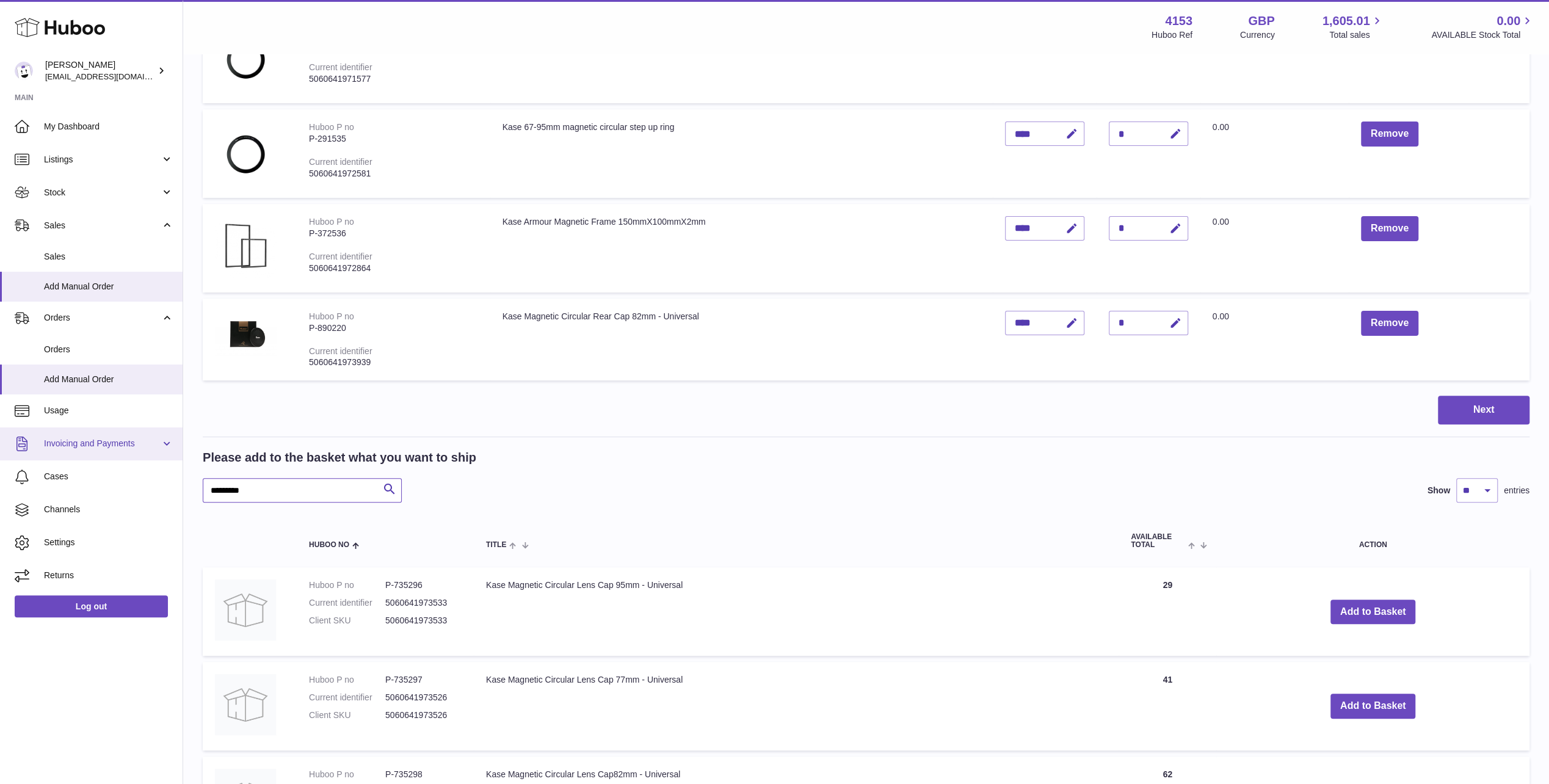
drag, startPoint x: 260, startPoint y: 487, endPoint x: 44, endPoint y: 456, distance: 218.2
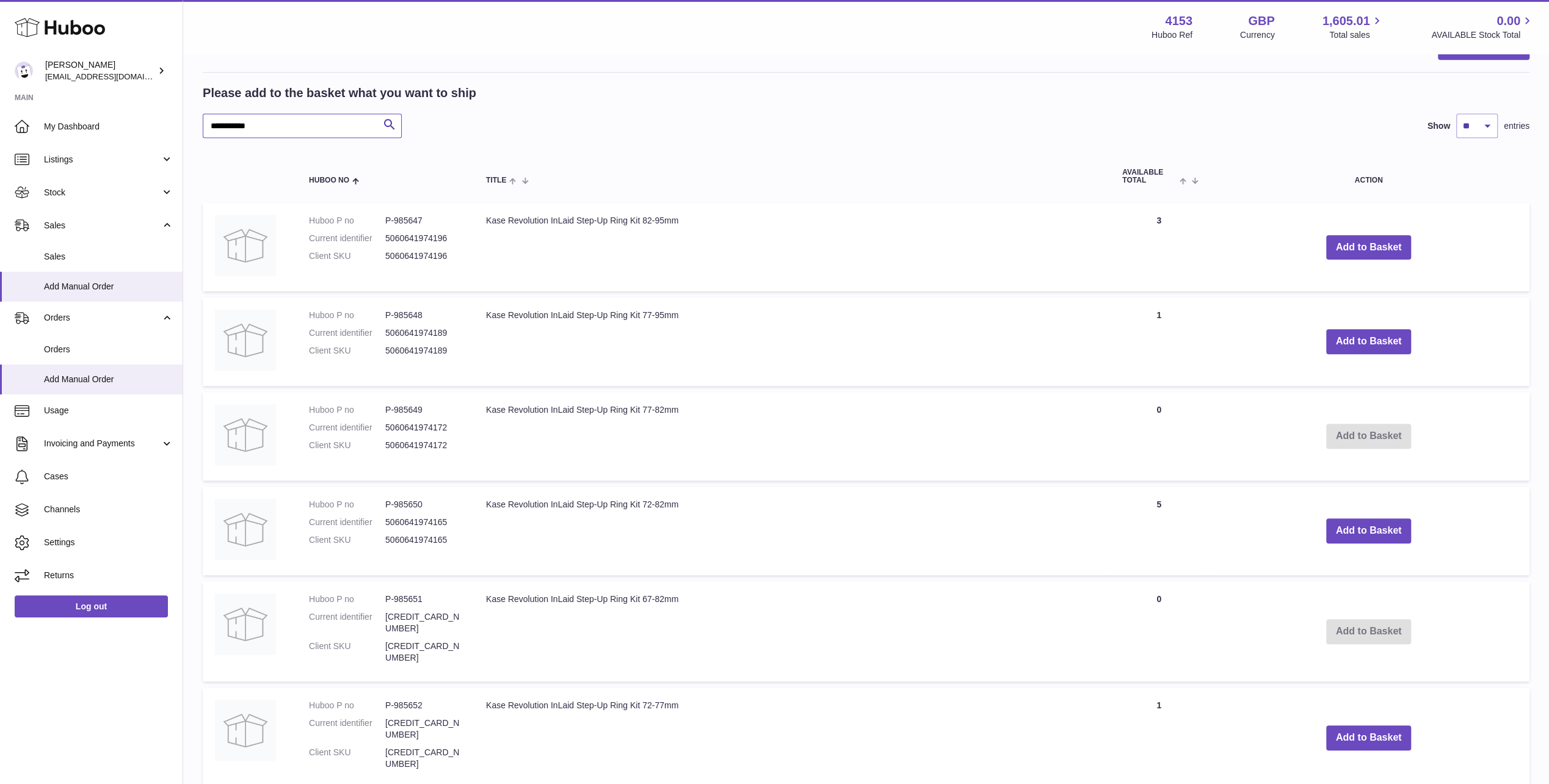
scroll to position [590, 0]
type input "**********"
click at [1353, 526] on button "Add to Basket" at bounding box center [1369, 529] width 85 height 25
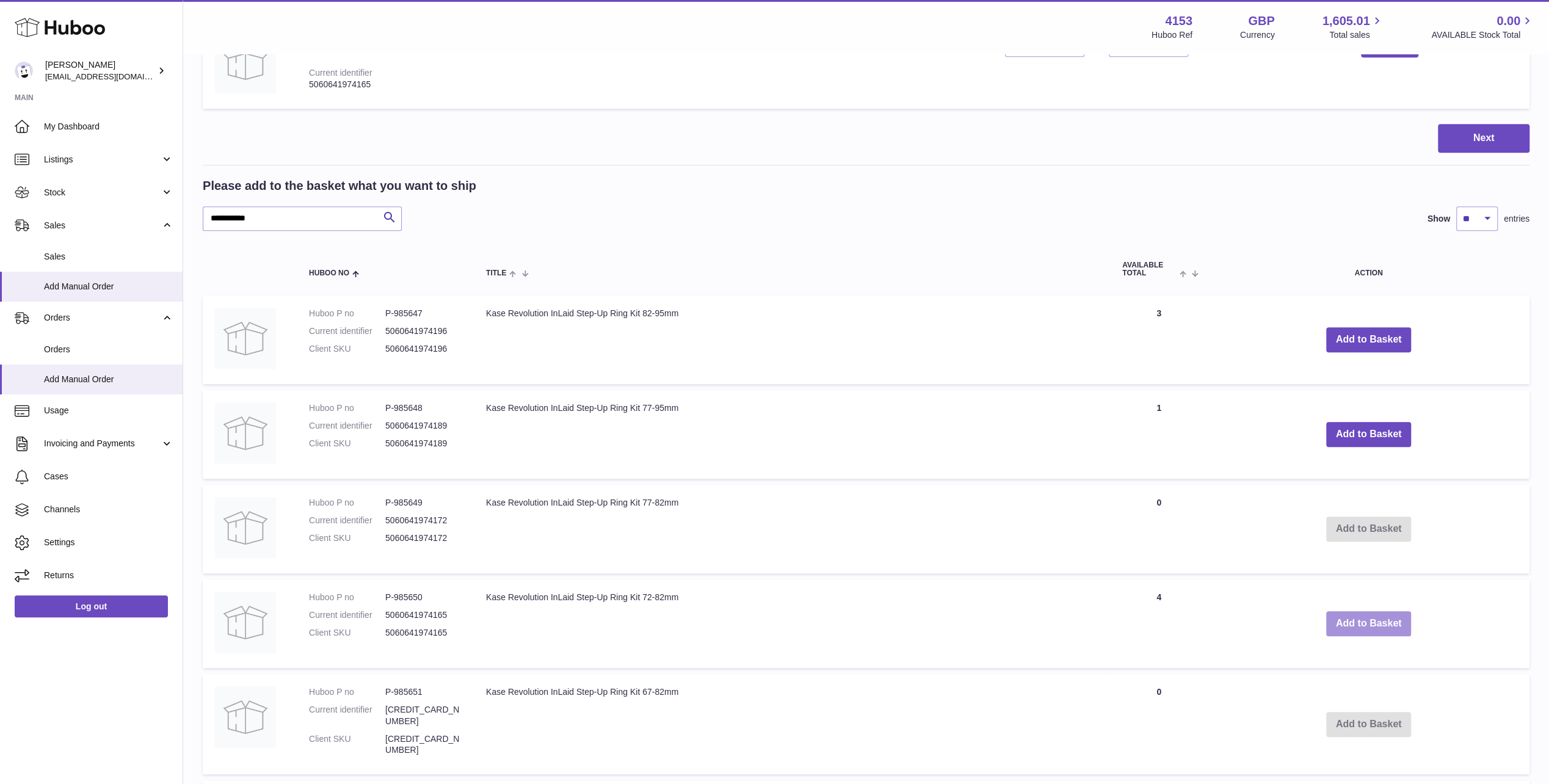
scroll to position [650, 0]
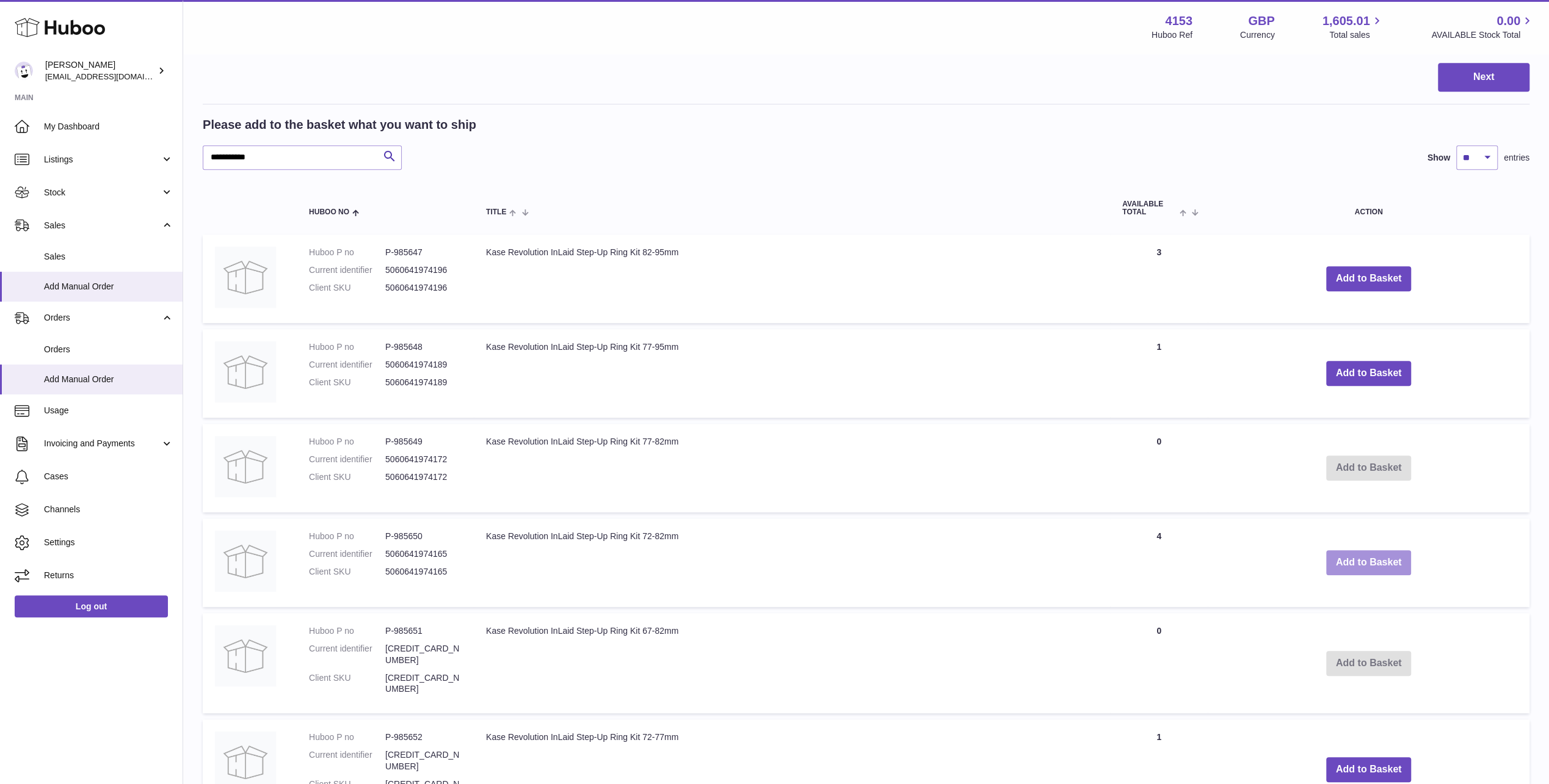
click at [1362, 568] on button "Add to Basket" at bounding box center [1369, 563] width 85 height 25
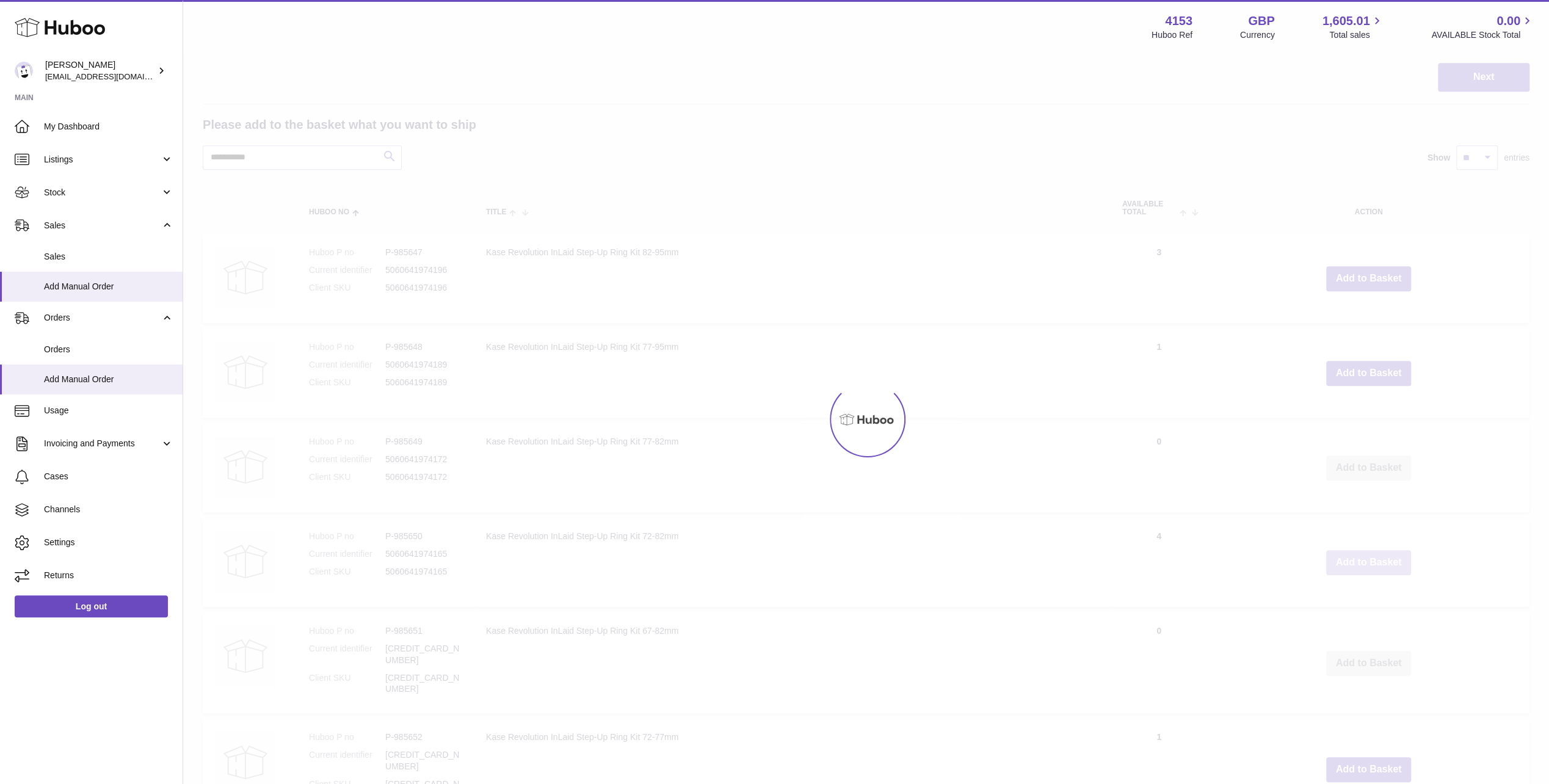
type input "*"
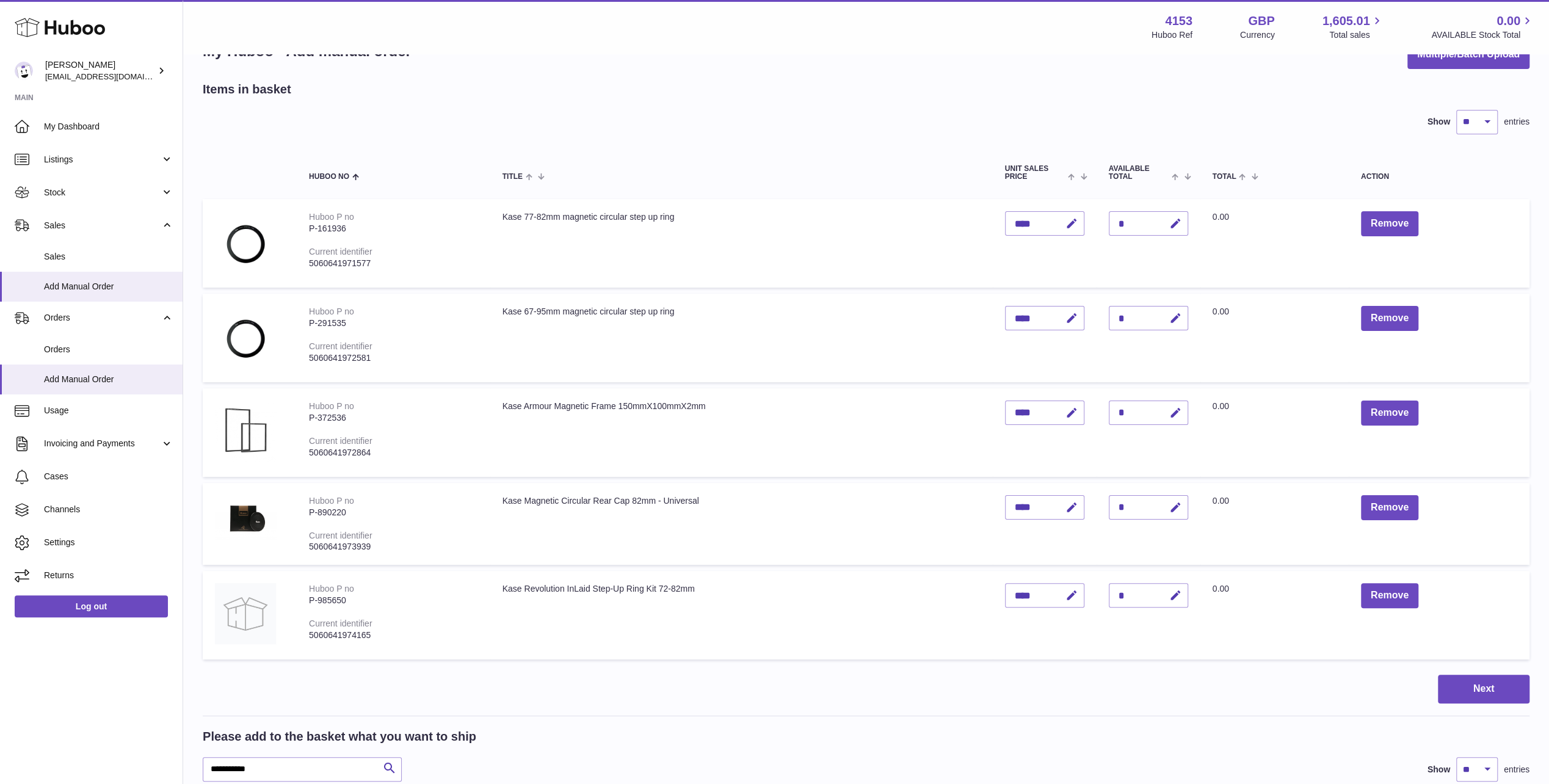
scroll to position [0, 0]
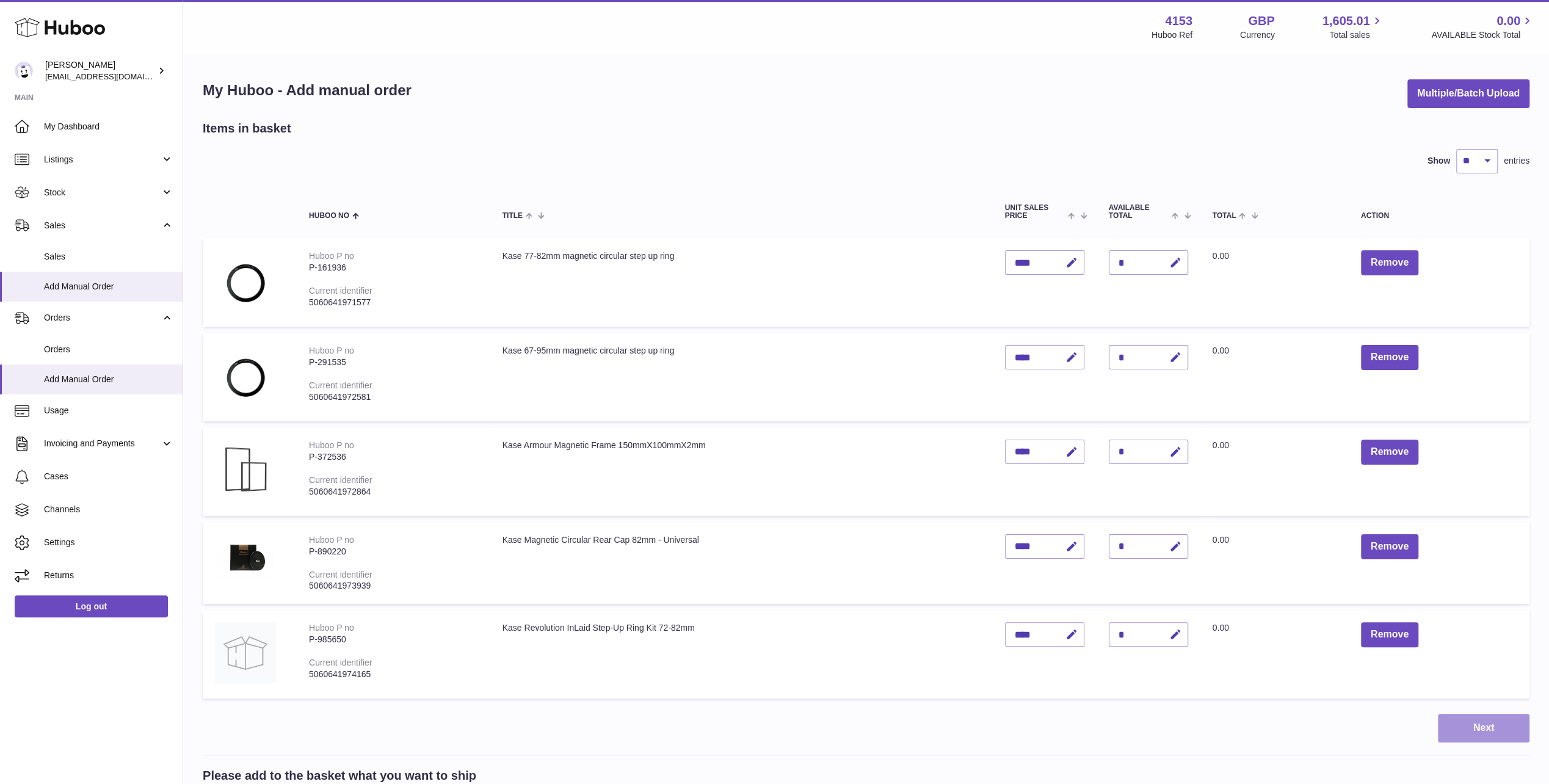
click at [1485, 728] on button "Next" at bounding box center [1484, 727] width 92 height 29
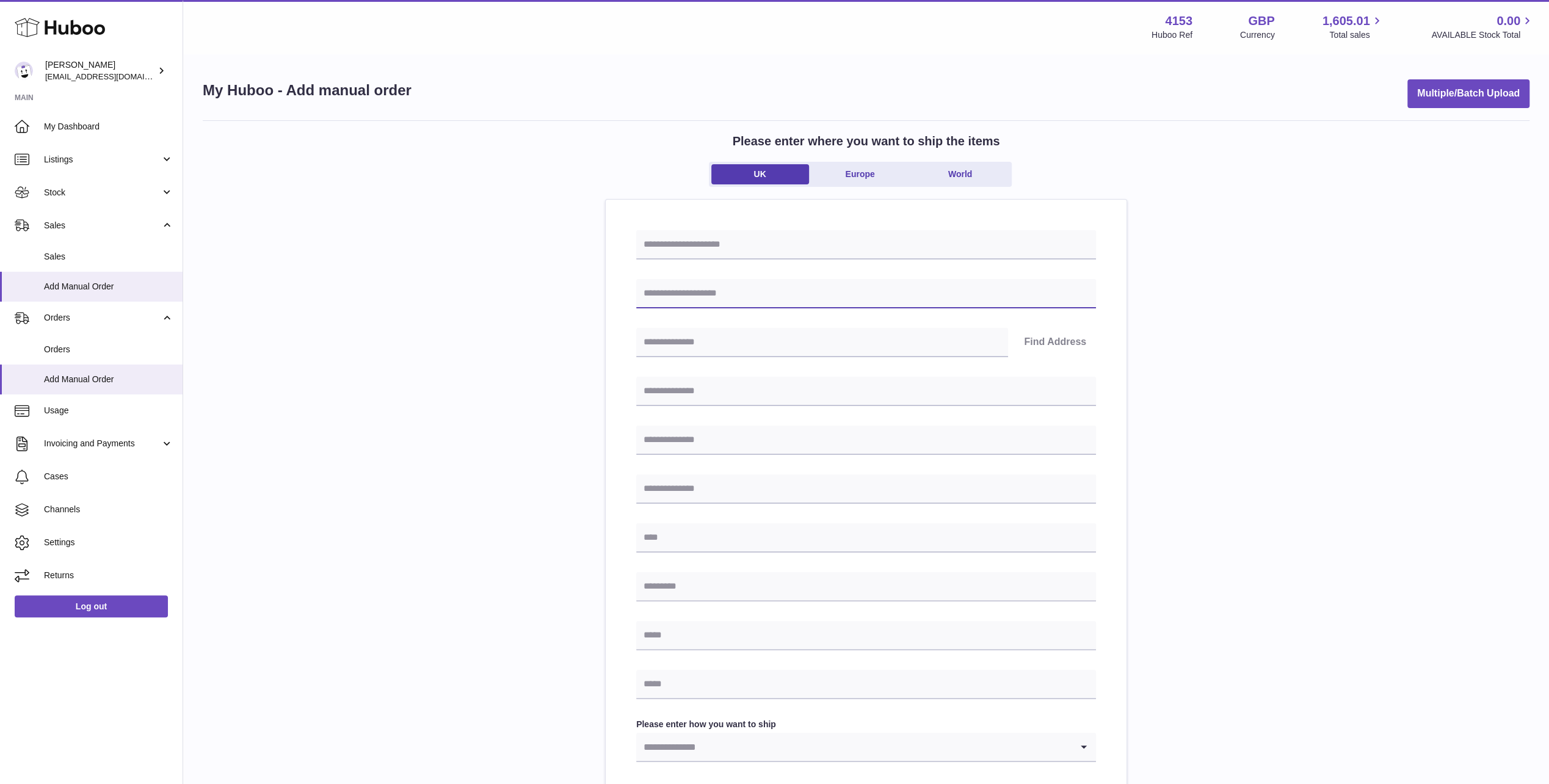
click at [732, 289] on input "text" at bounding box center [867, 293] width 460 height 29
type input "**********"
click at [822, 338] on input "text" at bounding box center [822, 342] width 372 height 29
type input "********"
type input "**********"
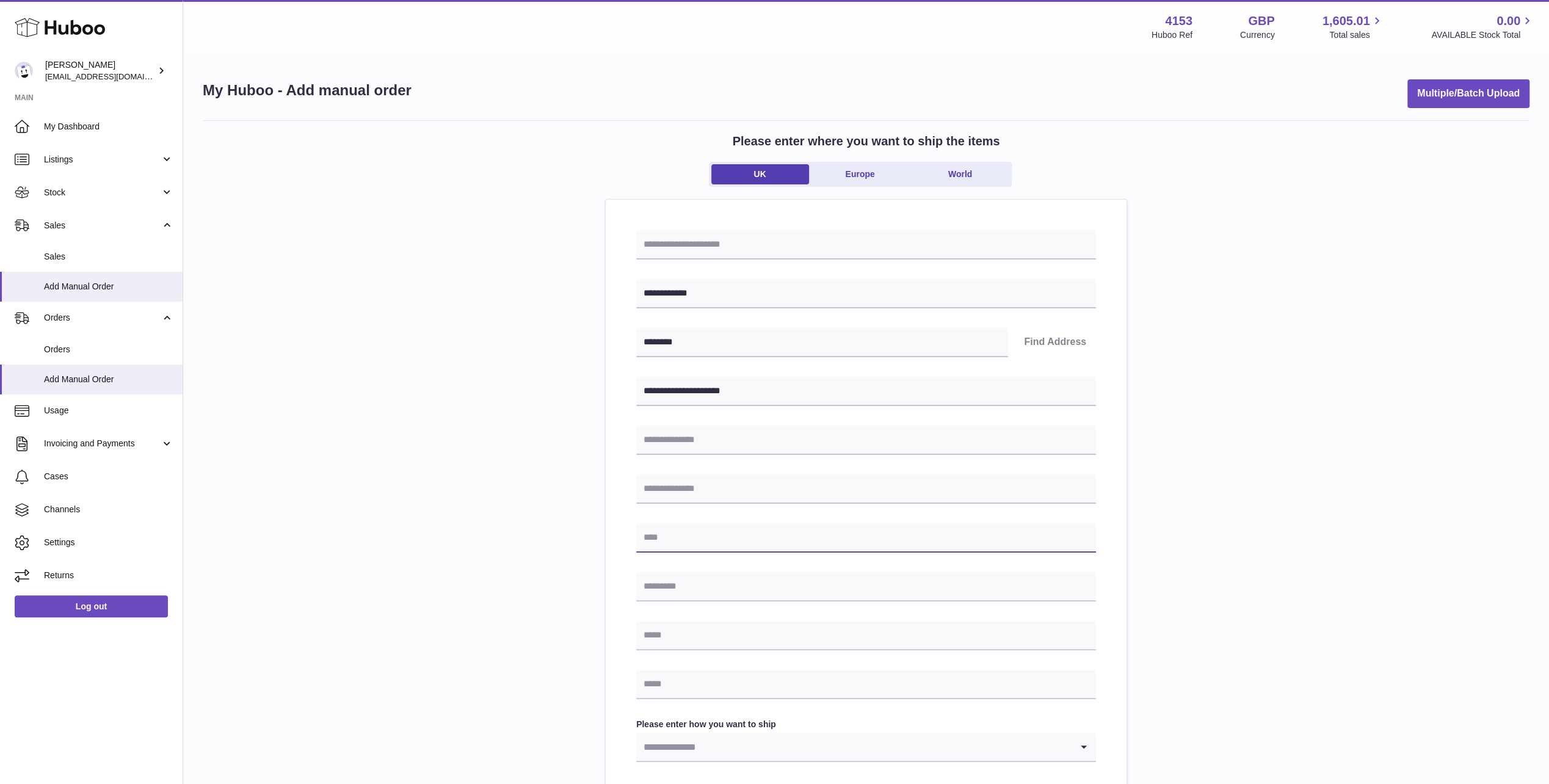
type input "**********"
type input "********"
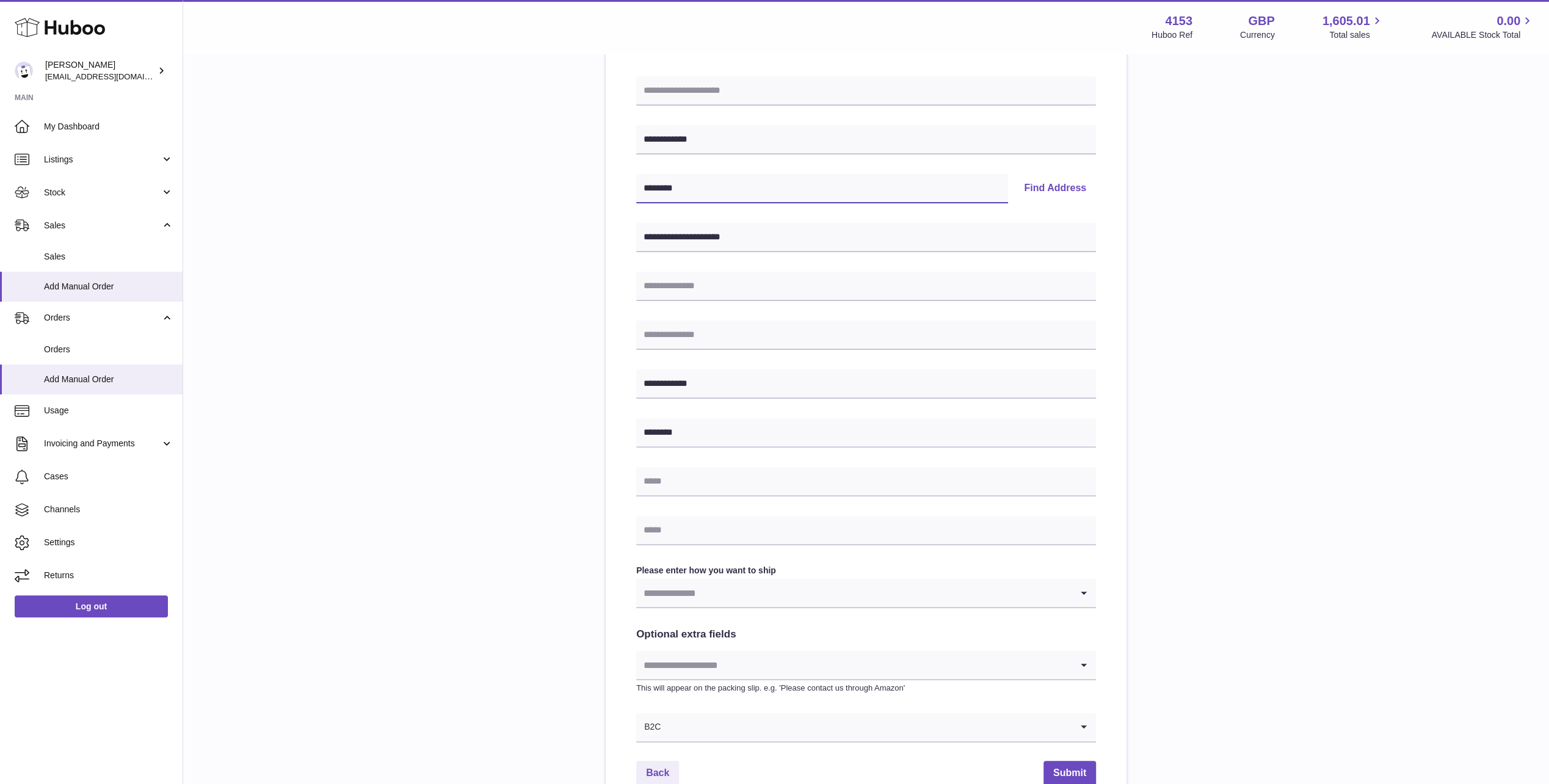
scroll to position [183, 0]
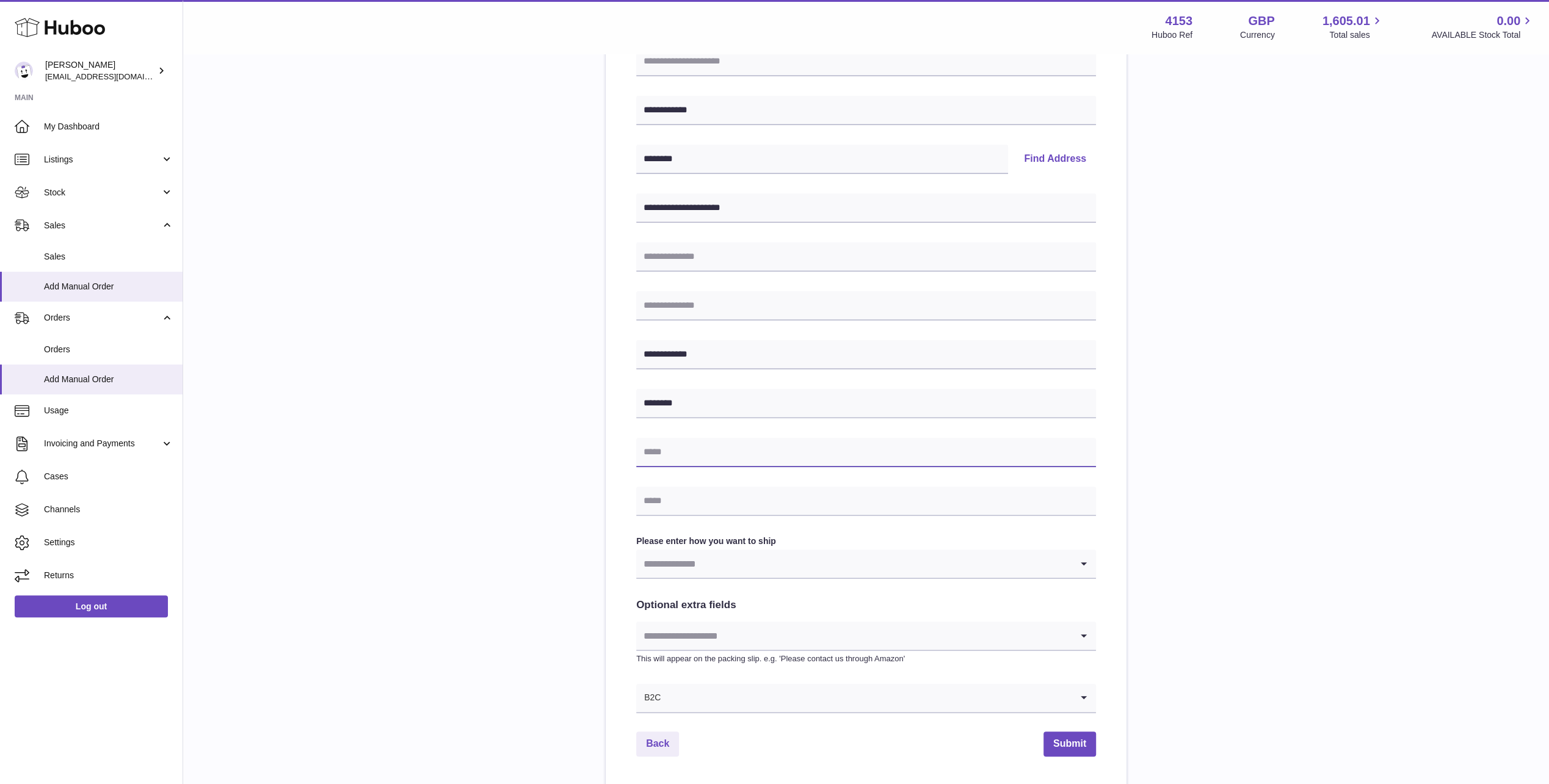
click at [769, 452] on input "text" at bounding box center [867, 453] width 460 height 29
type input "**********"
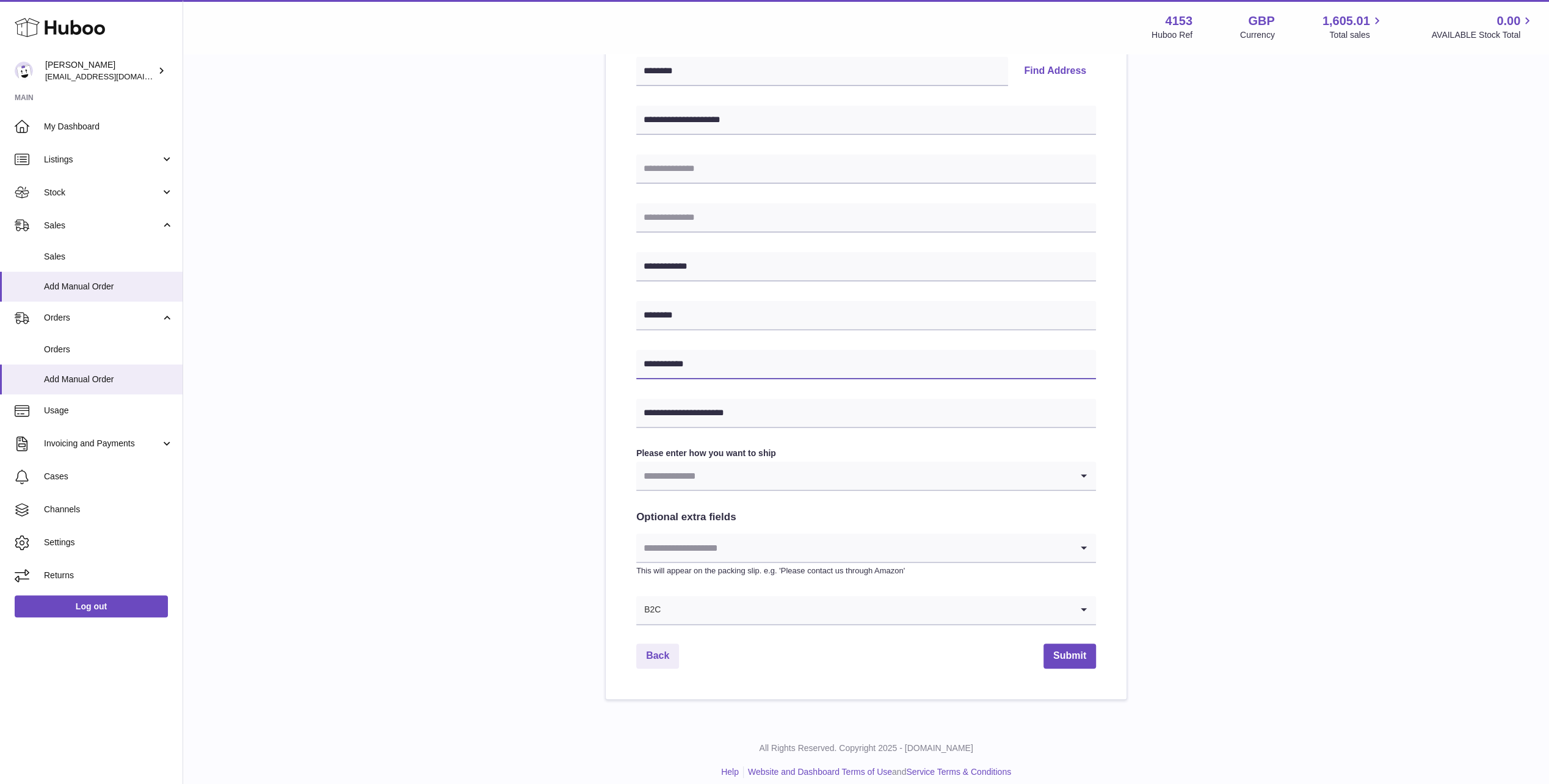
scroll to position [282, 0]
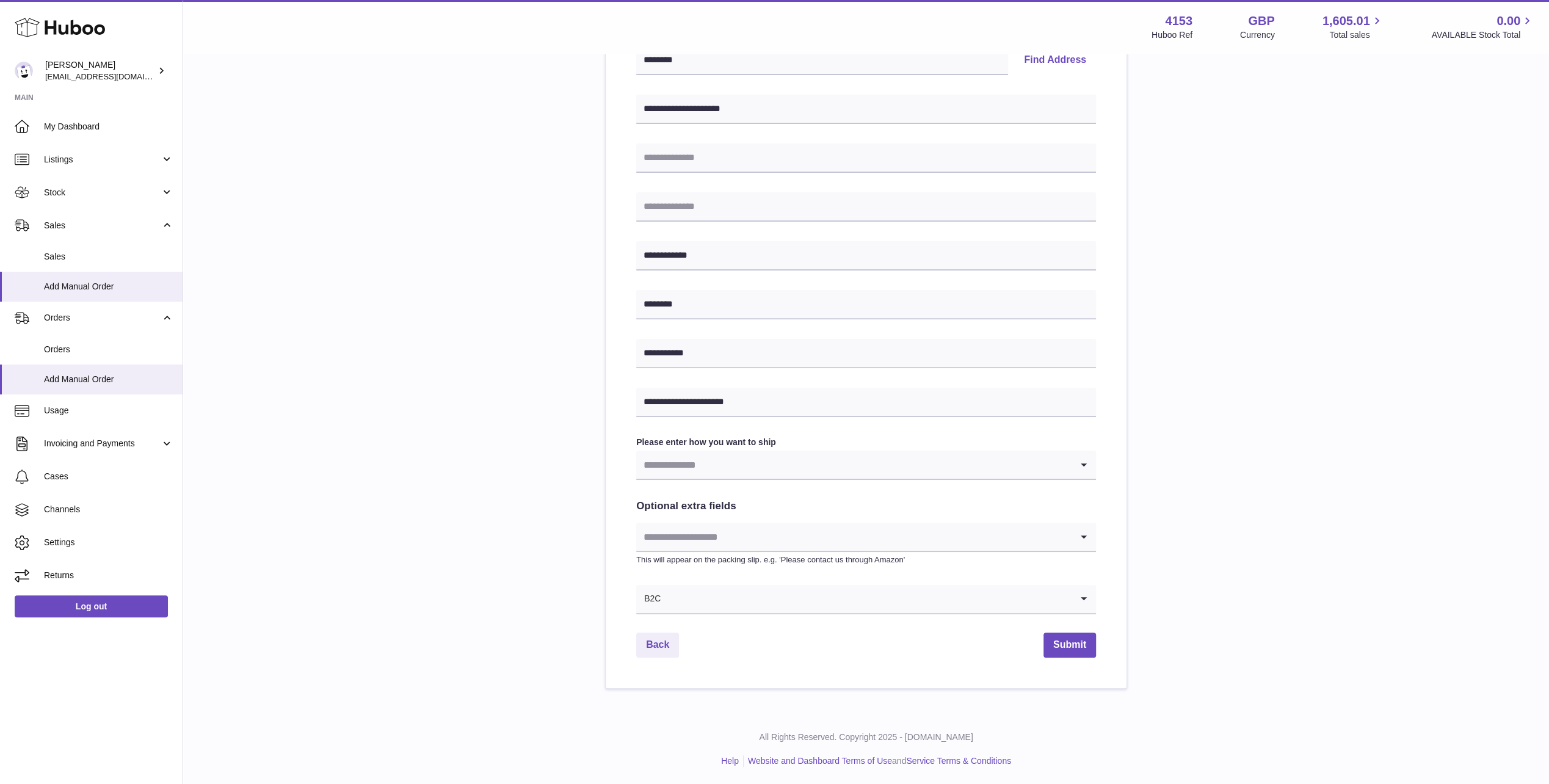
click at [820, 533] on input "Search for option" at bounding box center [854, 536] width 436 height 28
click at [704, 467] on input "Search for option" at bounding box center [854, 464] width 436 height 28
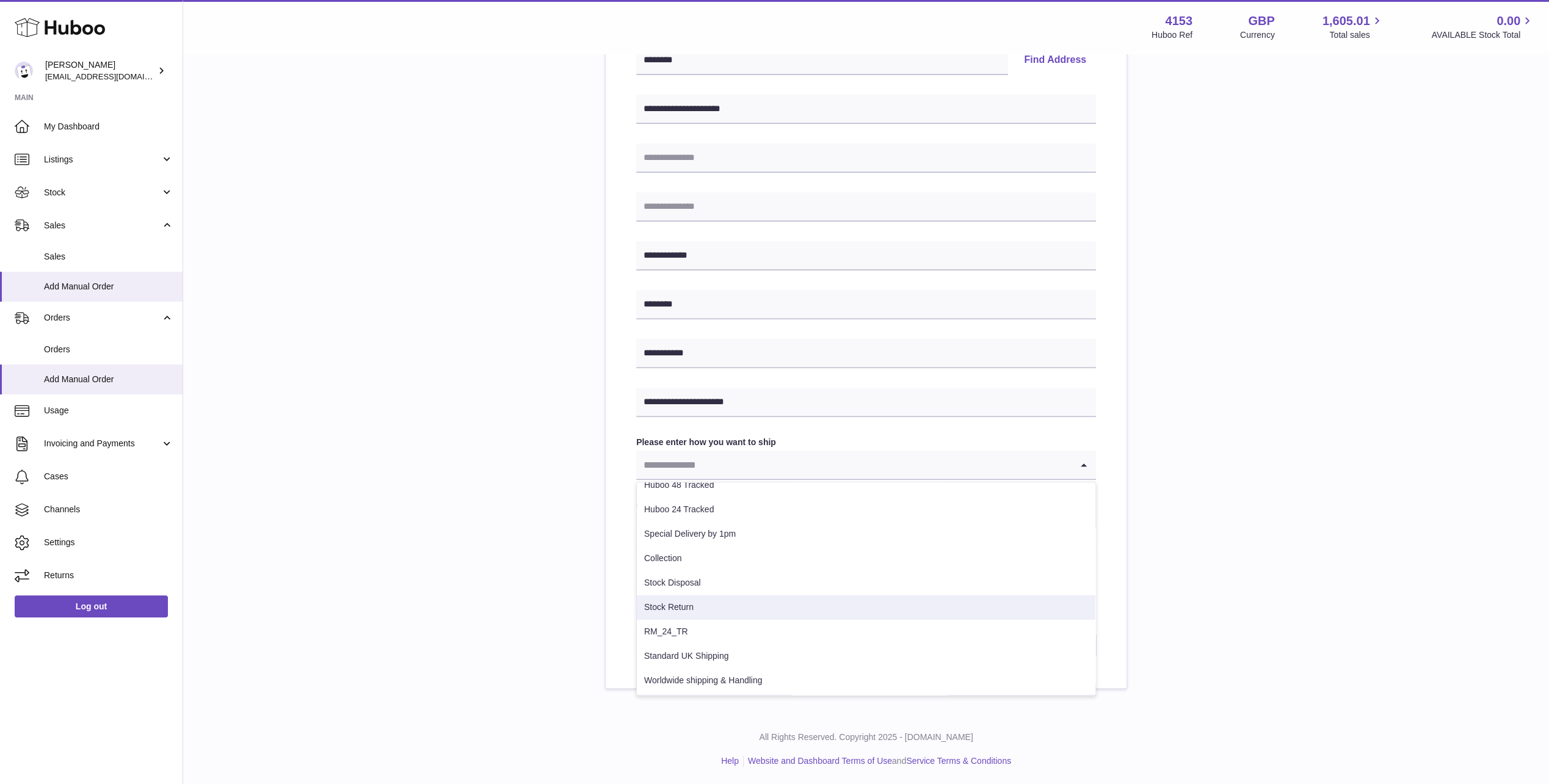
scroll to position [110, 0]
click at [677, 630] on li "RM_24_TR" at bounding box center [866, 631] width 459 height 24
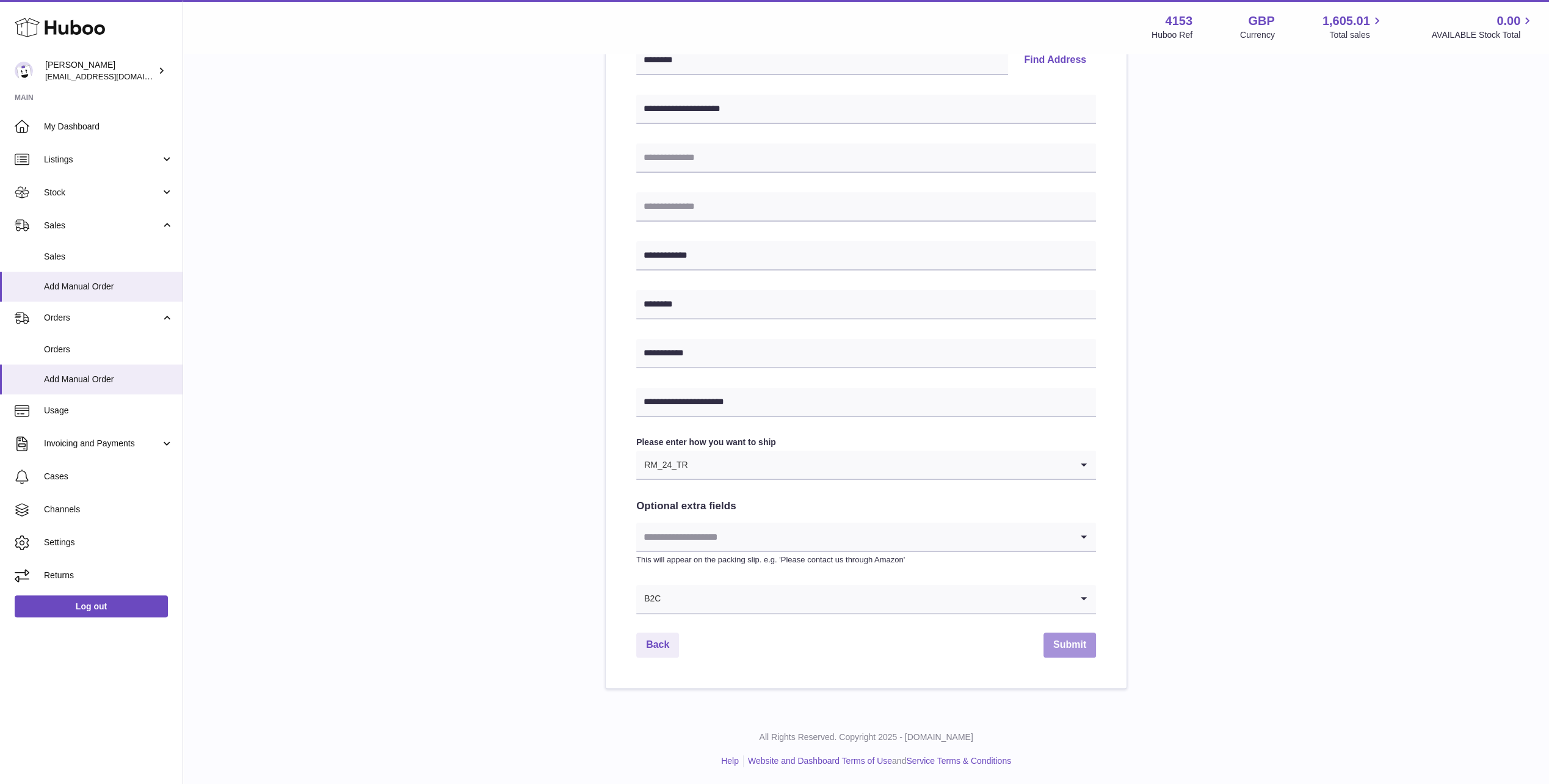
click at [1074, 645] on button "Submit" at bounding box center [1070, 645] width 53 height 25
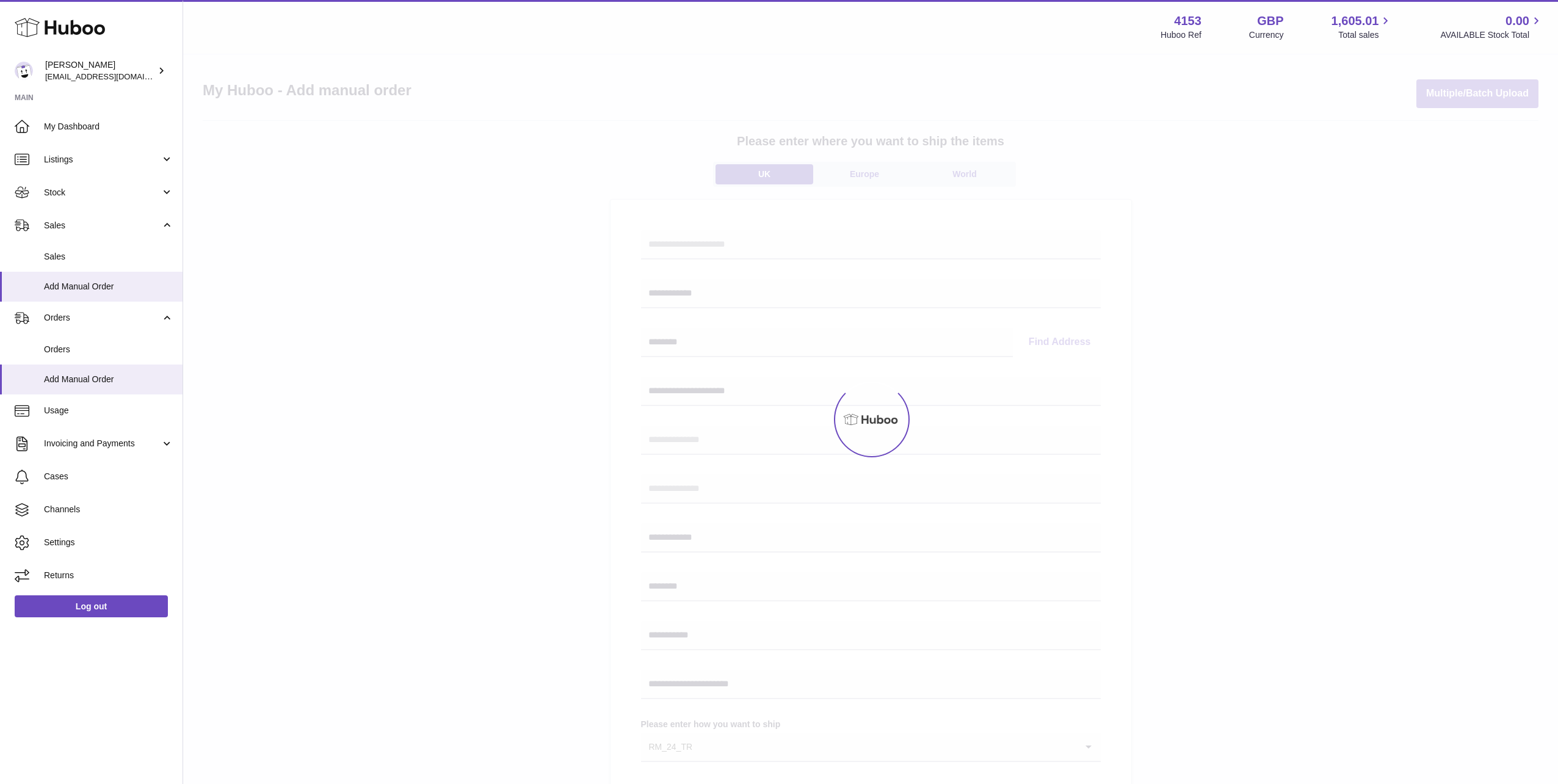
select select "**"
